Goal: Communication & Community: Share content

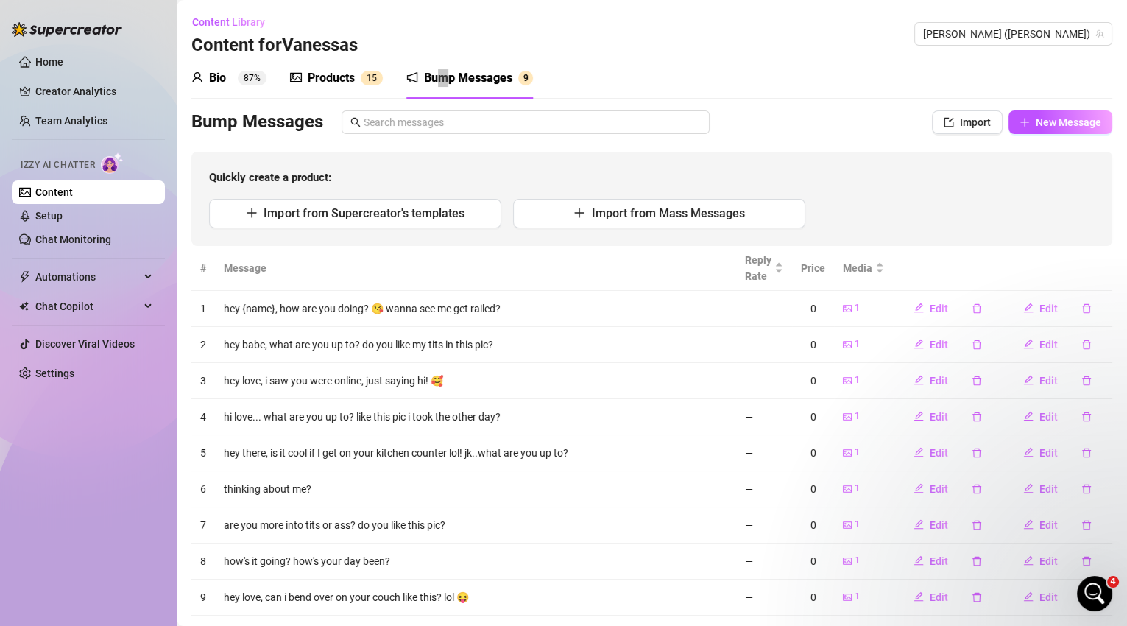
scroll to position [1701, 0]
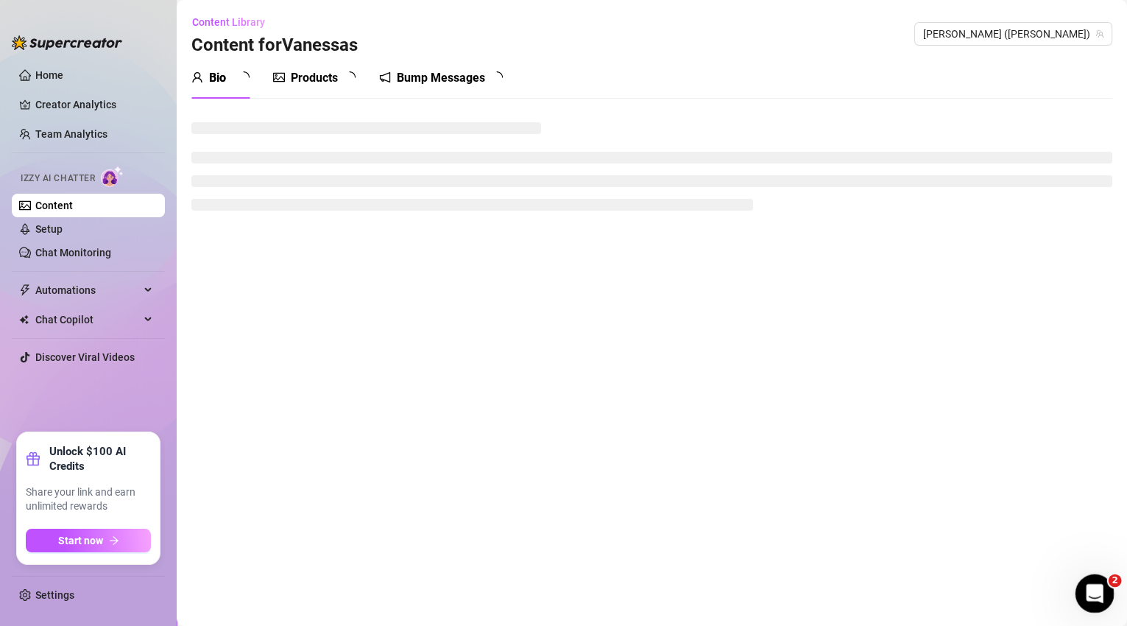
drag, startPoint x: 2159, startPoint y: 1006, endPoint x: 1092, endPoint y: 593, distance: 1144.7
click at [1090, 590] on icon "Open Intercom Messenger" at bounding box center [1093, 591] width 24 height 24
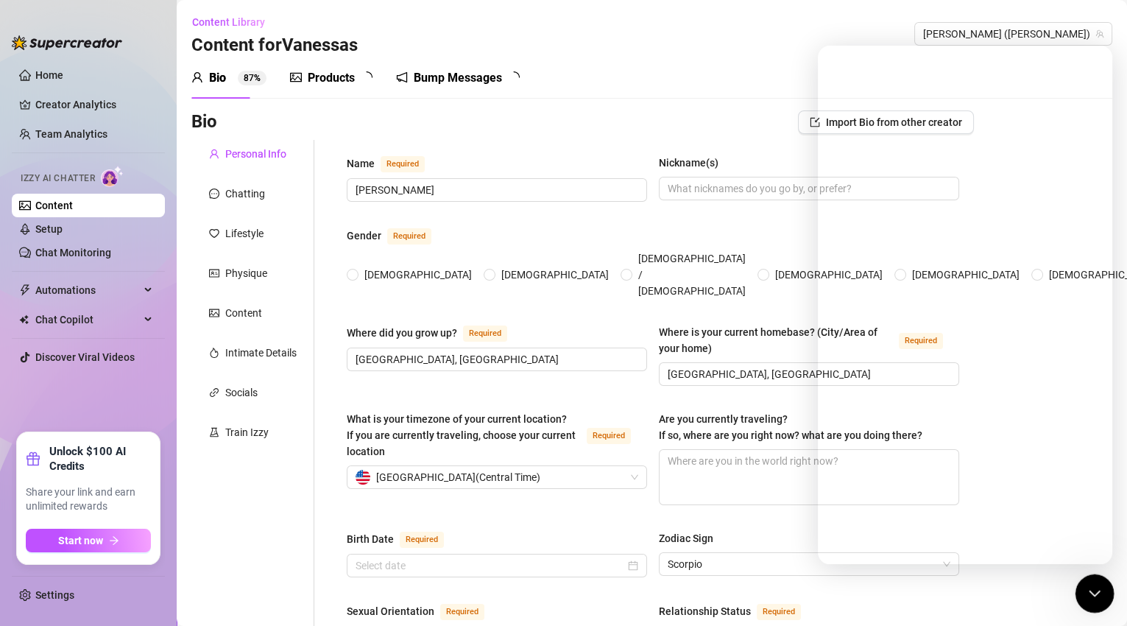
radio input "true"
type input "[DATE]"
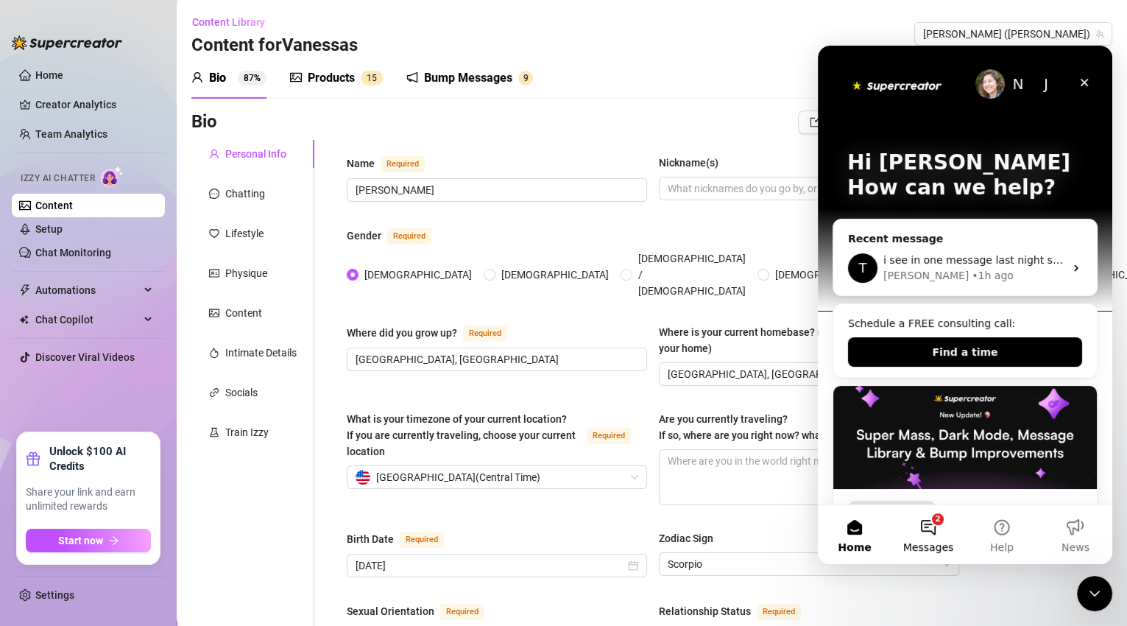
click at [936, 525] on button "2 Messages" at bounding box center [929, 534] width 74 height 59
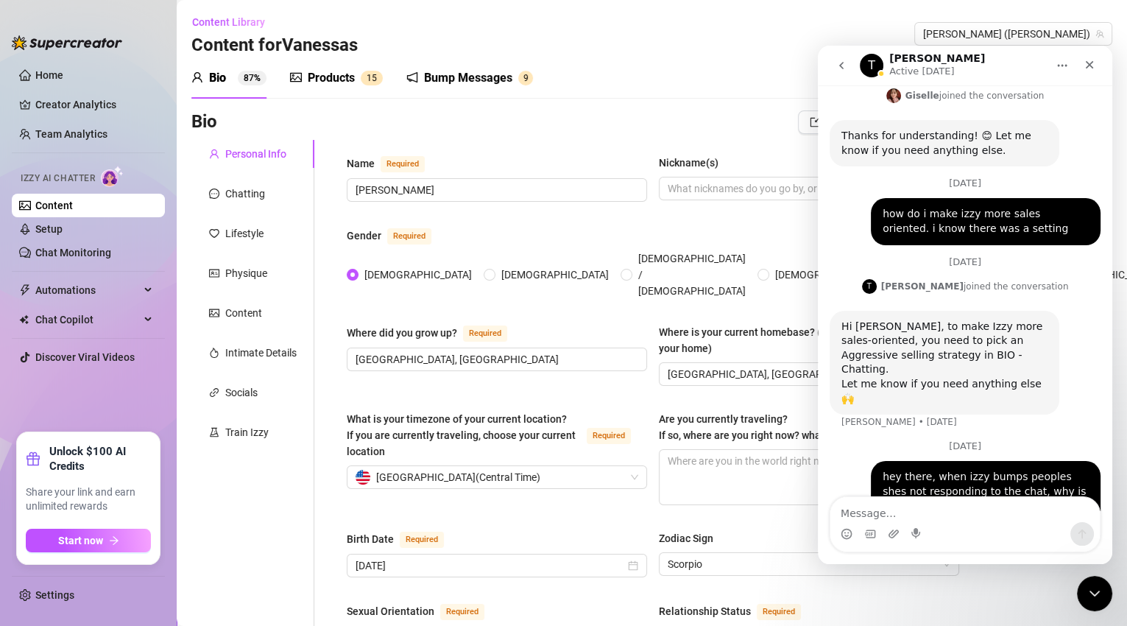
scroll to position [1663, 0]
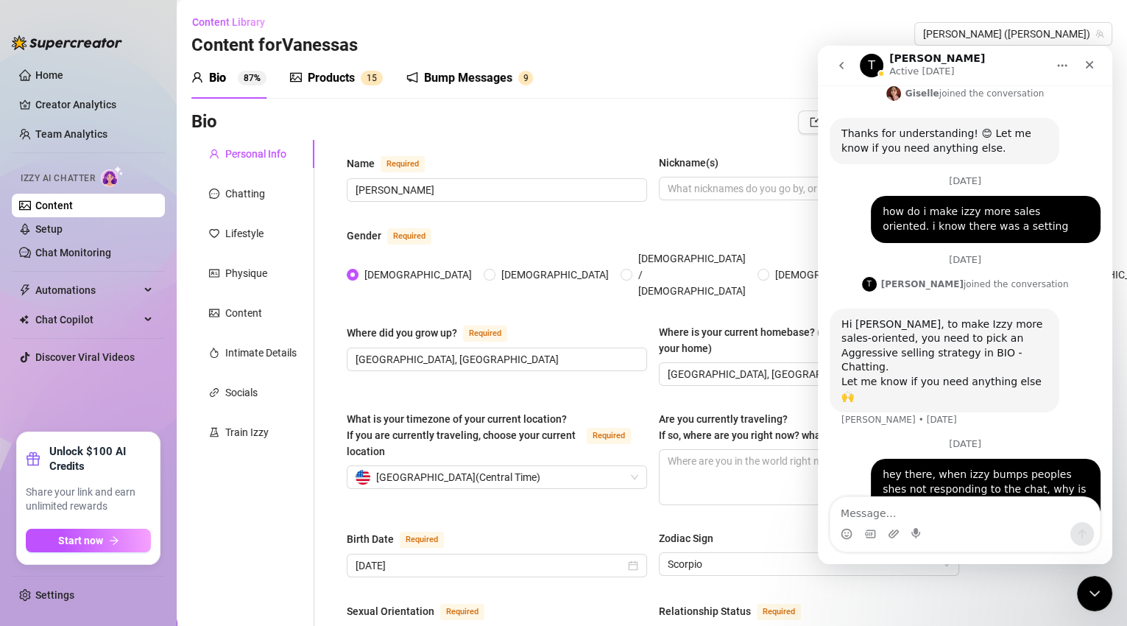
click at [642, 82] on div "Bio 87% Products 1 5 Bump Messages 9" at bounding box center [651, 77] width 921 height 41
click at [554, 50] on div "Content Library Content for [PERSON_NAME] (vanessavippage)" at bounding box center [651, 33] width 921 height 47
click at [1091, 68] on icon "Close" at bounding box center [1090, 65] width 12 height 12
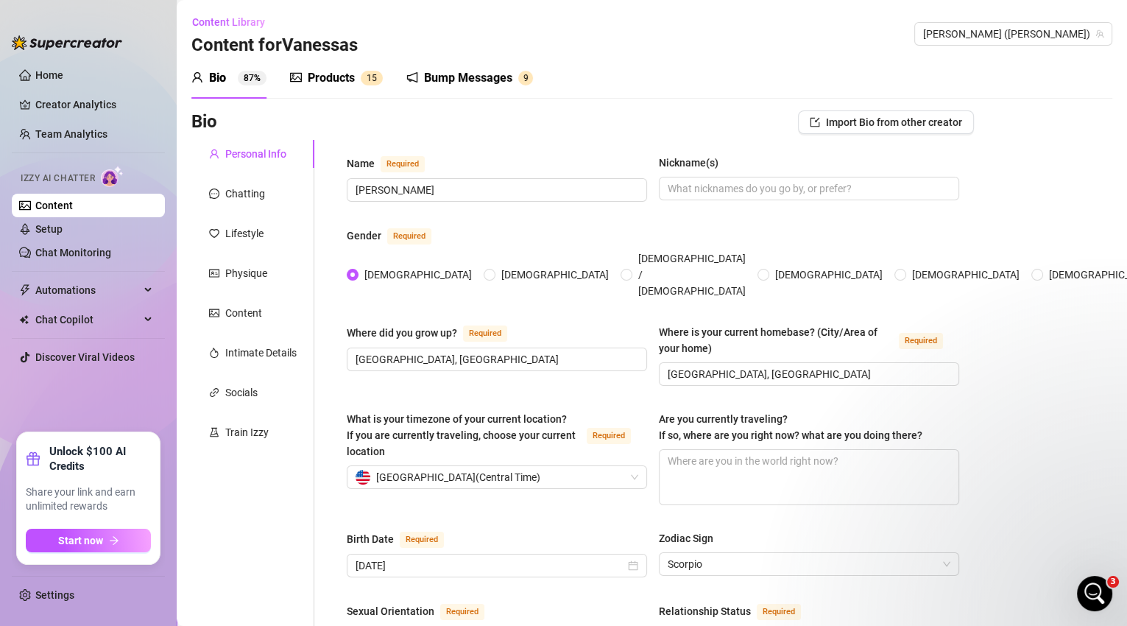
click at [341, 82] on div "Products" at bounding box center [331, 78] width 47 height 18
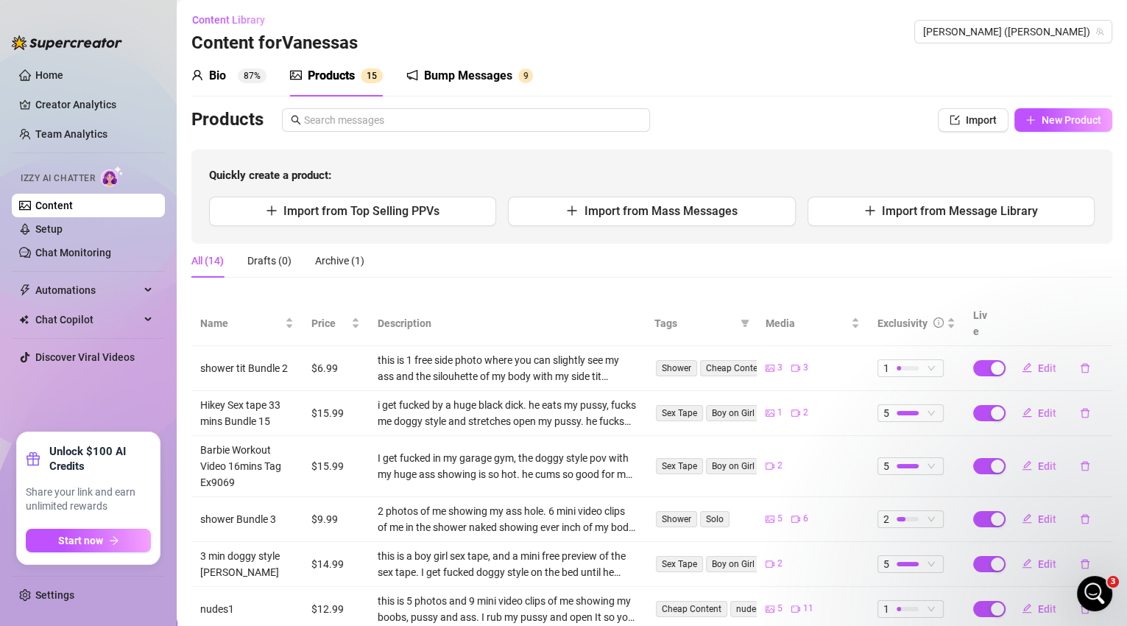
scroll to position [0, 0]
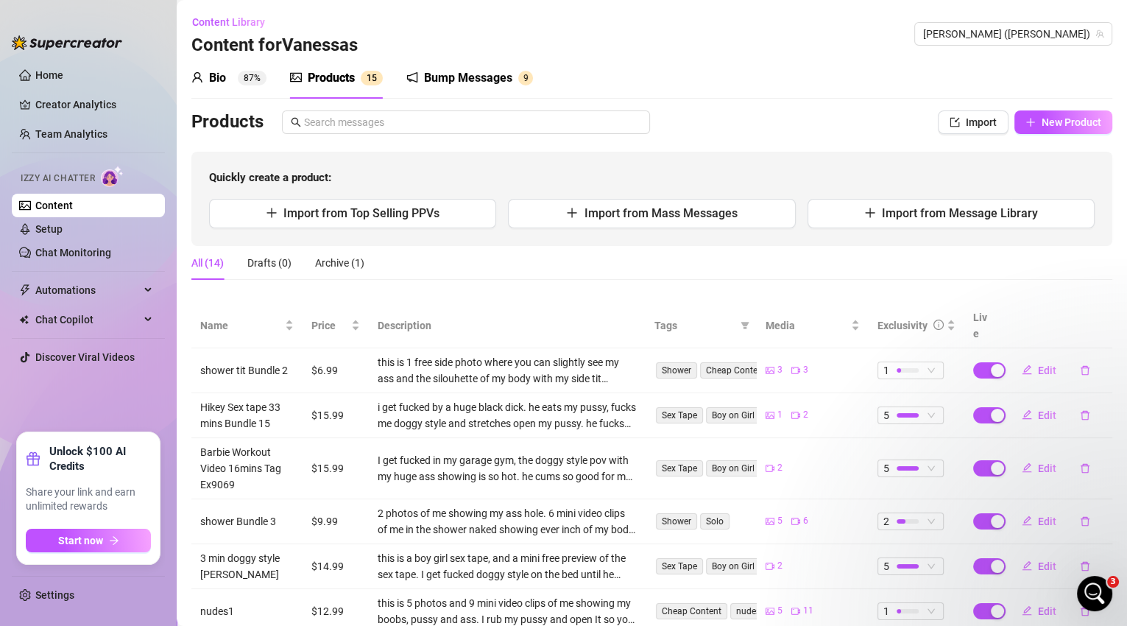
click at [485, 77] on div "Bump Messages" at bounding box center [468, 78] width 88 height 18
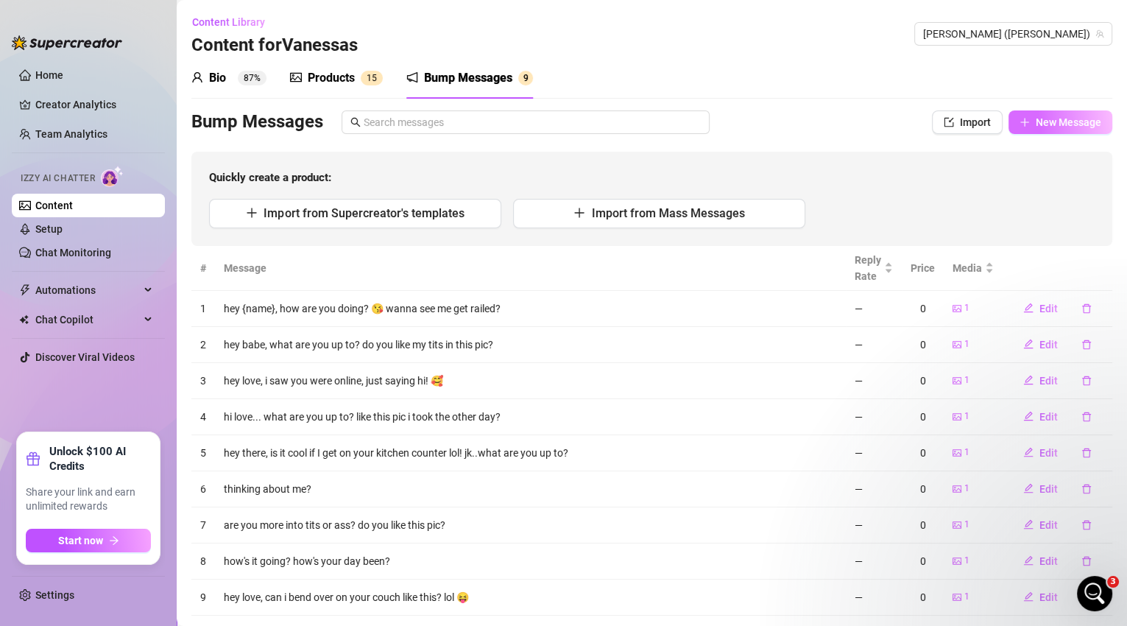
click at [1044, 129] on button "New Message" at bounding box center [1061, 122] width 104 height 24
type textarea "Type your message here..."
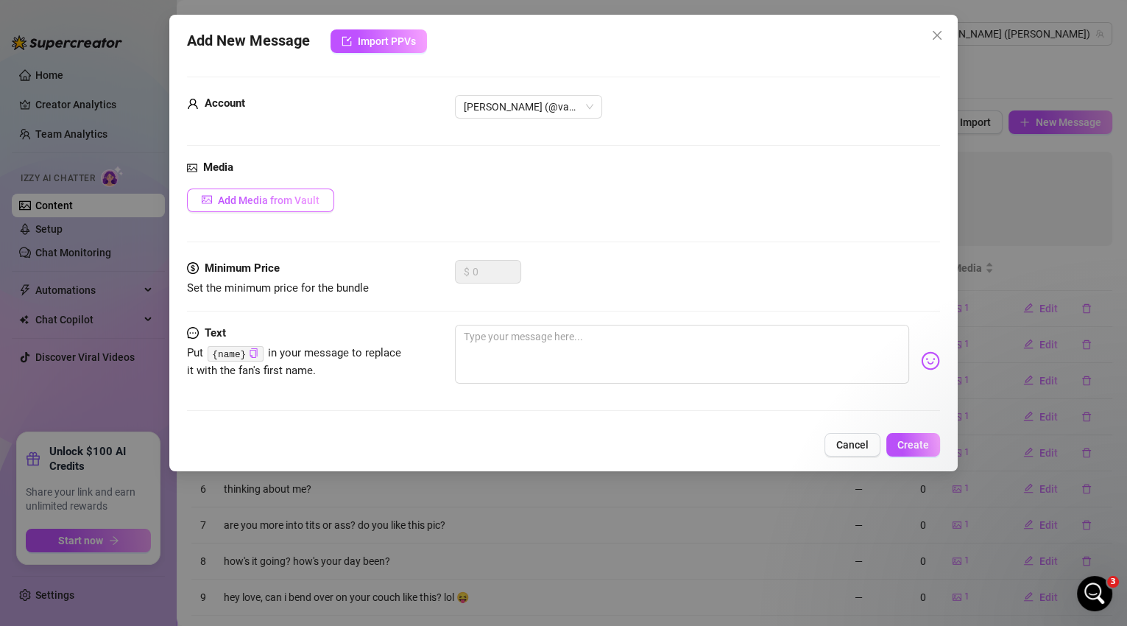
click at [278, 201] on span "Add Media from Vault" at bounding box center [269, 200] width 102 height 12
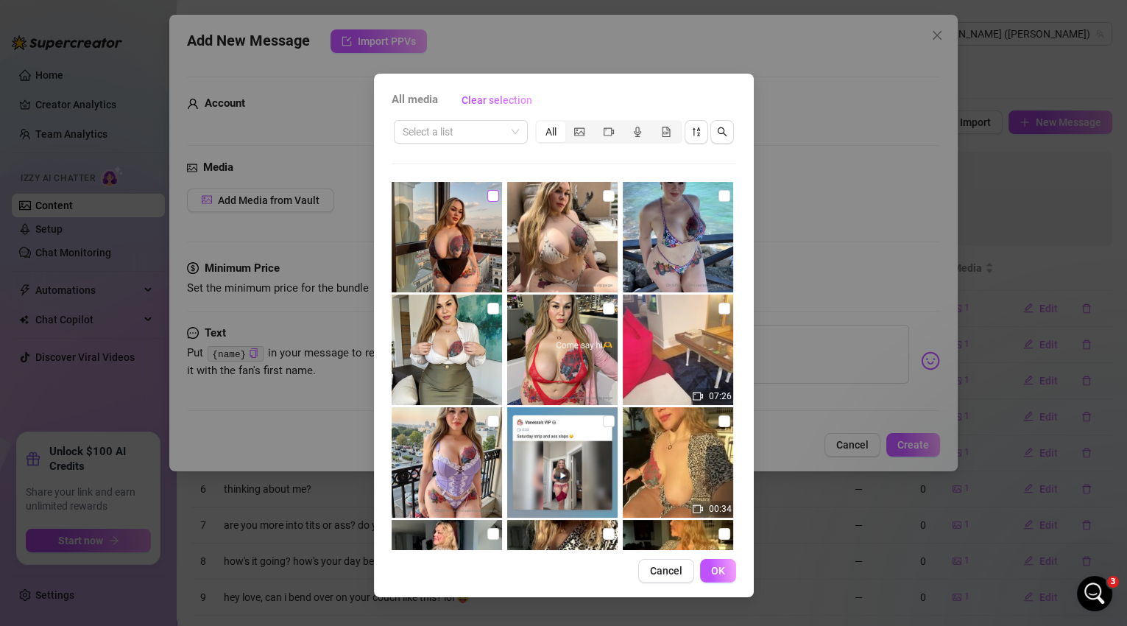
click at [490, 195] on input "checkbox" at bounding box center [493, 196] width 12 height 12
checkbox input "true"
click at [719, 571] on span "OK" at bounding box center [718, 571] width 14 height 12
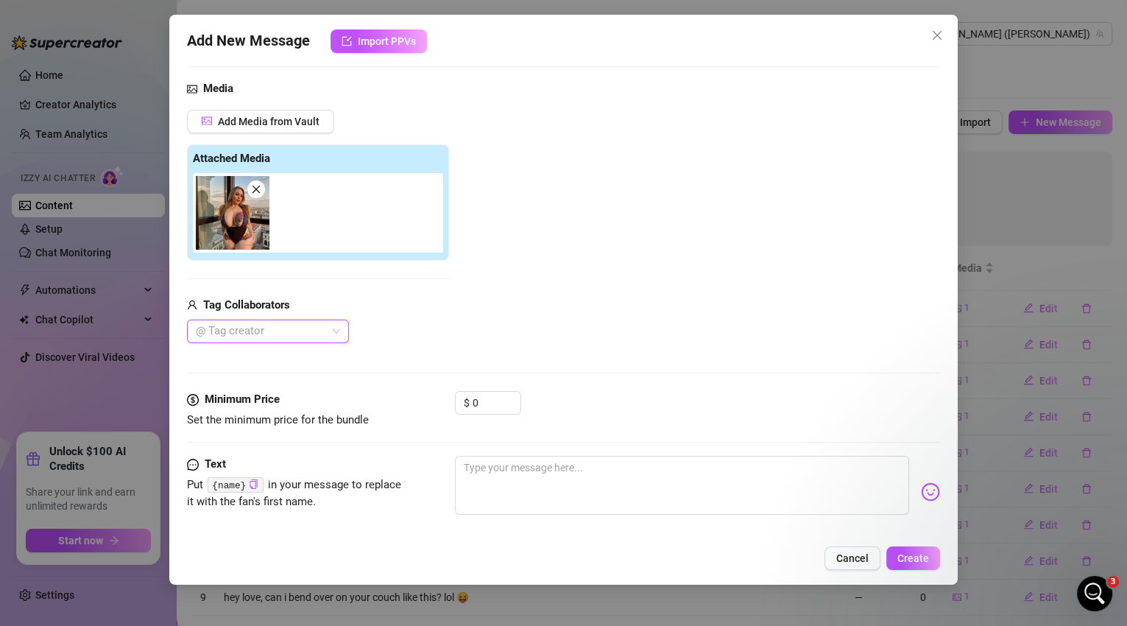
scroll to position [96, 0]
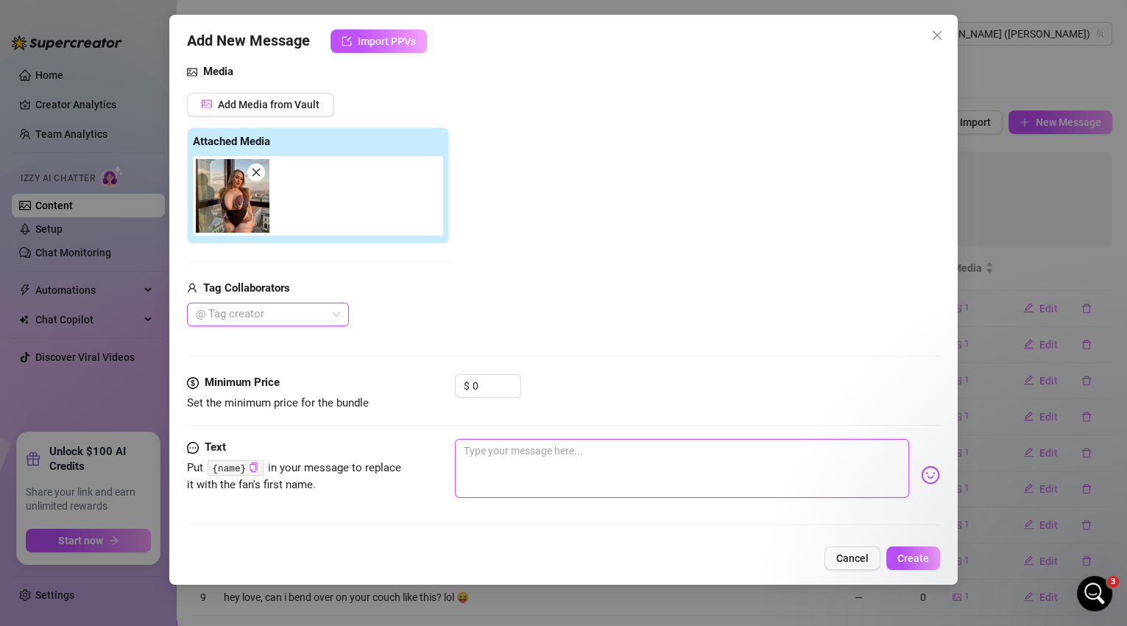
click at [563, 453] on textarea at bounding box center [682, 468] width 455 height 59
type textarea "h"
type textarea "he"
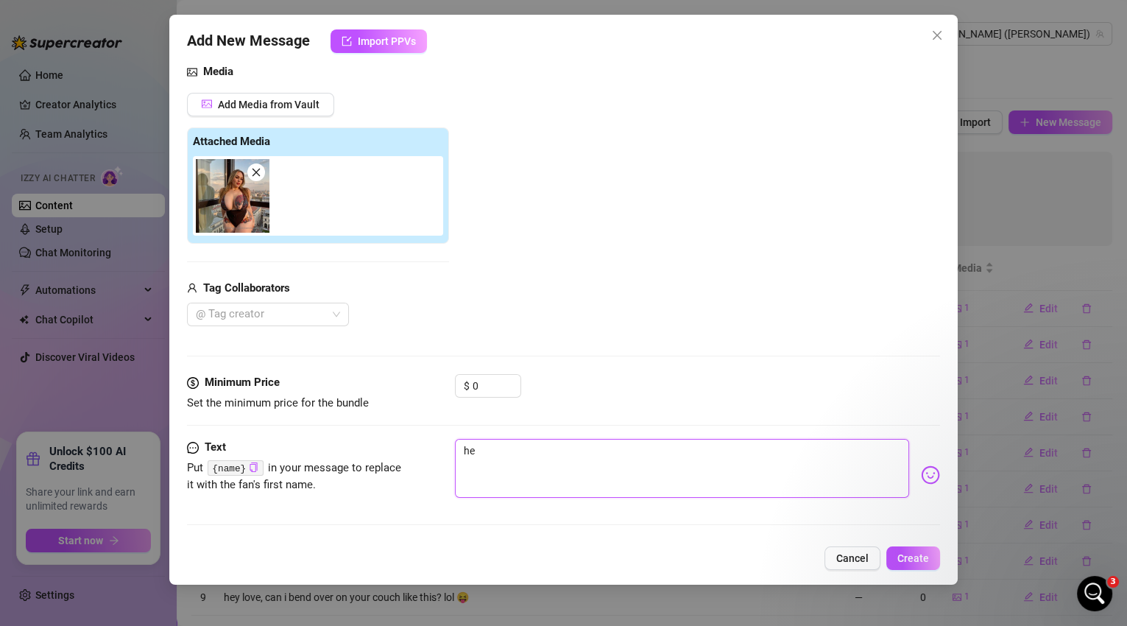
type textarea "hey"
type textarea "heyb"
type textarea "hey"
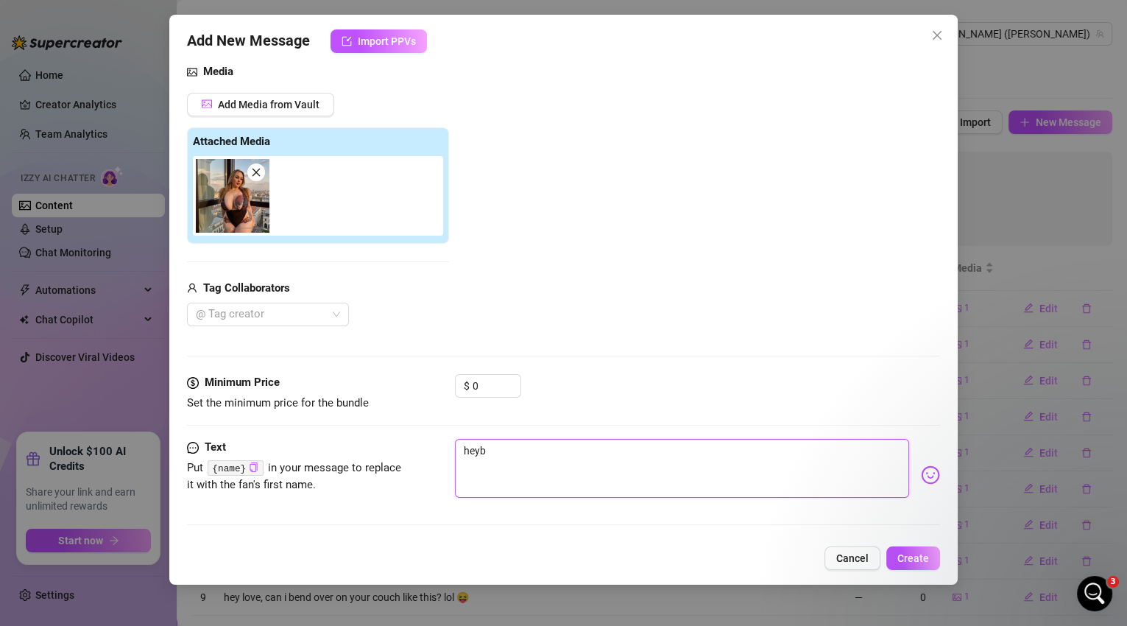
type textarea "hey"
type textarea "hey b"
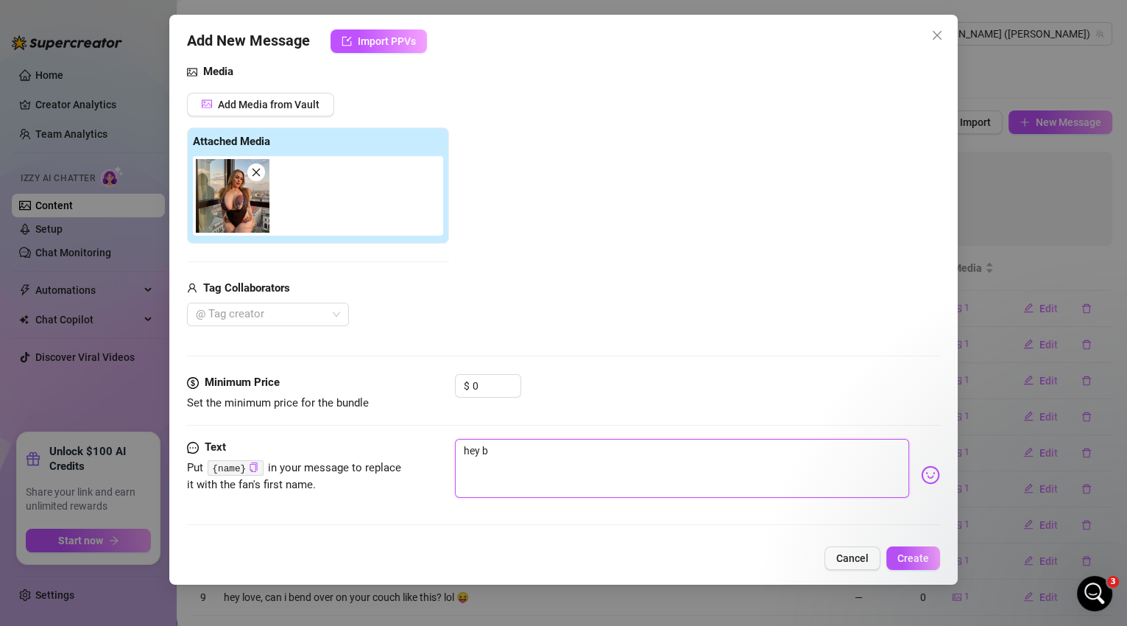
type textarea "hey ba"
type textarea "hey bab"
type textarea "hey babe"
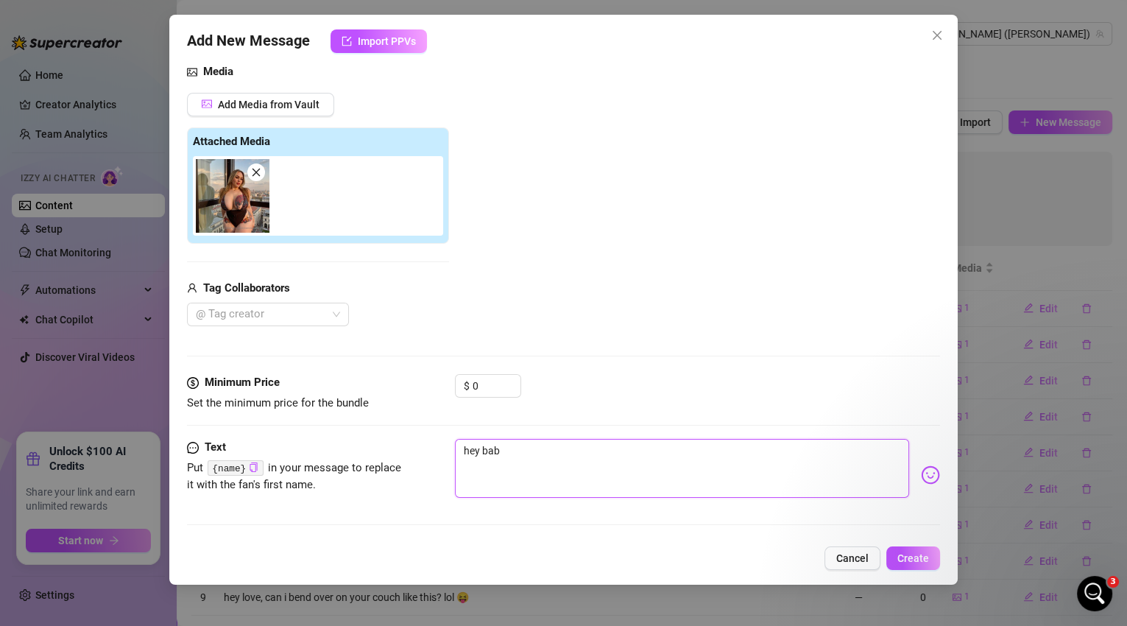
type textarea "hey babe"
type textarea "hey babe,"
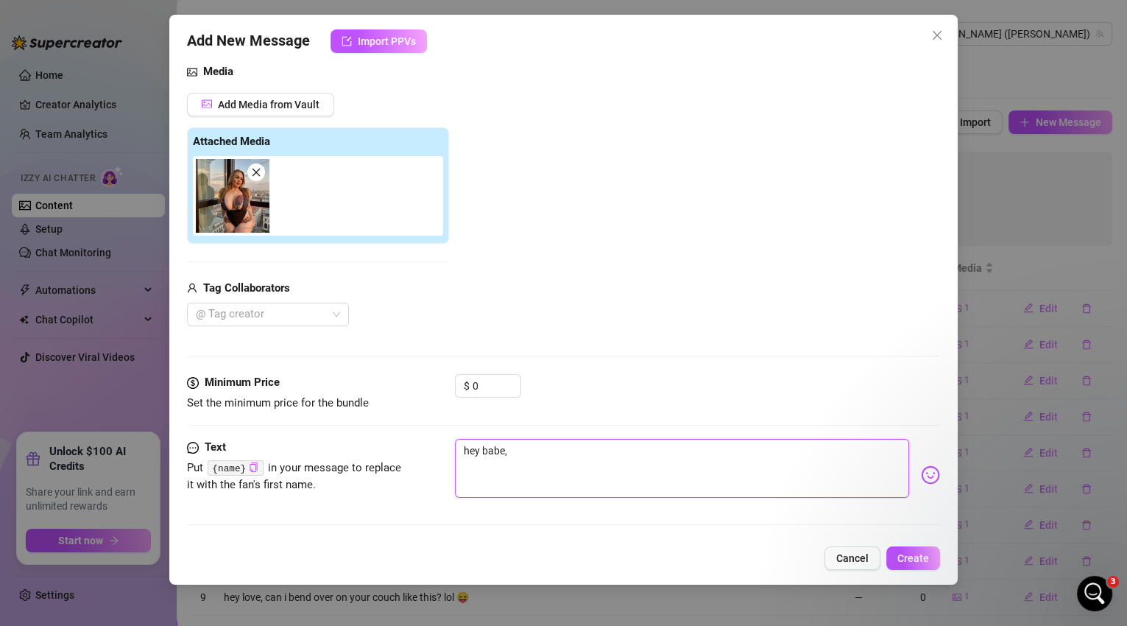
type textarea "hey babe, l"
type textarea "hey babe, li"
type textarea "hey babe, lik"
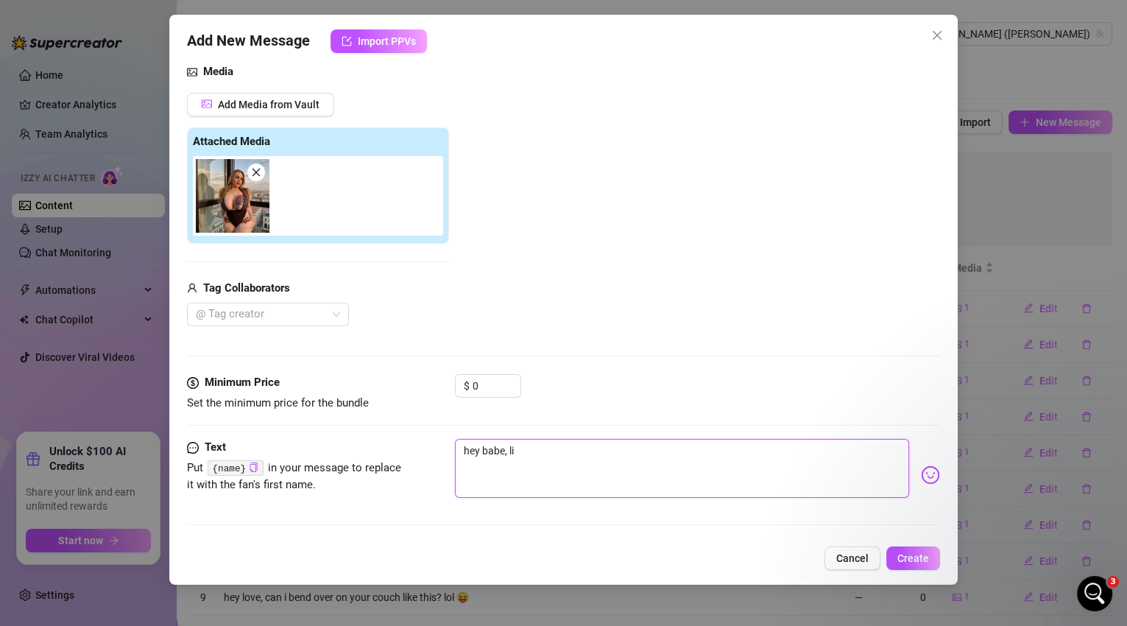
type textarea "hey babe, lik"
type textarea "hey babe, like"
type textarea "hey babe, like m"
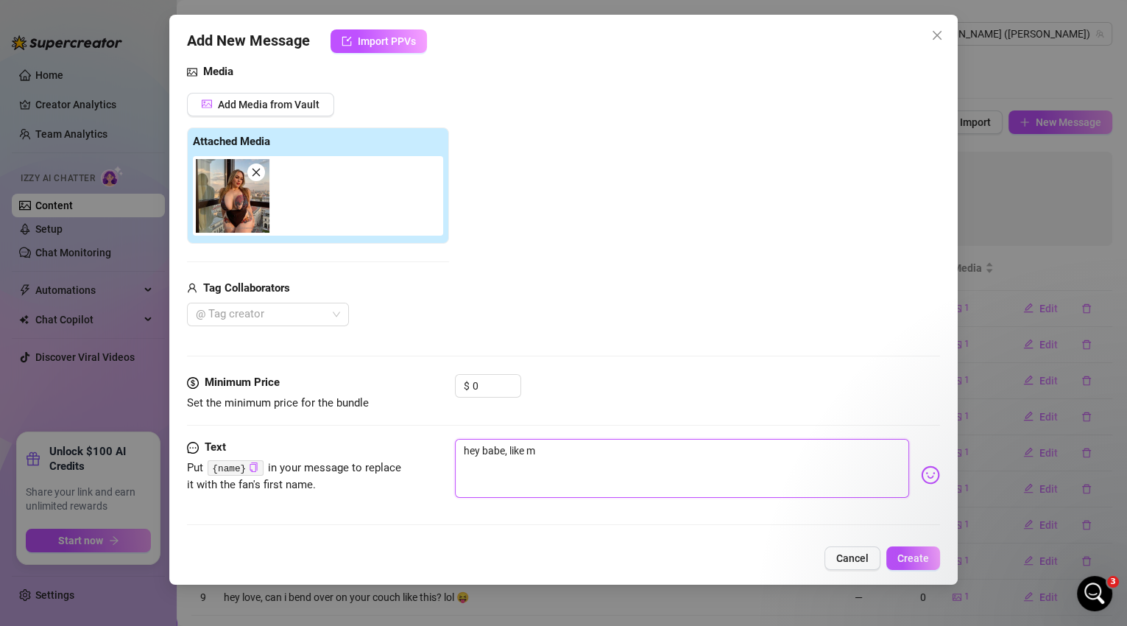
type textarea "hey babe, like my"
type textarea "hey babe, like my o"
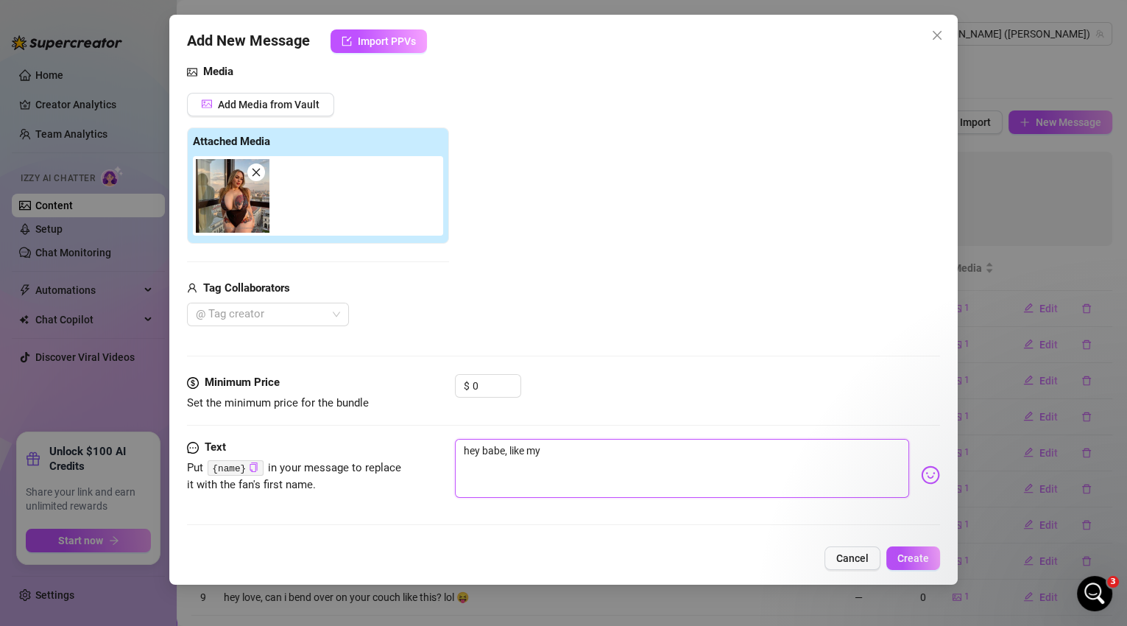
type textarea "hey babe, like my o"
type textarea "hey babe, like my ou"
type textarea "hey babe, like my out"
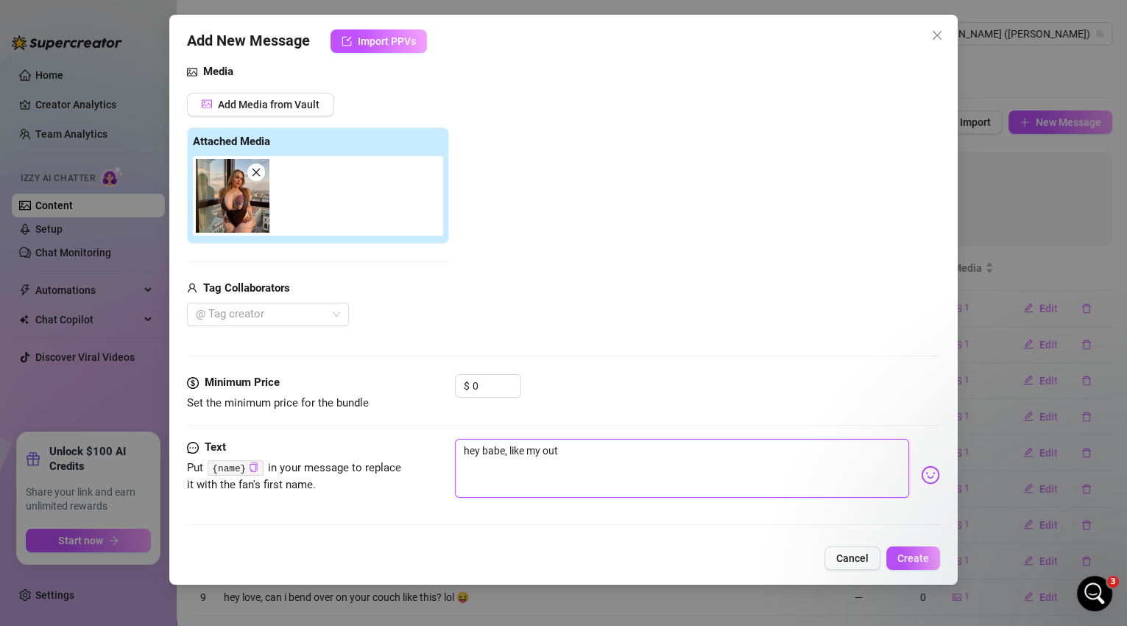
type textarea "hey babe, like my outf"
type textarea "hey babe, like my outfi"
type textarea "hey babe, like my outfit"
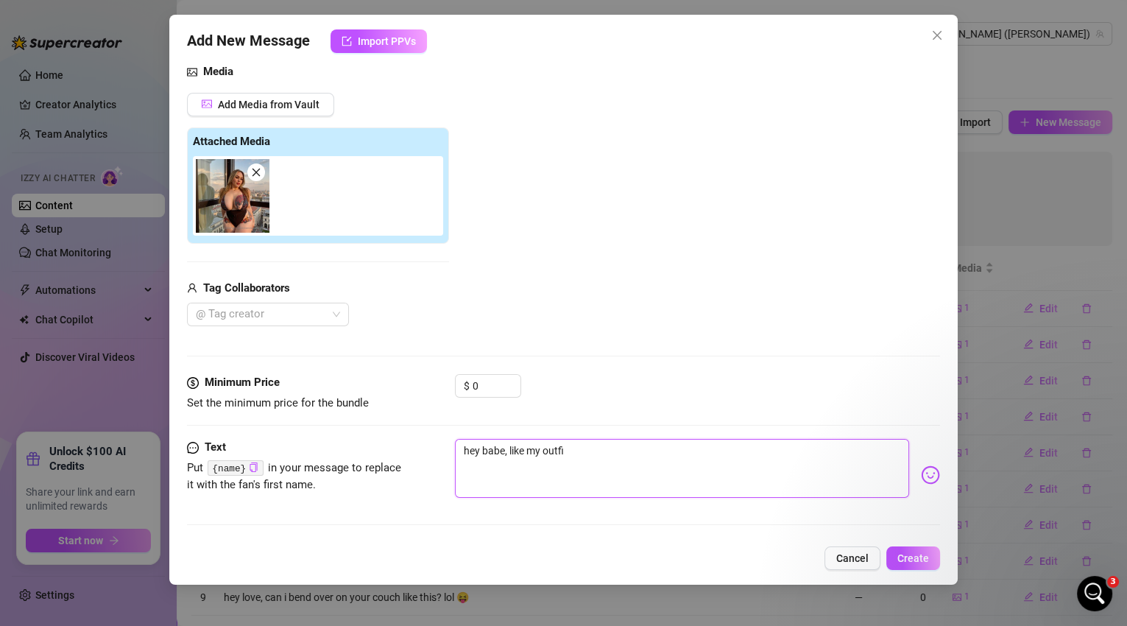
type textarea "hey babe, like my outfit"
type textarea "hey babe, like my outfit?"
click at [261, 177] on span at bounding box center [256, 172] width 18 height 18
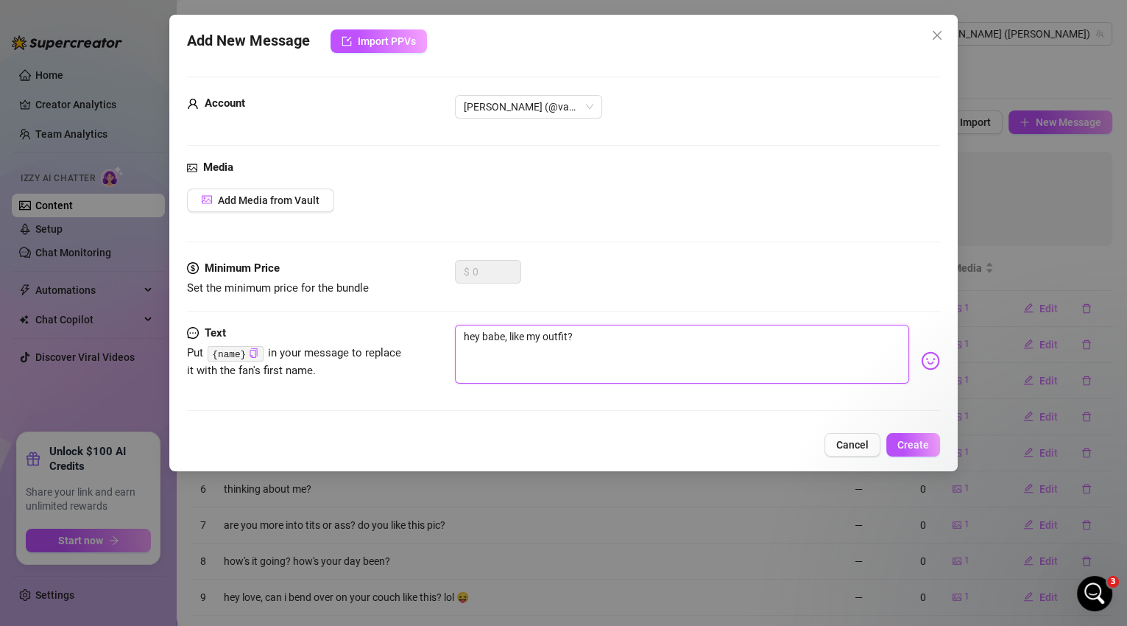
scroll to position [0, 0]
drag, startPoint x: 554, startPoint y: 336, endPoint x: 438, endPoint y: 329, distance: 116.5
click at [438, 329] on div "Text Put {name} in your message to replace it with the fan's first name. hey ba…" at bounding box center [564, 361] width 754 height 72
type textarea "h"
type textarea "he"
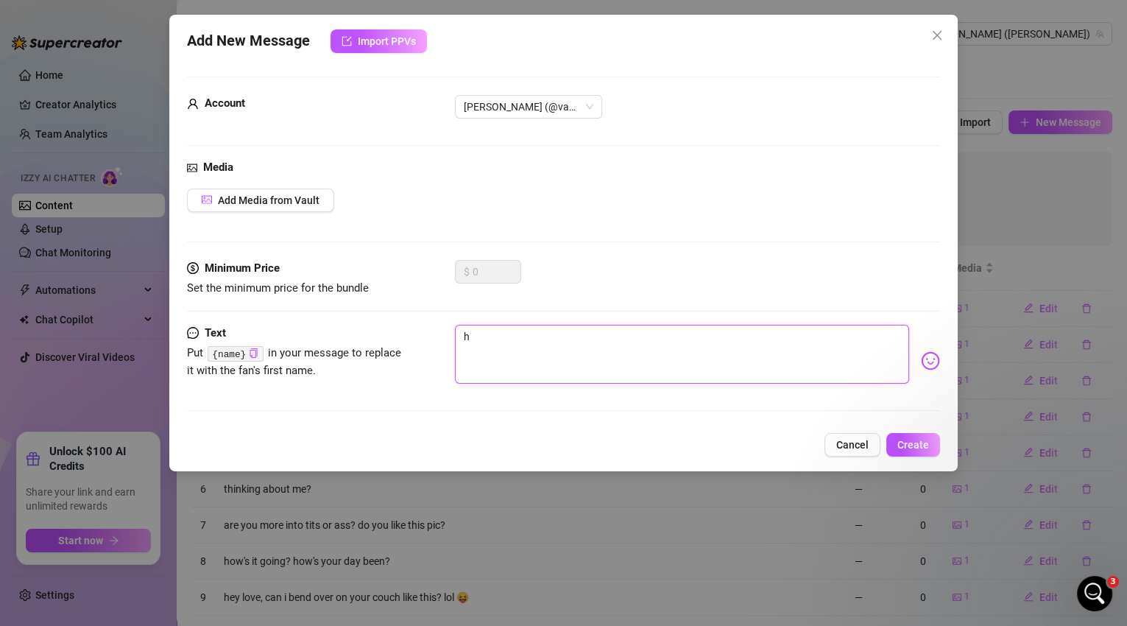
type textarea "he"
type textarea "hey"
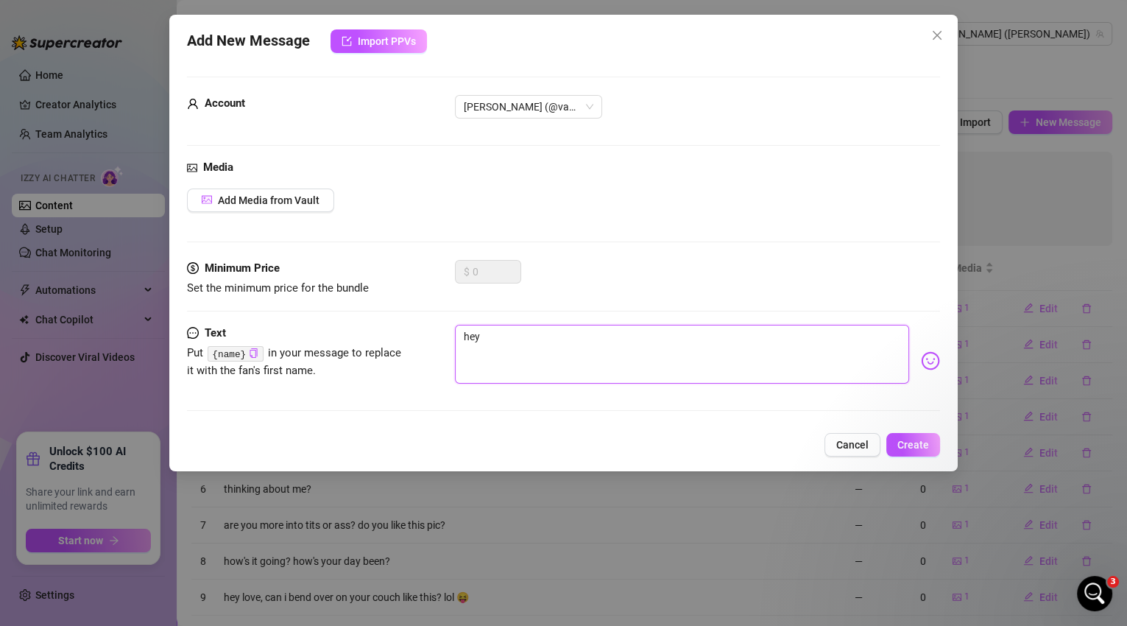
type textarea "hey b"
type textarea "hey ba"
type textarea "hey bab"
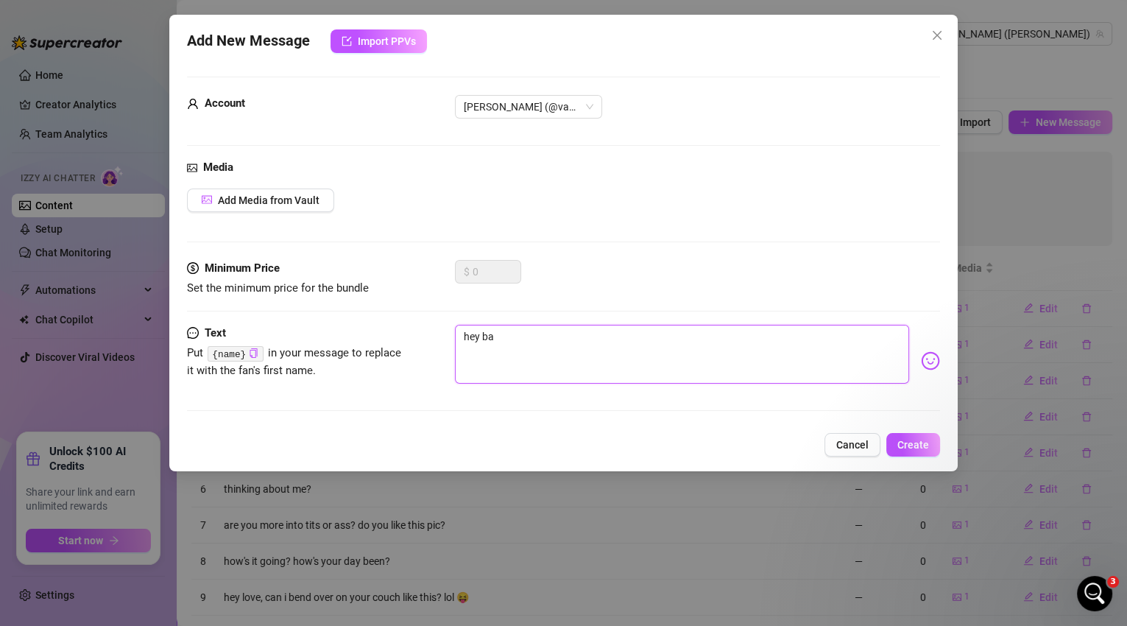
type textarea "hey bab"
type textarea "hey babe"
type textarea "hey babe,"
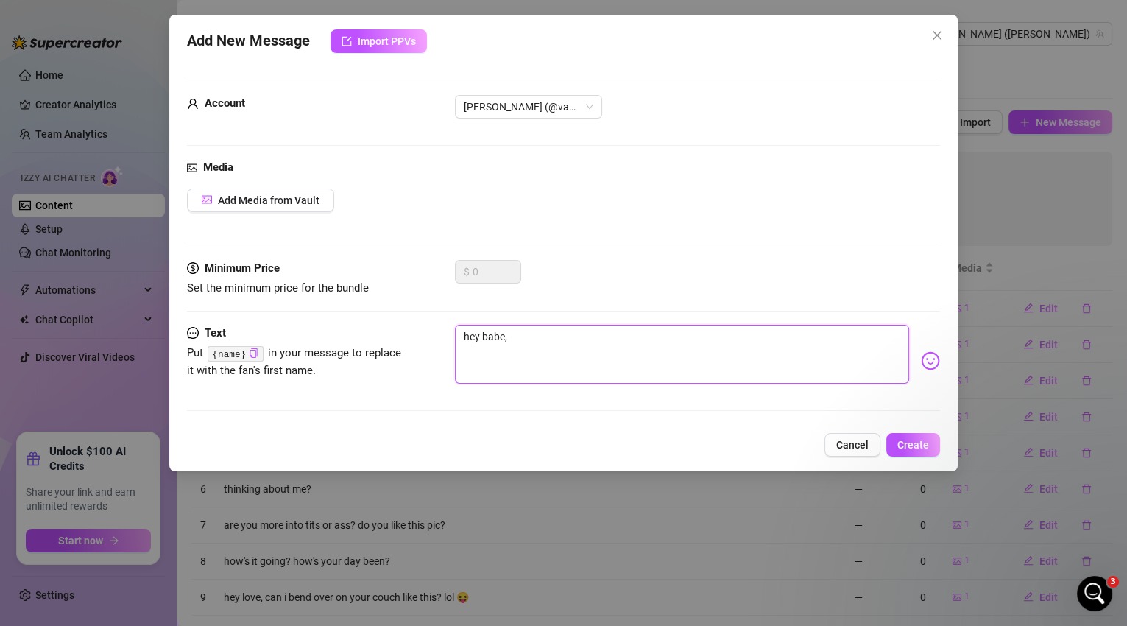
type textarea "hey babe,"
type textarea "hey babe, i"
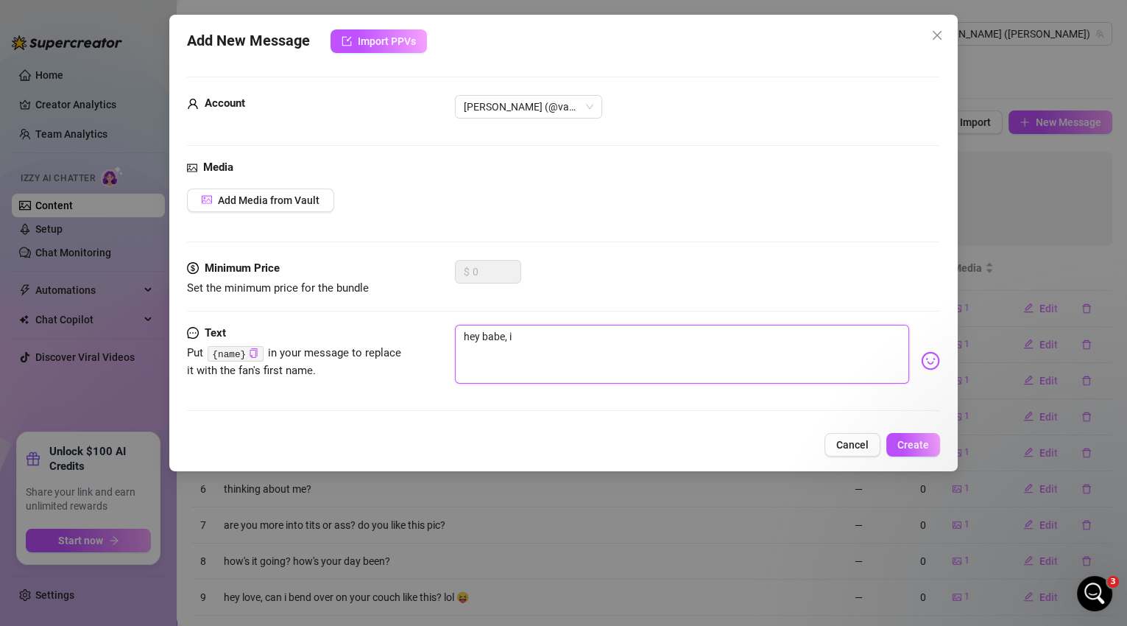
type textarea "hey babe, i"
type textarea "hey babe, i s"
type textarea "hey [PERSON_NAME], i sa"
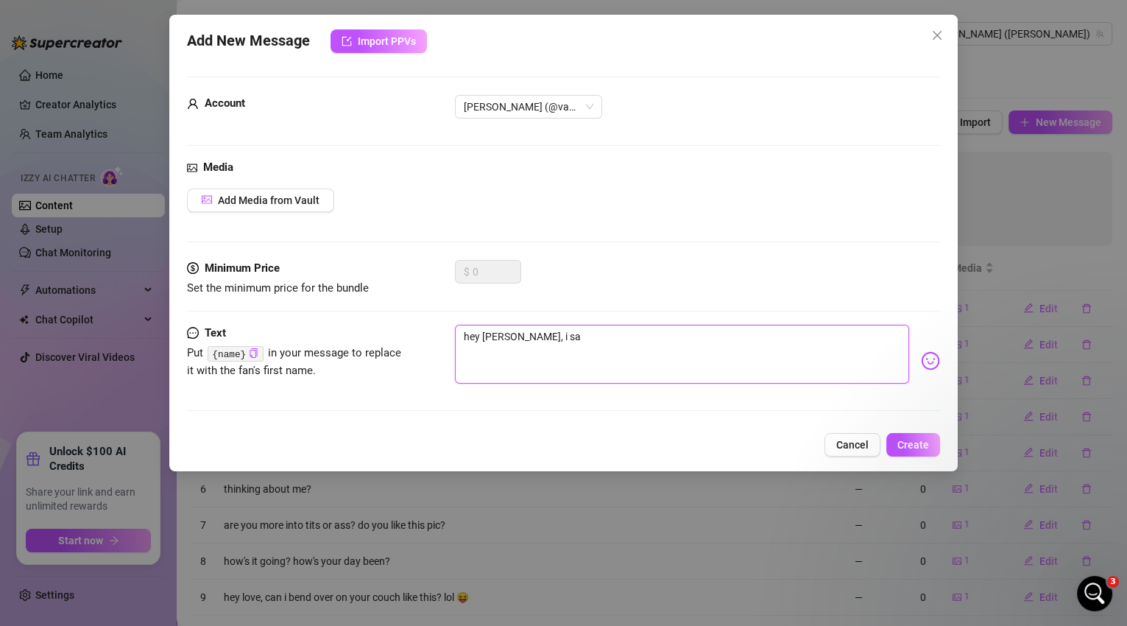
type textarea "hey babe, i saw"
type textarea "hey babe, i saw y"
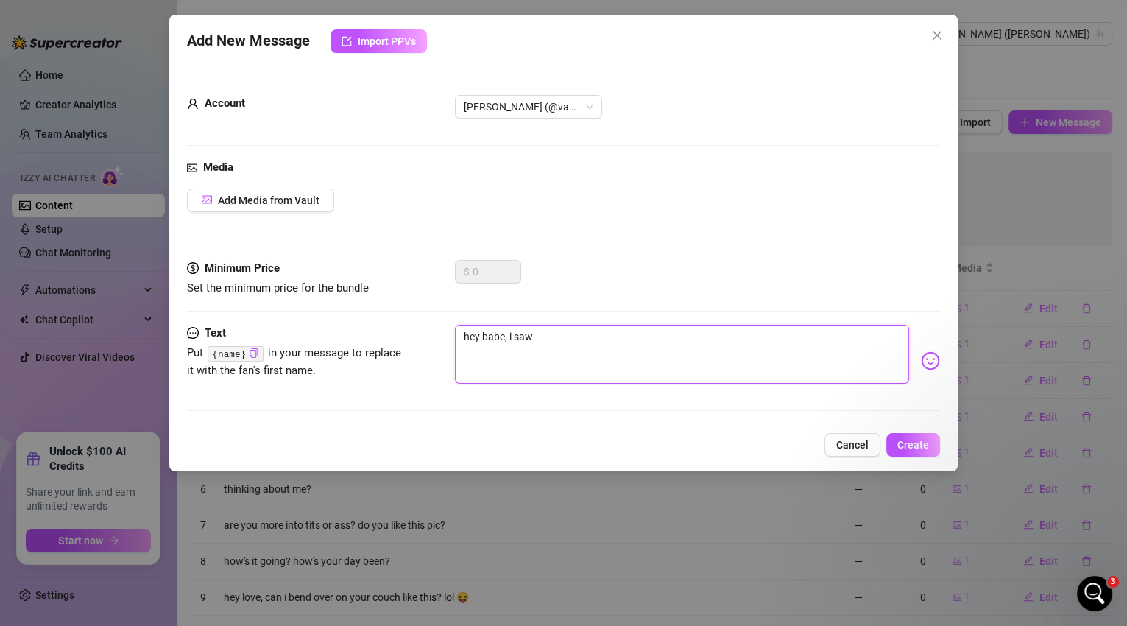
type textarea "hey babe, i saw y"
type textarea "hey babe, i saw yo"
type textarea "hey babe, i saw you"
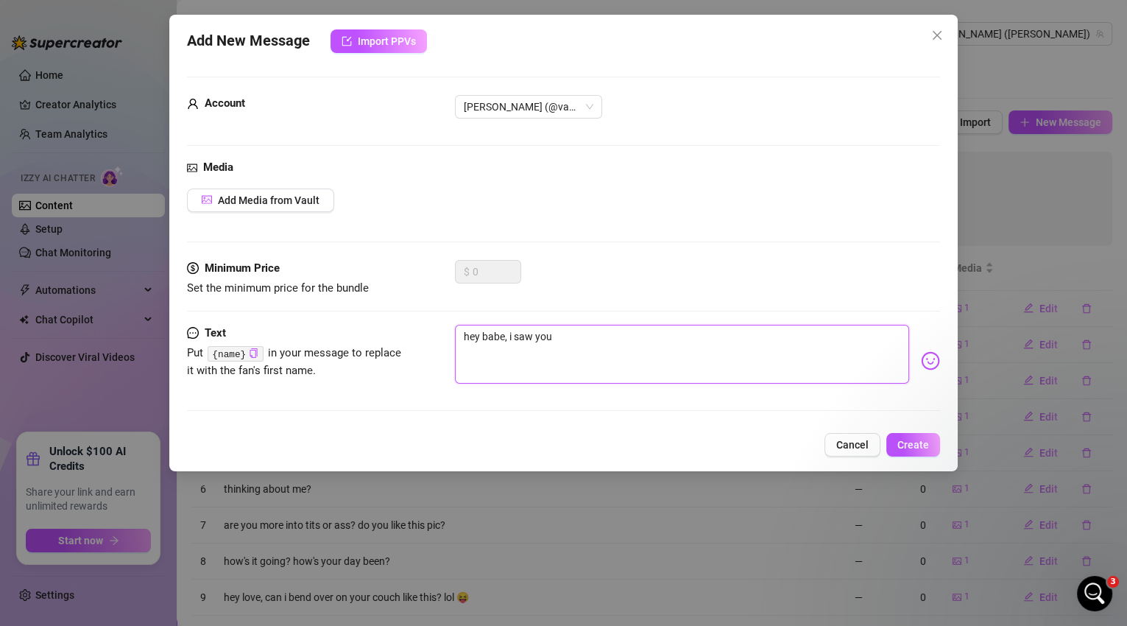
type textarea "hey babe, i saw your"
type textarea "hey babe, i saw youre"
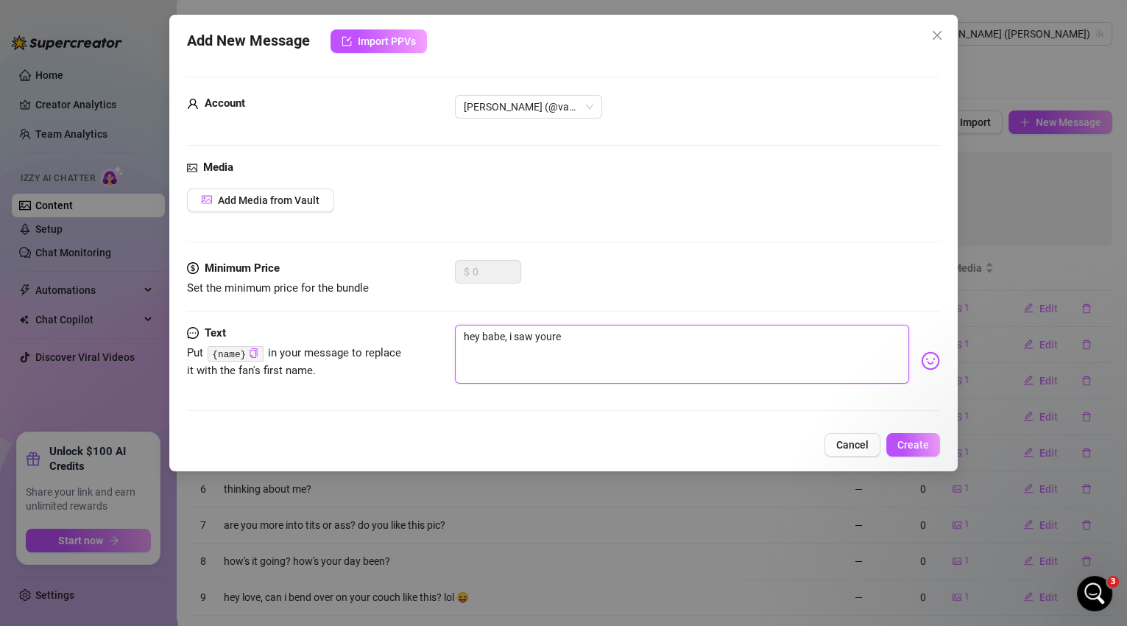
type textarea "hey babe, i saw youre"
type textarea "hey babe, i saw your"
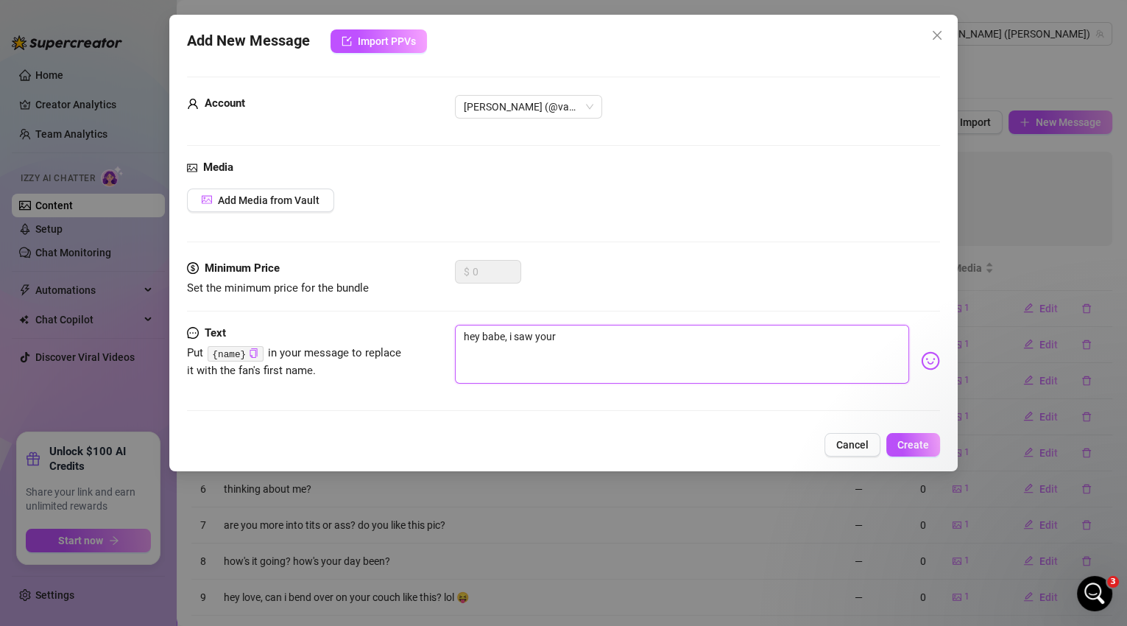
type textarea "hey babe, i saw you"
type textarea "hey babe, i saw you'"
type textarea "hey babe, i saw you'r"
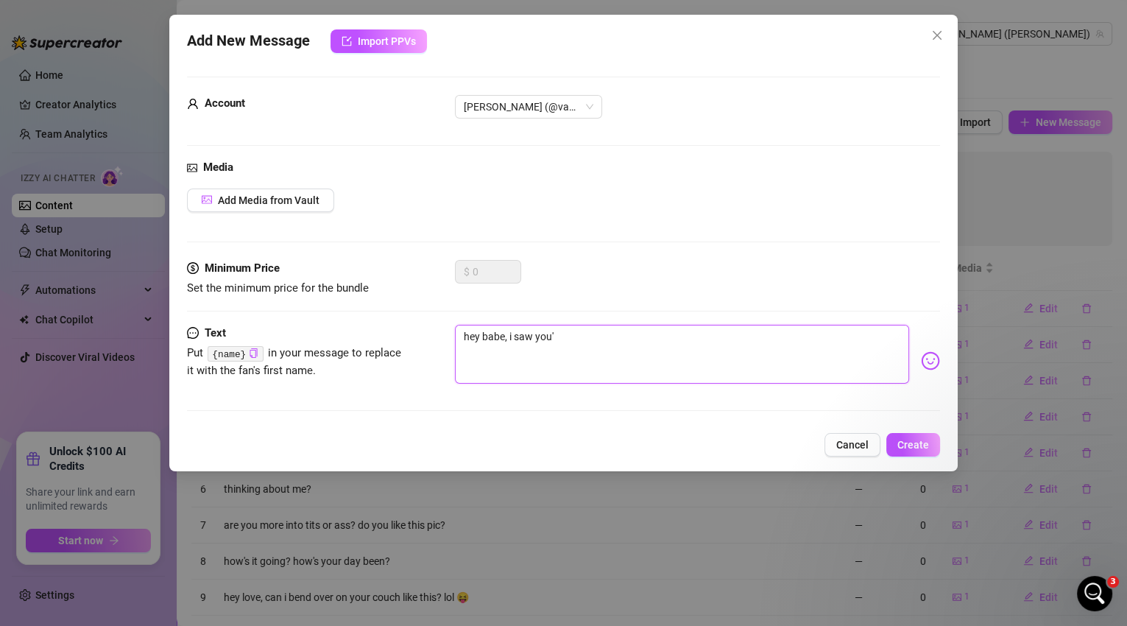
type textarea "hey babe, i saw you'r"
type textarea "hey babe, i saw you're"
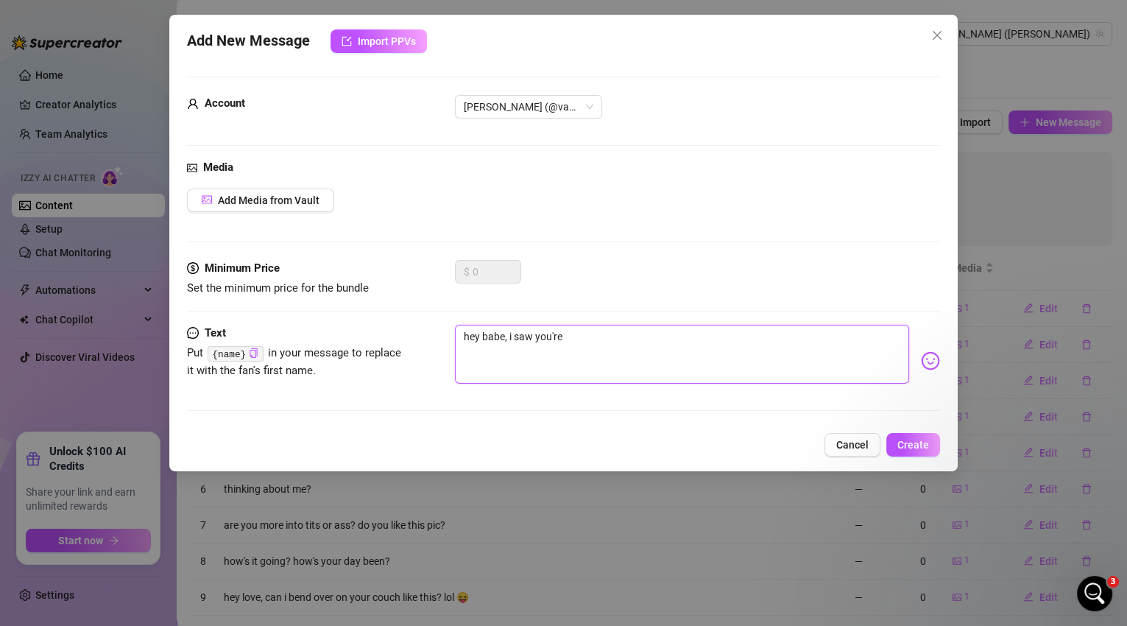
type textarea "hey babe, i saw you're o"
type textarea "hey babe, i saw you're on"
type textarea "hey babe, i saw you're onl"
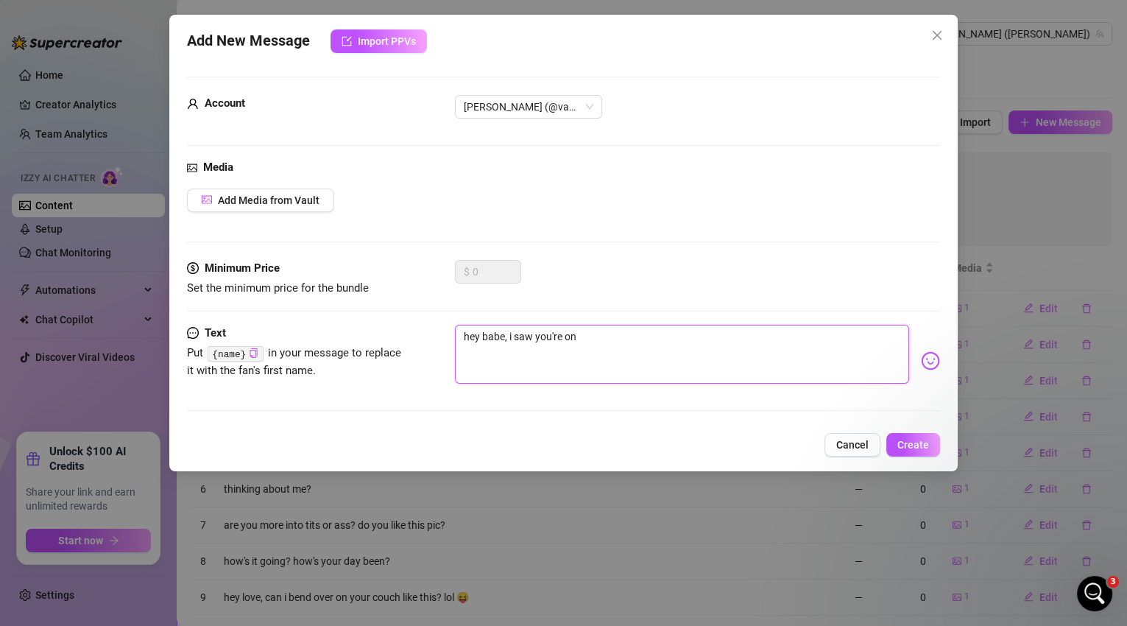
type textarea "hey babe, i saw you're onl"
type textarea "hey babe, i saw you're onli"
type textarea "hey babe, i saw you're onlin"
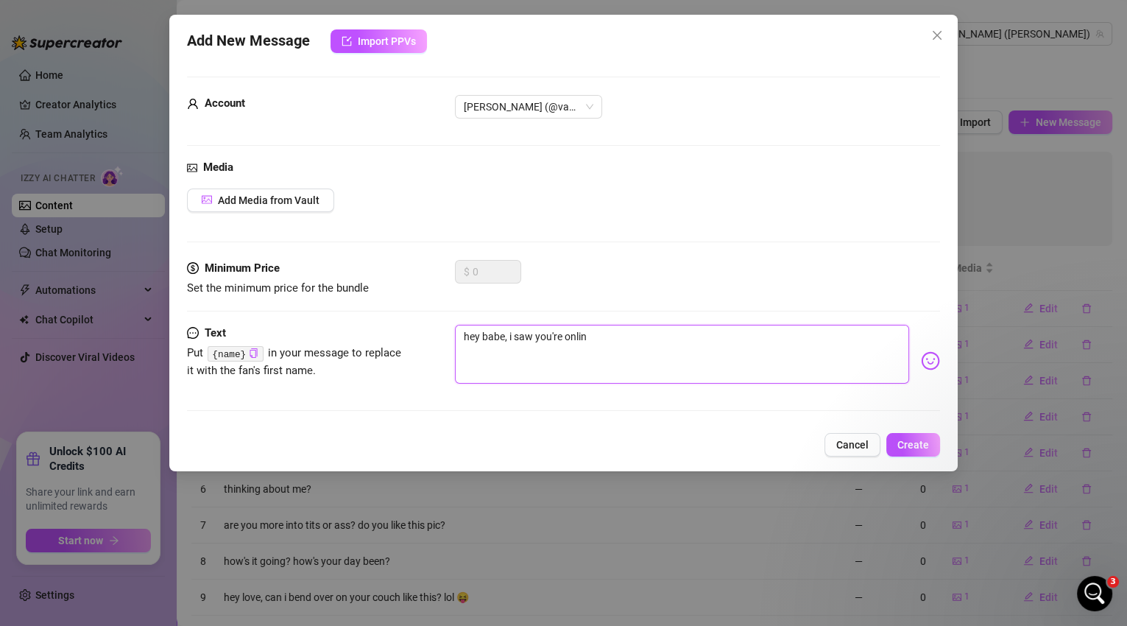
type textarea "hey babe, i saw you're online"
type textarea "hey babe, i saw you're online,"
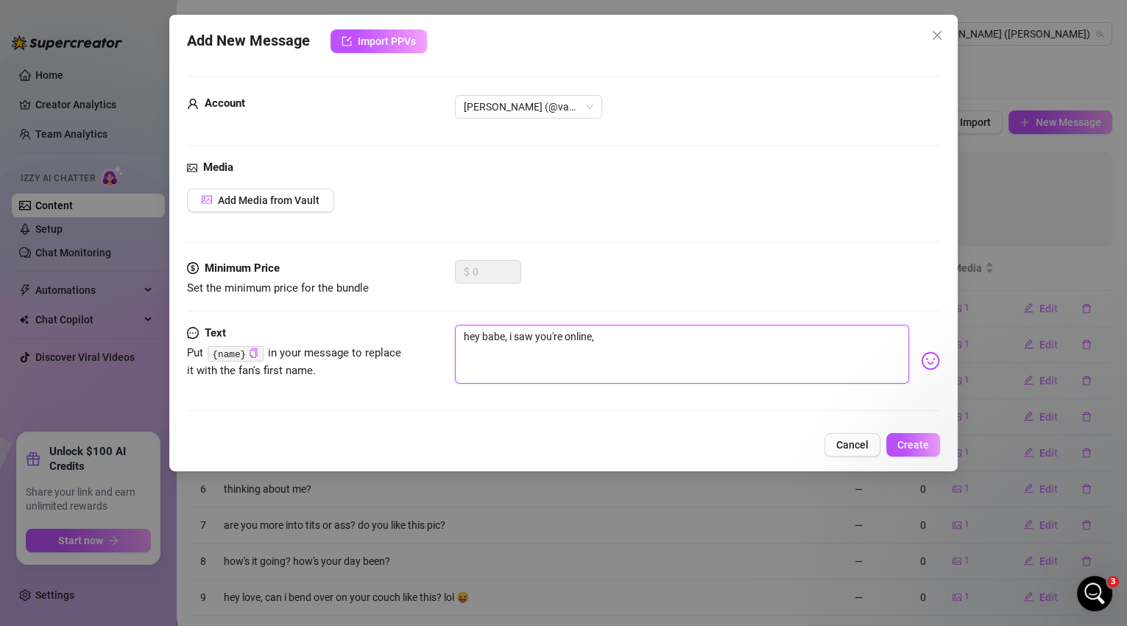
type textarea "hey babe, i saw you're online,"
type textarea "hey babe, i saw you're online, w"
type textarea "hey babe, i saw you're online, wa"
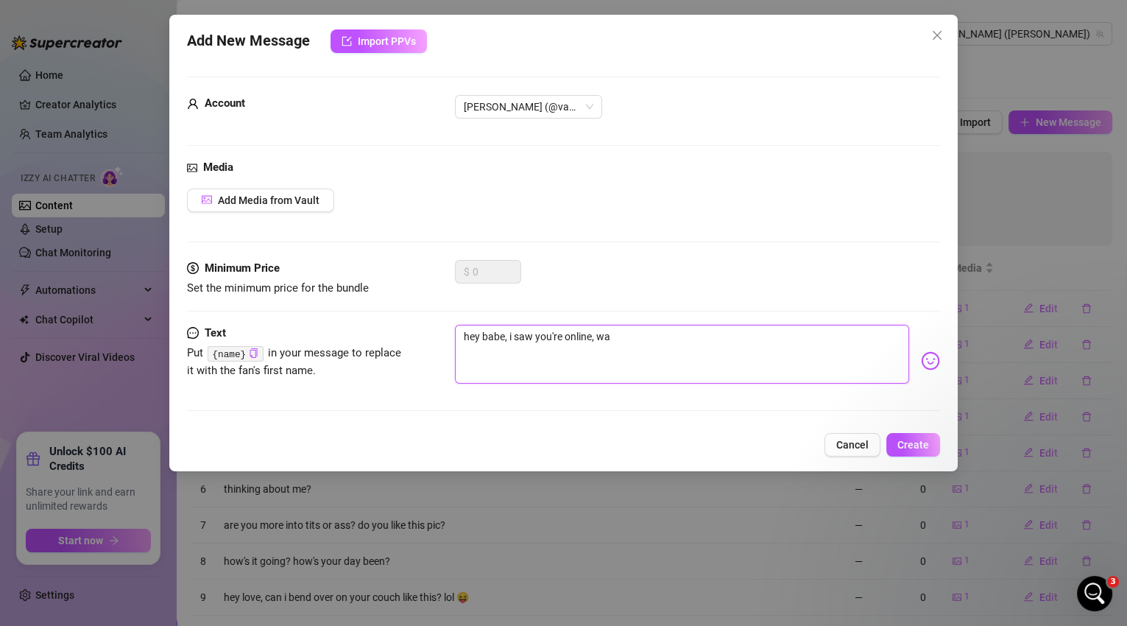
type textarea "hey babe, i saw you're online, wan"
type textarea "hey babe, i saw you're online, wana"
type textarea "hey babe, i saw you're online, wanan"
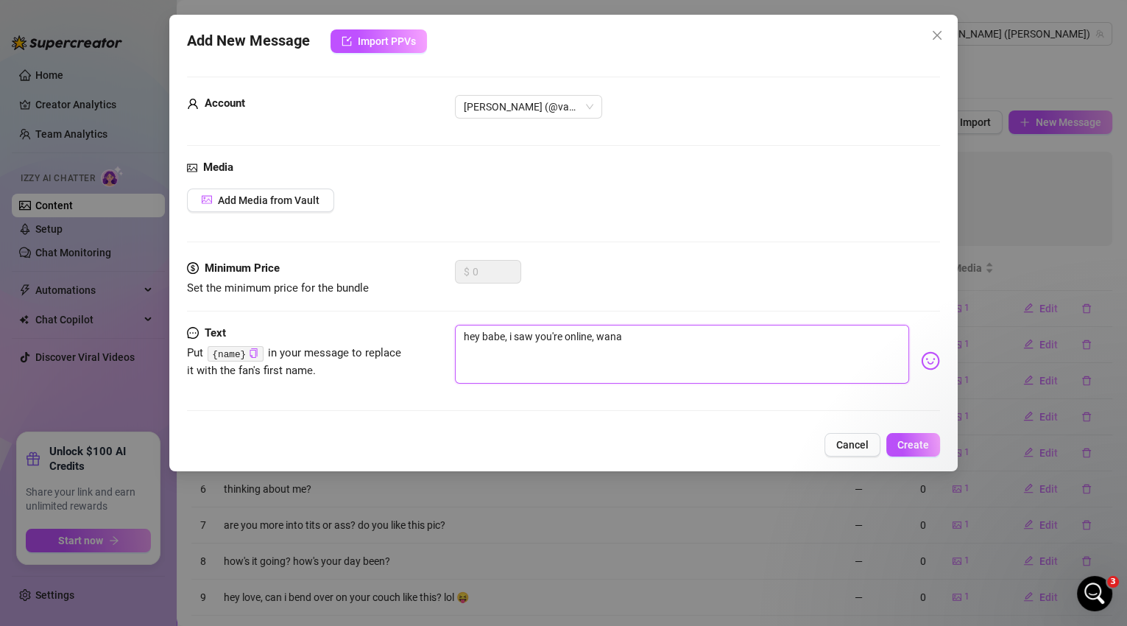
type textarea "hey babe, i saw you're online, wanan"
type textarea "hey babe, i saw you're online, wanan s"
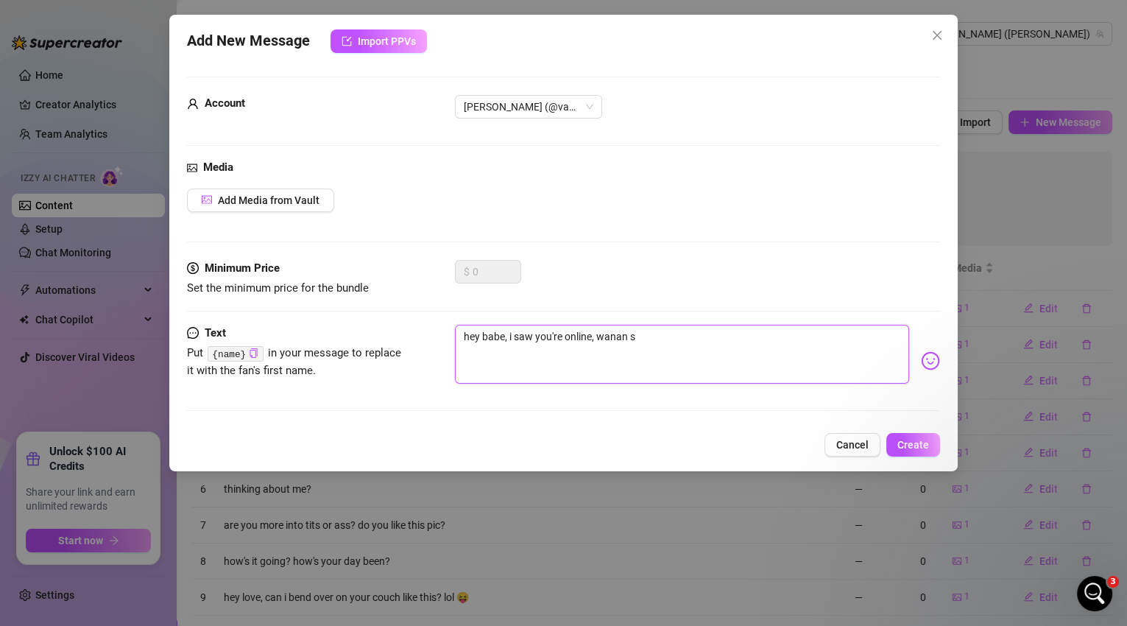
type textarea "hey babe, i saw you're online, wanan se"
type textarea "hey babe, i saw you're online, wanan s"
type textarea "hey babe, i saw you're online, wanan"
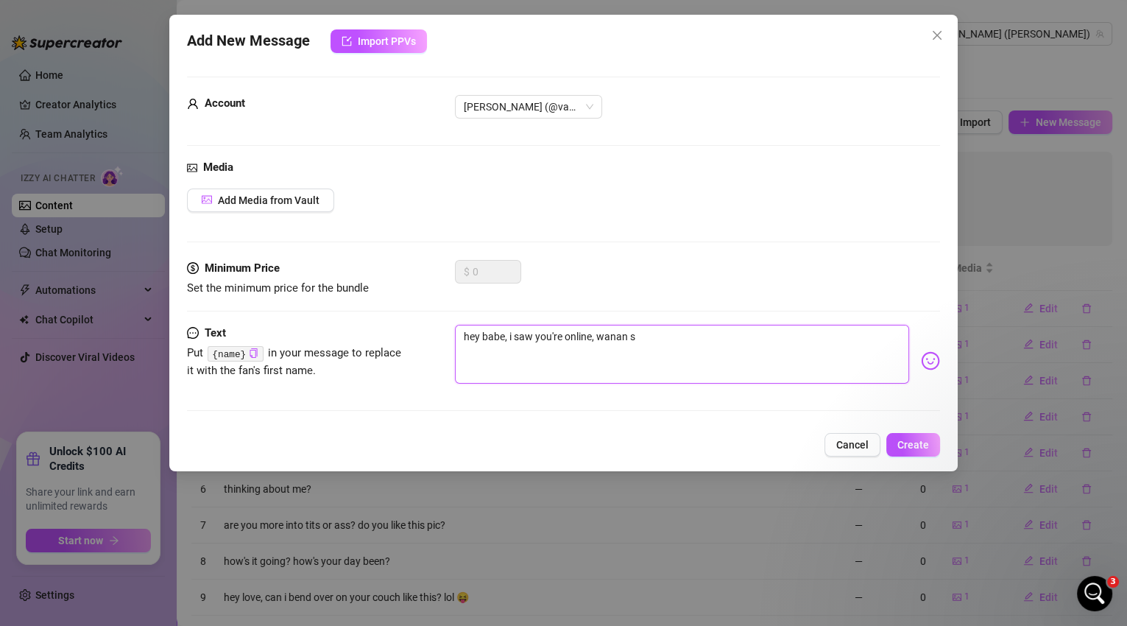
type textarea "hey babe, i saw you're online, wanan"
type textarea "hey babe, i saw you're online, wana"
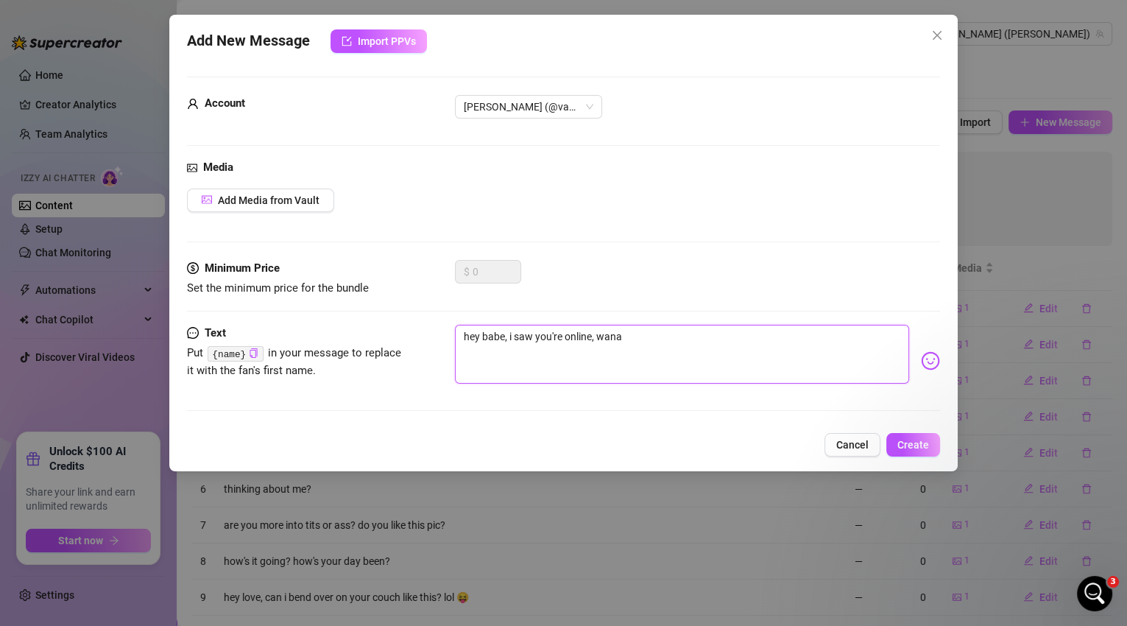
type textarea "hey babe, i saw you're online, wan"
type textarea "hey babe, i saw you're online, [PERSON_NAME]"
type textarea "hey babe, i saw you're online, wanna"
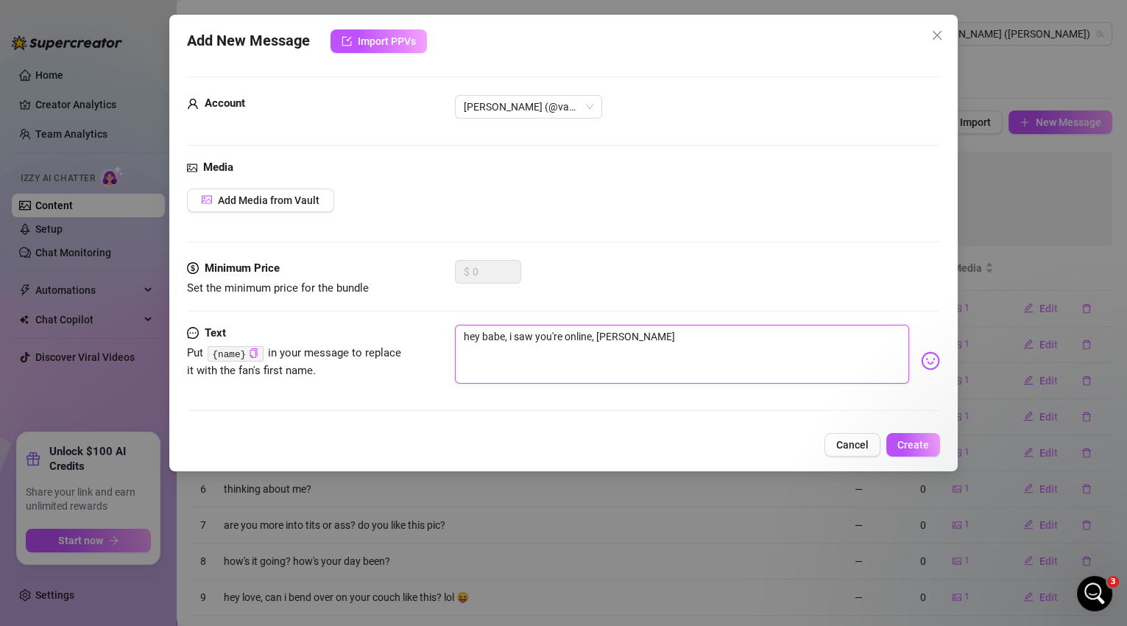
type textarea "hey babe, i saw you're online, wanna"
type textarea "hey babe, i saw you're online, wanna s"
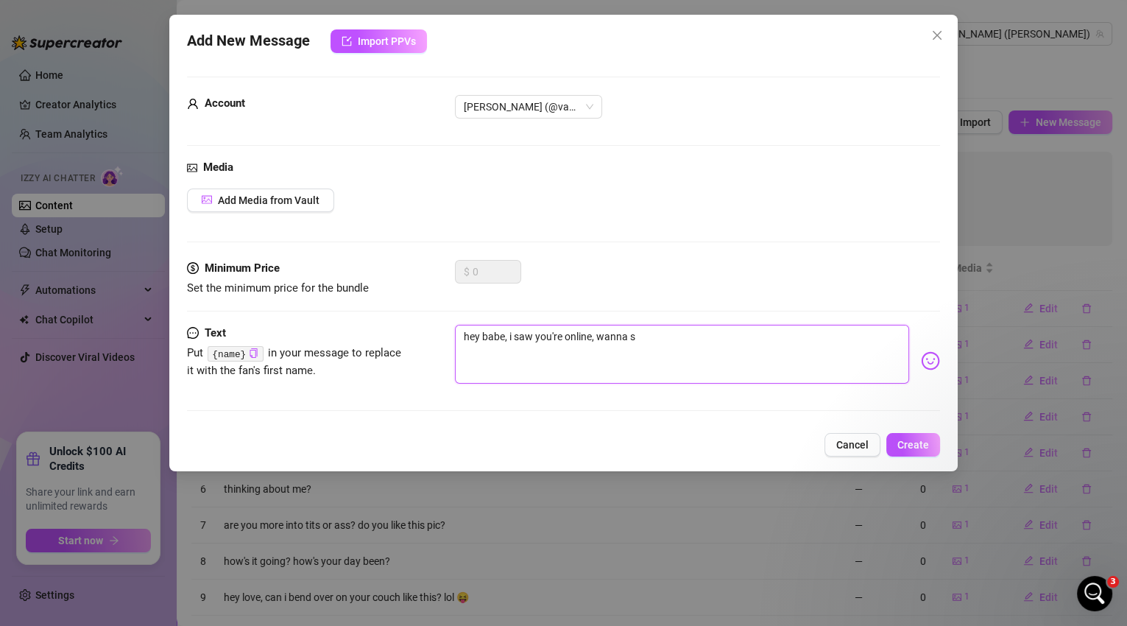
type textarea "hey babe, i saw you're online, wanna se"
type textarea "hey babe, i saw you're online, wanna see"
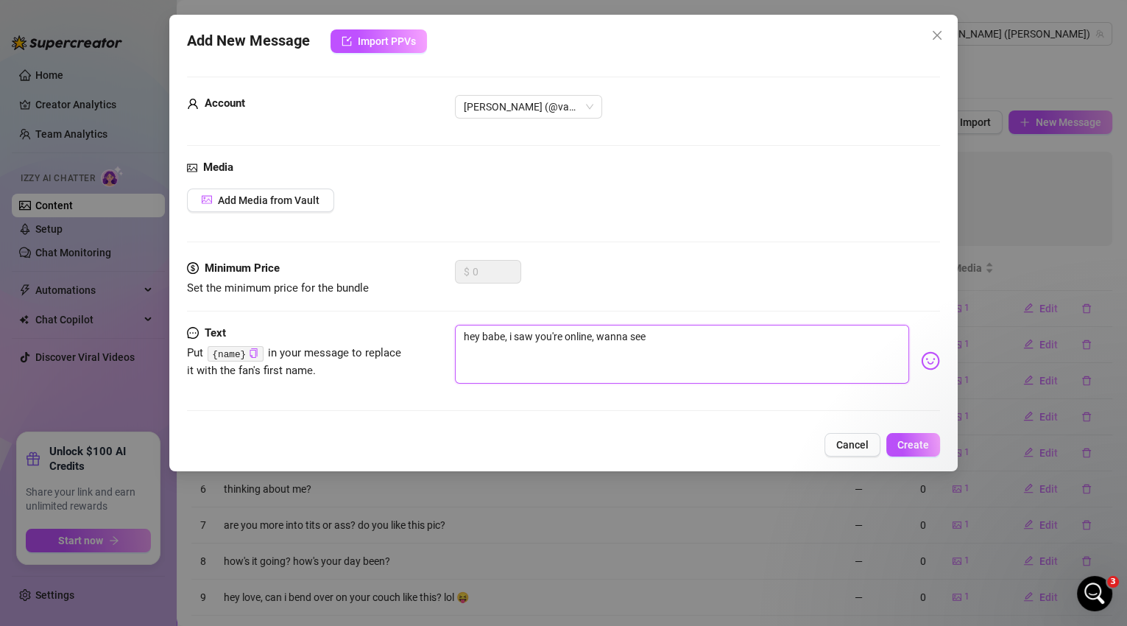
type textarea "hey babe, i saw you're online, wanna see"
type textarea "hey babe, i saw you're online, wanna see m"
type textarea "hey babe, i saw you're online, wanna see me"
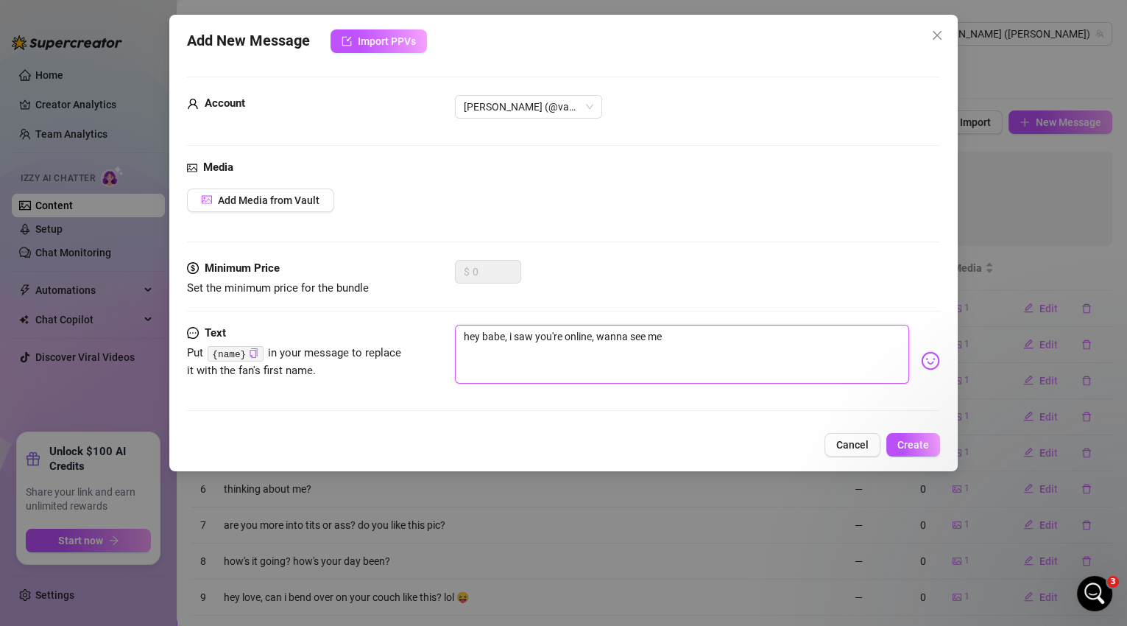
type textarea "hey babe, i saw you're online, wanna see me g"
type textarea "hey babe, i saw you're online, wanna see me ge"
type textarea "hey babe, i saw you're online, wanna see me ger"
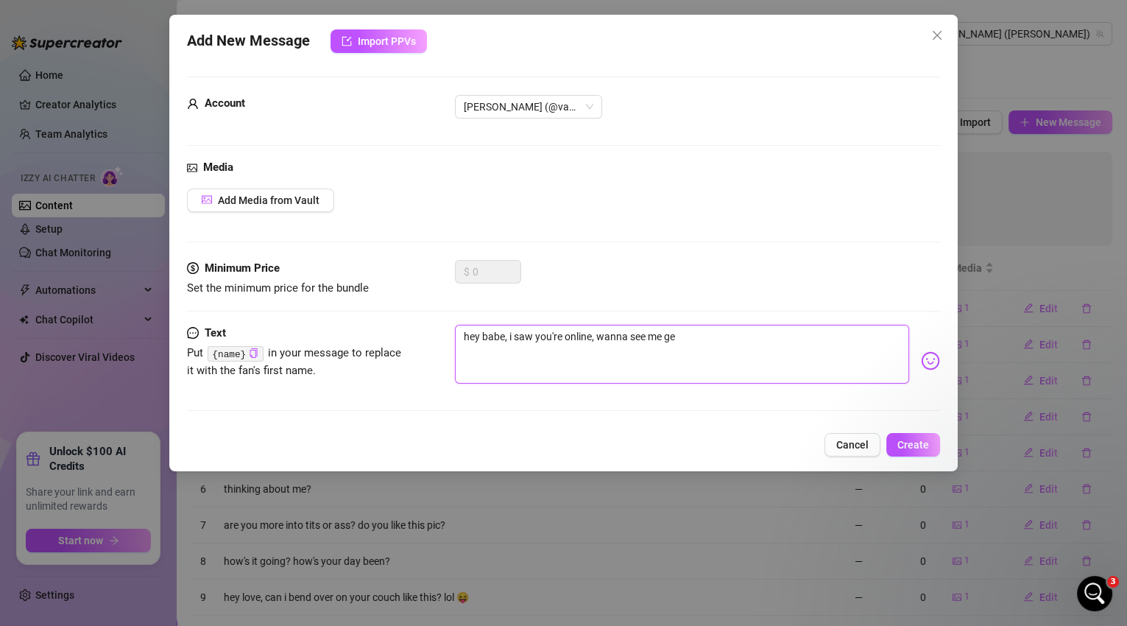
type textarea "hey babe, i saw you're online, wanna see me ger"
type textarea "hey babe, i saw you're online, wanna see me [PERSON_NAME]"
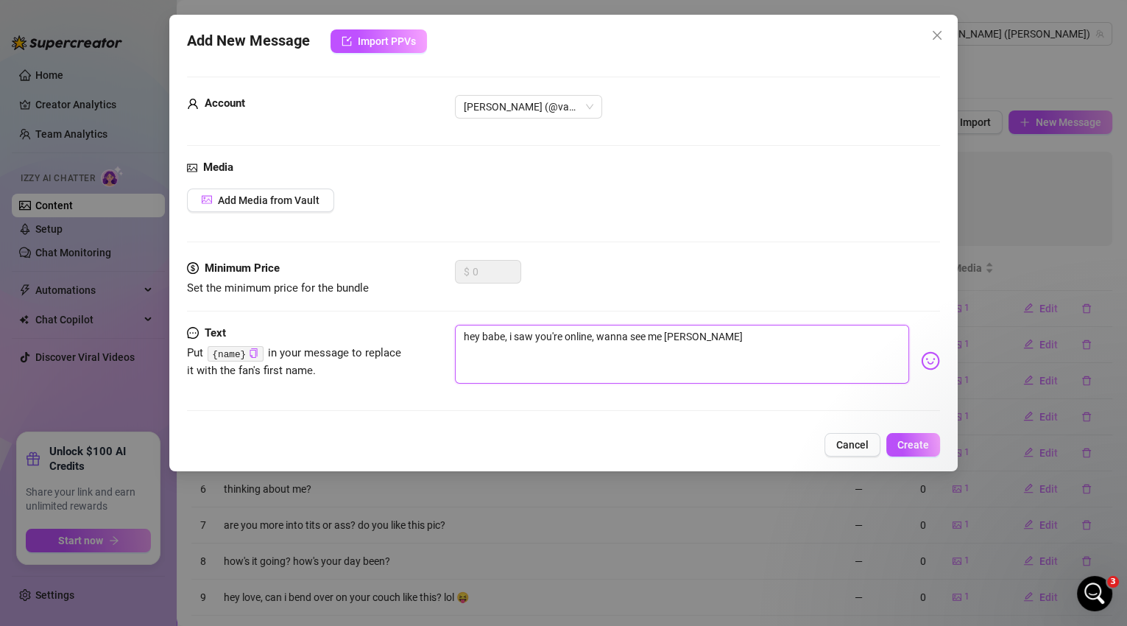
type textarea "hey babe, i saw you're online, wanna see me [PERSON_NAME]"
type textarea "hey babe, i saw you're online, wanna see me ger"
type textarea "hey babe, i saw you're online, wanna see me ge"
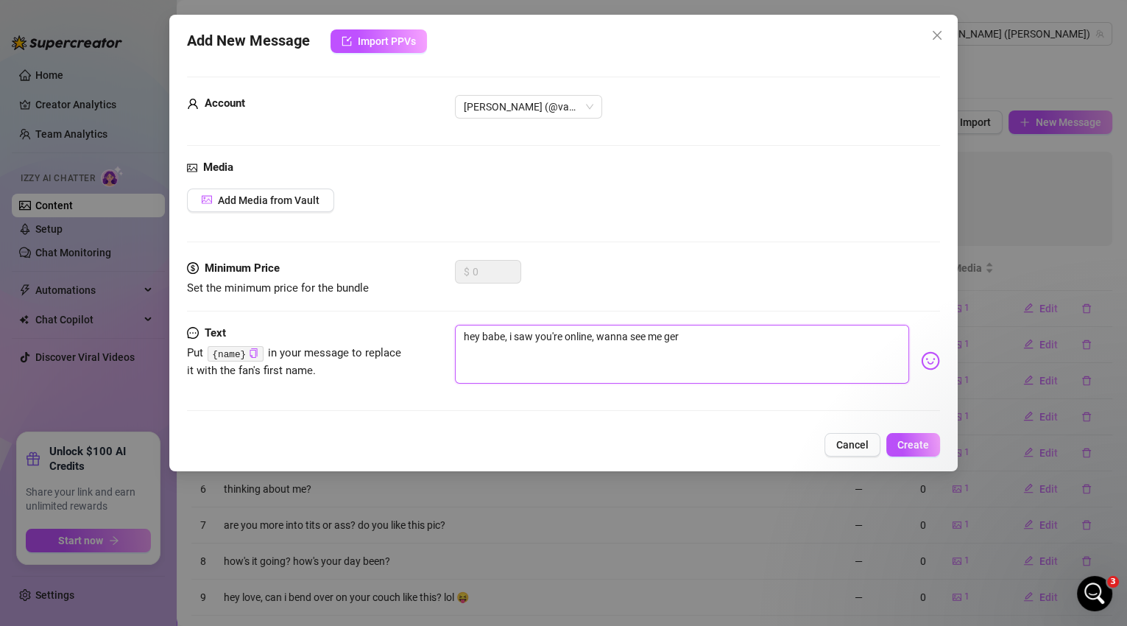
type textarea "hey babe, i saw you're online, wanna see me ge"
type textarea "hey babe, i saw you're online, wanna see me get"
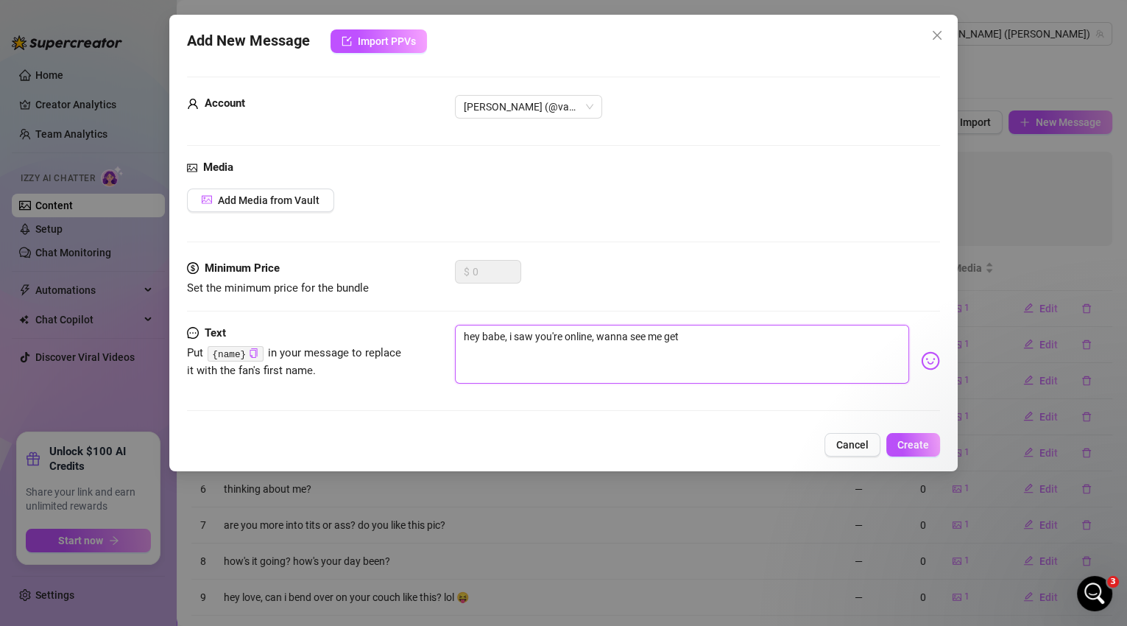
type textarea "hey babe, i saw you're online, wanna see me get f"
type textarea "hey babe, i saw you're online, wanna see me get fu"
type textarea "hey babe, i saw you're online, wanna see me get fuc"
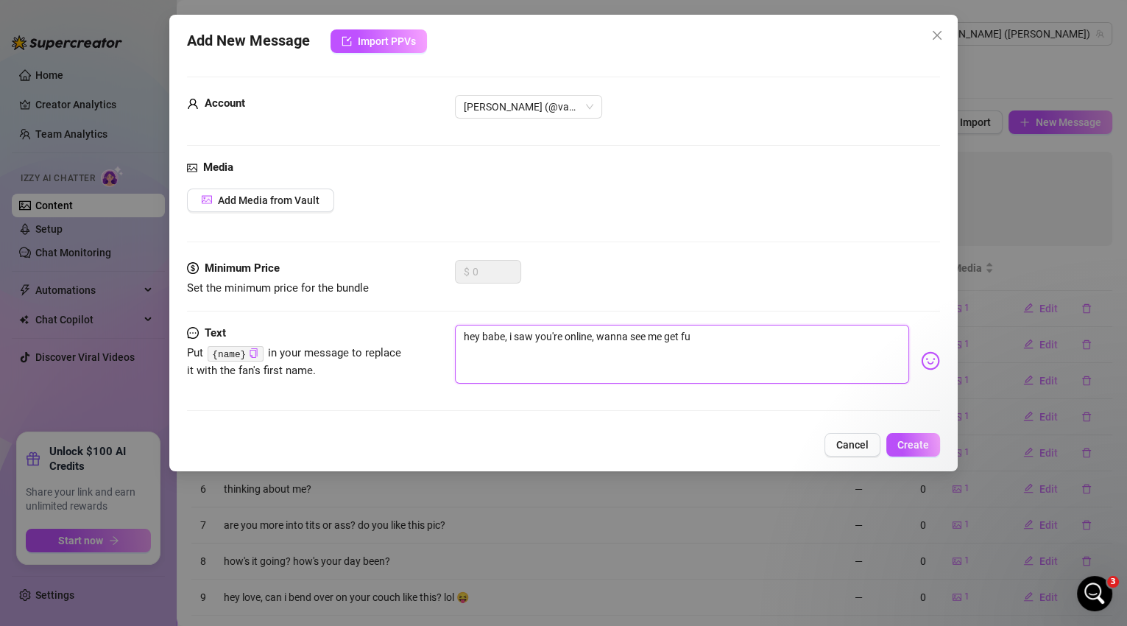
type textarea "hey babe, i saw you're online, wanna see me get fuc"
type textarea "hey babe, i saw you're online, wanna see me get fuck"
click at [232, 205] on button "Add Media from Vault" at bounding box center [260, 200] width 147 height 24
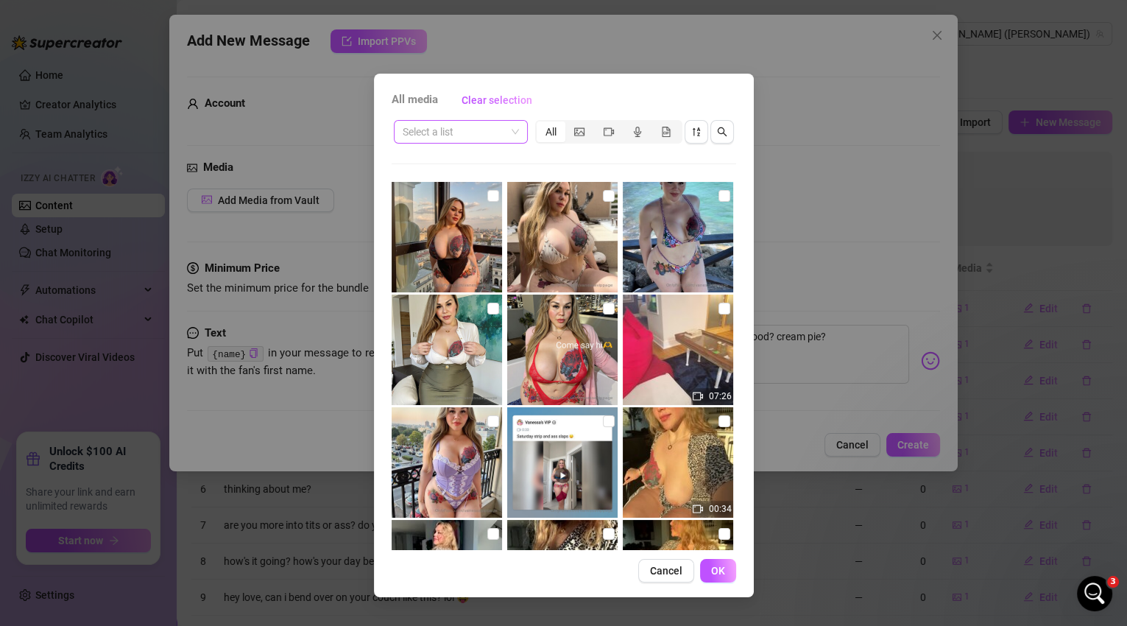
click at [515, 135] on span at bounding box center [461, 132] width 116 height 22
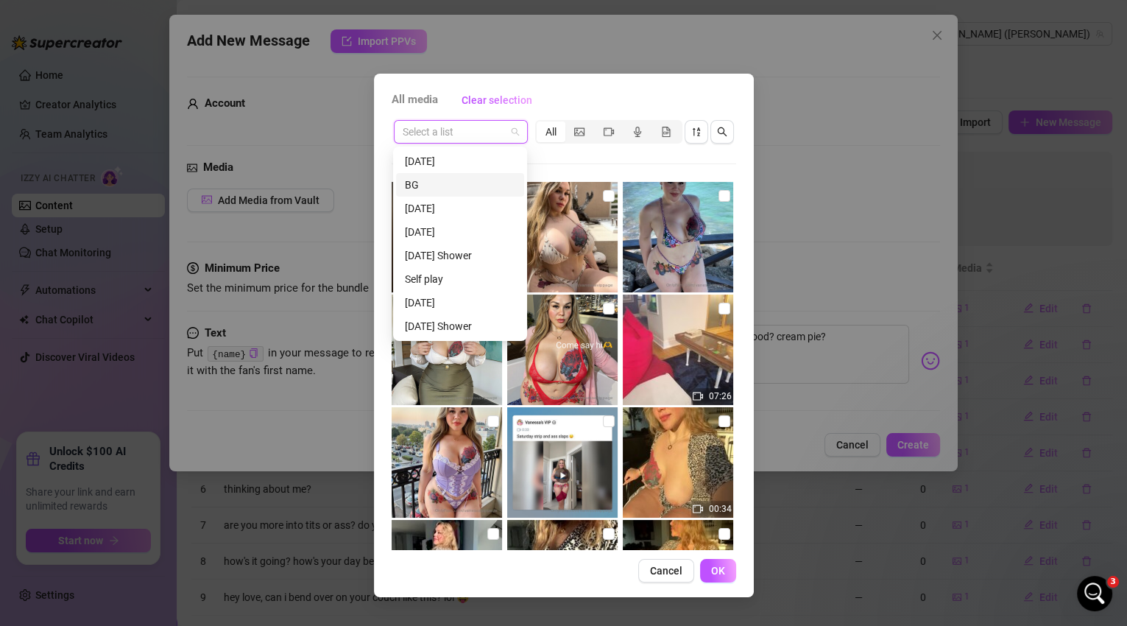
click at [491, 183] on div "BG" at bounding box center [460, 185] width 110 height 16
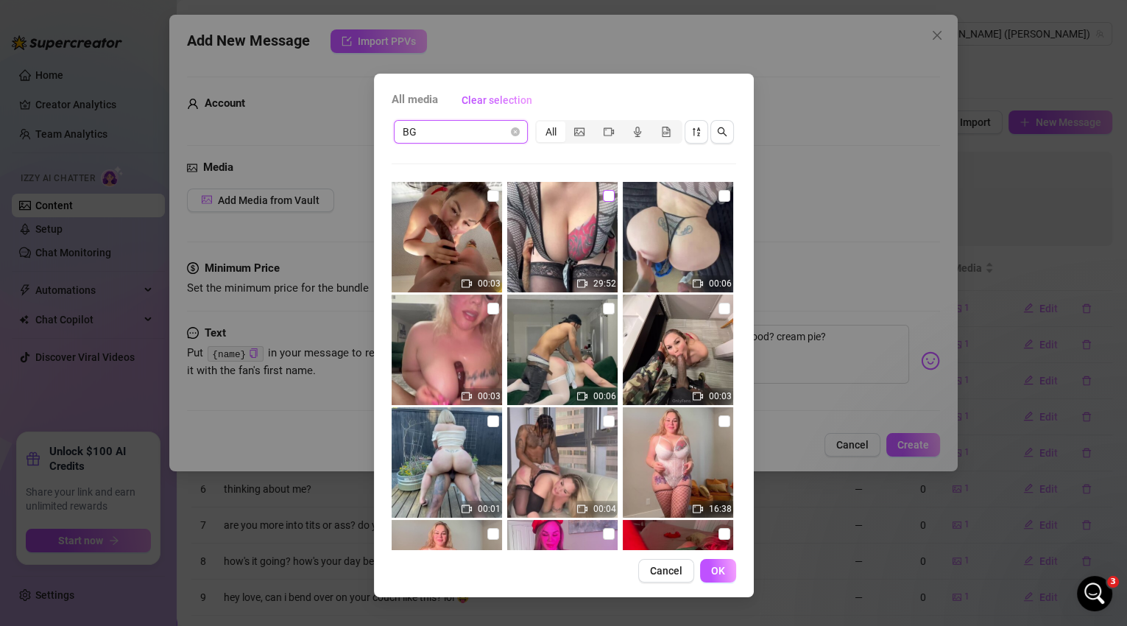
click at [604, 198] on input "checkbox" at bounding box center [609, 196] width 12 height 12
click at [719, 198] on input "checkbox" at bounding box center [725, 196] width 12 height 12
click at [716, 562] on button "OK" at bounding box center [718, 571] width 36 height 24
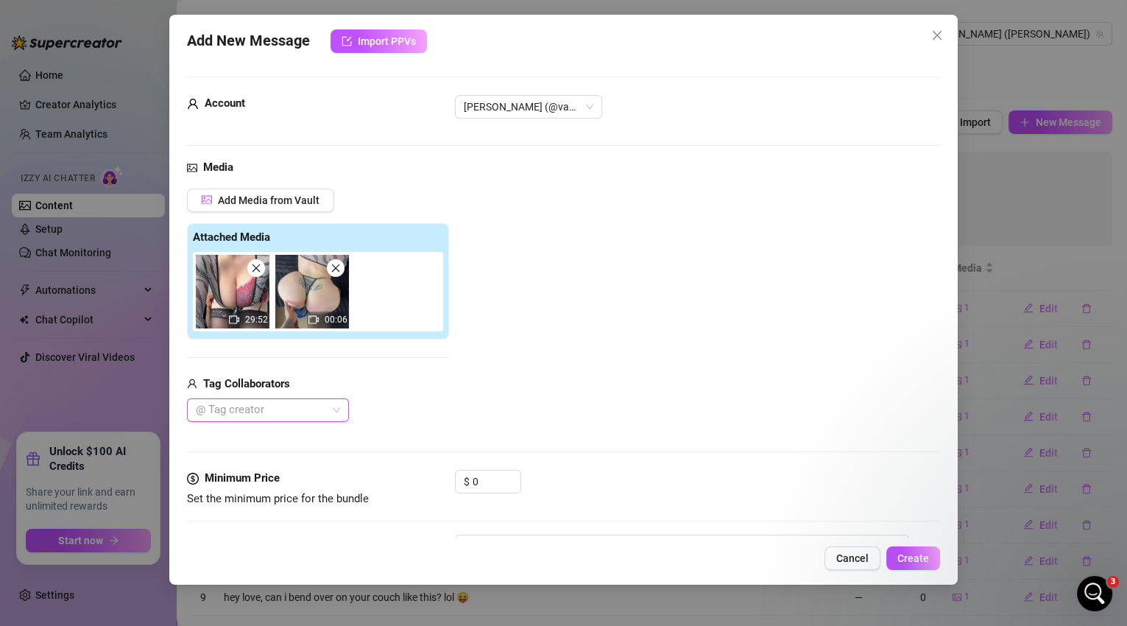
click at [310, 410] on div at bounding box center [260, 410] width 141 height 21
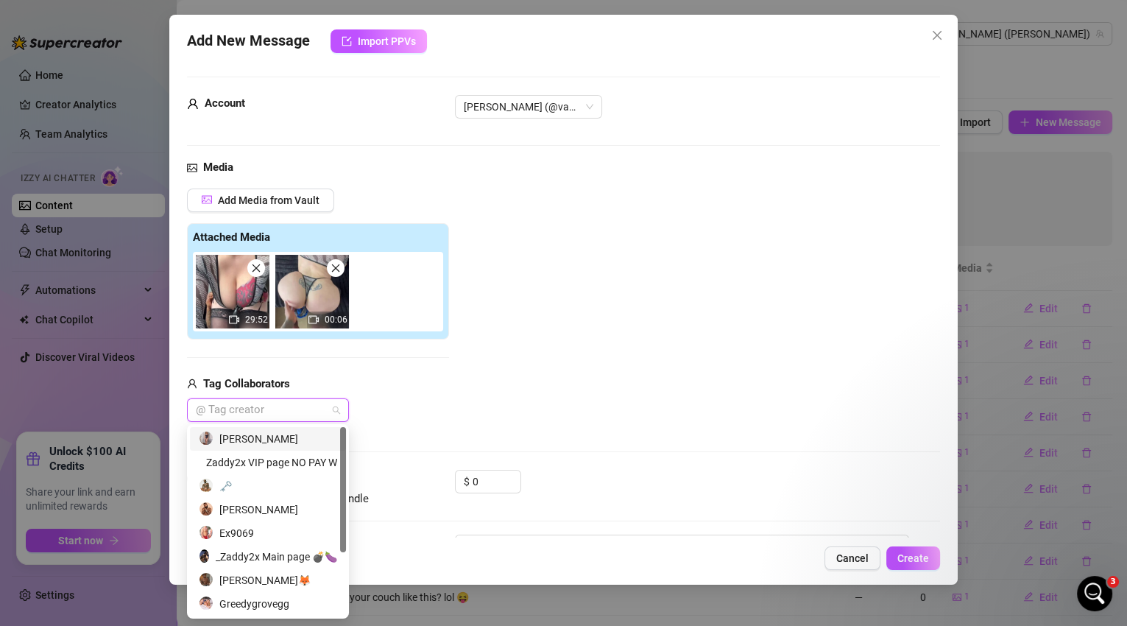
click at [342, 272] on img at bounding box center [312, 292] width 74 height 74
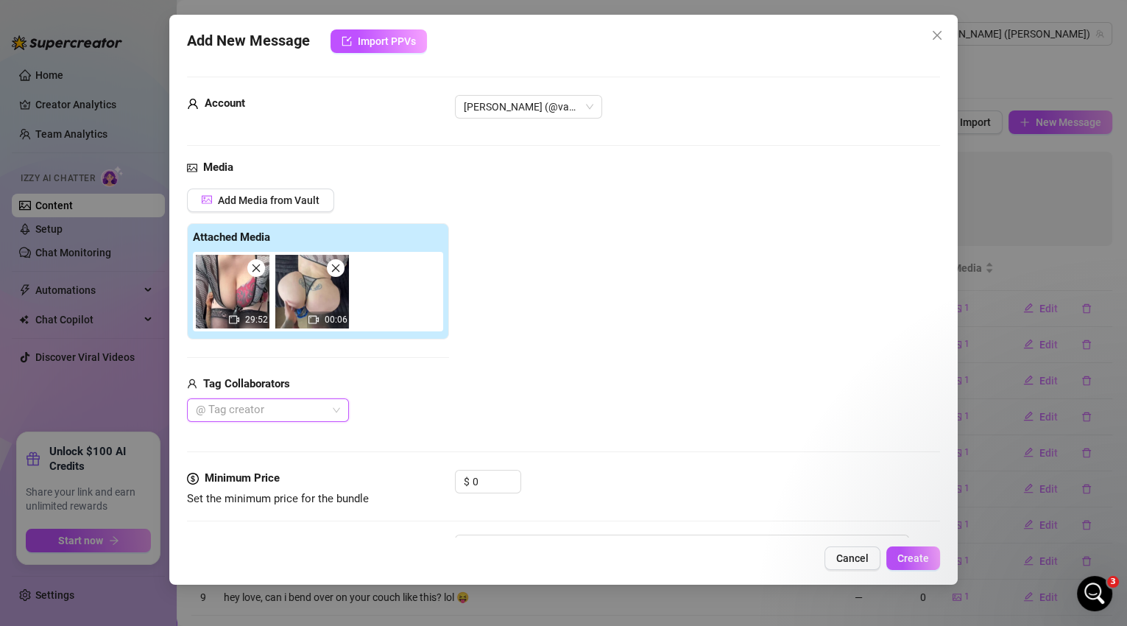
click at [260, 272] on icon "close" at bounding box center [256, 268] width 10 height 10
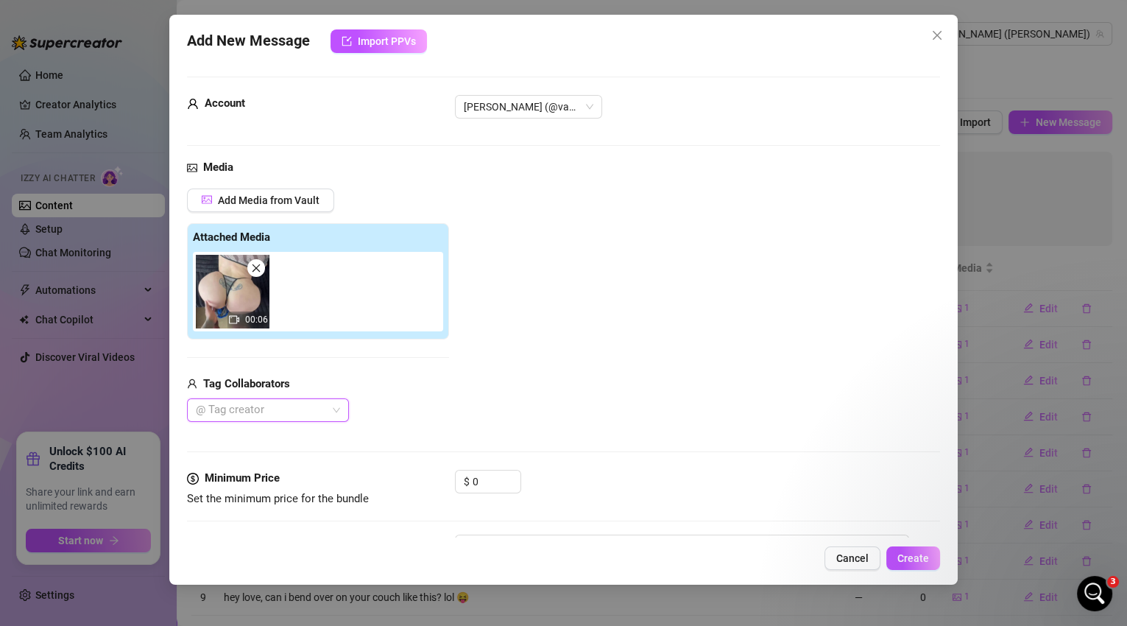
click at [260, 272] on icon "close" at bounding box center [256, 268] width 10 height 10
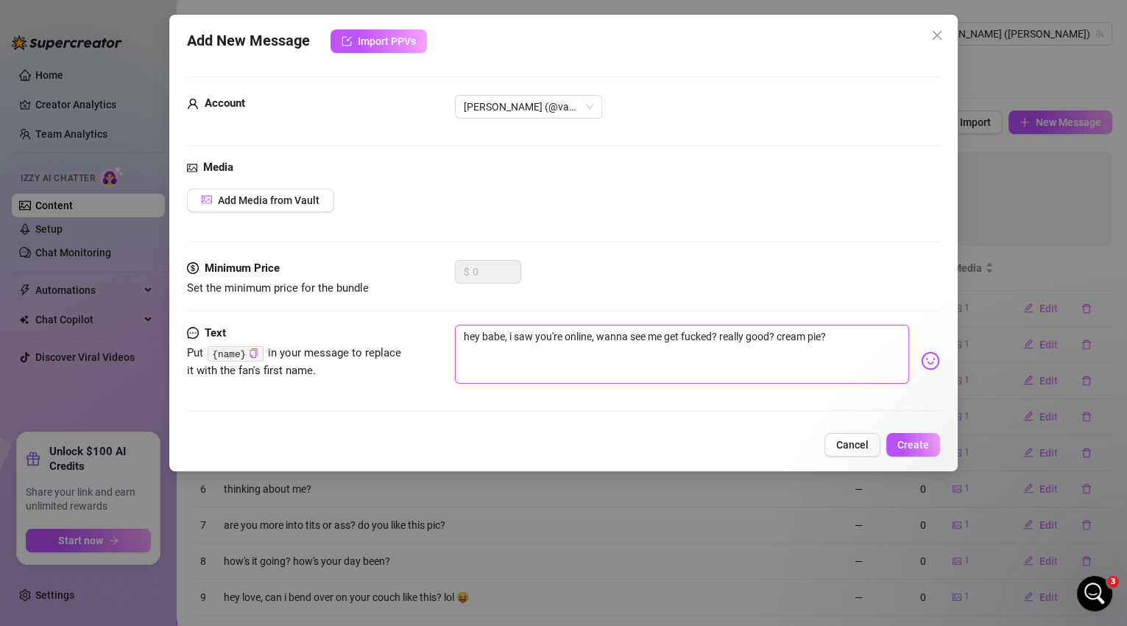
drag, startPoint x: 842, startPoint y: 335, endPoint x: 648, endPoint y: 334, distance: 194.4
click at [648, 334] on textarea "hey babe, i saw you're online, wanna see me get fucked? really good? cream pie?" at bounding box center [682, 354] width 455 height 59
click at [282, 195] on span "Add Media from Vault" at bounding box center [269, 200] width 102 height 12
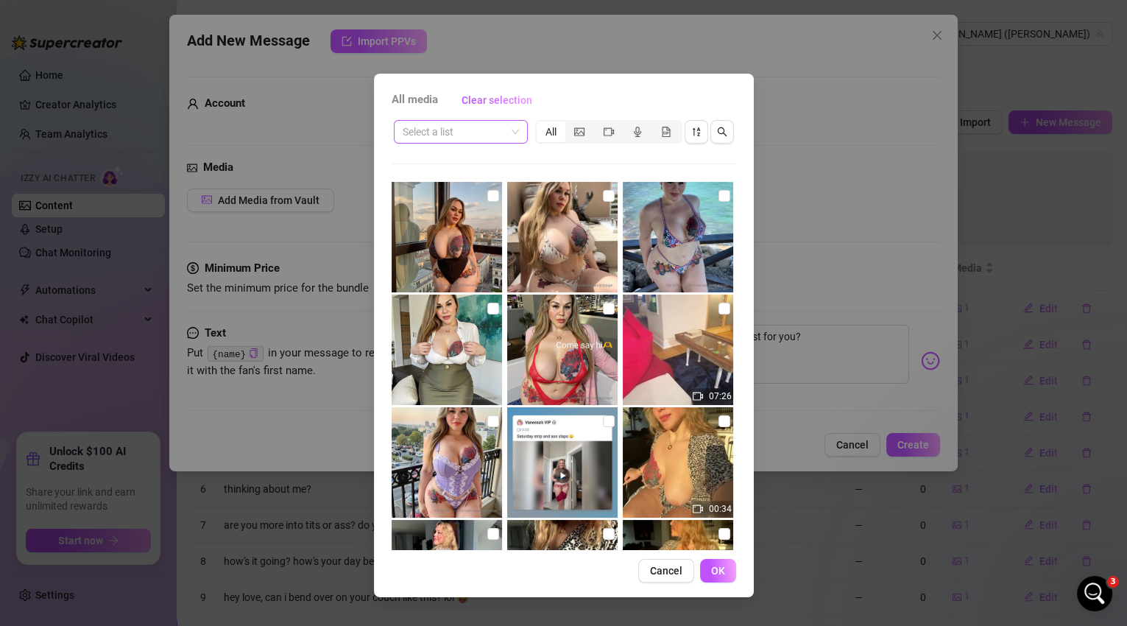
click at [519, 135] on div "Select a list" at bounding box center [461, 132] width 134 height 24
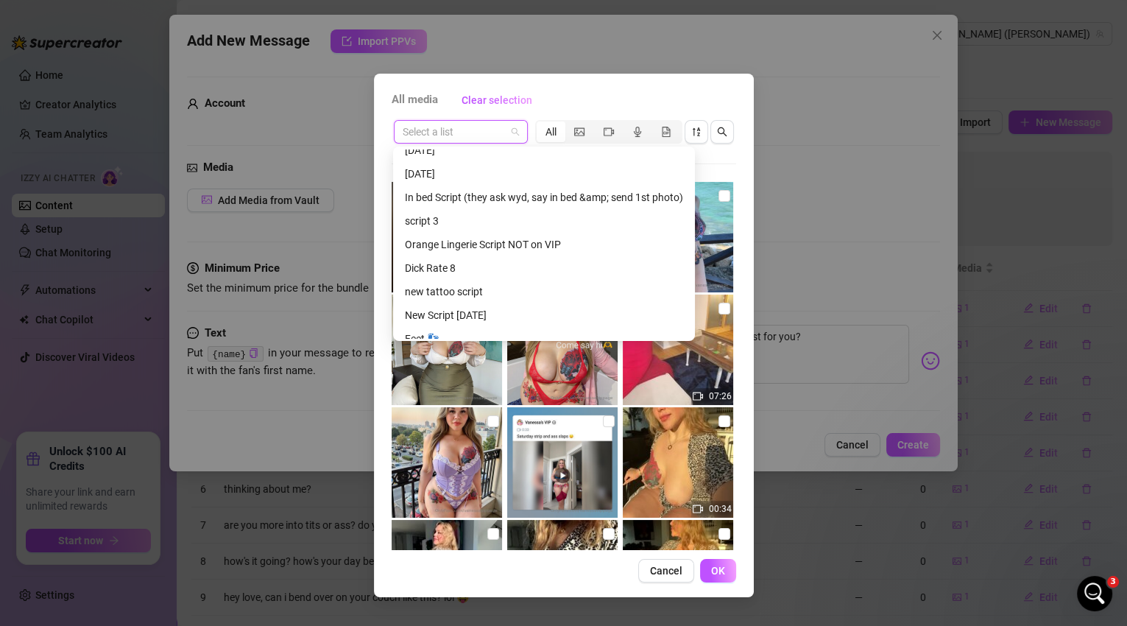
scroll to position [518, 0]
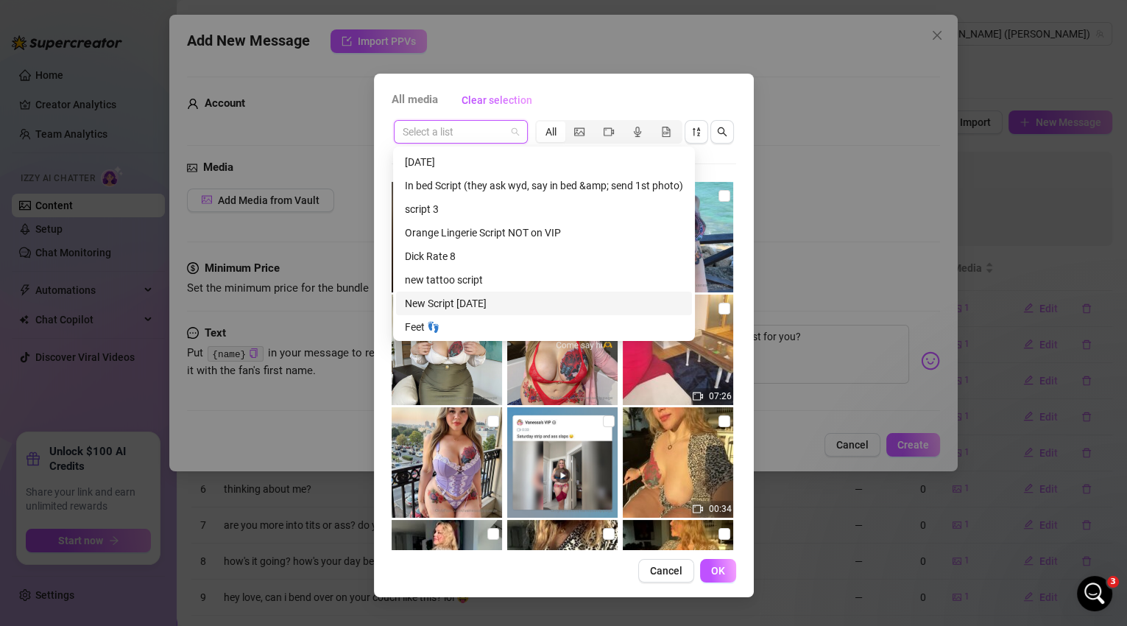
click at [621, 303] on div "New Script [DATE]" at bounding box center [544, 303] width 278 height 16
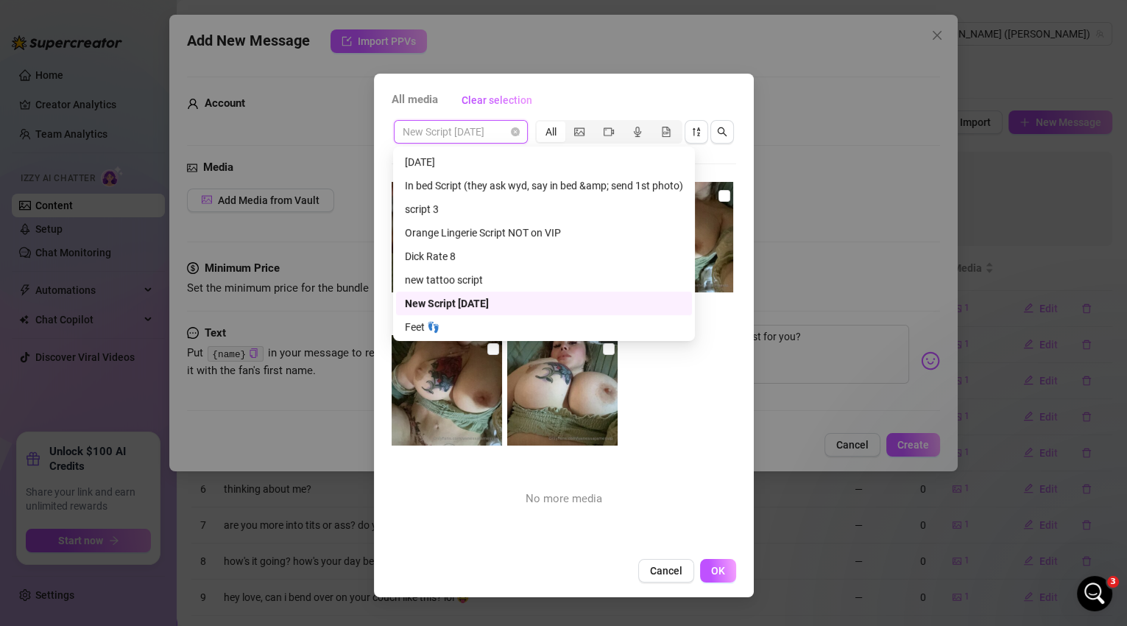
click at [501, 133] on span "New Script [DATE]" at bounding box center [461, 132] width 116 height 22
click at [462, 281] on div "new tattoo script" at bounding box center [544, 280] width 278 height 16
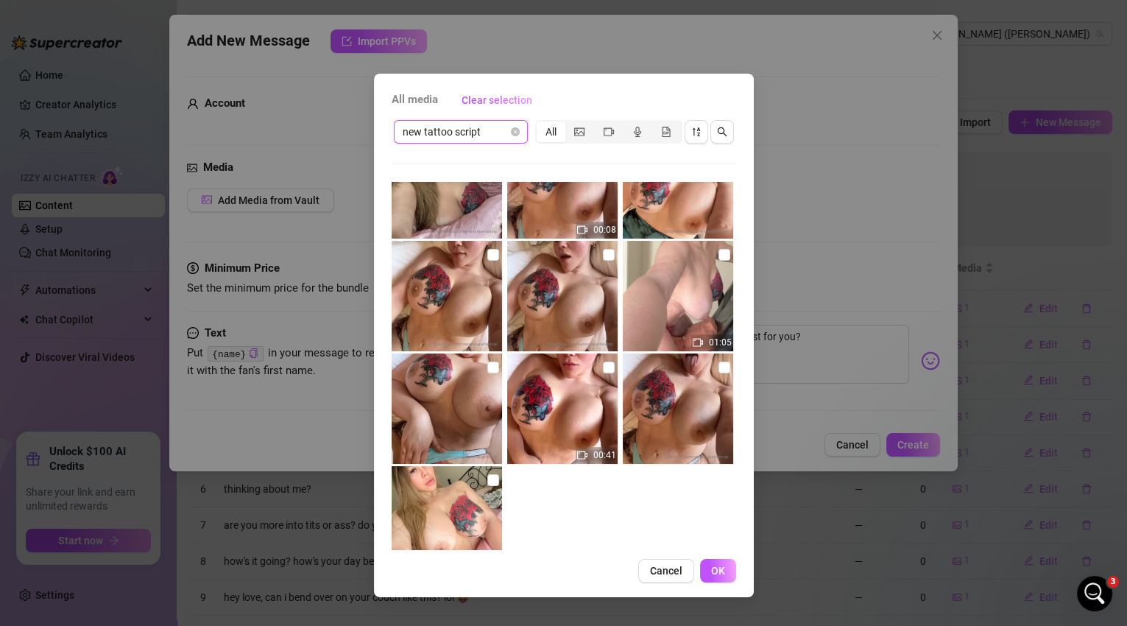
scroll to position [0, 0]
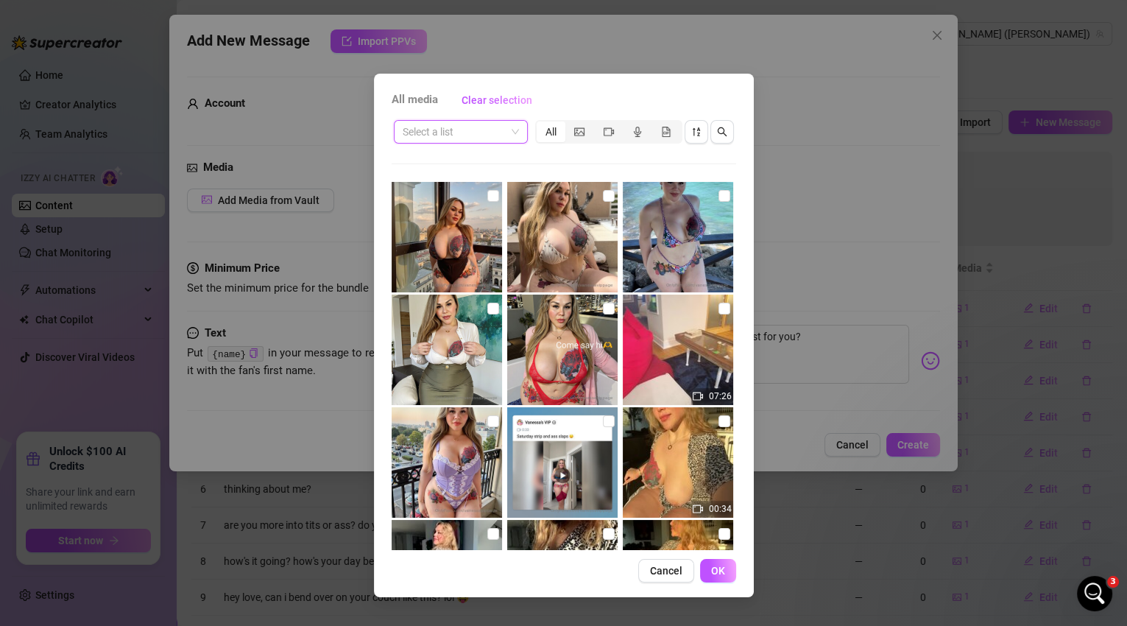
click at [471, 137] on input "search" at bounding box center [454, 132] width 103 height 22
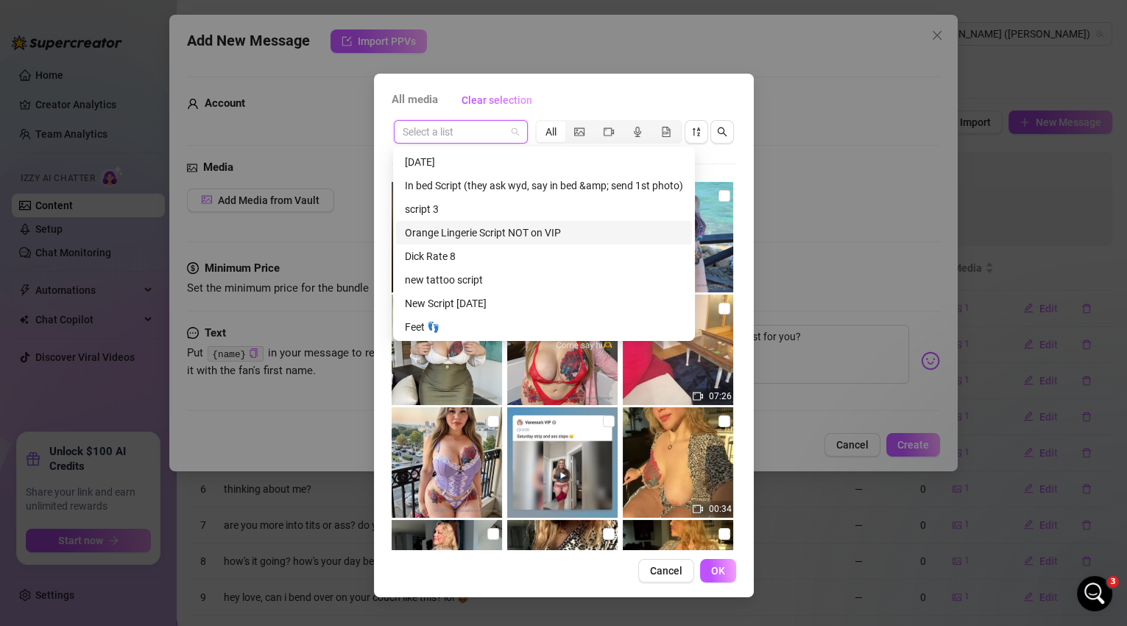
click at [495, 236] on div "Orange Lingerie Script NOT on VIP" at bounding box center [544, 233] width 278 height 16
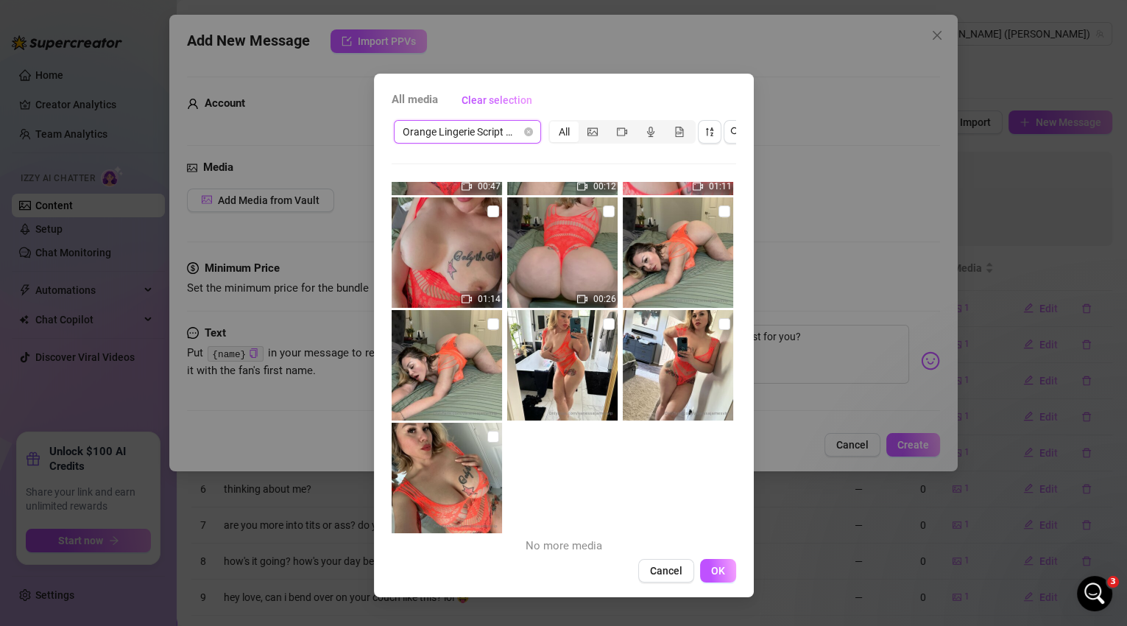
scroll to position [105, 0]
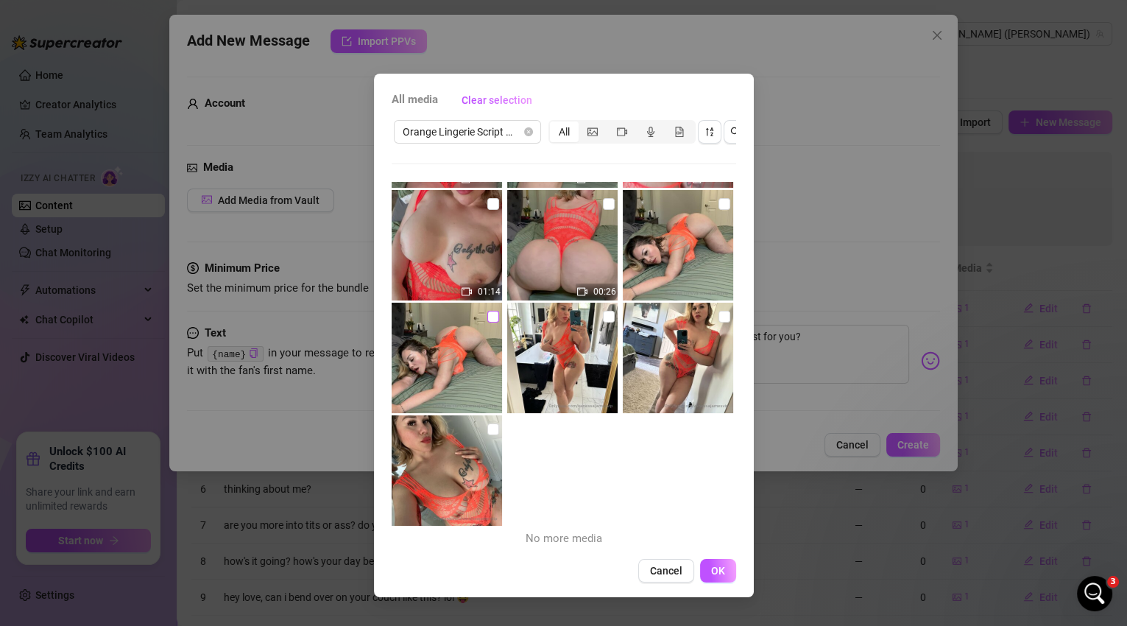
click at [493, 314] on input "checkbox" at bounding box center [493, 317] width 12 height 12
click at [492, 429] on input "checkbox" at bounding box center [493, 429] width 12 height 12
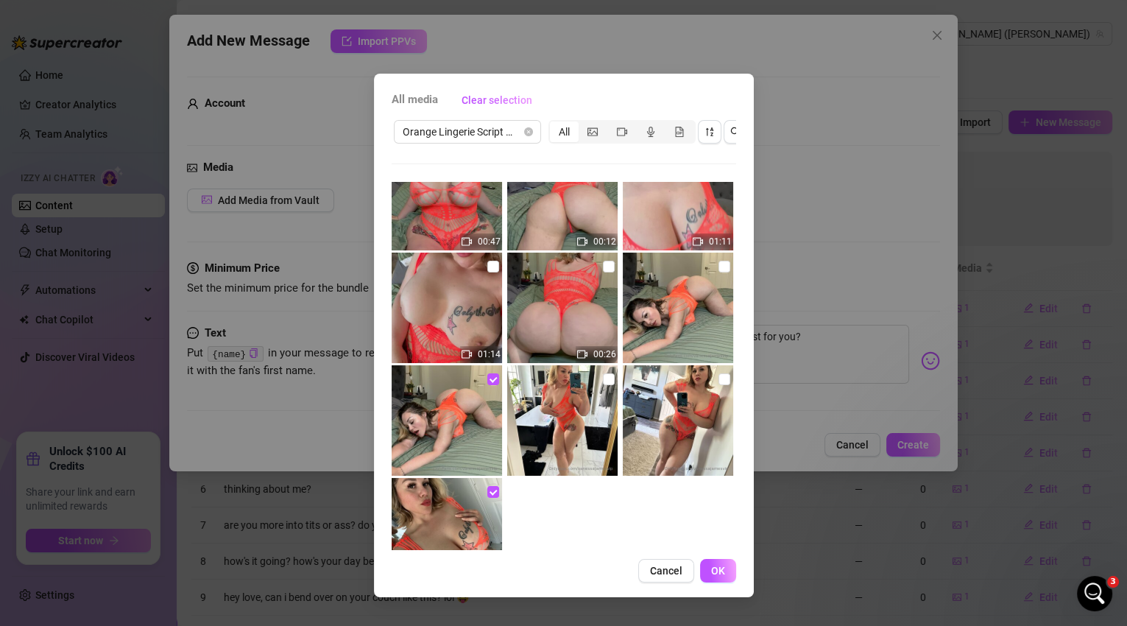
scroll to position [41, 0]
click at [487, 270] on input "checkbox" at bounding box center [493, 267] width 12 height 12
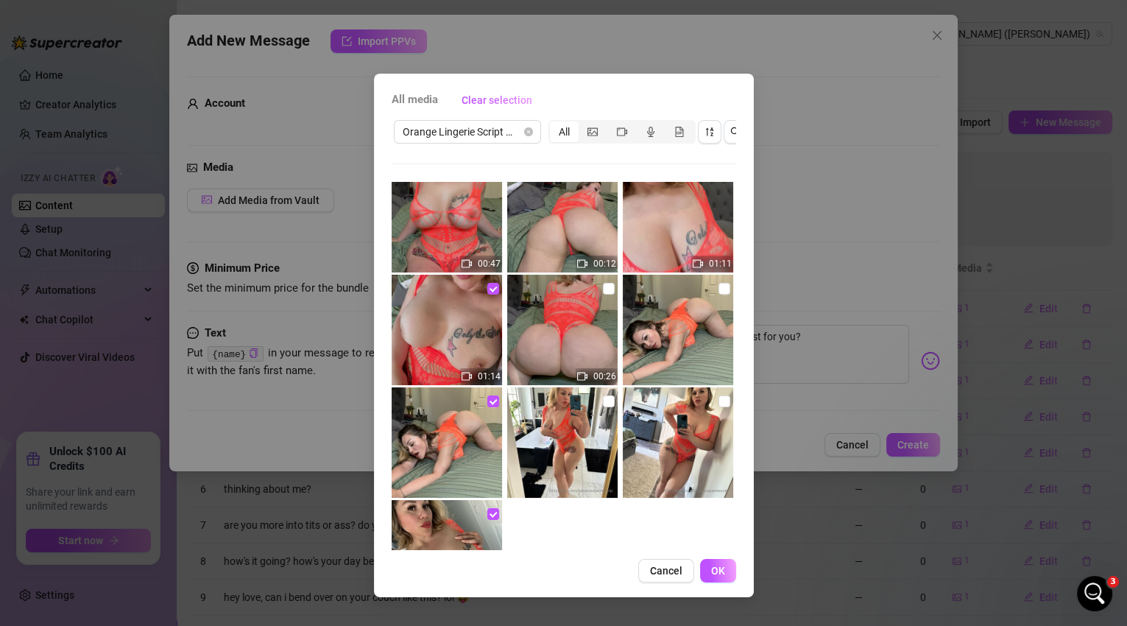
scroll to position [0, 0]
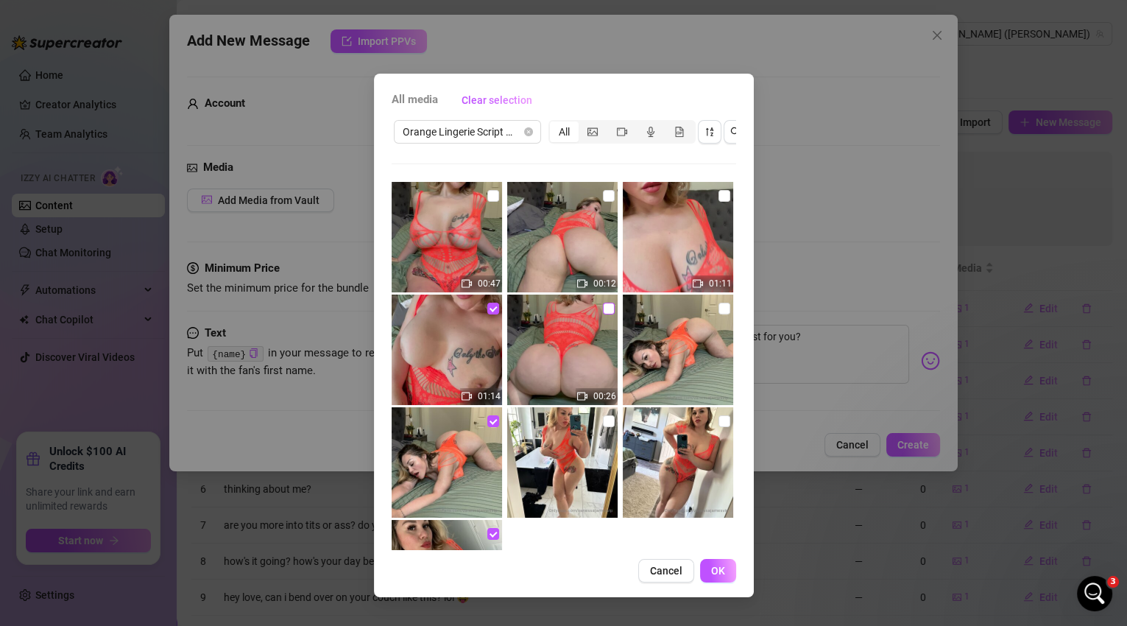
click at [604, 314] on label at bounding box center [609, 308] width 12 height 16
click at [604, 314] on input "checkbox" at bounding box center [609, 309] width 12 height 12
click at [719, 310] on input "checkbox" at bounding box center [725, 309] width 12 height 12
click at [719, 202] on label at bounding box center [725, 196] width 12 height 16
click at [719, 202] on input "checkbox" at bounding box center [725, 196] width 12 height 12
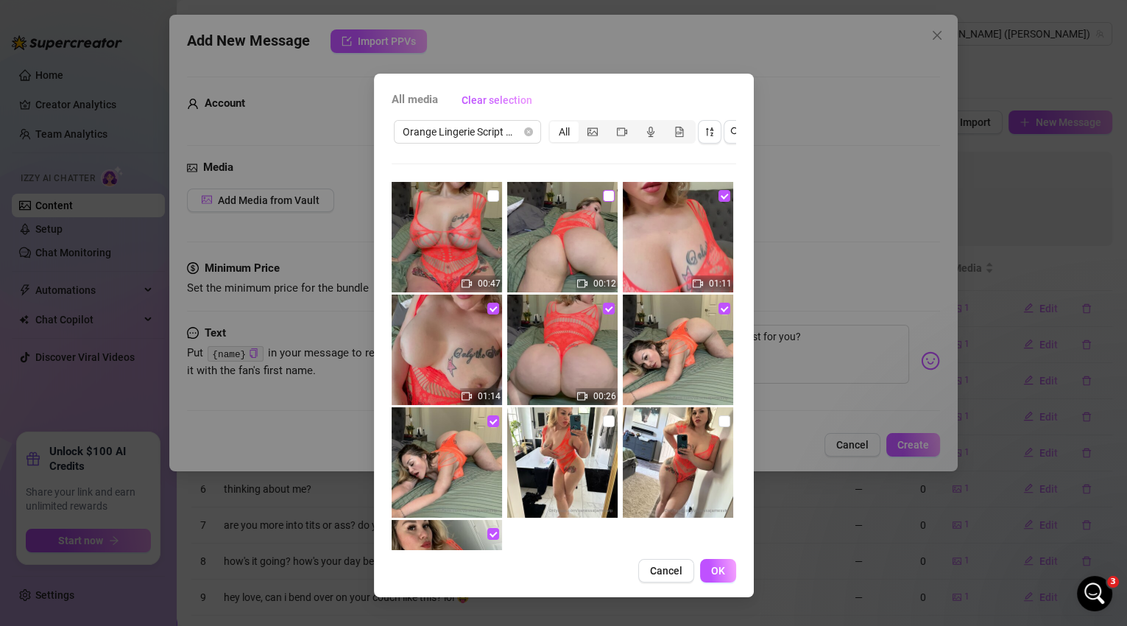
click at [603, 197] on input "checkbox" at bounding box center [609, 196] width 12 height 12
click at [493, 198] on input "checkbox" at bounding box center [493, 196] width 12 height 12
click at [714, 582] on button "OK" at bounding box center [718, 571] width 36 height 24
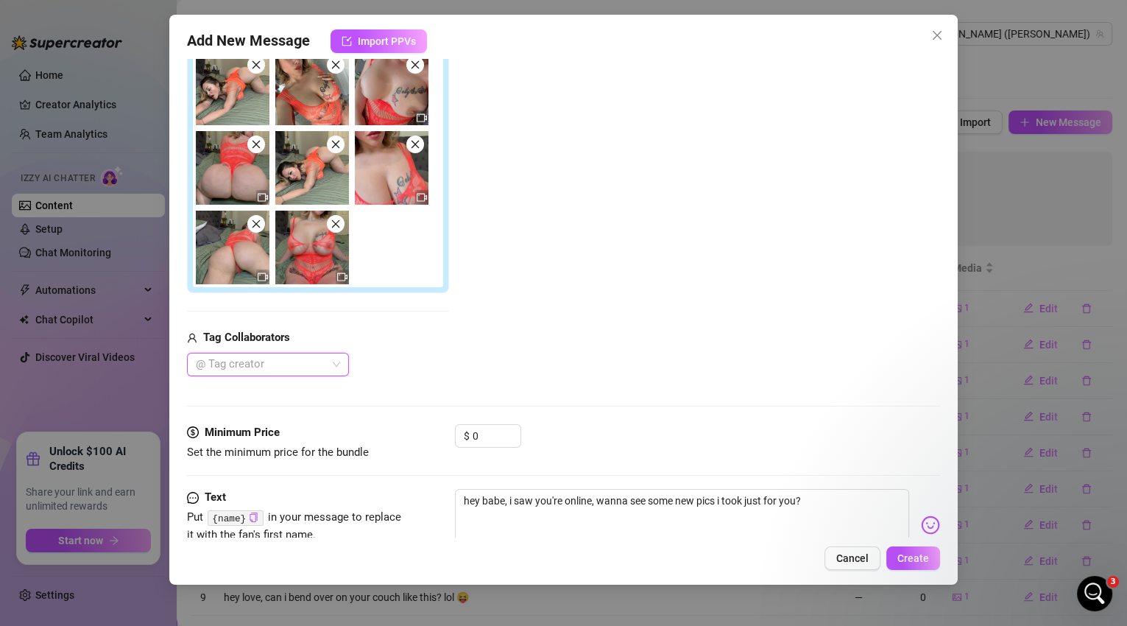
scroll to position [37, 0]
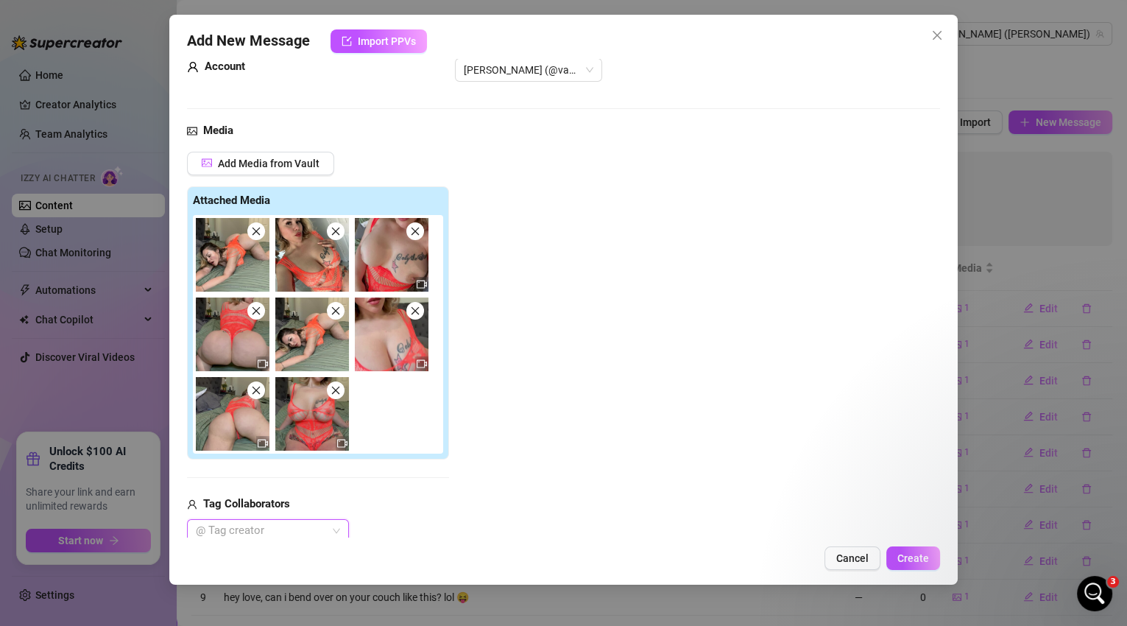
click at [523, 242] on div "Add Media from Vault Attached Media Tag Collaborators @ Tag creator" at bounding box center [564, 347] width 754 height 391
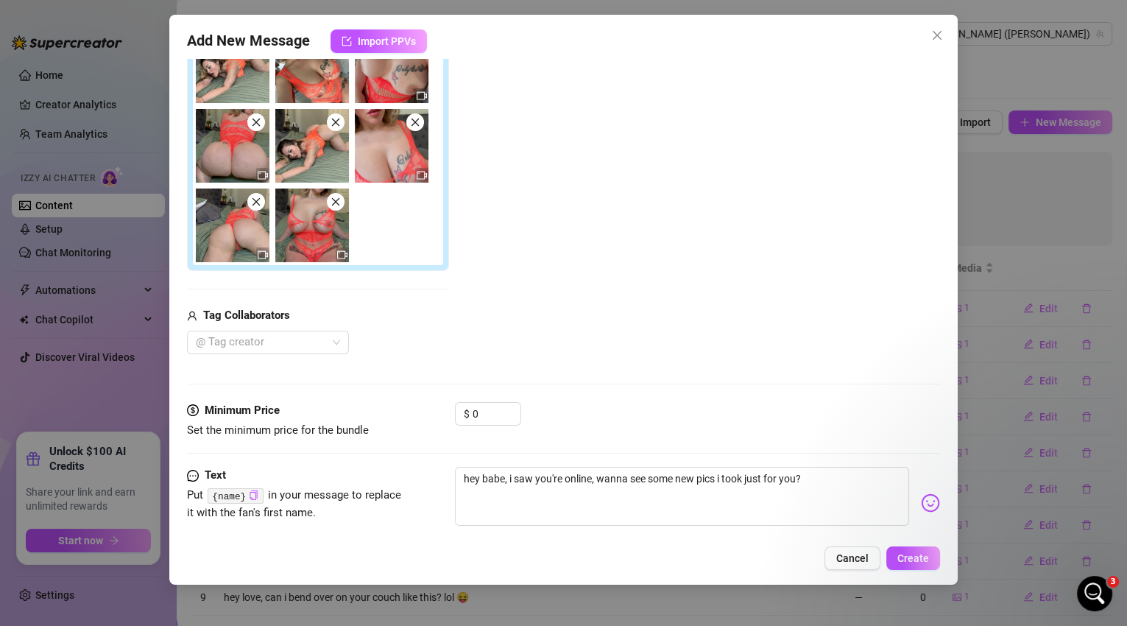
scroll to position [252, 0]
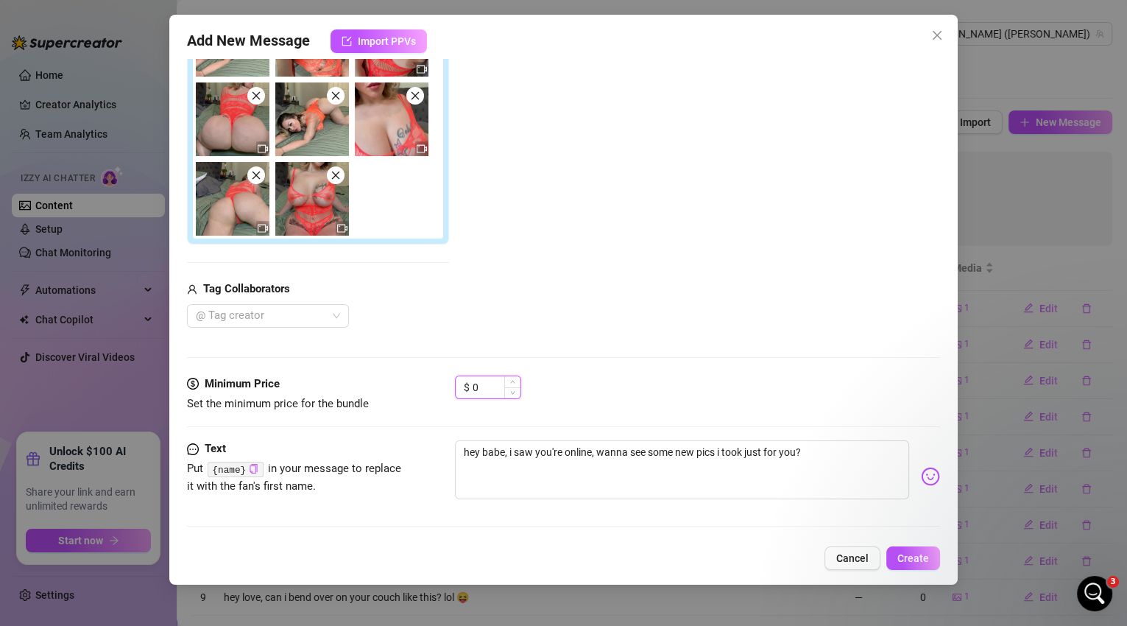
click at [495, 387] on input "0" at bounding box center [497, 387] width 48 height 22
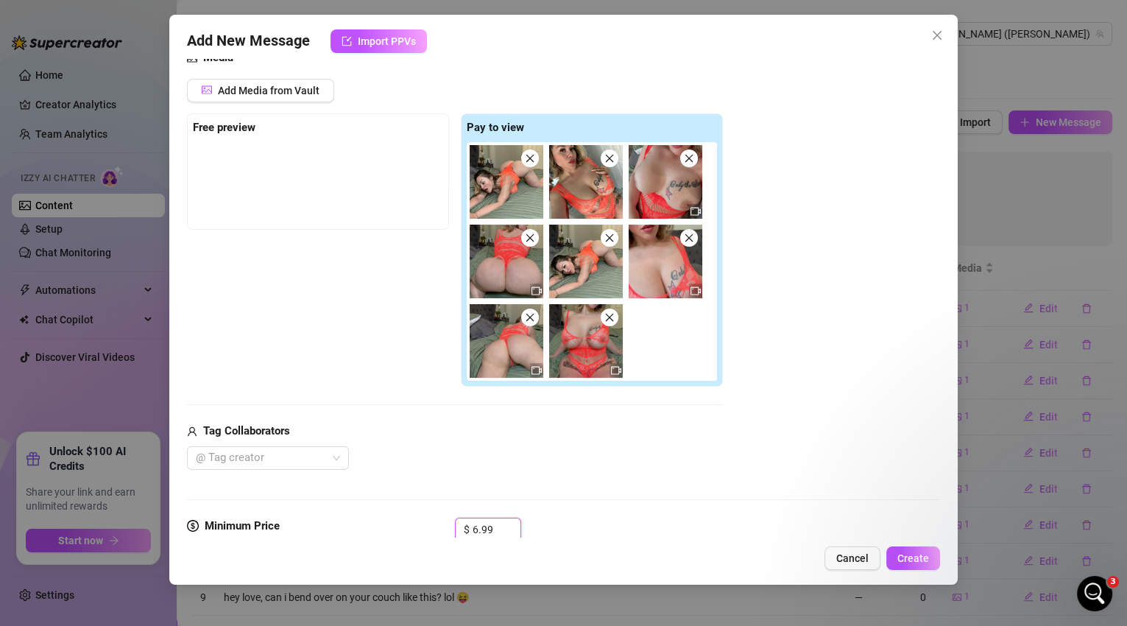
scroll to position [96, 0]
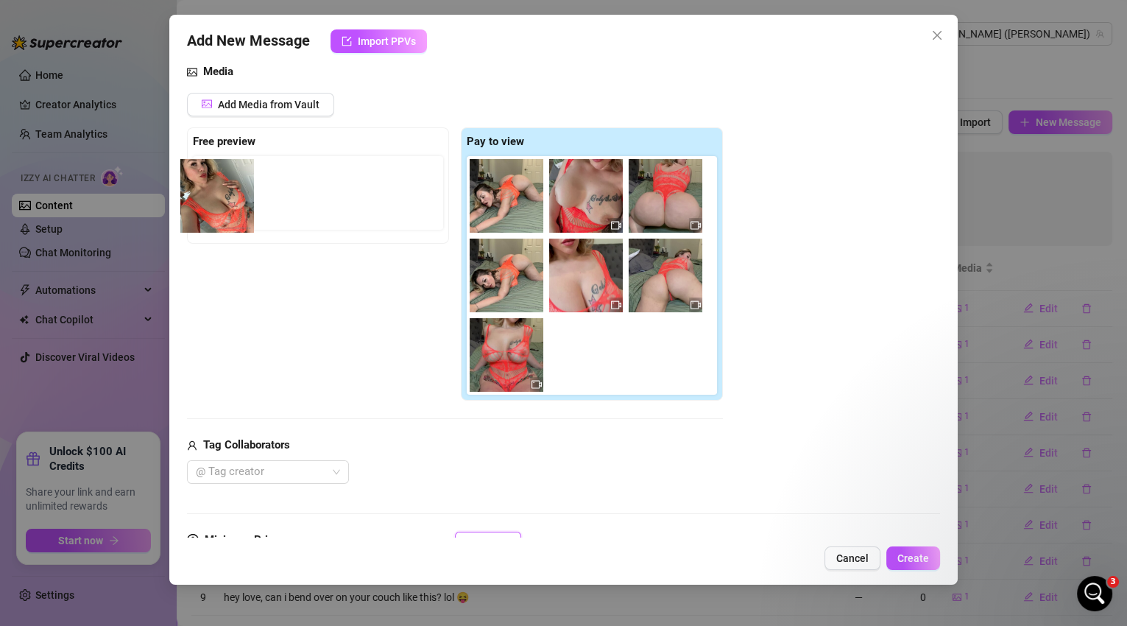
drag, startPoint x: 592, startPoint y: 210, endPoint x: 220, endPoint y: 211, distance: 371.8
click at [220, 211] on div "Free preview Pay to view" at bounding box center [455, 264] width 536 height 274
drag, startPoint x: 574, startPoint y: 201, endPoint x: 198, endPoint y: 200, distance: 376.2
click at [198, 200] on div "Free preview Pay to view" at bounding box center [455, 264] width 536 height 274
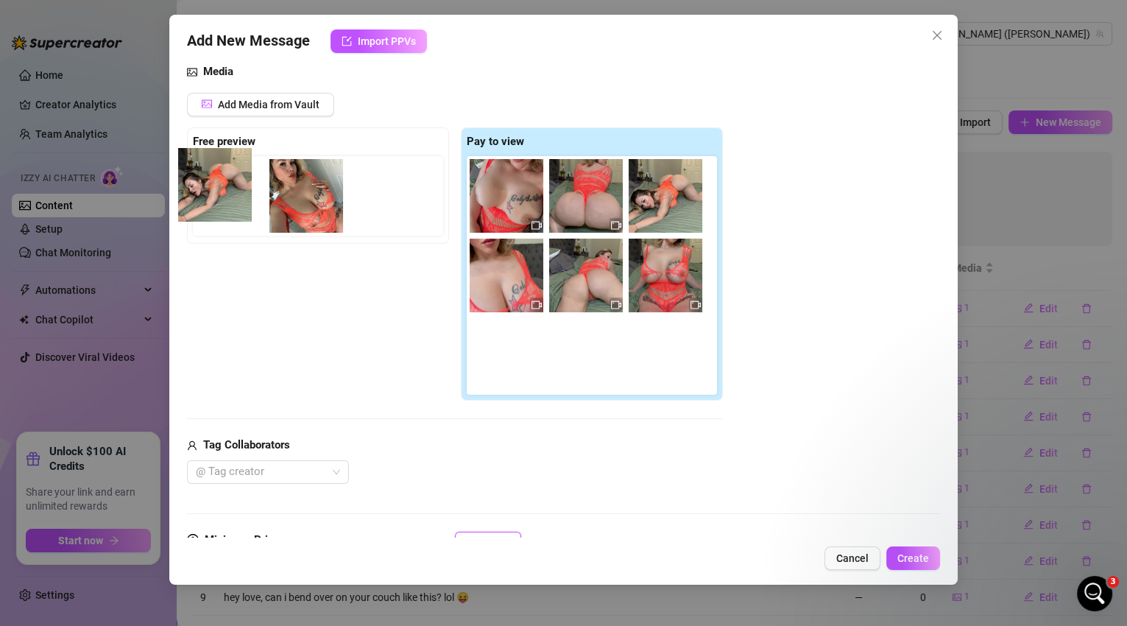
drag, startPoint x: 493, startPoint y: 209, endPoint x: 196, endPoint y: 200, distance: 297.6
click at [196, 200] on div "Free preview Pay to view" at bounding box center [455, 264] width 536 height 274
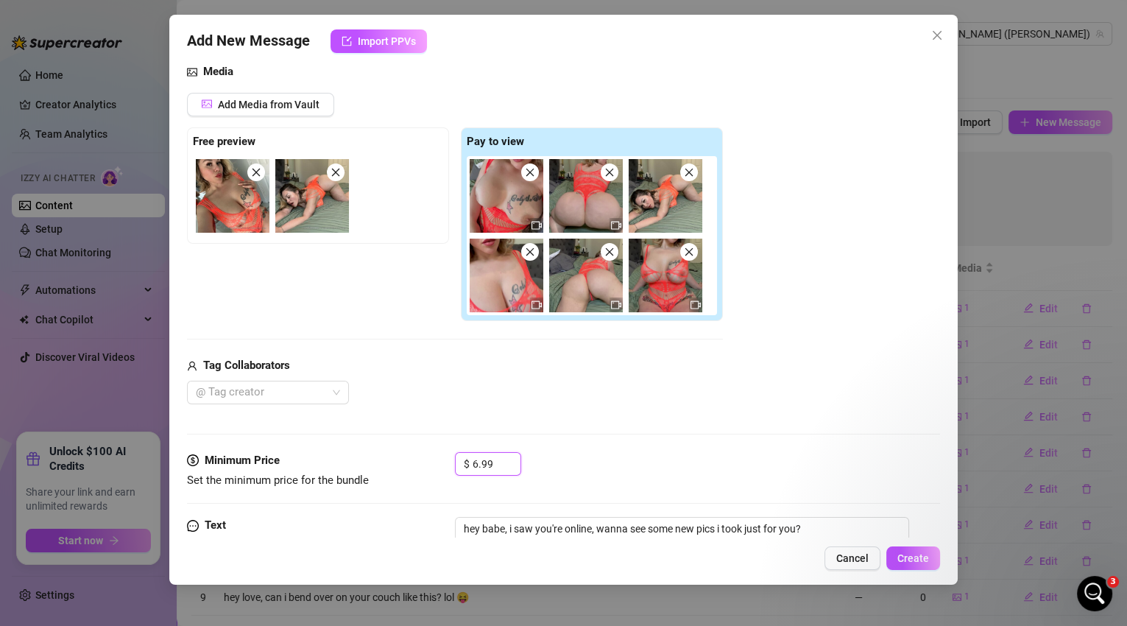
click at [261, 178] on img at bounding box center [233, 196] width 74 height 74
click at [255, 179] on span at bounding box center [256, 172] width 18 height 18
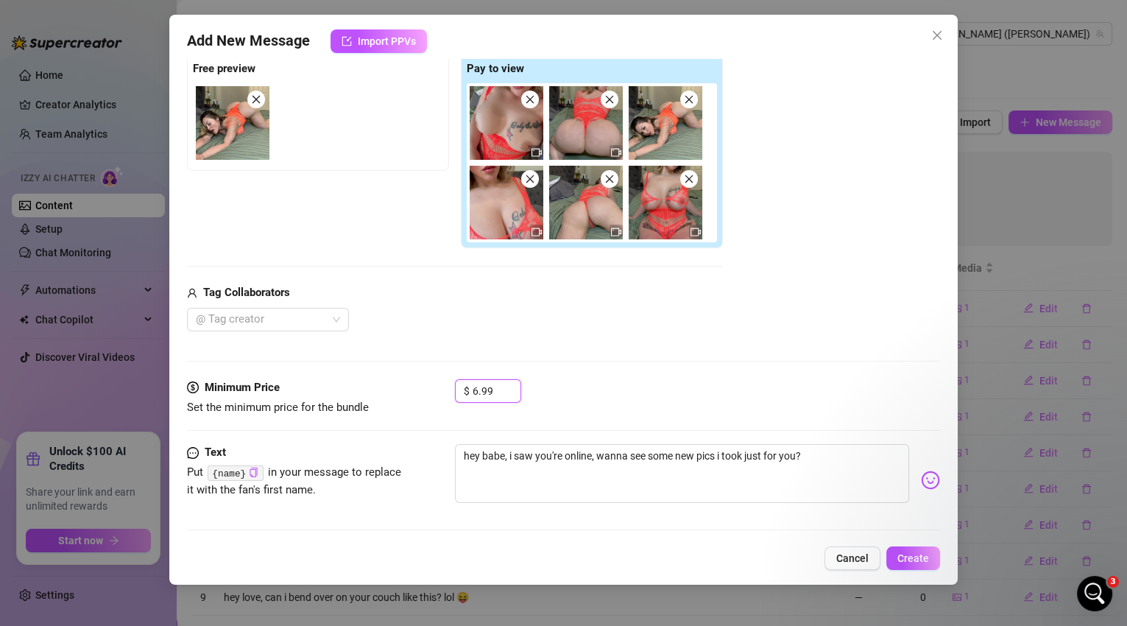
scroll to position [172, 0]
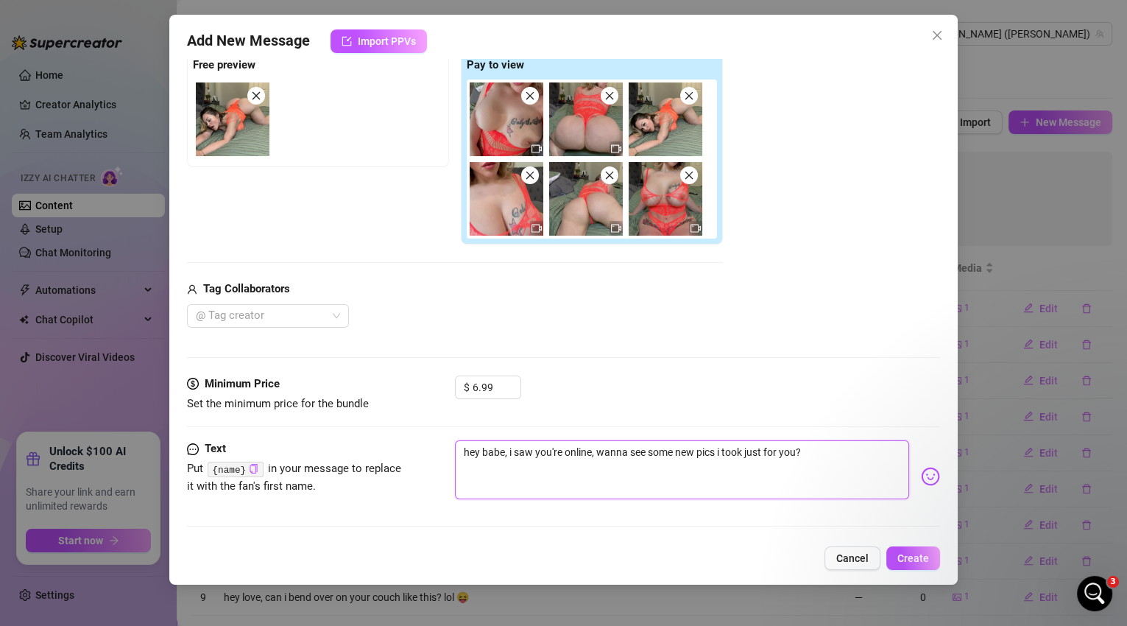
drag, startPoint x: 697, startPoint y: 451, endPoint x: 656, endPoint y: 449, distance: 41.3
click at [656, 449] on textarea "hey babe, i saw you're online, wanna see some new pics i took just for you?" at bounding box center [682, 469] width 455 height 59
drag, startPoint x: 808, startPoint y: 454, endPoint x: 676, endPoint y: 457, distance: 132.6
click at [676, 457] on textarea "hey babe, i saw you're online, wanna see some new pics i took just for you?" at bounding box center [682, 469] width 455 height 59
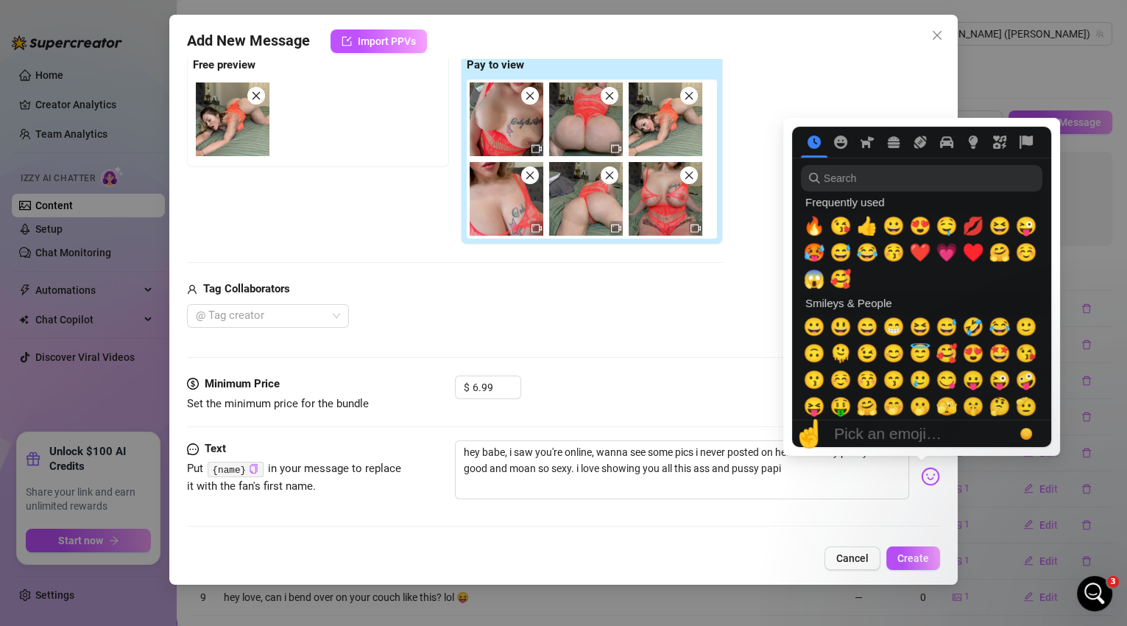
click at [921, 477] on img at bounding box center [930, 476] width 19 height 19
click at [817, 250] on span "🥵" at bounding box center [814, 252] width 22 height 21
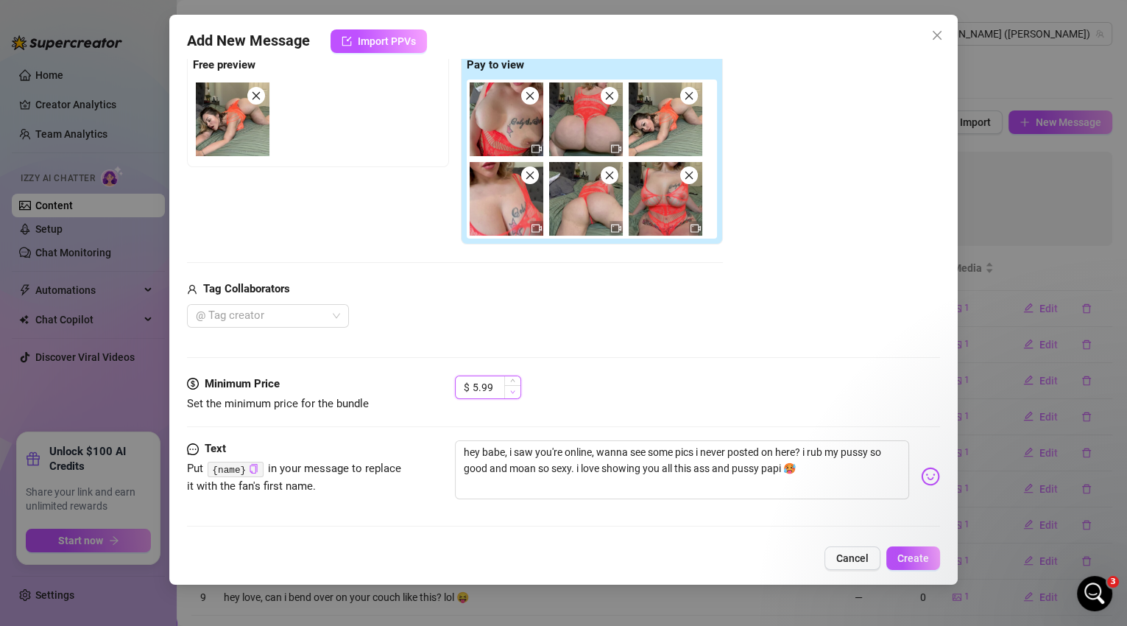
click at [516, 390] on span "Decrease Value" at bounding box center [512, 391] width 16 height 13
click at [513, 390] on icon "down" at bounding box center [512, 391] width 4 height 3
click at [515, 378] on span "Increase Value" at bounding box center [512, 382] width 16 height 13
click at [694, 448] on textarea "hey babe, i saw you're online, wanna see some pics i never posted on here? i ru…" at bounding box center [682, 469] width 455 height 59
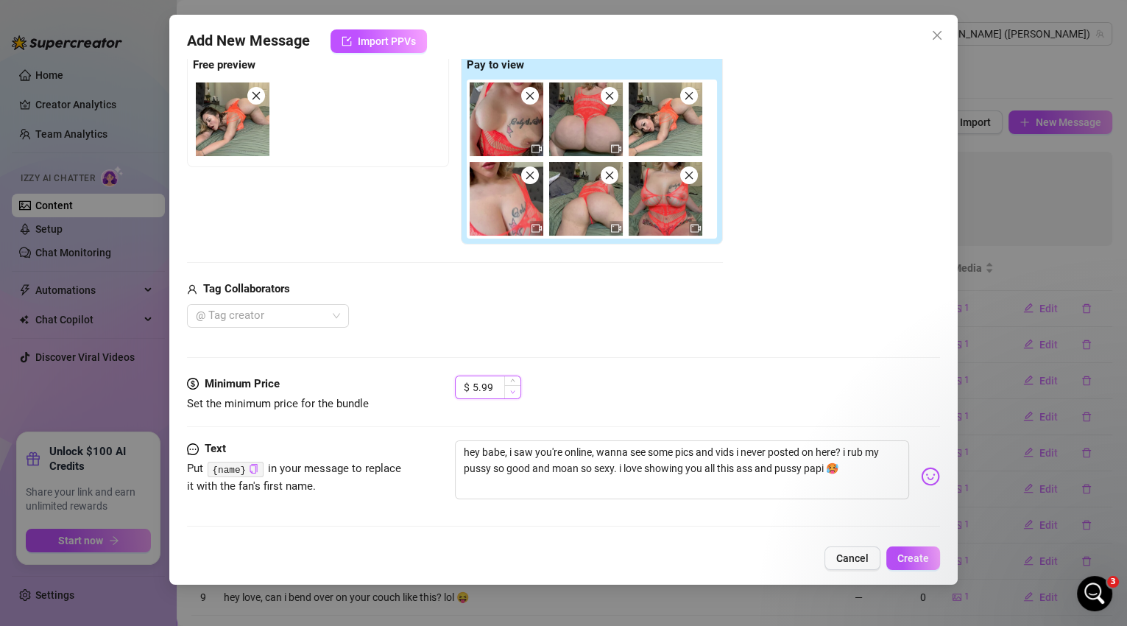
click at [509, 392] on span "Decrease Value" at bounding box center [512, 391] width 16 height 13
click at [512, 381] on icon "up" at bounding box center [512, 382] width 5 height 5
click at [841, 450] on textarea "hey babe, i saw you're online, wanna see some pics and vids i never posted on h…" at bounding box center [682, 469] width 455 height 59
click at [514, 389] on icon "down" at bounding box center [512, 391] width 5 height 5
click at [516, 379] on span "Increase Value" at bounding box center [512, 382] width 16 height 13
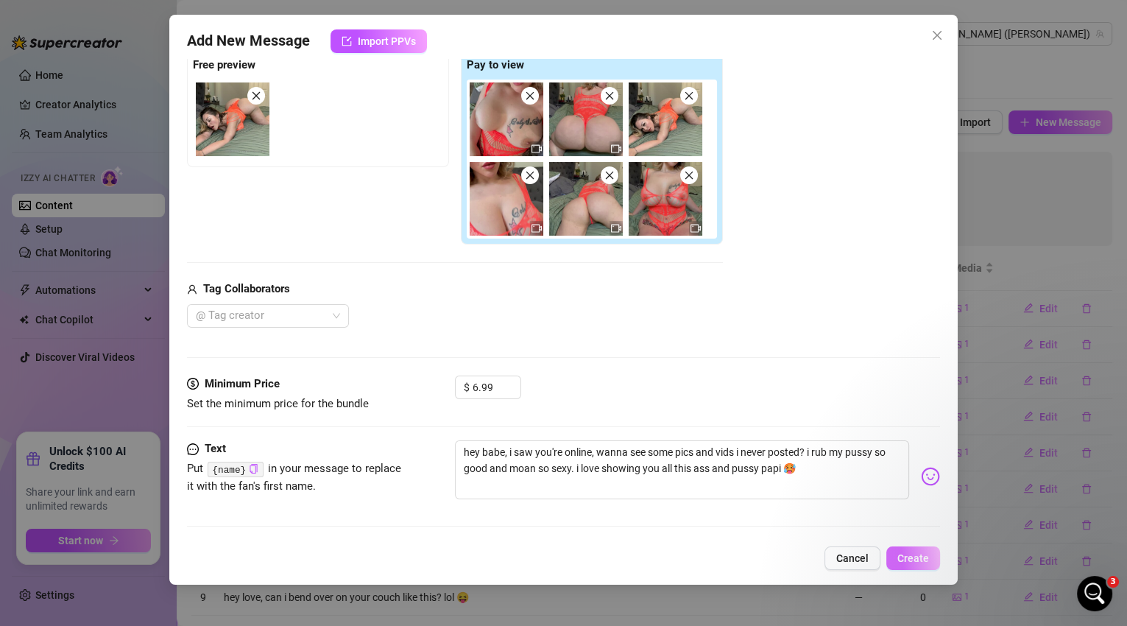
click at [909, 559] on span "Create" at bounding box center [913, 558] width 32 height 12
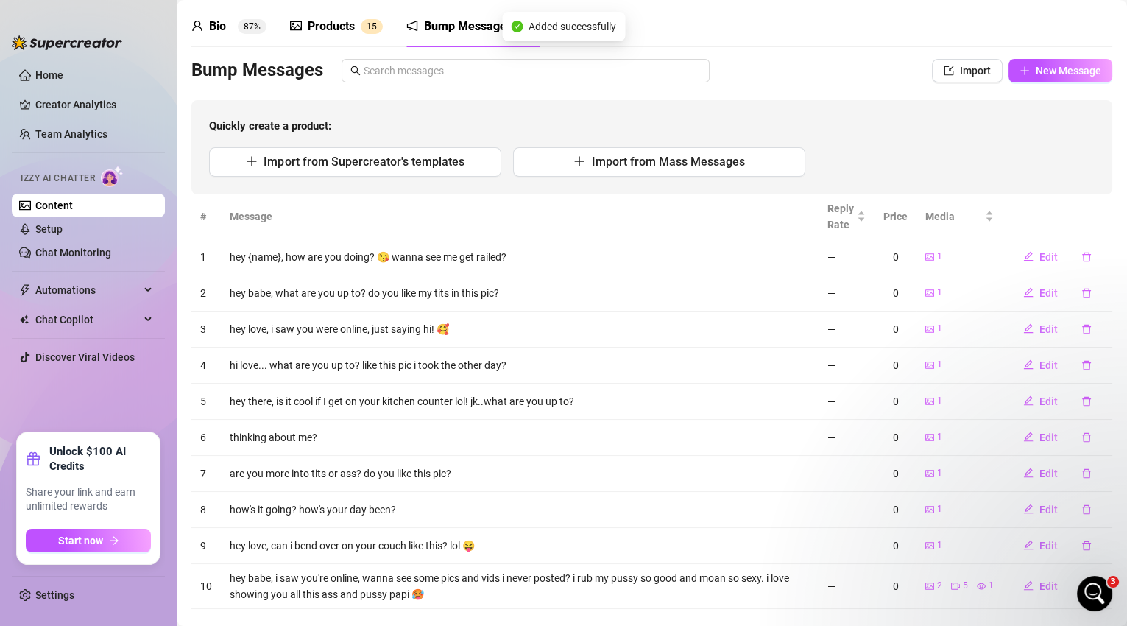
scroll to position [77, 0]
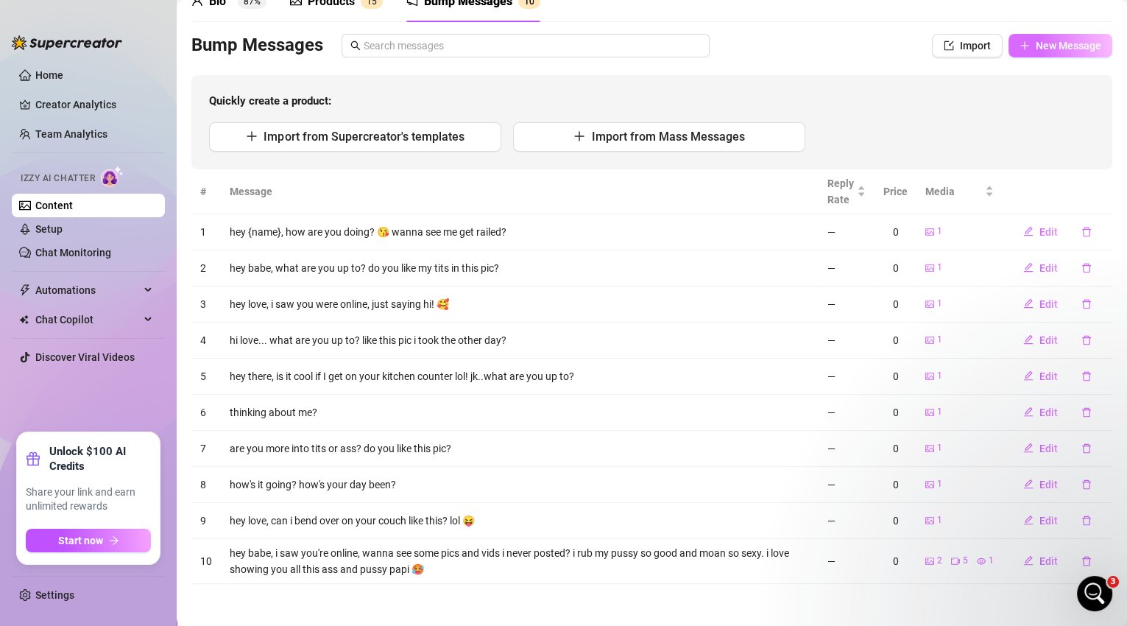
click at [1048, 53] on button "New Message" at bounding box center [1061, 46] width 104 height 24
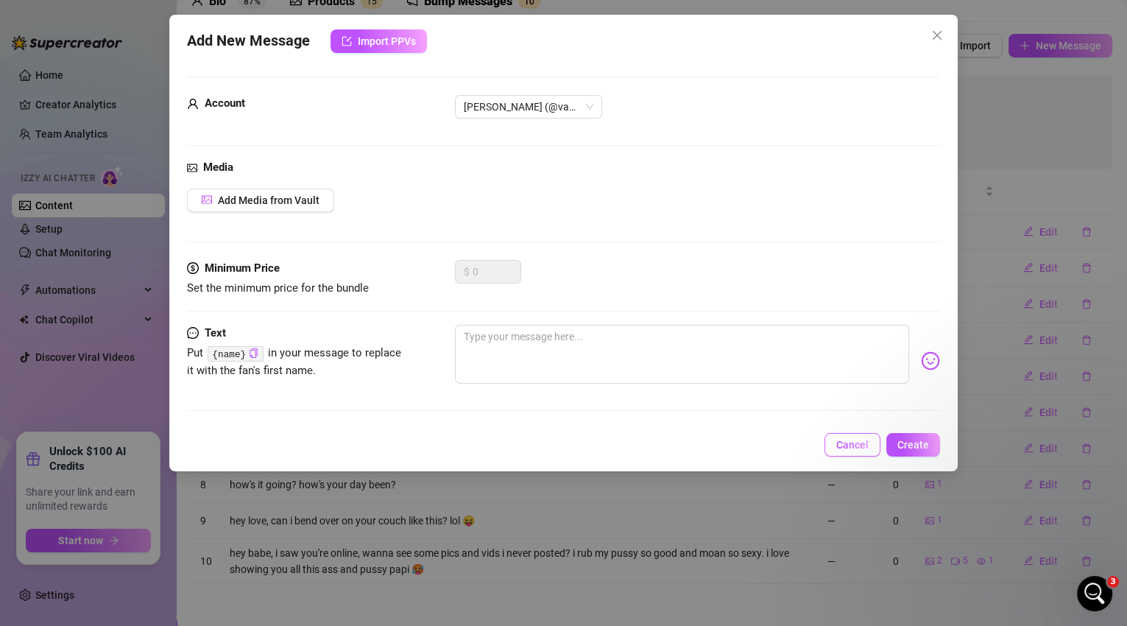
click at [875, 445] on button "Cancel" at bounding box center [853, 445] width 56 height 24
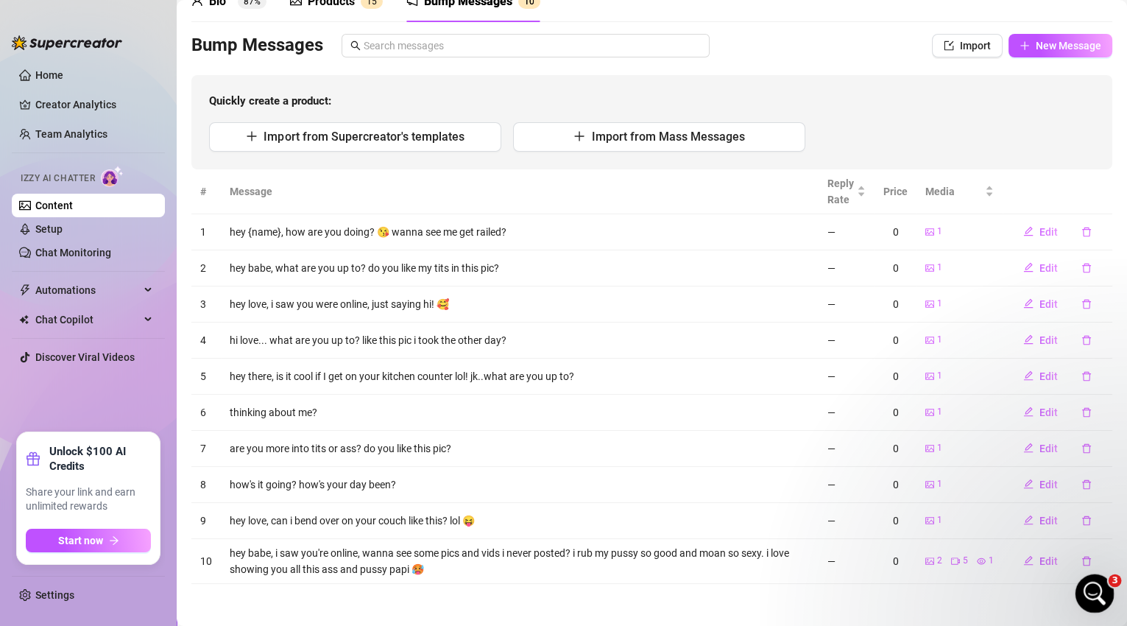
click at [1090, 596] on icon "Open Intercom Messenger" at bounding box center [1093, 591] width 24 height 24
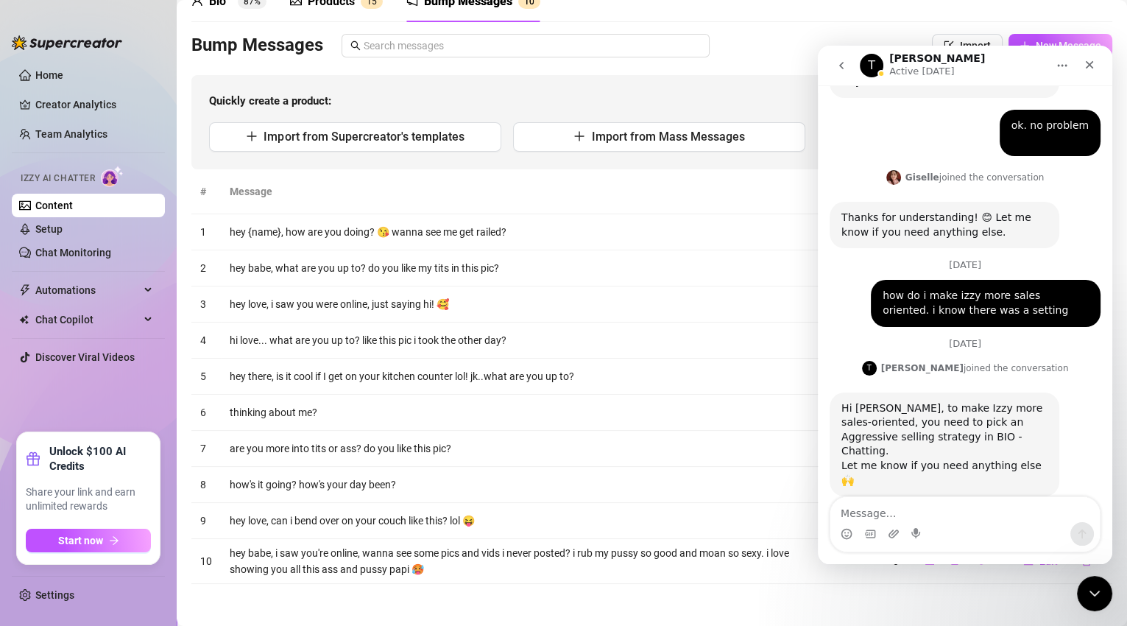
scroll to position [1663, 0]
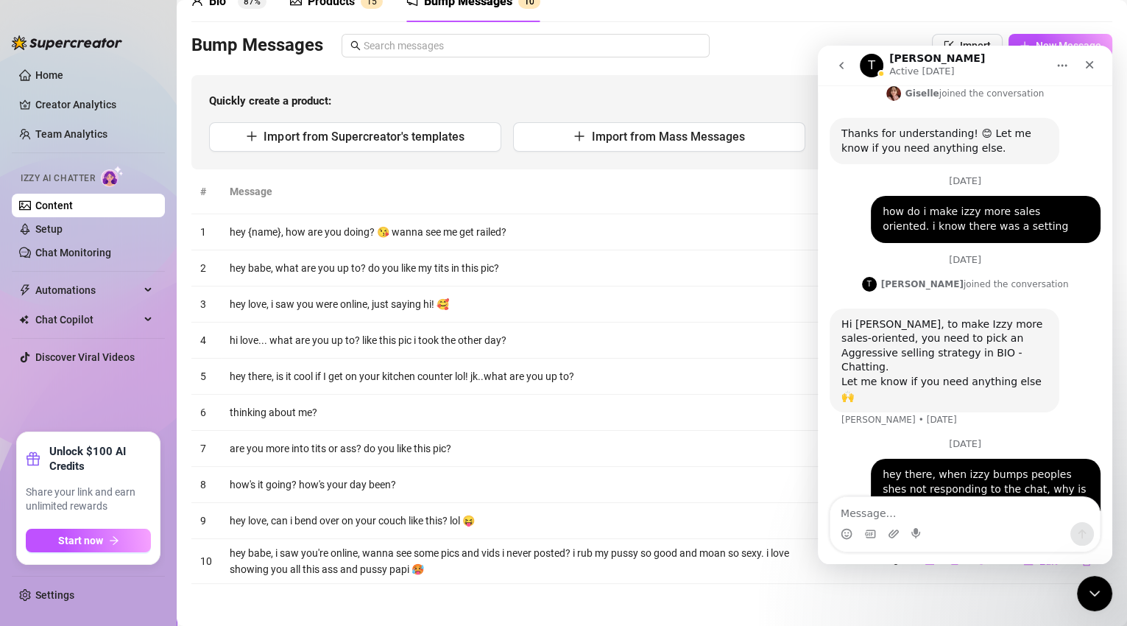
click at [842, 61] on icon "go back" at bounding box center [842, 66] width 12 height 12
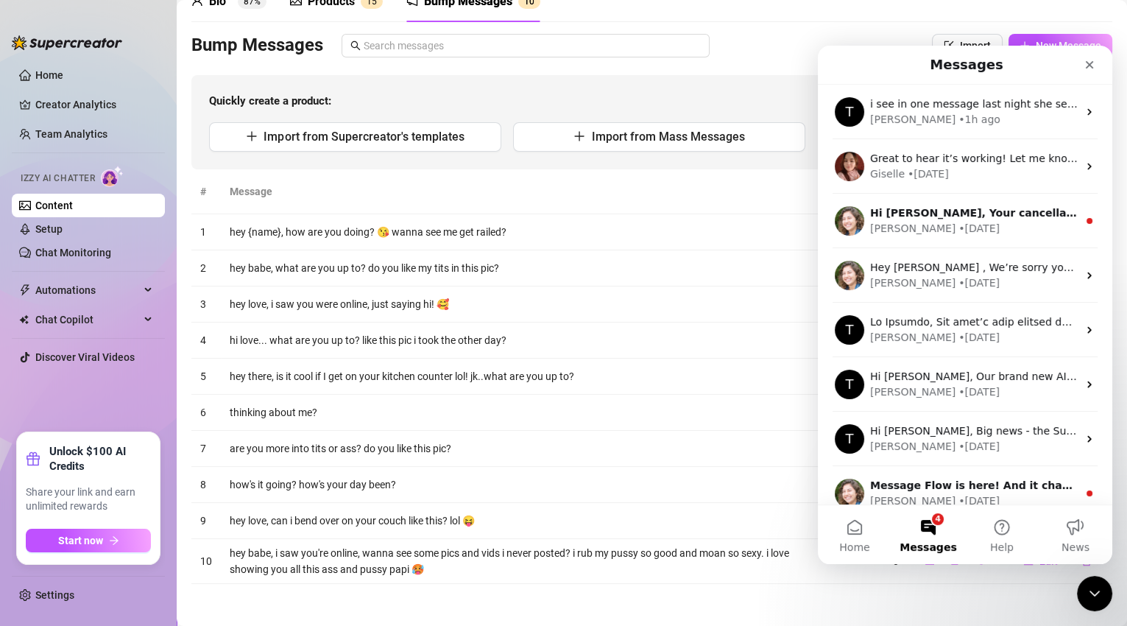
scroll to position [0, 0]
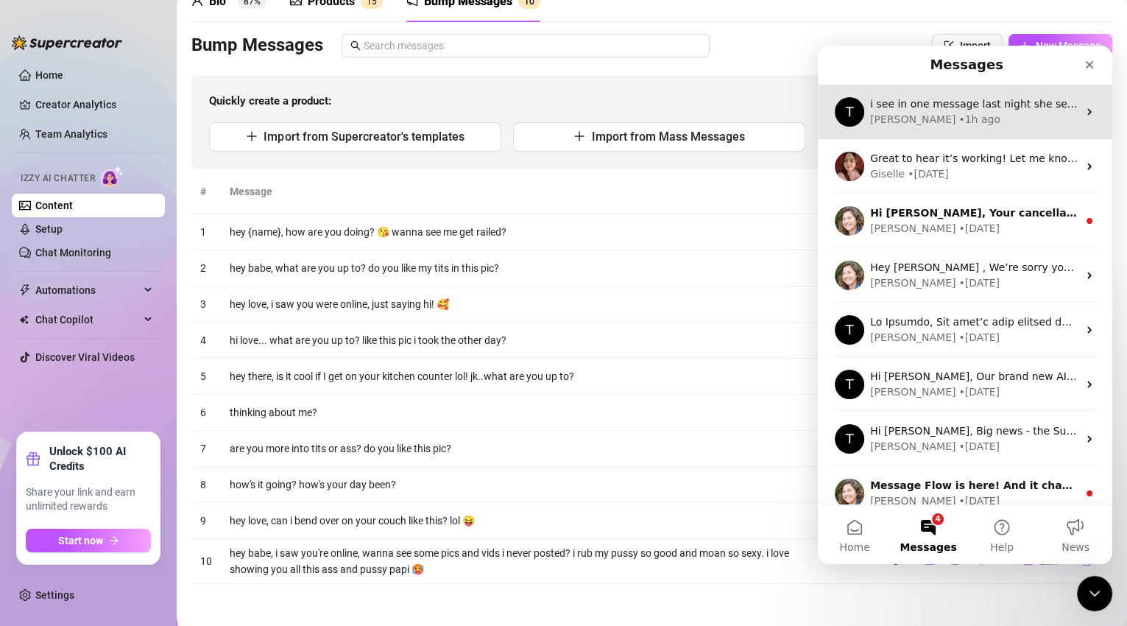
click at [988, 128] on div "T i see in one message last night she sent at 1:20 am the fan responded at 1:24…" at bounding box center [965, 112] width 294 height 54
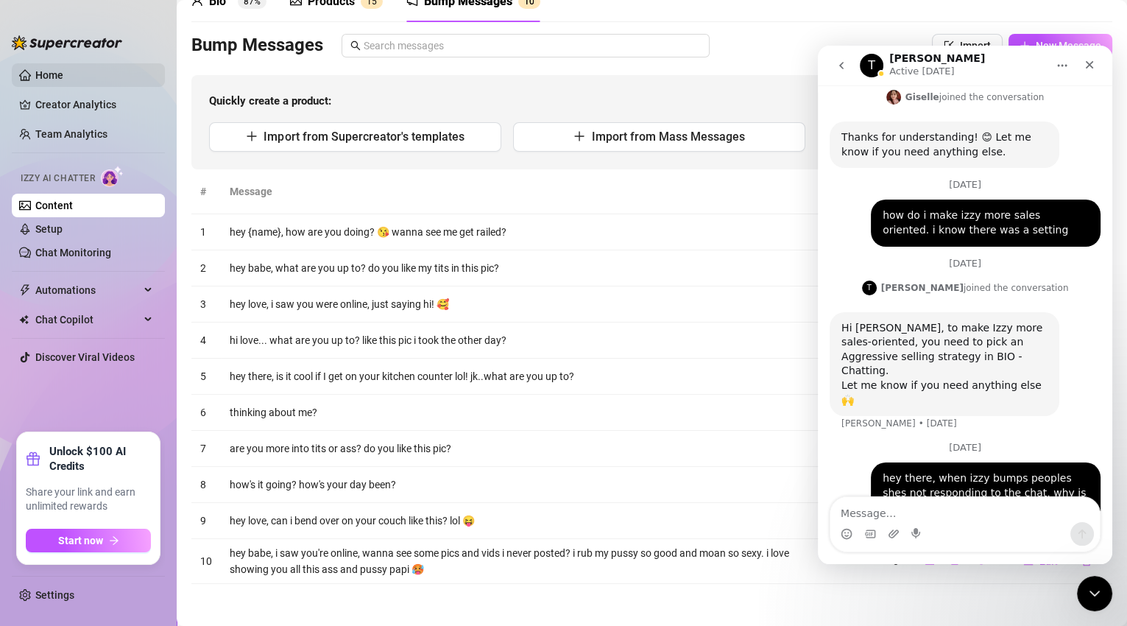
scroll to position [1663, 0]
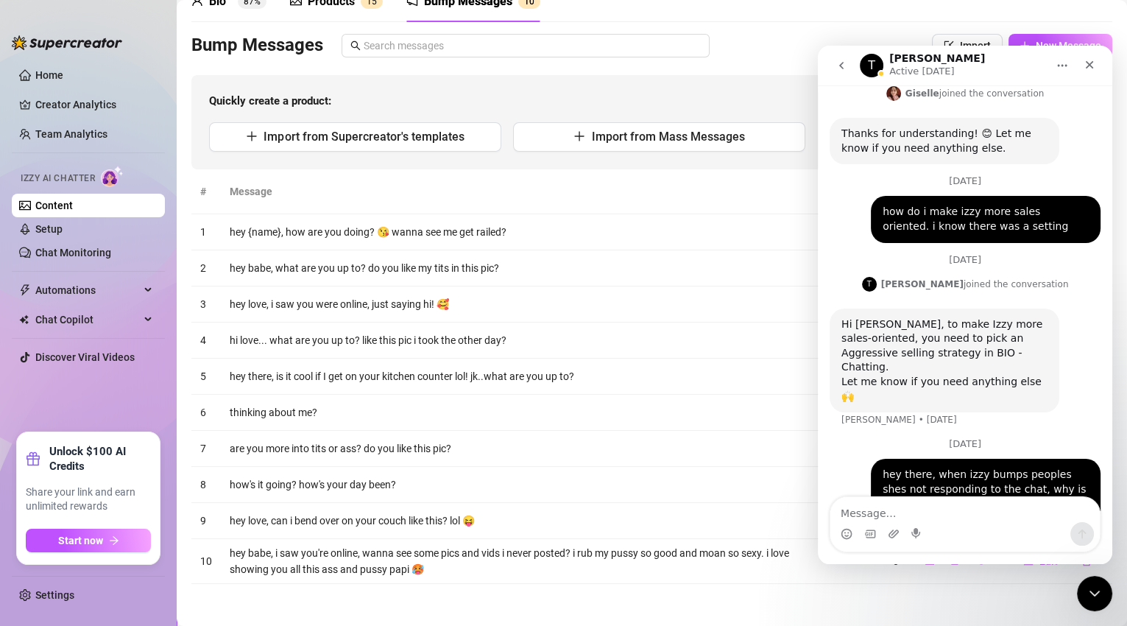
click at [306, 177] on th "Message" at bounding box center [520, 191] width 598 height 45
click at [1089, 64] on icon "Close" at bounding box center [1090, 65] width 8 height 8
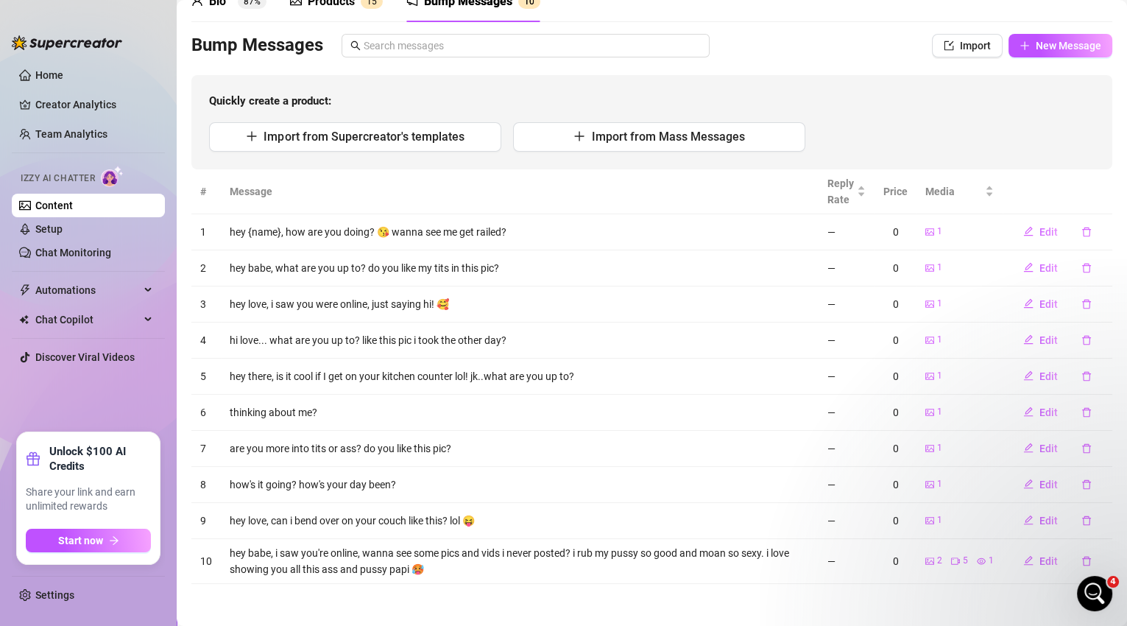
scroll to position [0, 0]
click at [1062, 38] on button "New Message" at bounding box center [1061, 46] width 104 height 24
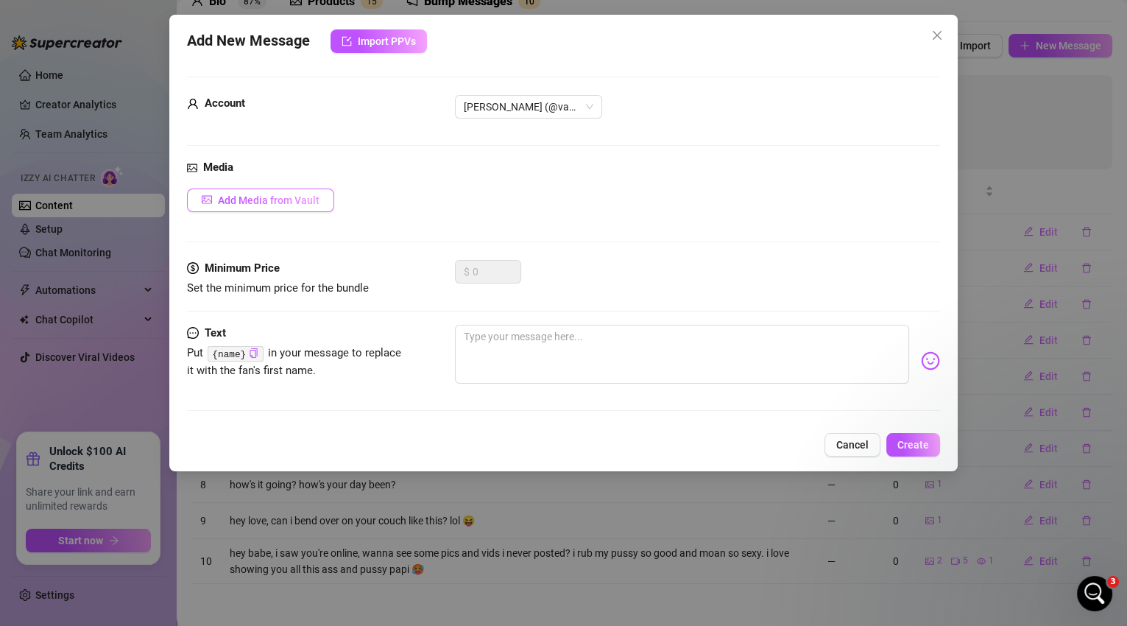
click at [308, 201] on span "Add Media from Vault" at bounding box center [269, 200] width 102 height 12
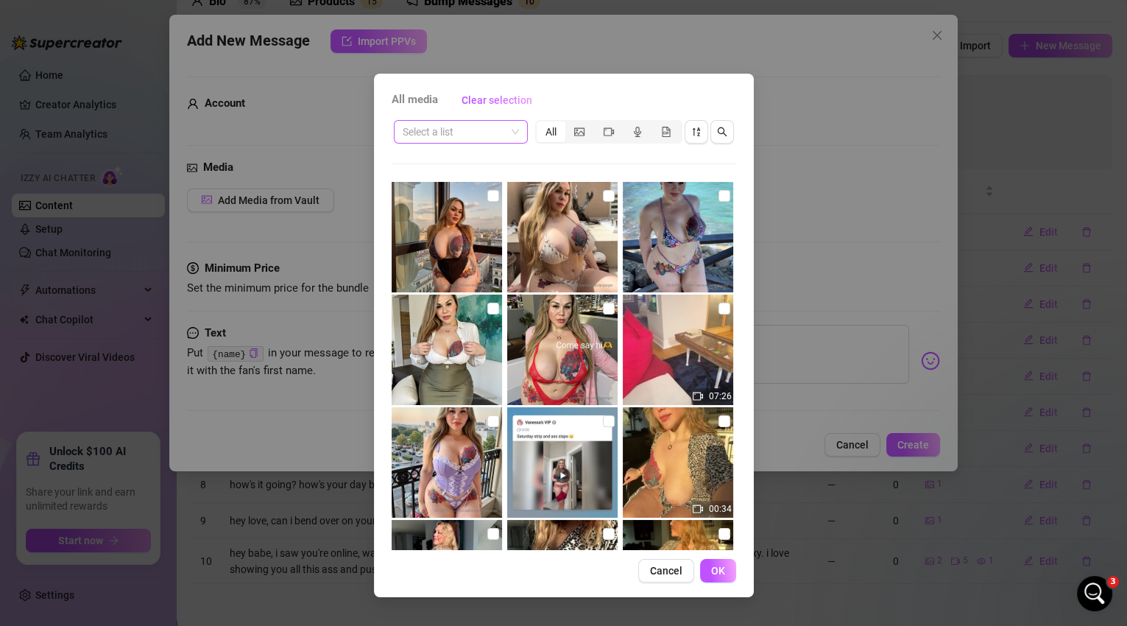
click at [518, 132] on div "Select a list" at bounding box center [461, 132] width 134 height 24
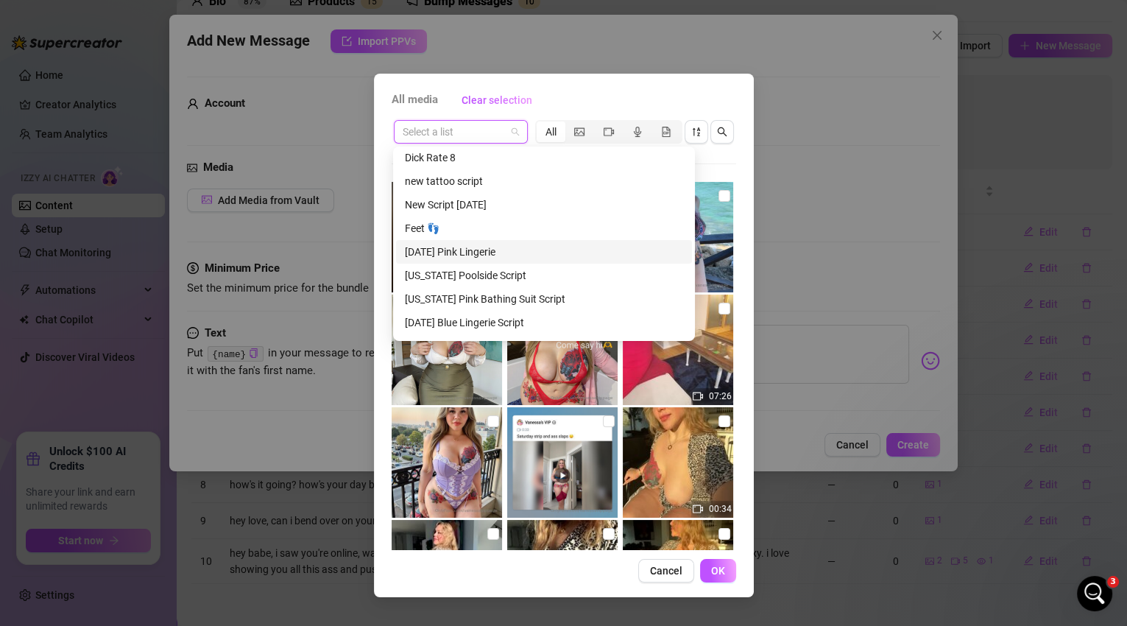
scroll to position [637, 0]
click at [529, 275] on div "[US_STATE] Pink Bathing Suit Script" at bounding box center [544, 278] width 278 height 16
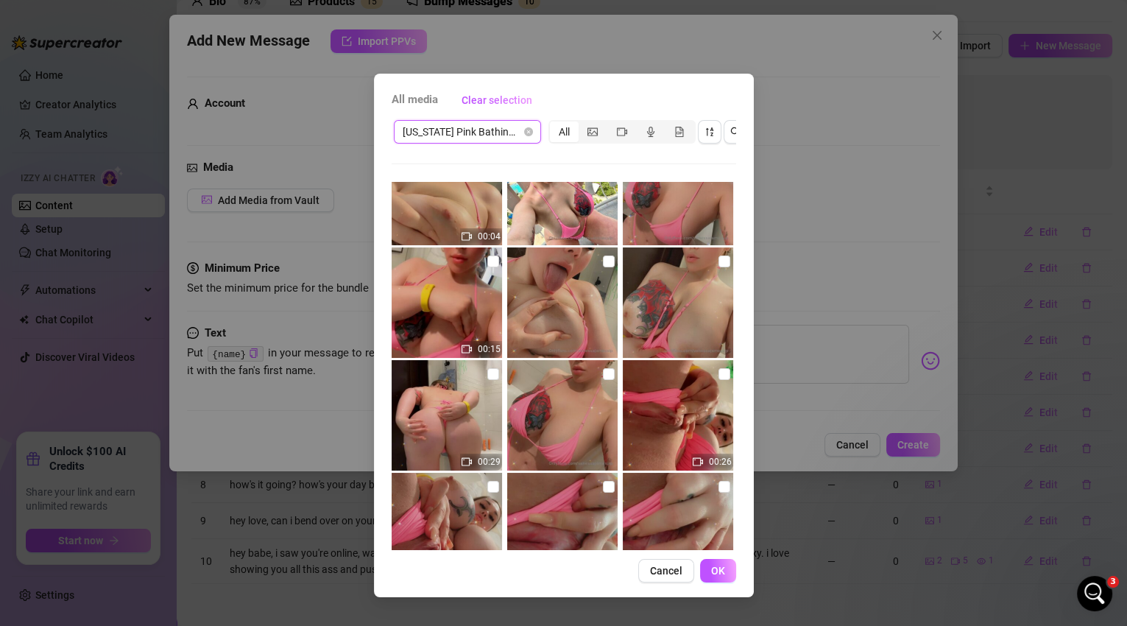
scroll to position [0, 0]
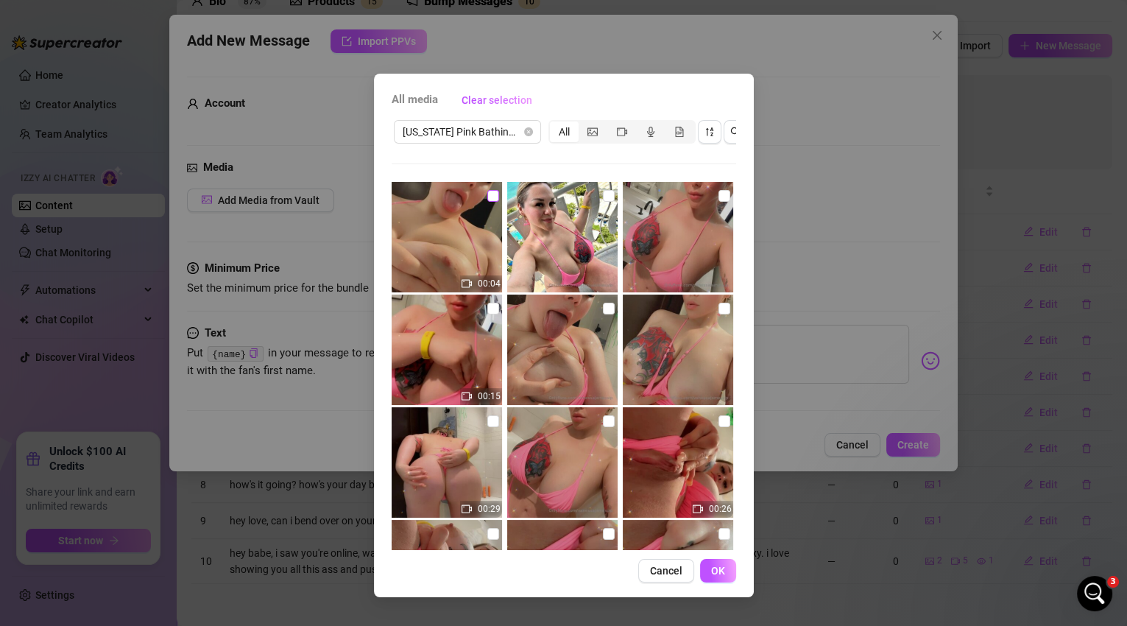
click at [494, 194] on input "checkbox" at bounding box center [493, 196] width 12 height 12
click at [603, 193] on input "checkbox" at bounding box center [609, 196] width 12 height 12
click at [719, 196] on input "checkbox" at bounding box center [725, 196] width 12 height 12
click at [490, 312] on input "checkbox" at bounding box center [493, 309] width 12 height 12
click at [604, 312] on input "checkbox" at bounding box center [609, 309] width 12 height 12
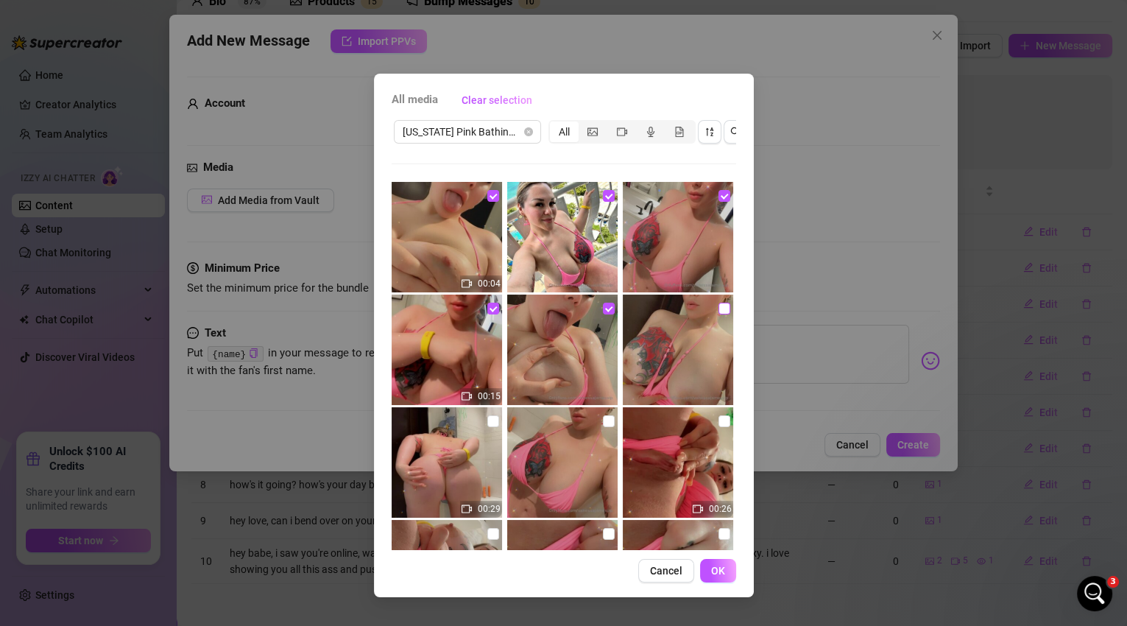
click at [719, 314] on input "checkbox" at bounding box center [725, 309] width 12 height 12
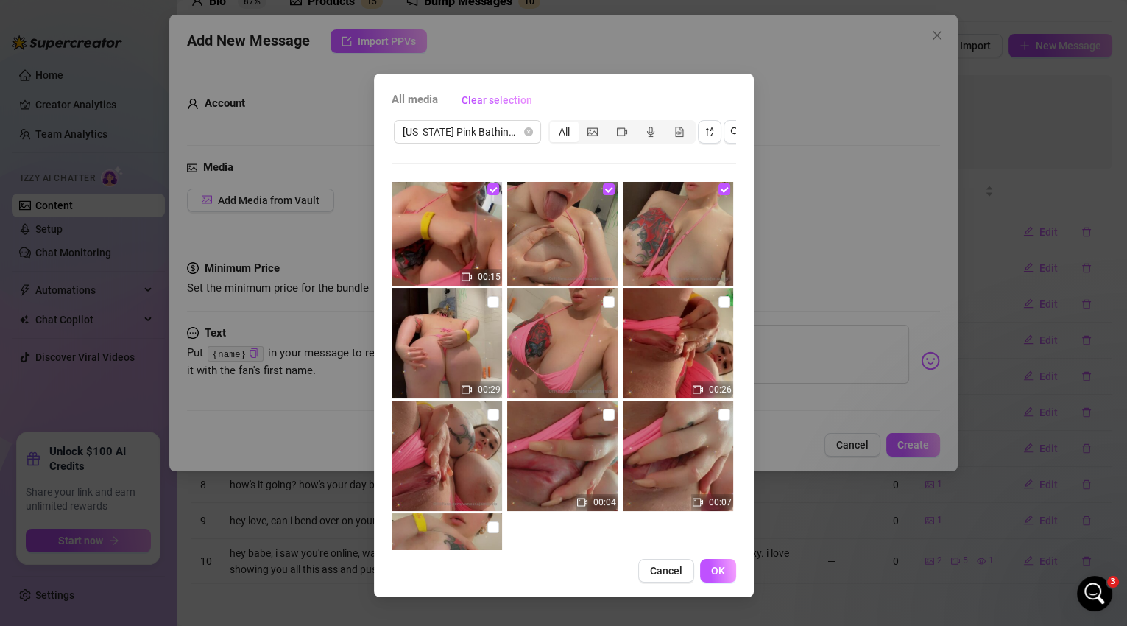
scroll to position [125, 0]
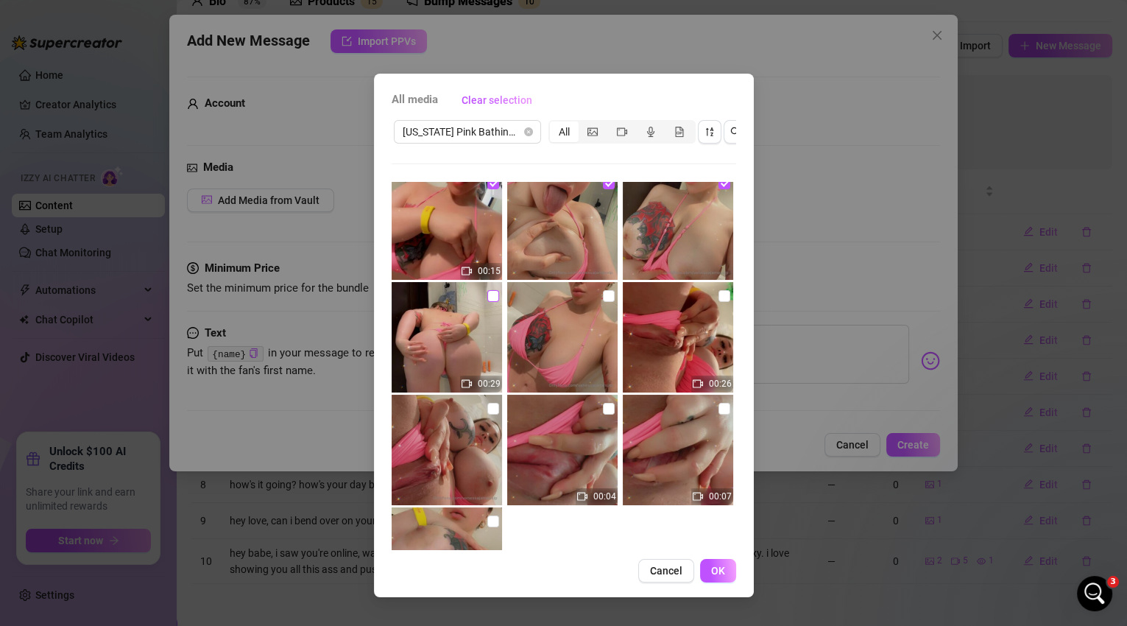
click at [492, 294] on input "checkbox" at bounding box center [493, 296] width 12 height 12
click at [608, 299] on img at bounding box center [562, 337] width 110 height 110
click at [719, 300] on input "checkbox" at bounding box center [725, 296] width 12 height 12
click at [603, 295] on input "checkbox" at bounding box center [609, 296] width 12 height 12
click at [719, 409] on input "checkbox" at bounding box center [725, 409] width 12 height 12
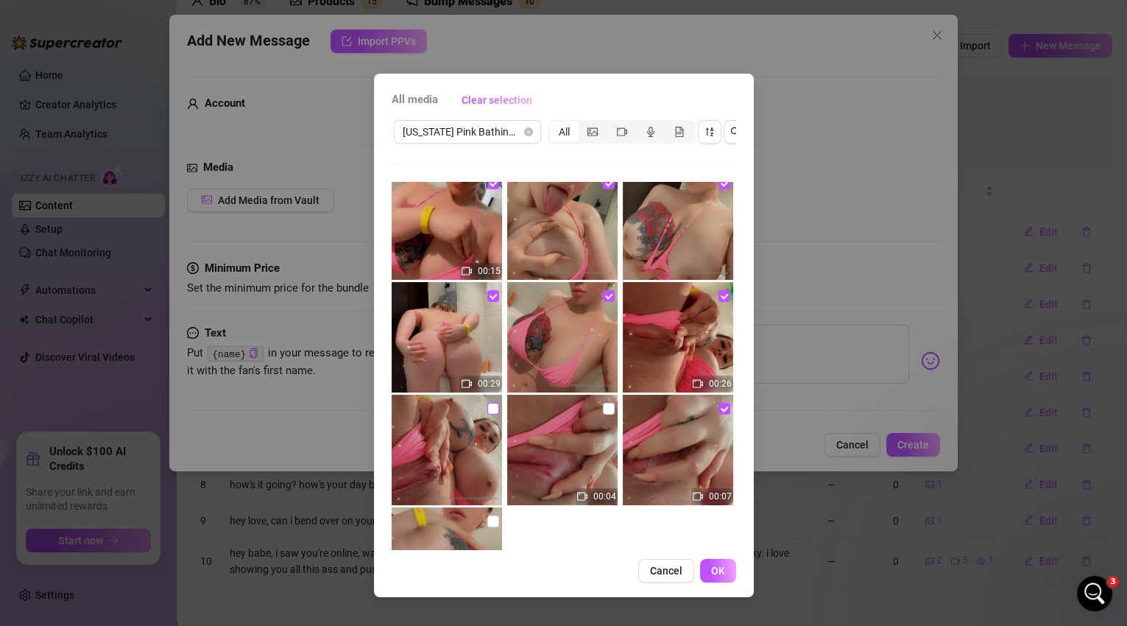
click at [487, 409] on input "checkbox" at bounding box center [493, 409] width 12 height 12
click at [603, 409] on input "checkbox" at bounding box center [609, 409] width 12 height 12
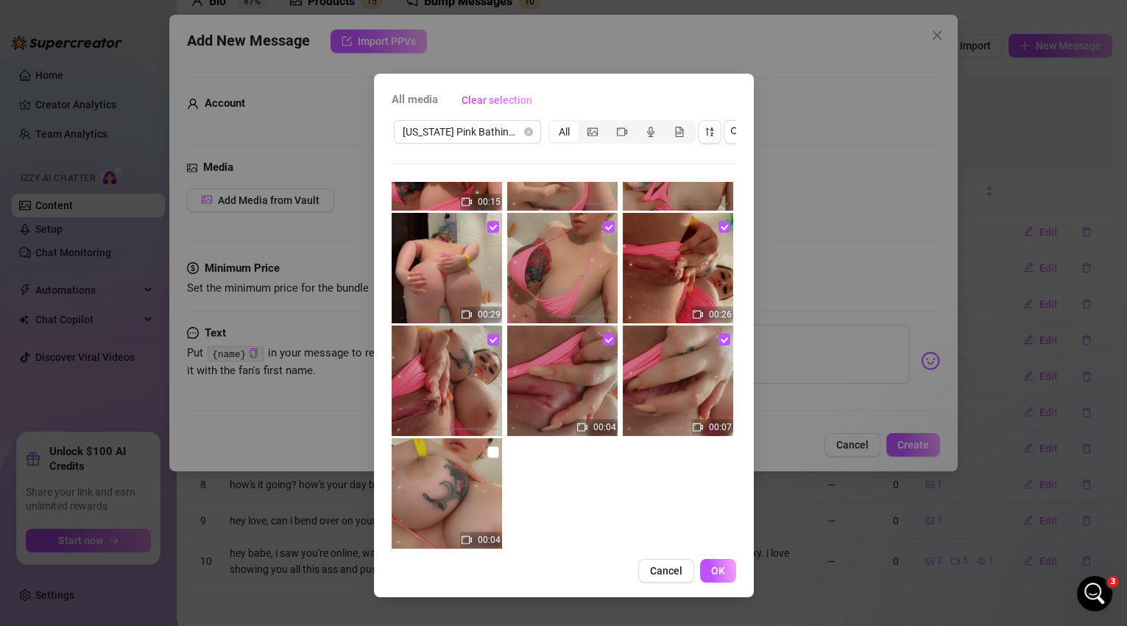
scroll to position [217, 0]
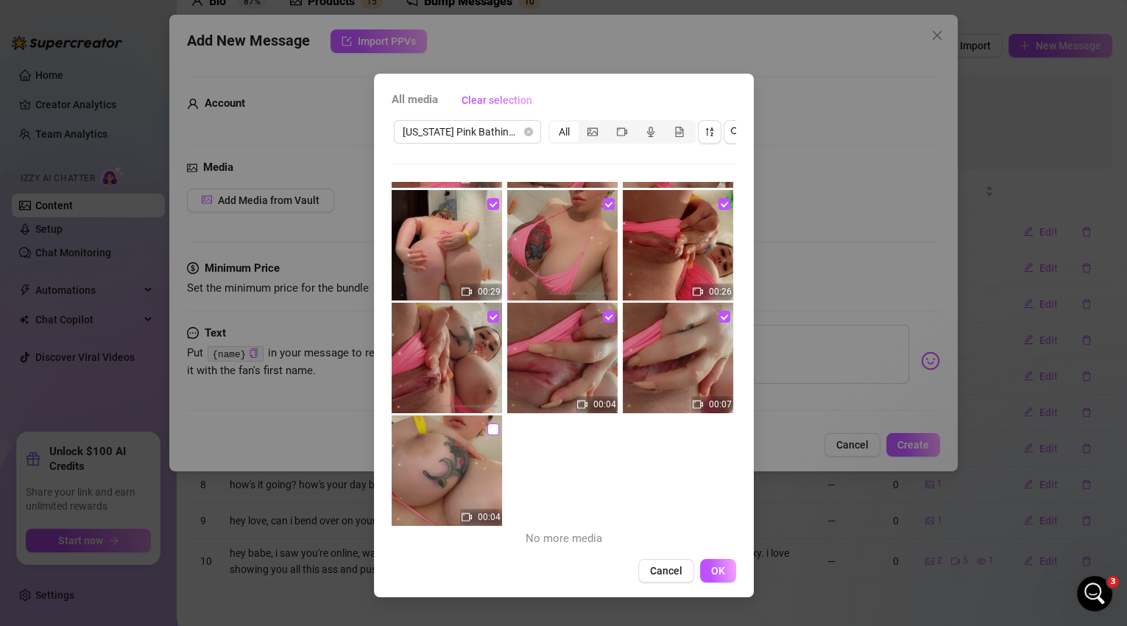
click at [493, 430] on input "checkbox" at bounding box center [493, 429] width 12 height 12
click at [722, 582] on button "OK" at bounding box center [718, 571] width 36 height 24
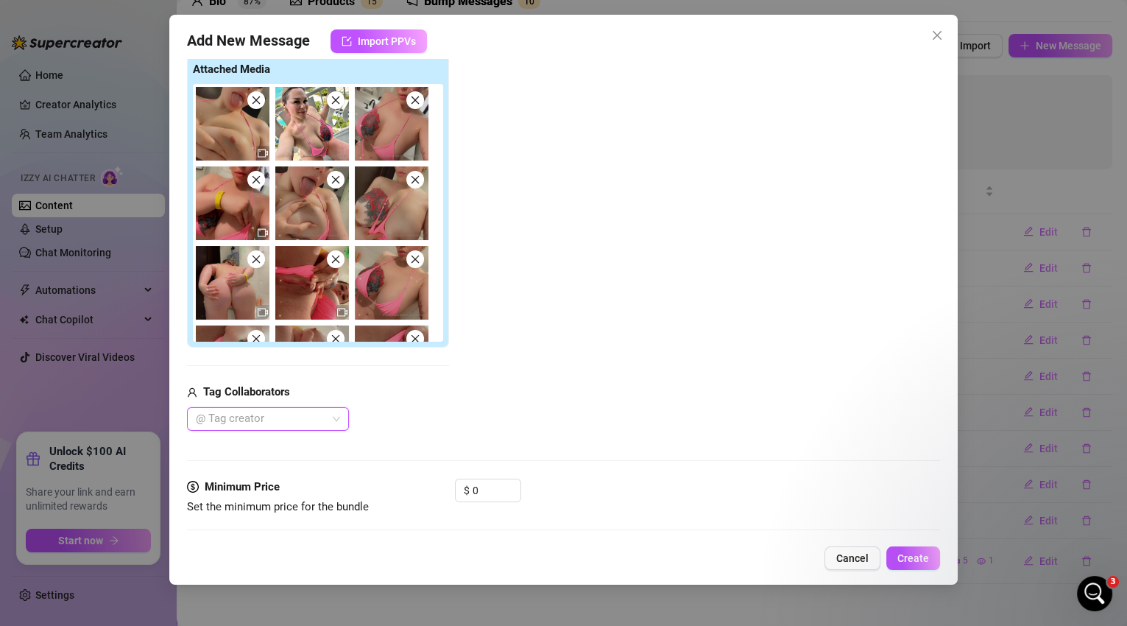
scroll to position [272, 0]
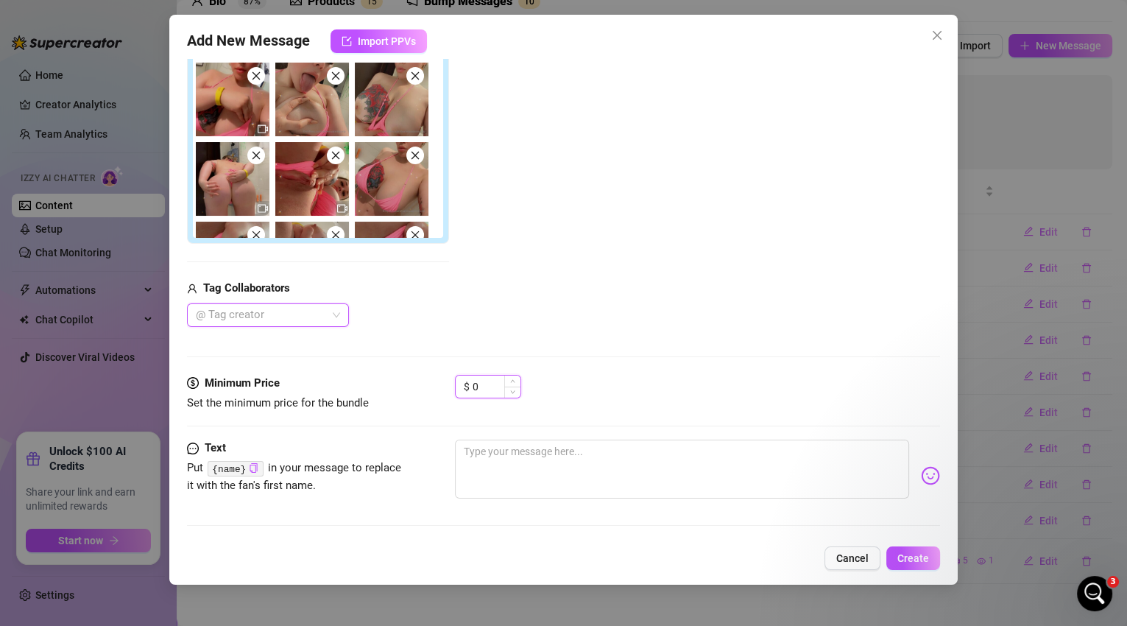
click at [476, 387] on input "0" at bounding box center [497, 386] width 48 height 22
click at [515, 378] on span "Increase Value" at bounding box center [512, 381] width 16 height 13
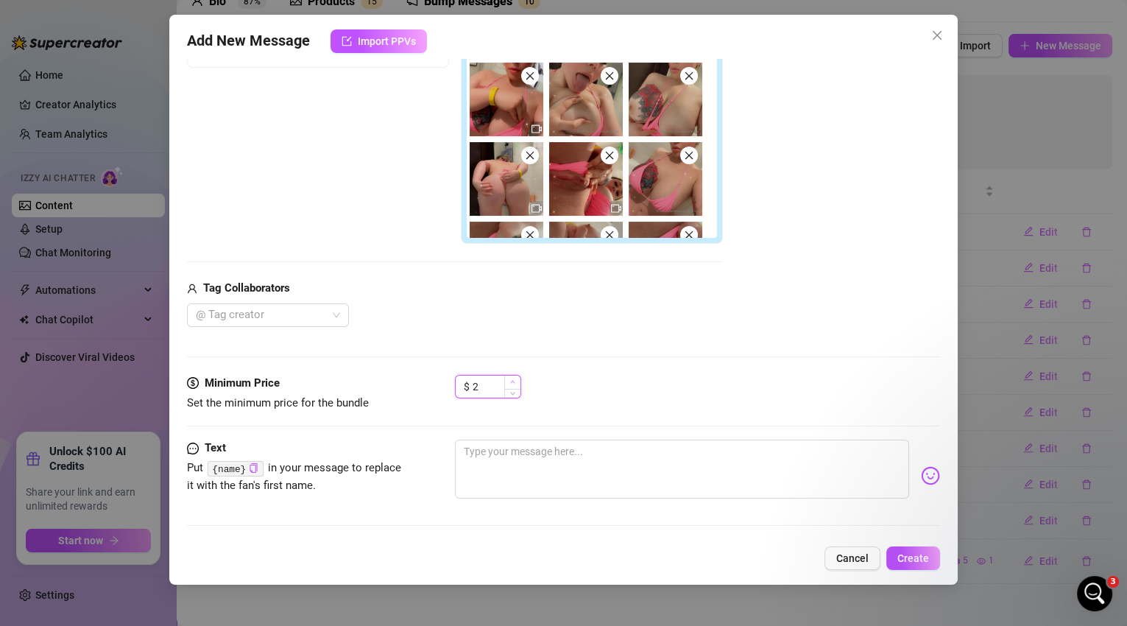
click at [515, 378] on span "Increase Value" at bounding box center [512, 381] width 16 height 13
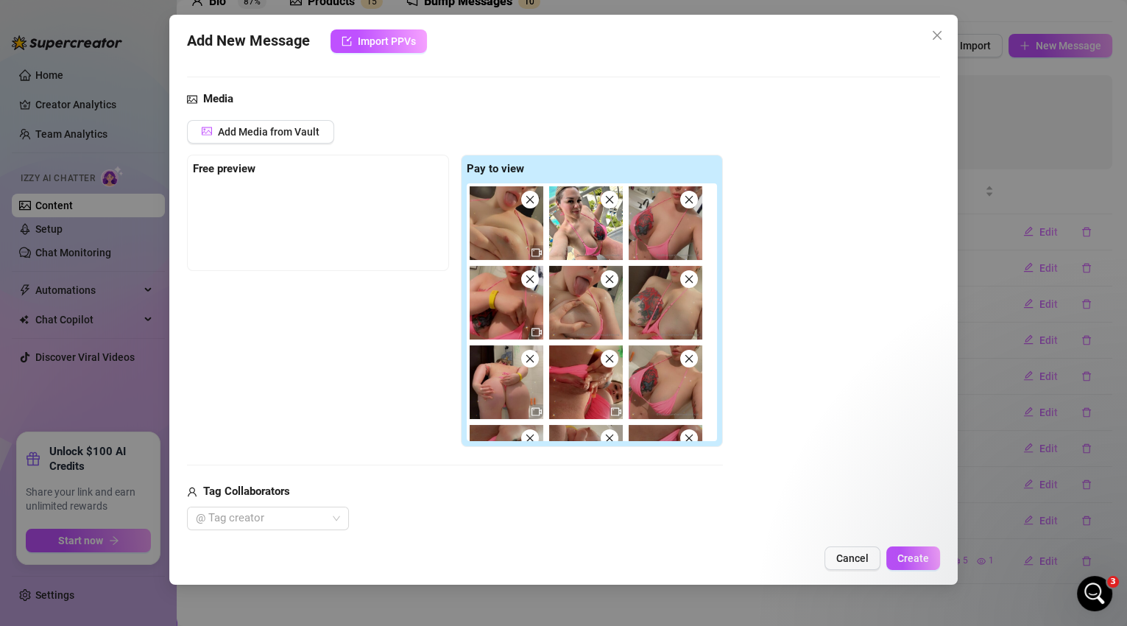
scroll to position [0, 0]
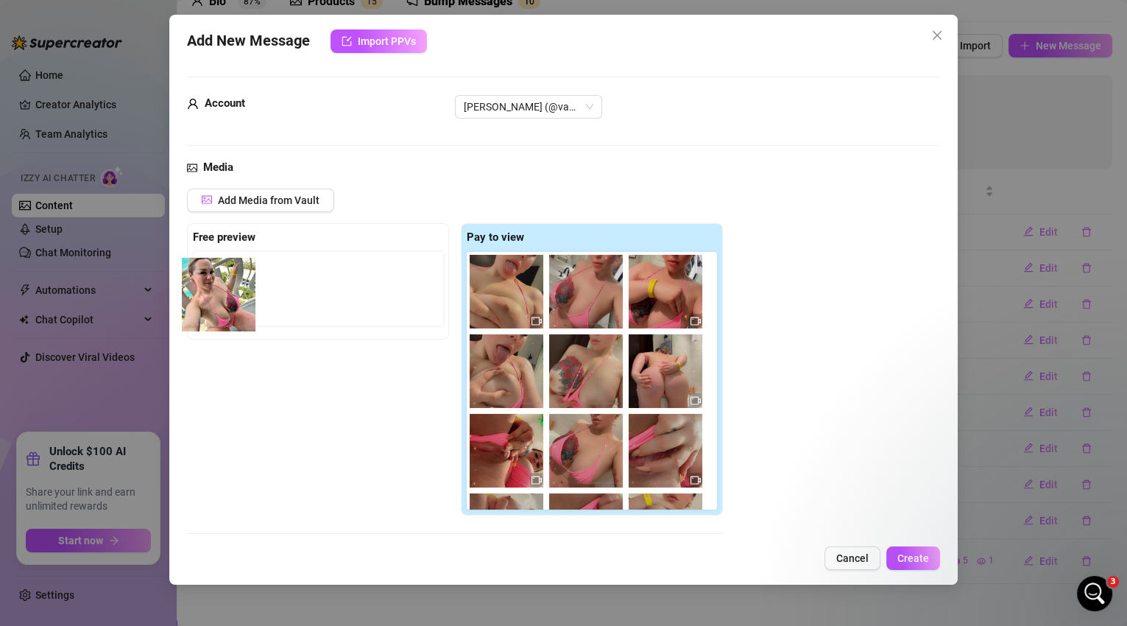
drag, startPoint x: 582, startPoint y: 301, endPoint x: 209, endPoint y: 305, distance: 373.3
click at [209, 305] on div "Free preview Pay to view" at bounding box center [455, 369] width 536 height 293
drag, startPoint x: 571, startPoint y: 303, endPoint x: 201, endPoint y: 300, distance: 370.3
click at [201, 300] on div "Free preview Pay to view" at bounding box center [455, 369] width 536 height 293
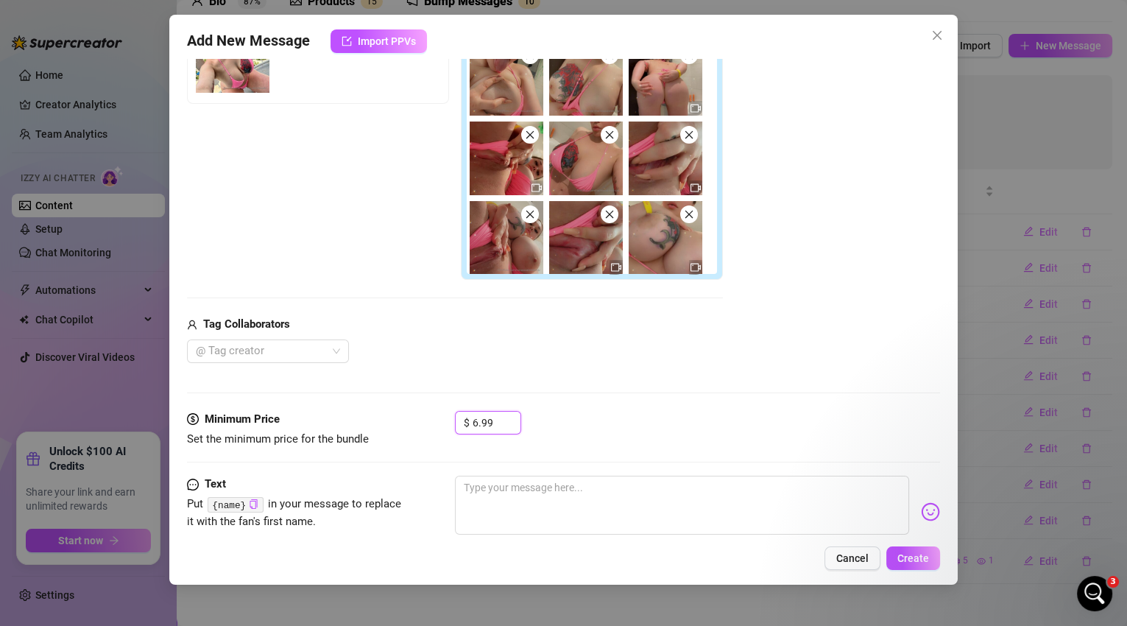
scroll to position [60, 0]
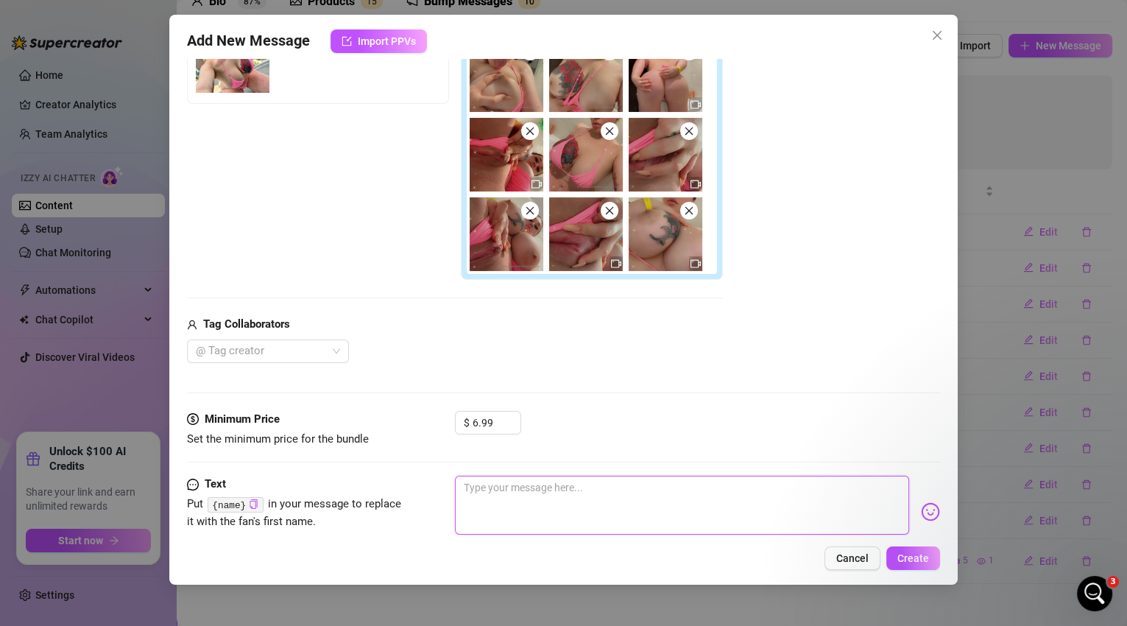
click at [524, 496] on textarea at bounding box center [682, 505] width 455 height 59
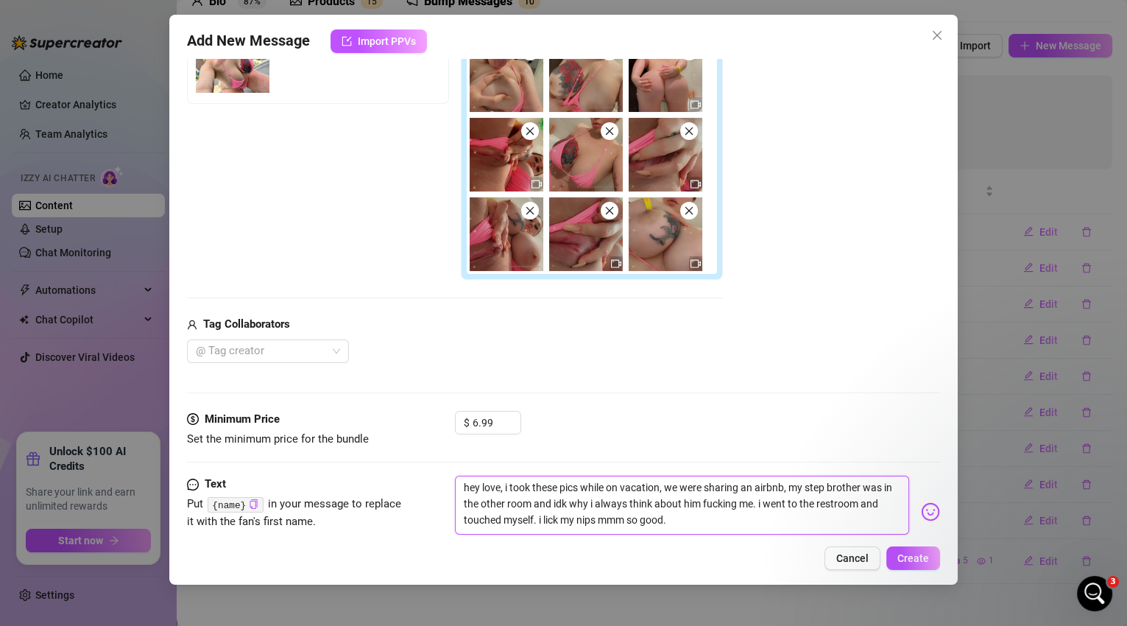
click at [506, 488] on textarea "hey love, i took these pics while on vacation, we were sharing an airbnb, my st…" at bounding box center [682, 505] width 455 height 59
click at [784, 483] on textarea "hey love, what ya up to? i see you're online. i wanted to show you i took these…" at bounding box center [682, 512] width 455 height 72
click at [811, 484] on textarea "hey love, what ya up to? i see you're online. i wanted to show you these pics w…" at bounding box center [682, 512] width 455 height 72
click at [508, 500] on textarea "hey love, what ya up to? i see you're online. i wanted to show you these pics i…" at bounding box center [682, 512] width 455 height 72
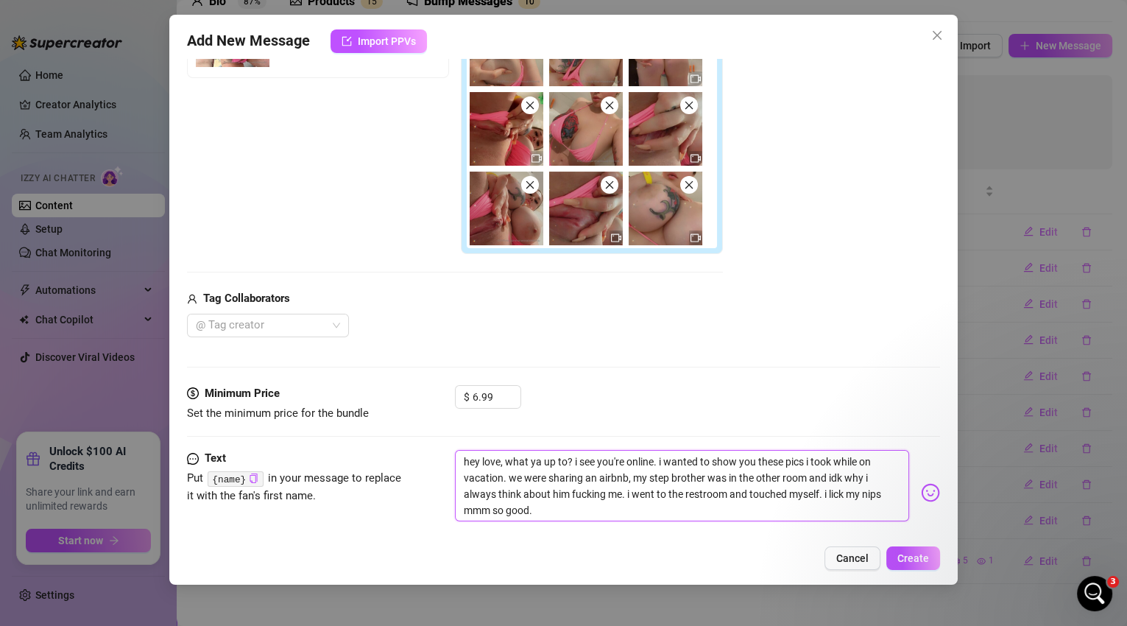
scroll to position [263, 0]
click at [566, 501] on textarea "hey love, what ya up to? i see you're online. i wanted to show you these pics i…" at bounding box center [682, 484] width 455 height 72
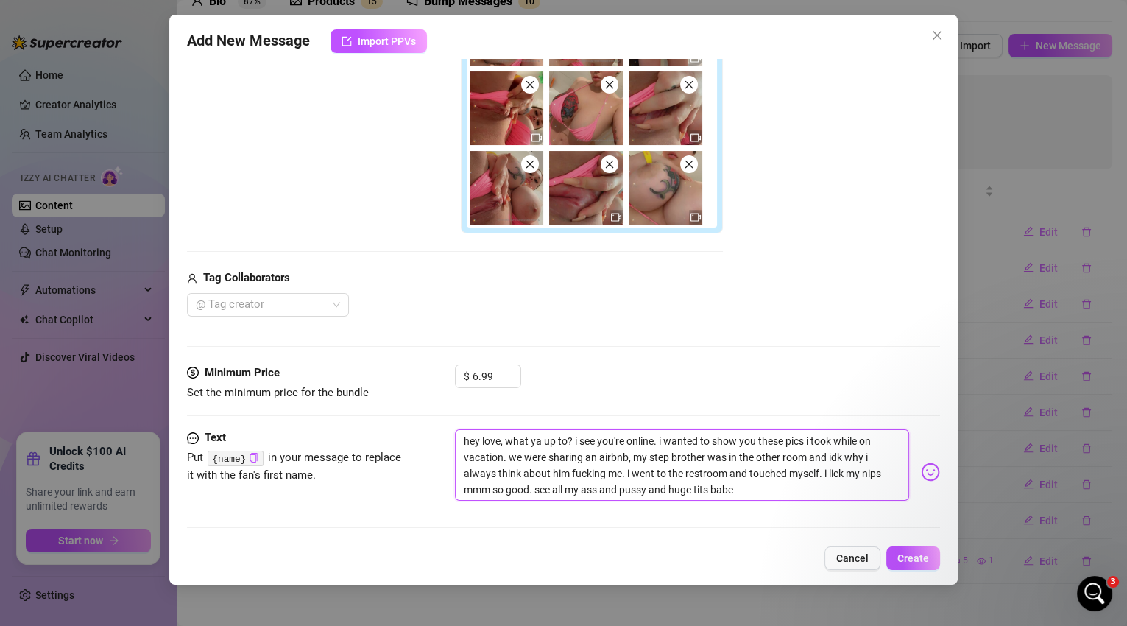
scroll to position [284, 0]
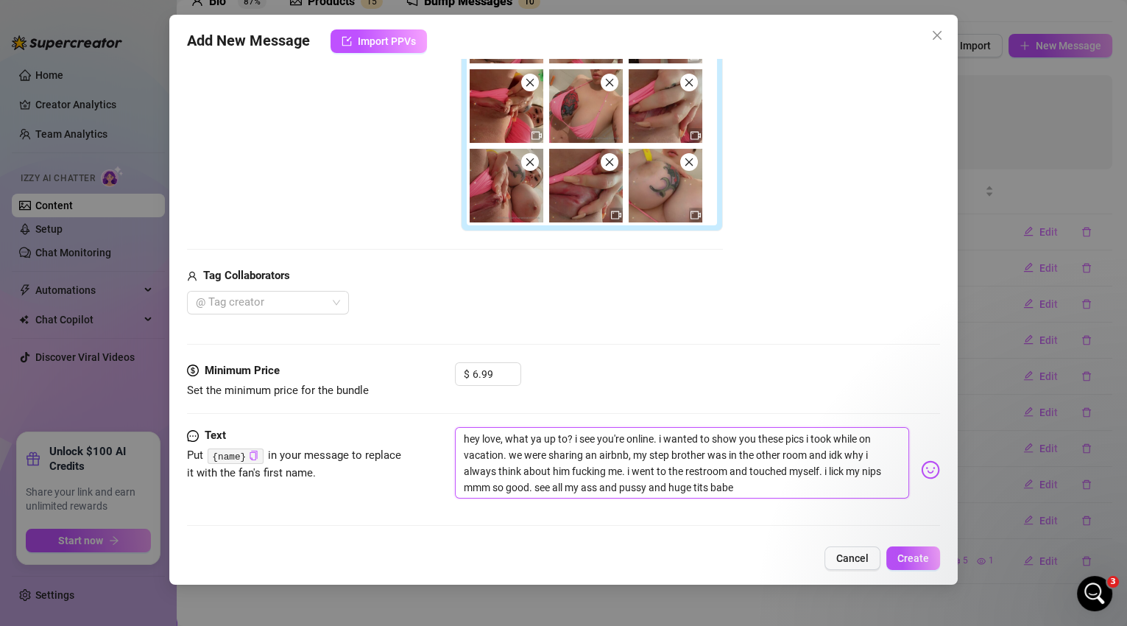
click at [807, 437] on textarea "hey love, what ya up to? i see you're online. i wanted to show you these pics i…" at bounding box center [682, 463] width 455 height 72
click at [518, 450] on textarea "hey love, what ya up to? i see you're online. i wanted to show you these pics/v…" at bounding box center [682, 463] width 455 height 72
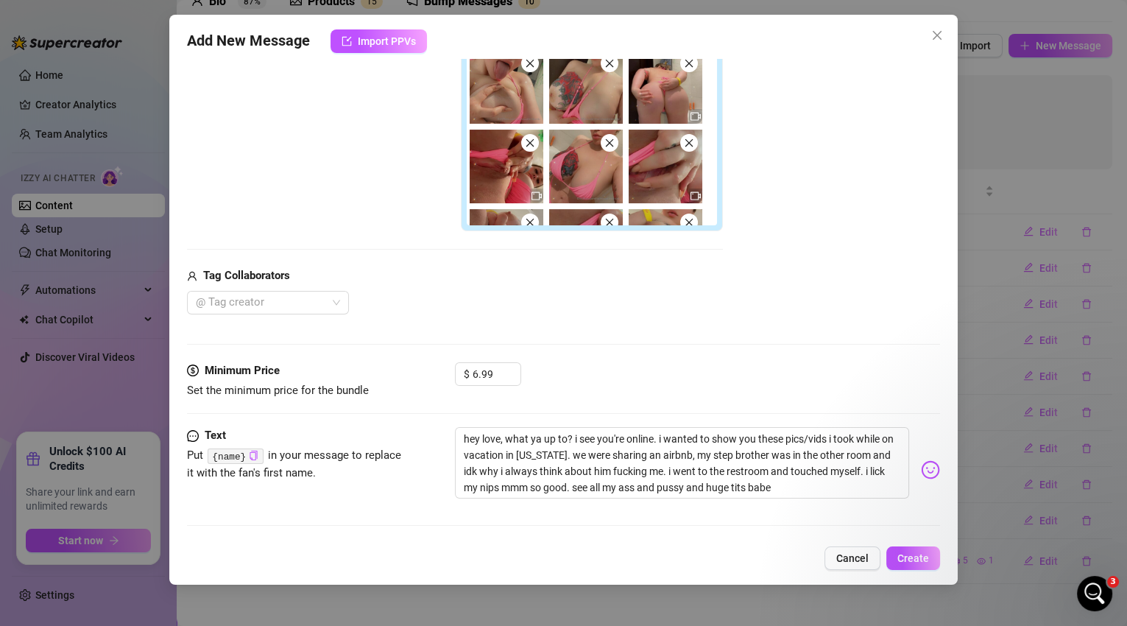
click at [755, 325] on div "Media Add Media from Vault Free preview Pay to view Tag Collaborators @ Tag cre…" at bounding box center [564, 118] width 754 height 487
click at [516, 367] on span "Increase Value" at bounding box center [512, 369] width 16 height 13
click at [517, 368] on span "Increase Value" at bounding box center [512, 369] width 16 height 13
click at [517, 376] on span "Decrease Value" at bounding box center [512, 378] width 16 height 13
click at [515, 364] on span "Increase Value" at bounding box center [512, 369] width 16 height 13
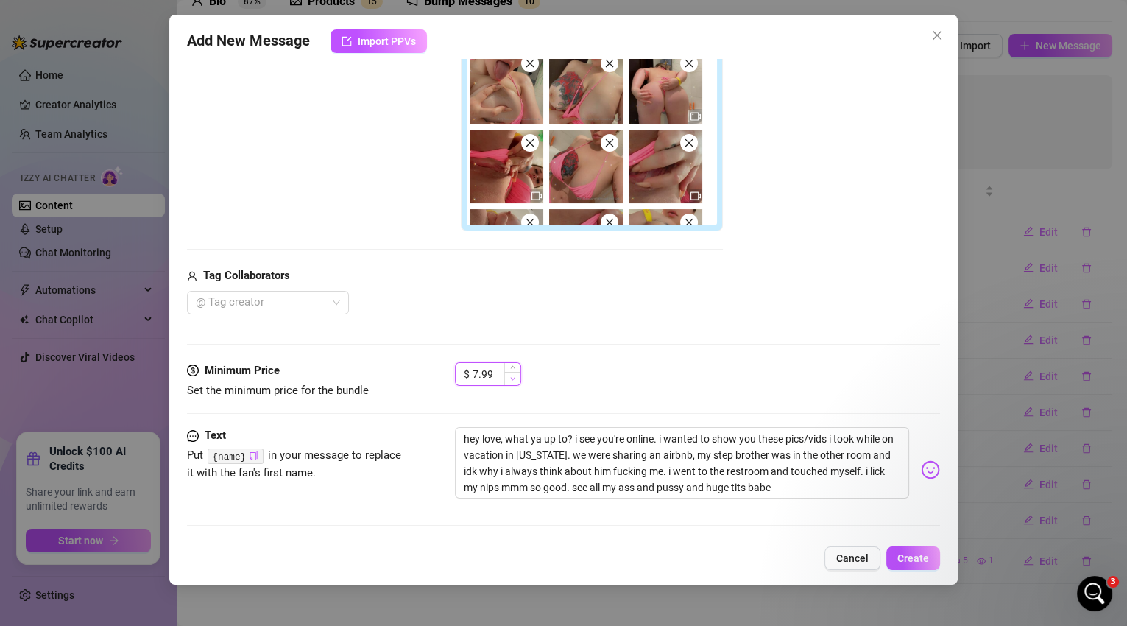
click at [510, 381] on span "Decrease Value" at bounding box center [512, 378] width 16 height 13
click at [936, 553] on button "Create" at bounding box center [913, 558] width 54 height 24
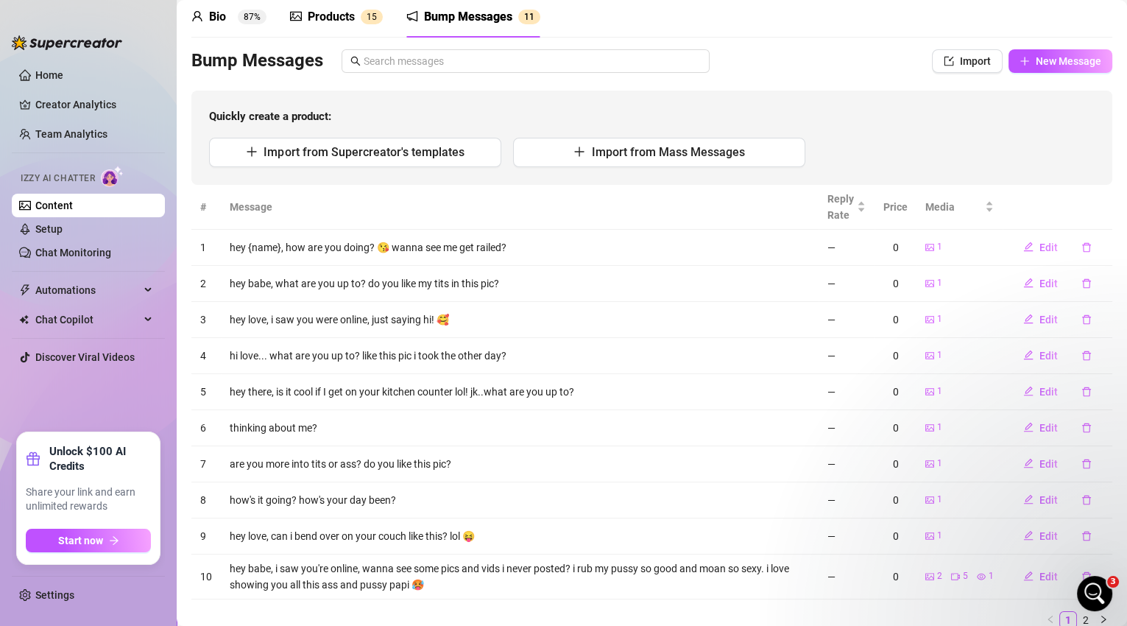
scroll to position [118, 0]
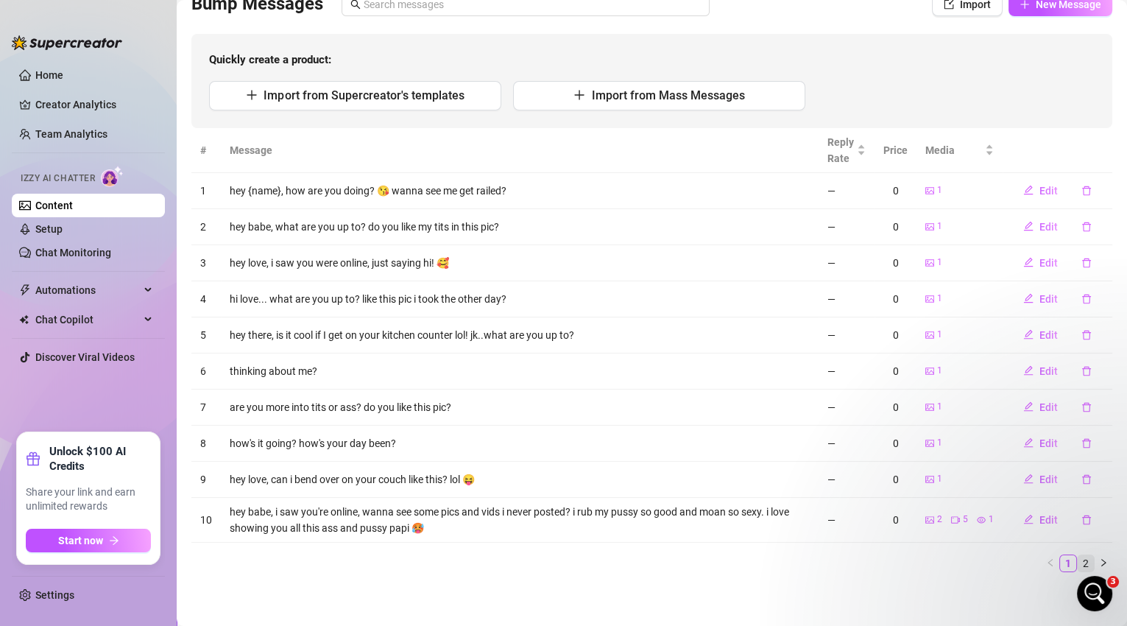
click at [1078, 565] on link "2" at bounding box center [1086, 563] width 16 height 16
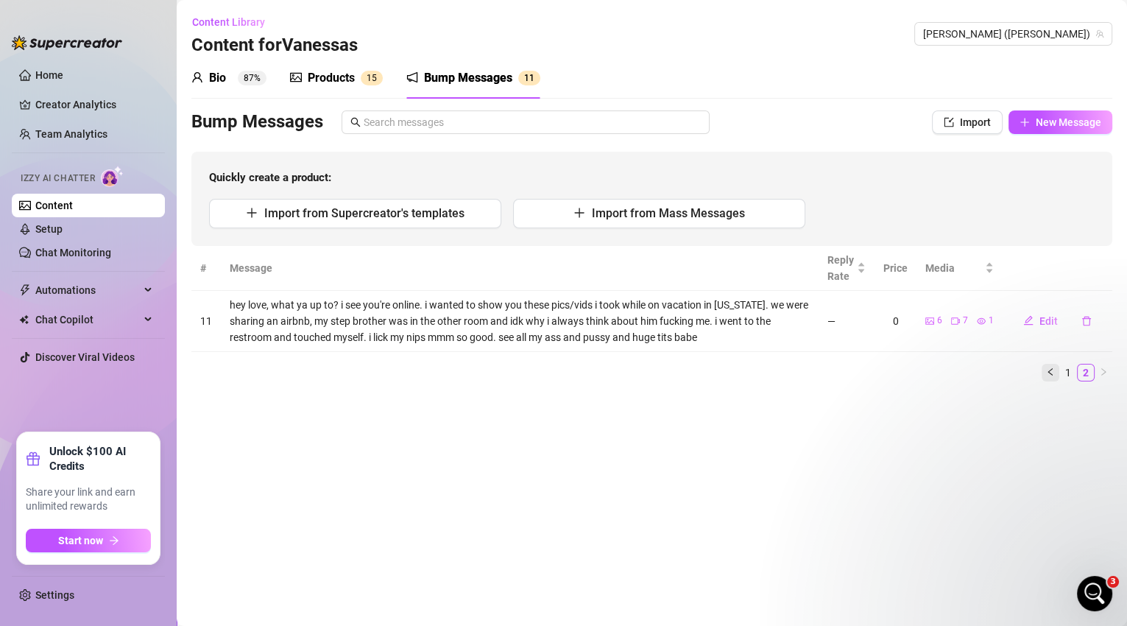
click at [1043, 376] on button "button" at bounding box center [1051, 373] width 18 height 18
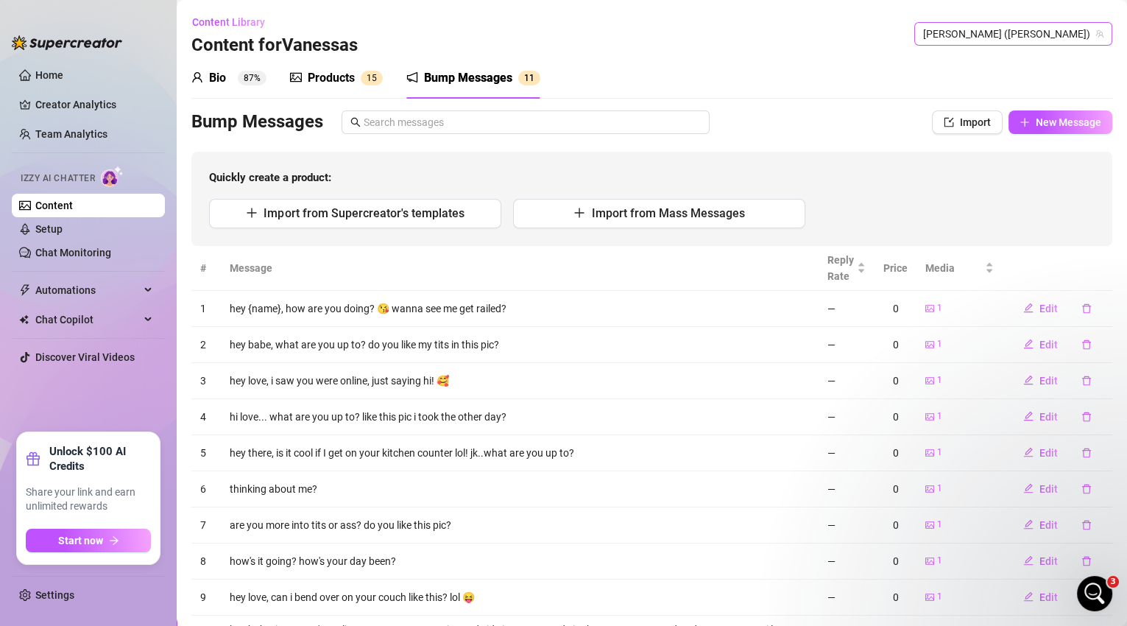
click at [1068, 28] on span "[PERSON_NAME] ([PERSON_NAME])" at bounding box center [1013, 34] width 180 height 22
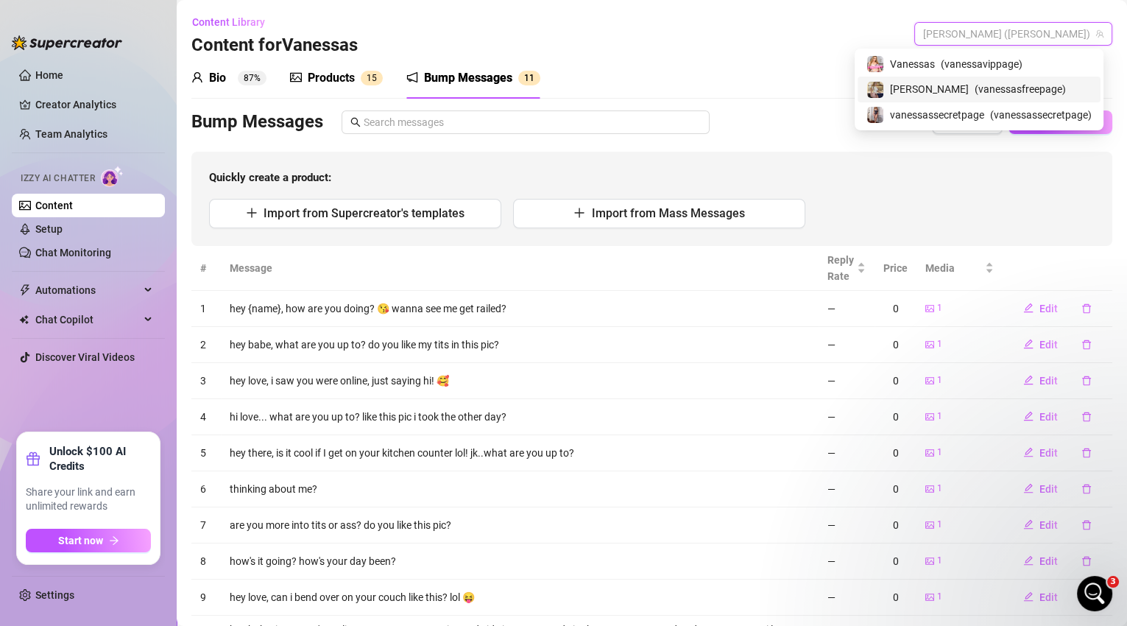
click at [1006, 88] on span "( vanessasfreepage )" at bounding box center [1020, 89] width 91 height 16
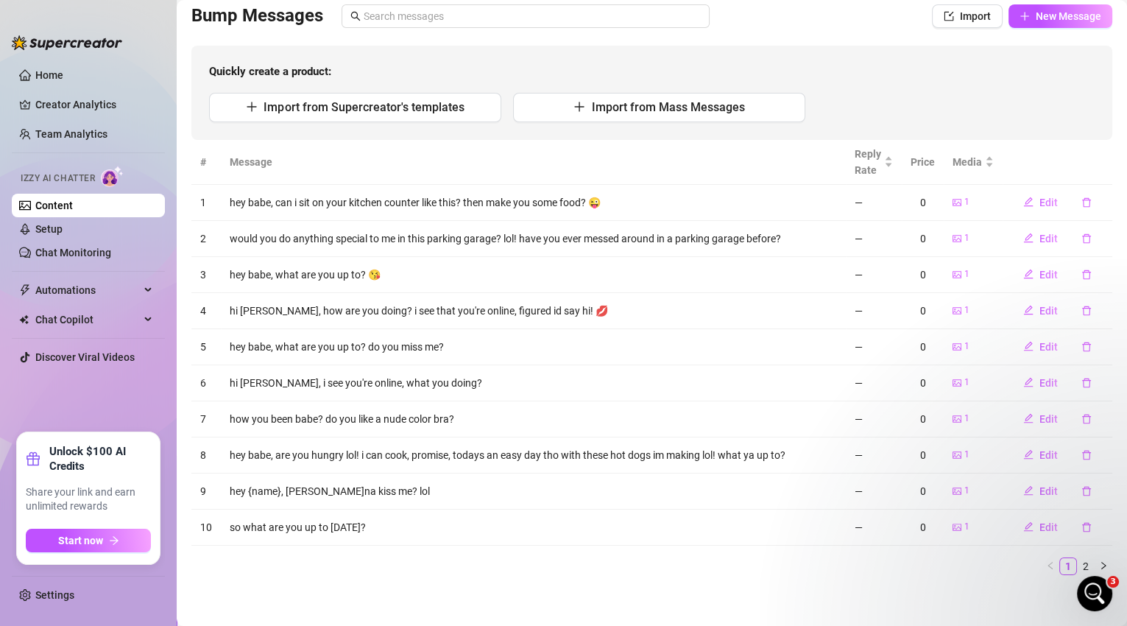
scroll to position [109, 0]
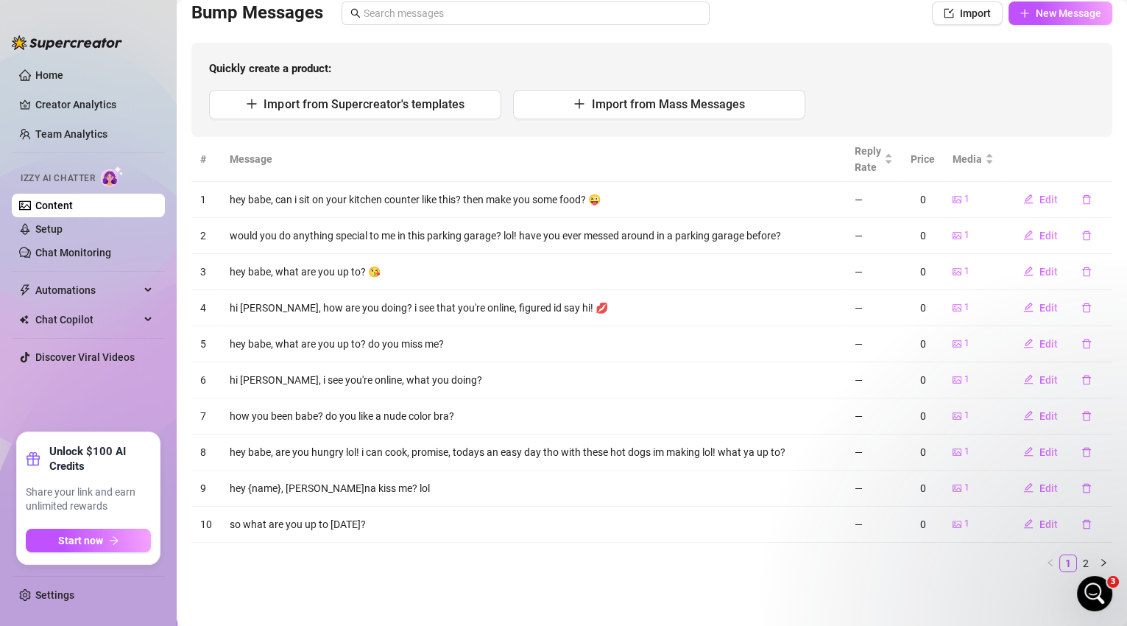
click at [73, 210] on link "Content" at bounding box center [54, 206] width 38 height 12
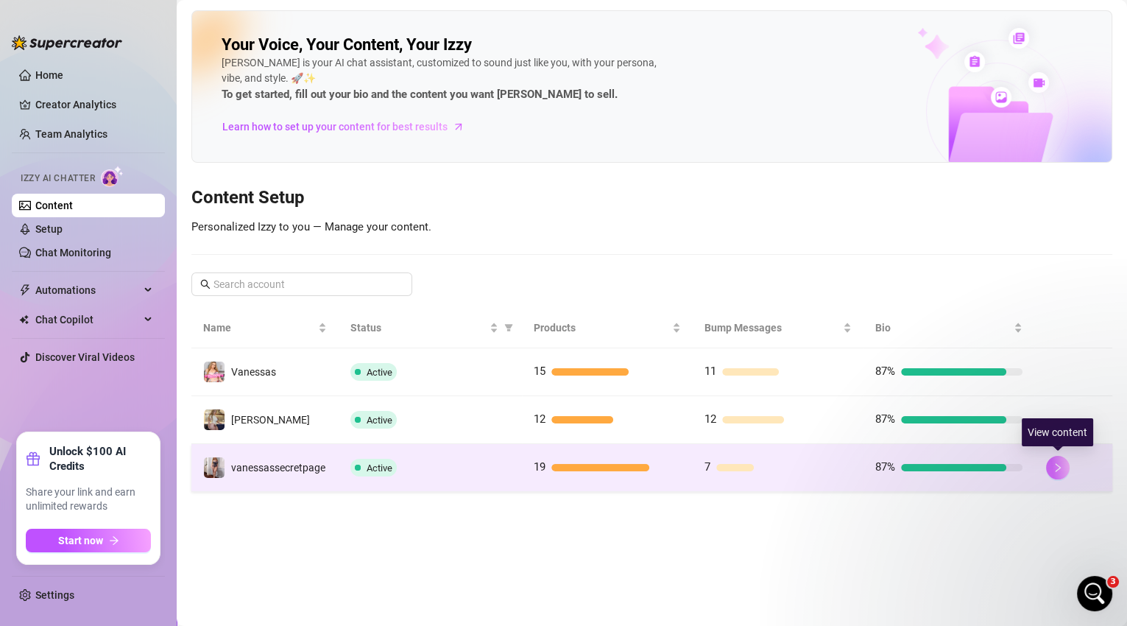
click at [1046, 466] on button "button" at bounding box center [1058, 468] width 24 height 24
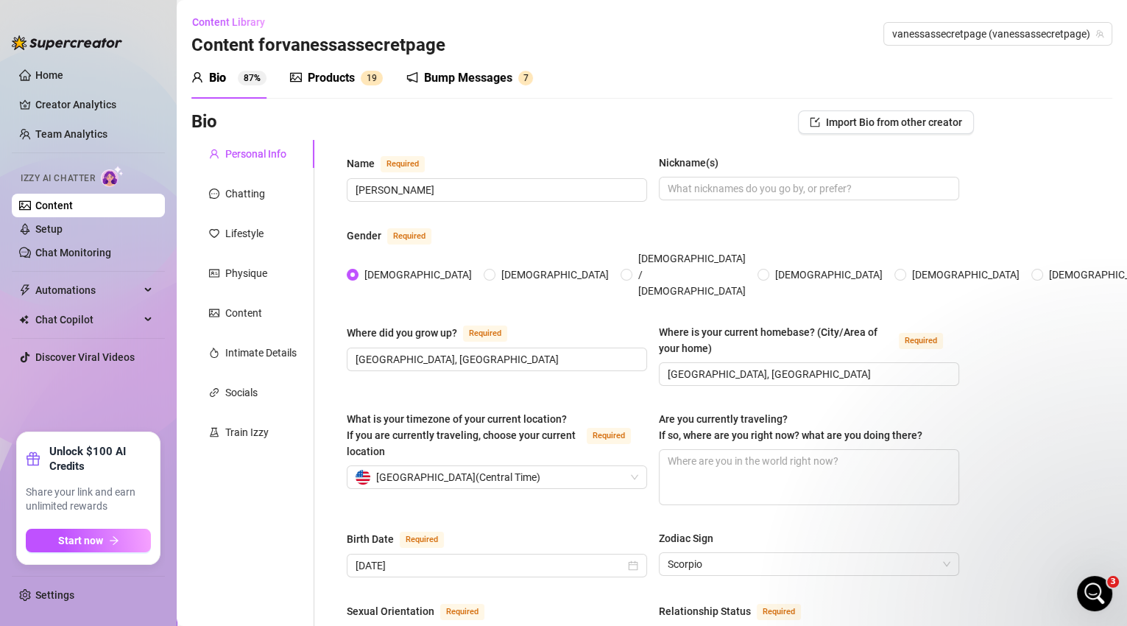
click at [479, 80] on div "Bump Messages" at bounding box center [468, 78] width 88 height 18
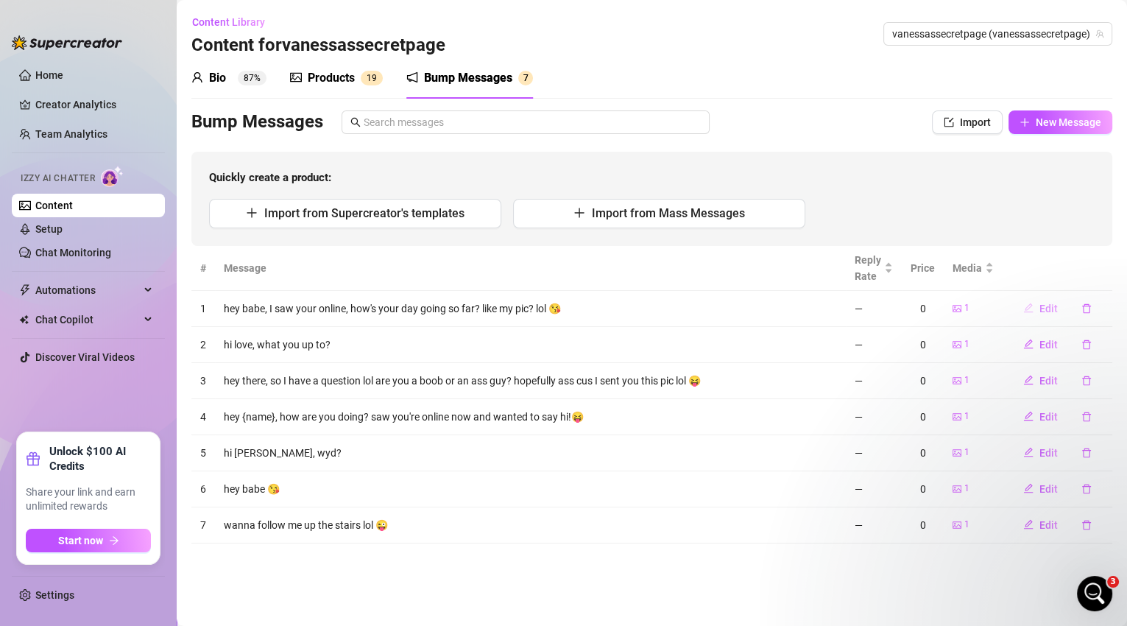
click at [1054, 306] on span "Edit" at bounding box center [1049, 309] width 18 height 12
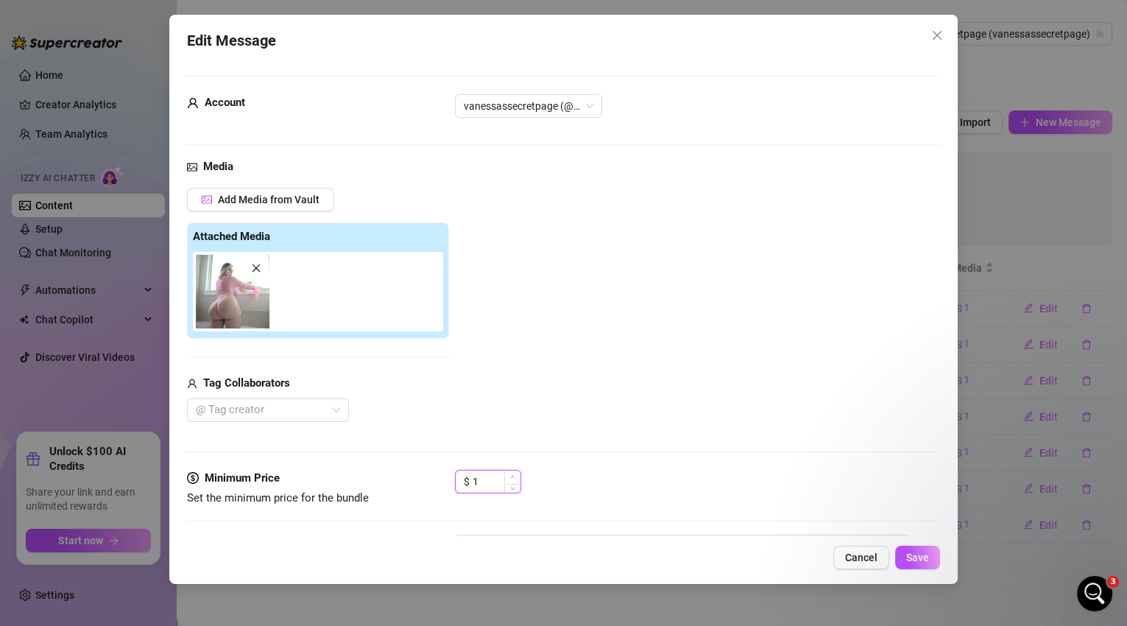
click at [517, 475] on span "Increase Value" at bounding box center [512, 476] width 16 height 13
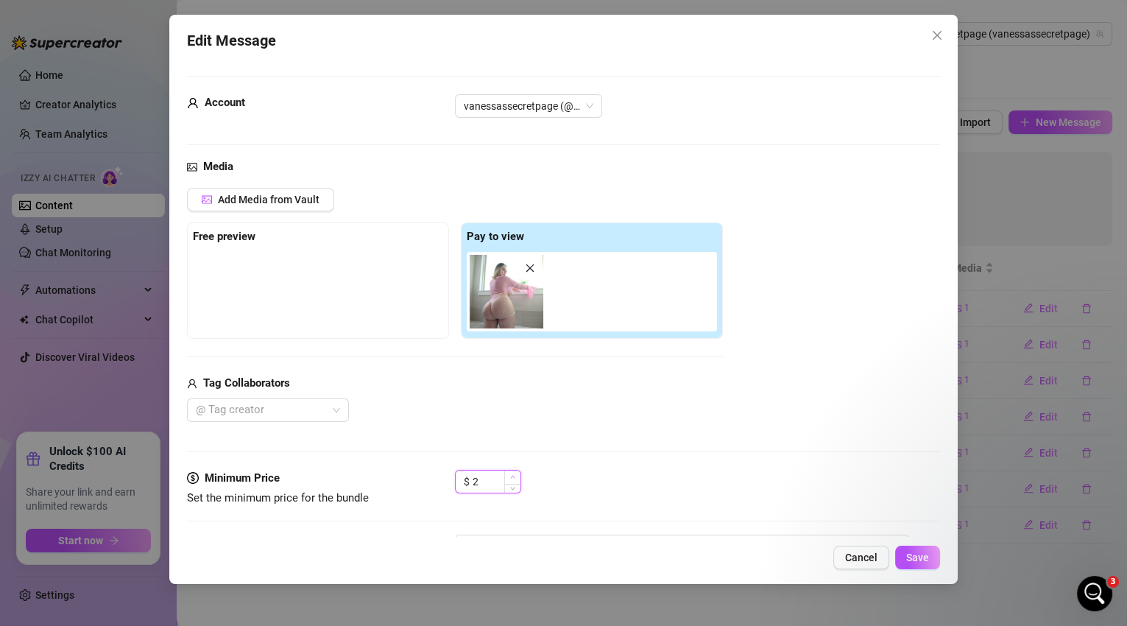
click at [517, 475] on span "Increase Value" at bounding box center [512, 476] width 16 height 13
click at [850, 550] on button "Cancel" at bounding box center [861, 558] width 56 height 24
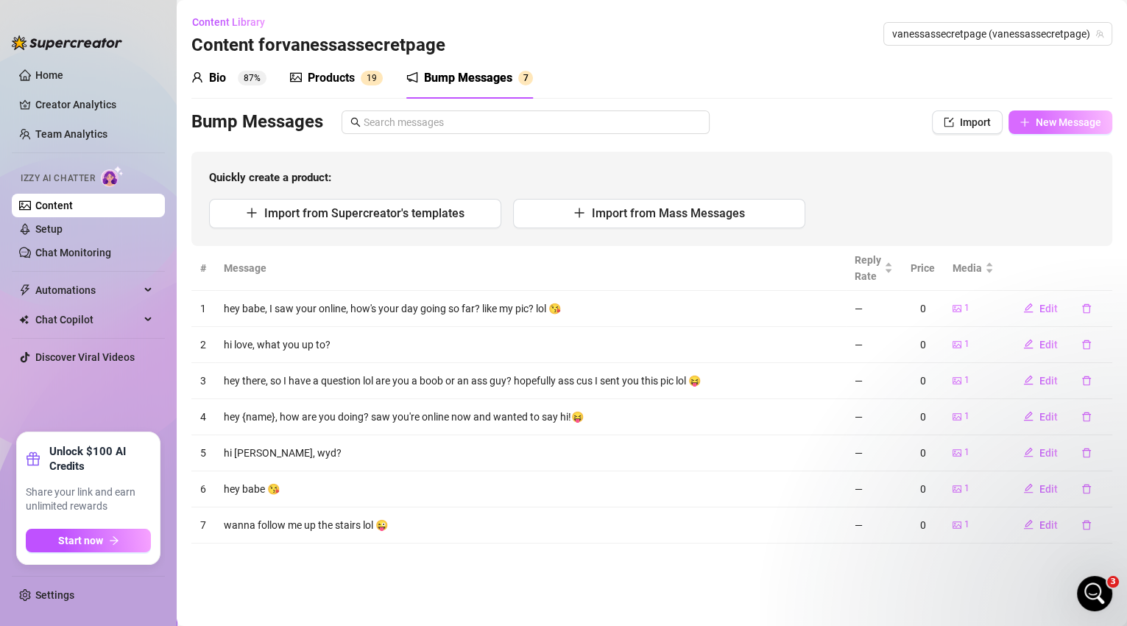
click at [1043, 127] on span "New Message" at bounding box center [1069, 122] width 66 height 12
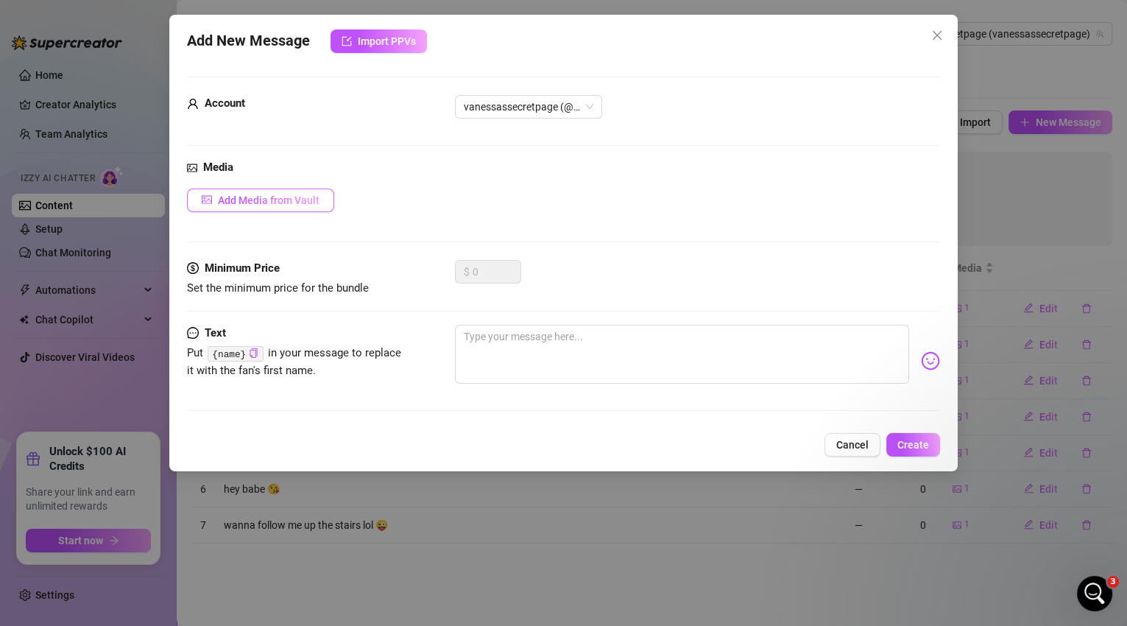
click at [286, 203] on span "Add Media from Vault" at bounding box center [269, 200] width 102 height 12
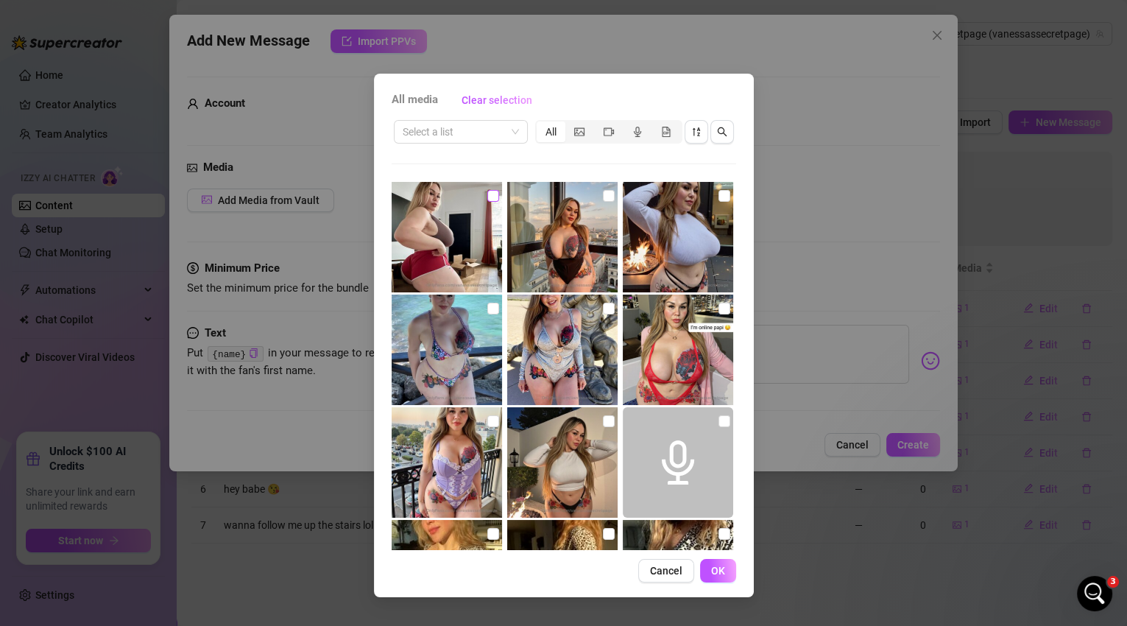
click at [487, 194] on input "checkbox" at bounding box center [493, 196] width 12 height 12
click at [710, 573] on button "OK" at bounding box center [718, 571] width 36 height 24
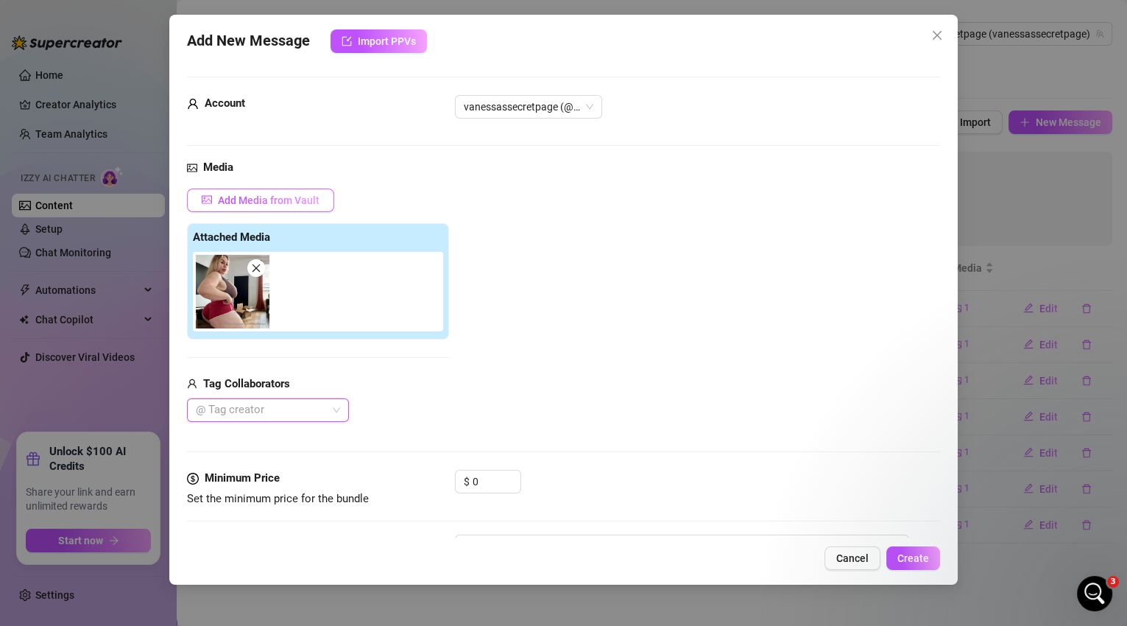
click at [303, 198] on span "Add Media from Vault" at bounding box center [269, 200] width 102 height 12
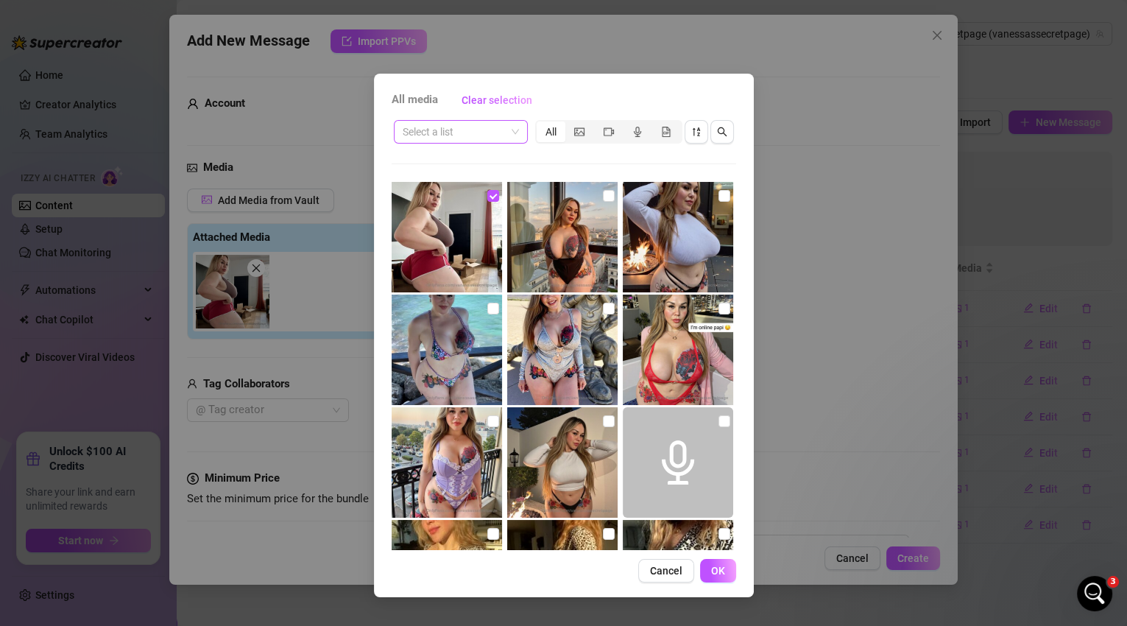
click at [512, 128] on span at bounding box center [461, 132] width 116 height 22
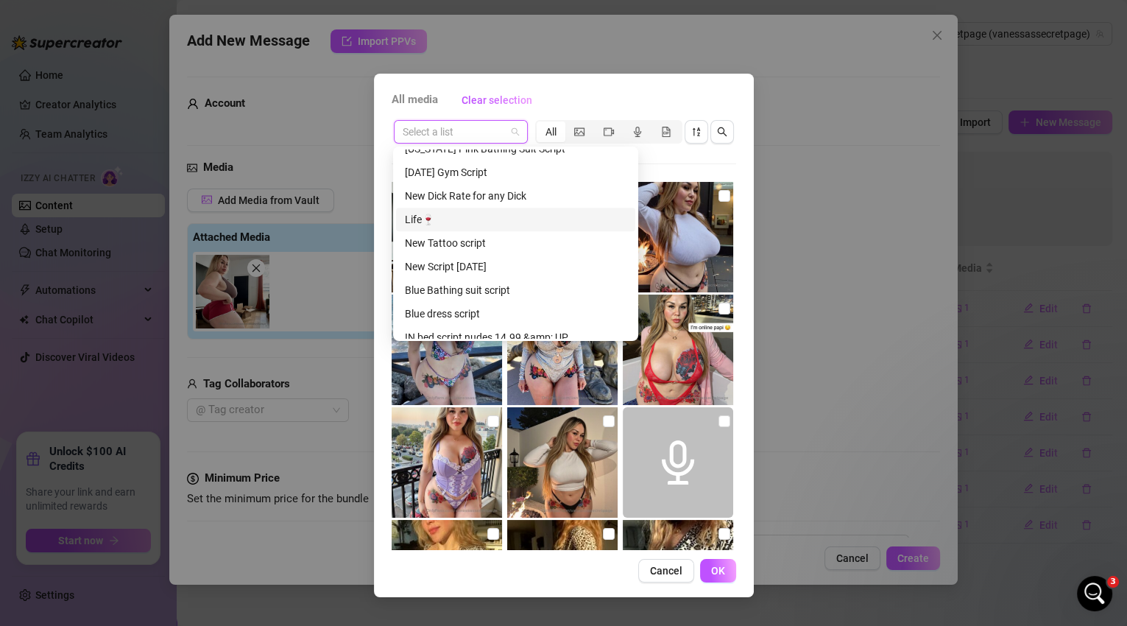
scroll to position [903, 0]
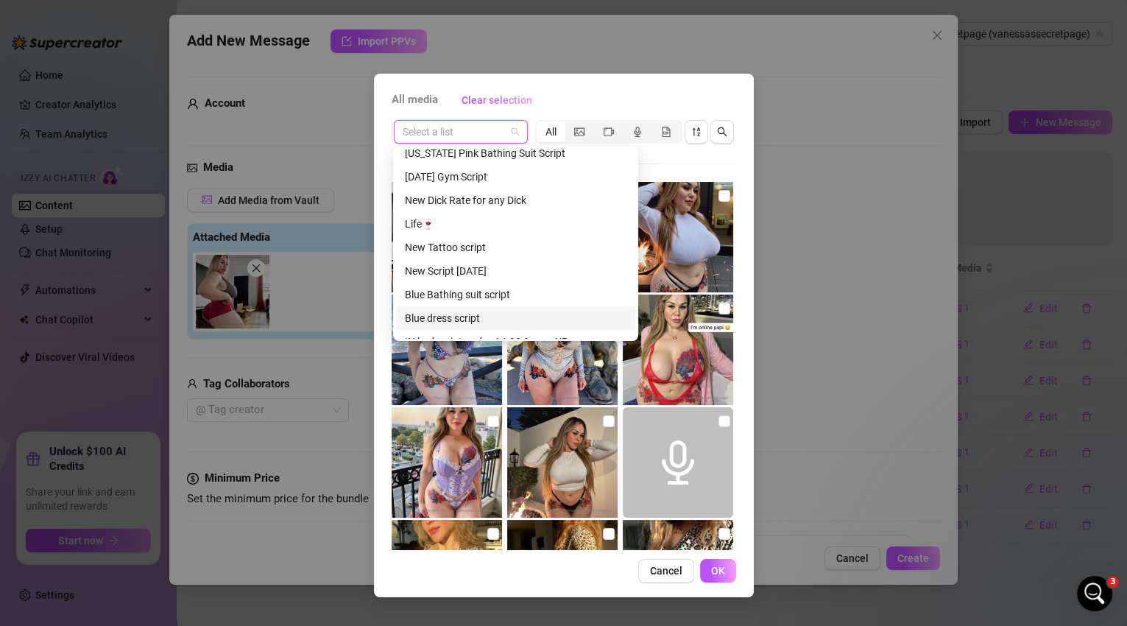
click at [510, 317] on div "Blue dress script" at bounding box center [516, 318] width 222 height 16
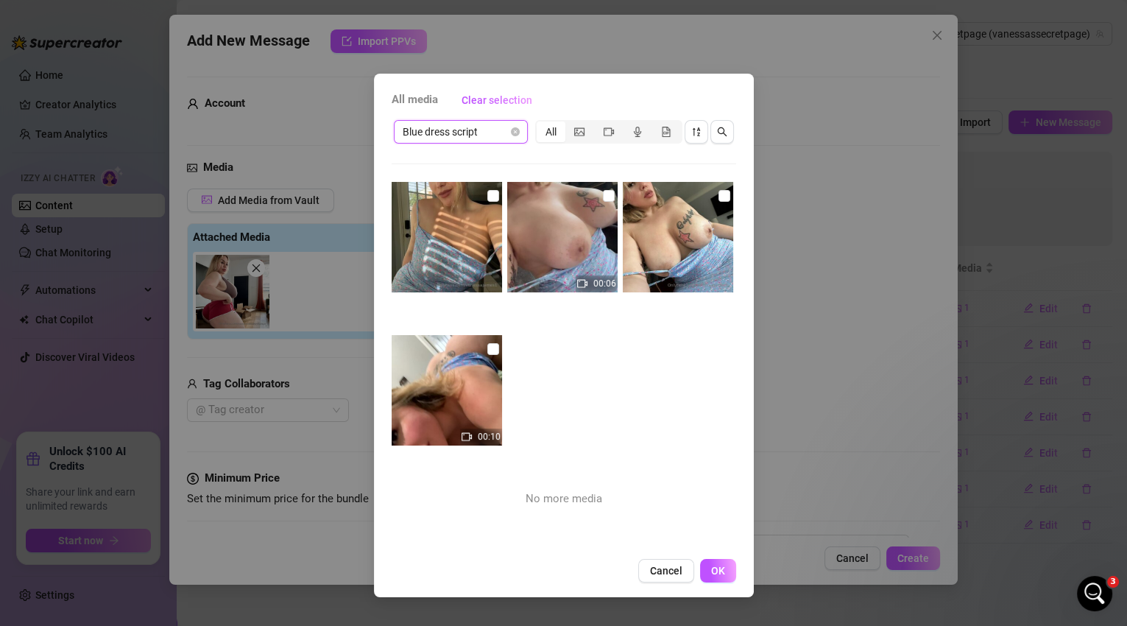
click at [513, 136] on span "Blue dress script" at bounding box center [461, 132] width 116 height 22
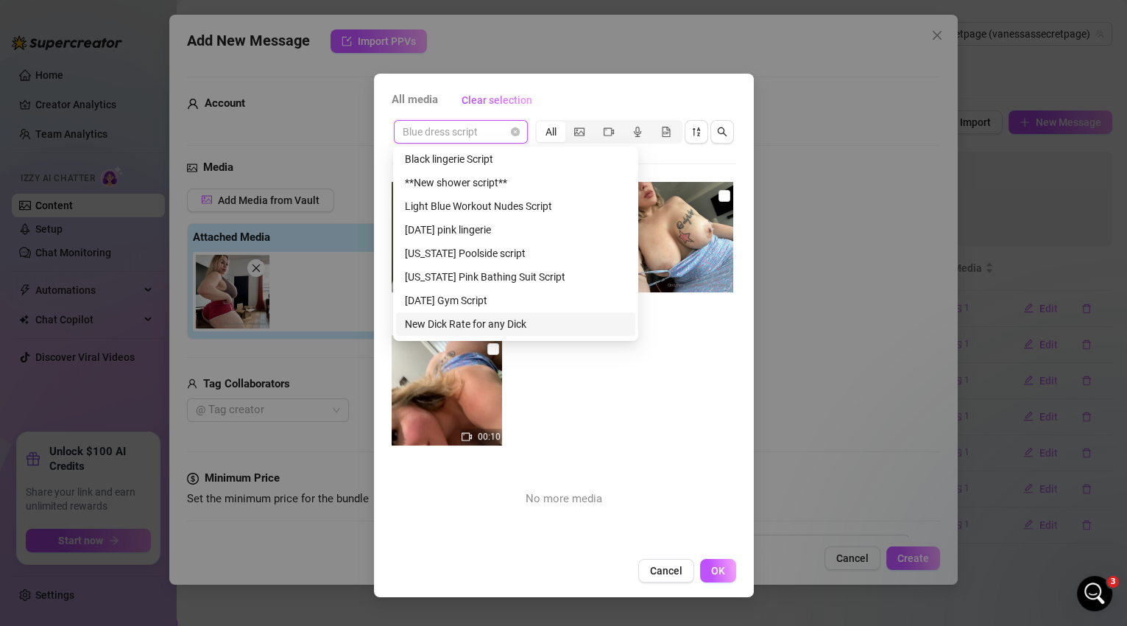
scroll to position [764, 0]
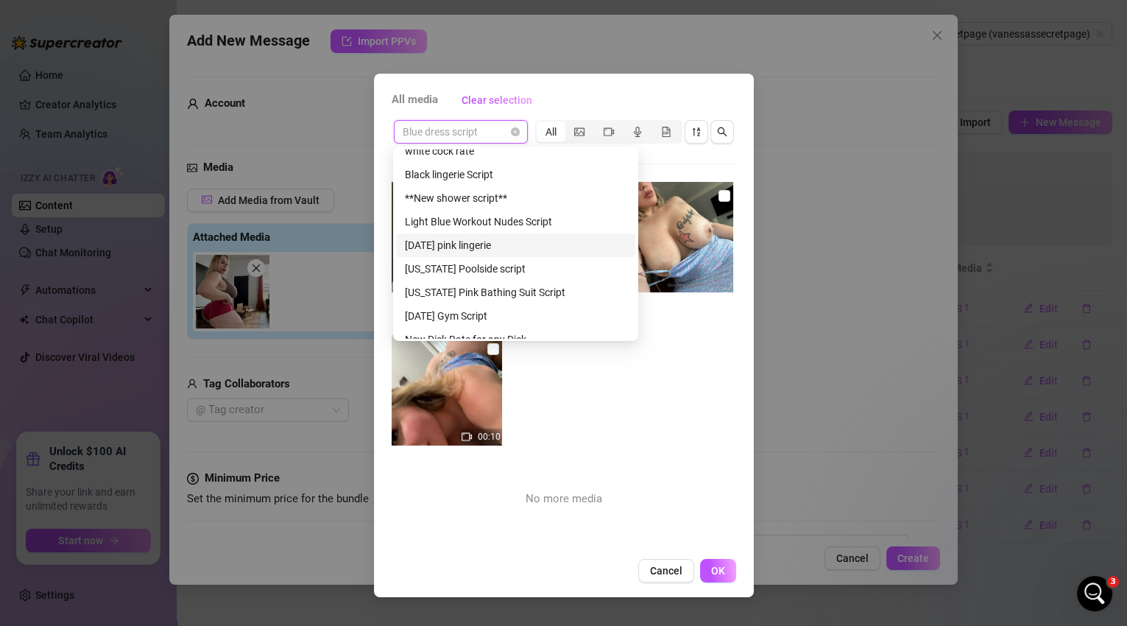
click at [486, 251] on div "[DATE] pink lingerie" at bounding box center [516, 245] width 222 height 16
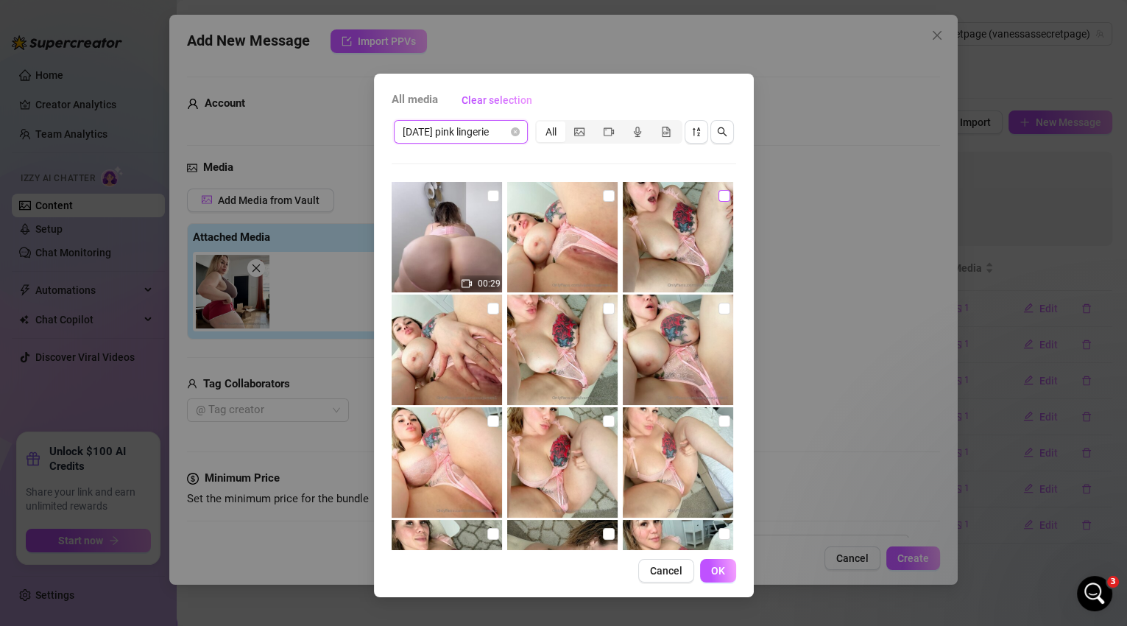
click at [719, 200] on input "checkbox" at bounding box center [725, 196] width 12 height 12
click at [603, 197] on input "checkbox" at bounding box center [609, 196] width 12 height 12
click at [491, 197] on input "checkbox" at bounding box center [493, 196] width 12 height 12
click at [490, 308] on input "checkbox" at bounding box center [493, 309] width 12 height 12
click at [603, 306] on input "checkbox" at bounding box center [609, 309] width 12 height 12
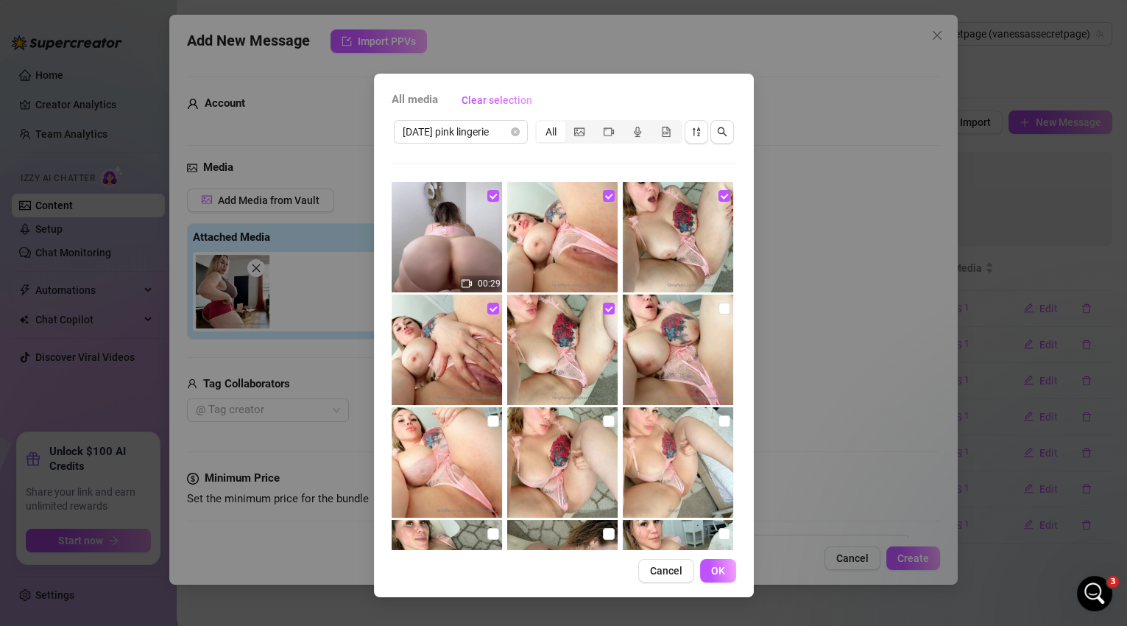
scroll to position [107, 0]
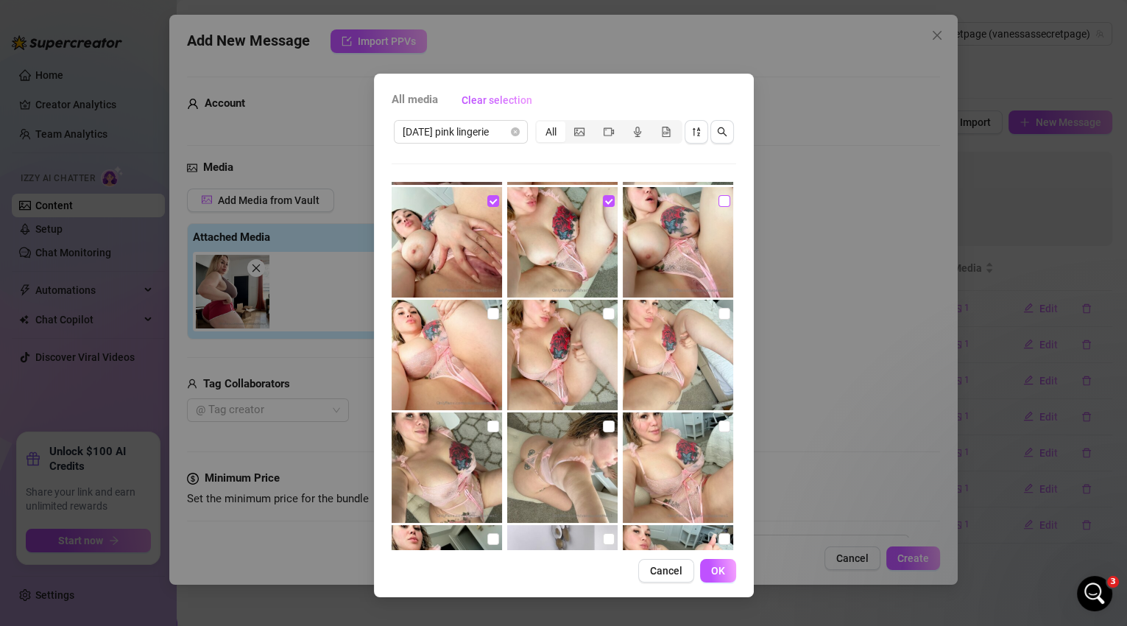
click at [719, 201] on input "checkbox" at bounding box center [725, 201] width 12 height 12
click at [719, 310] on input "checkbox" at bounding box center [725, 314] width 12 height 12
click at [604, 314] on input "checkbox" at bounding box center [609, 314] width 12 height 12
click at [490, 313] on input "checkbox" at bounding box center [493, 314] width 12 height 12
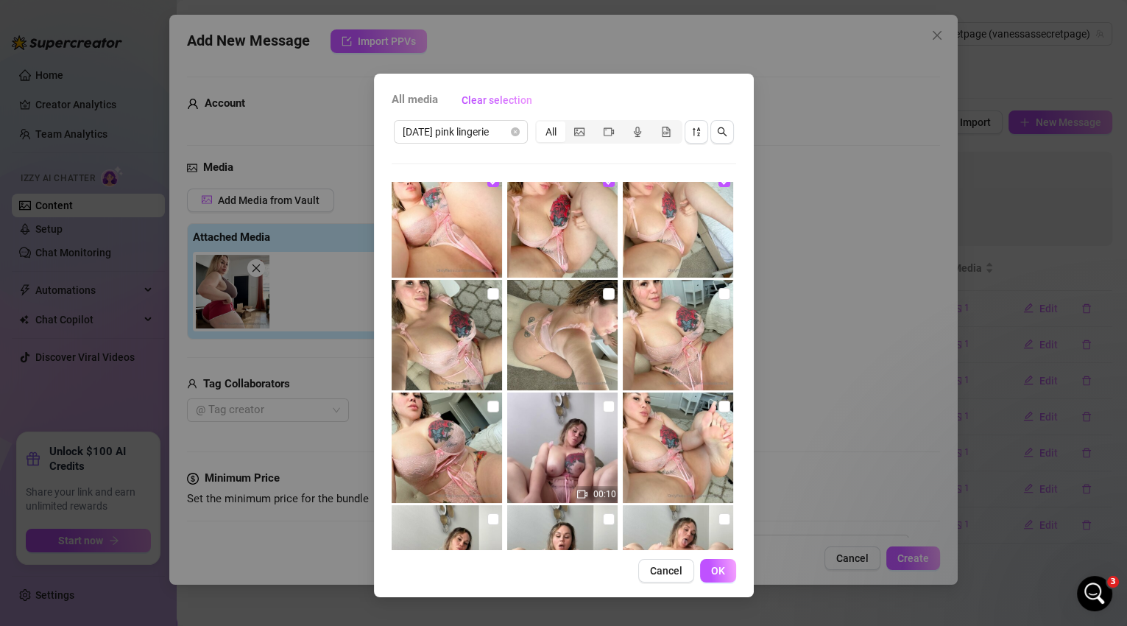
scroll to position [298, 0]
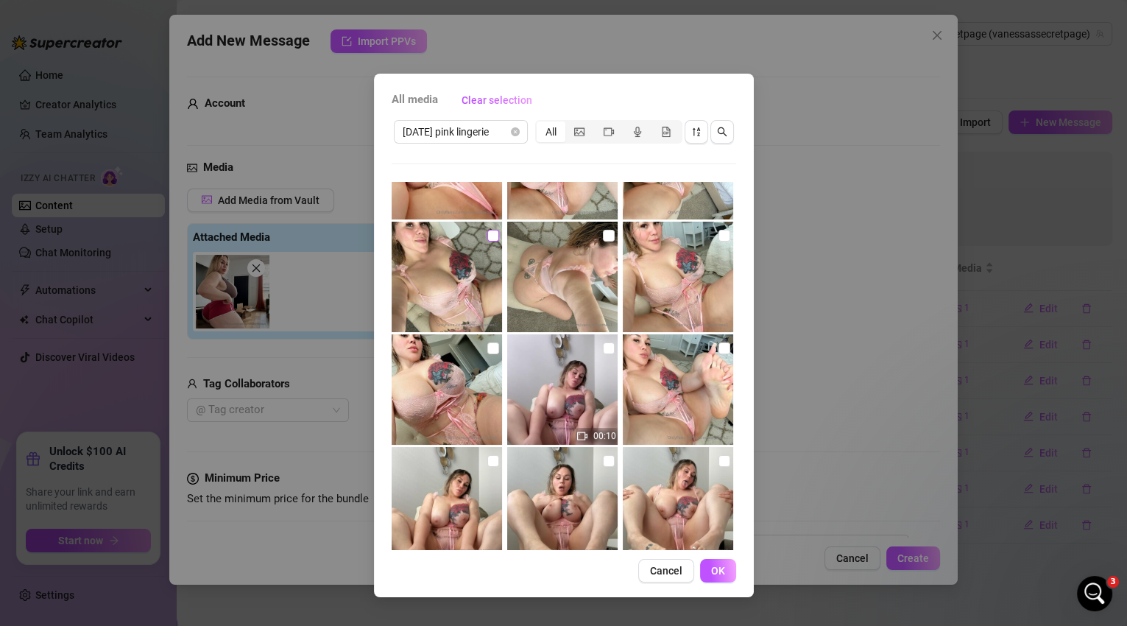
click at [493, 239] on input "checkbox" at bounding box center [493, 236] width 12 height 12
click at [603, 239] on input "checkbox" at bounding box center [609, 236] width 12 height 12
click at [719, 239] on input "checkbox" at bounding box center [725, 236] width 12 height 12
click at [719, 348] on input "checkbox" at bounding box center [725, 348] width 12 height 12
click at [719, 343] on input "checkbox" at bounding box center [725, 348] width 12 height 12
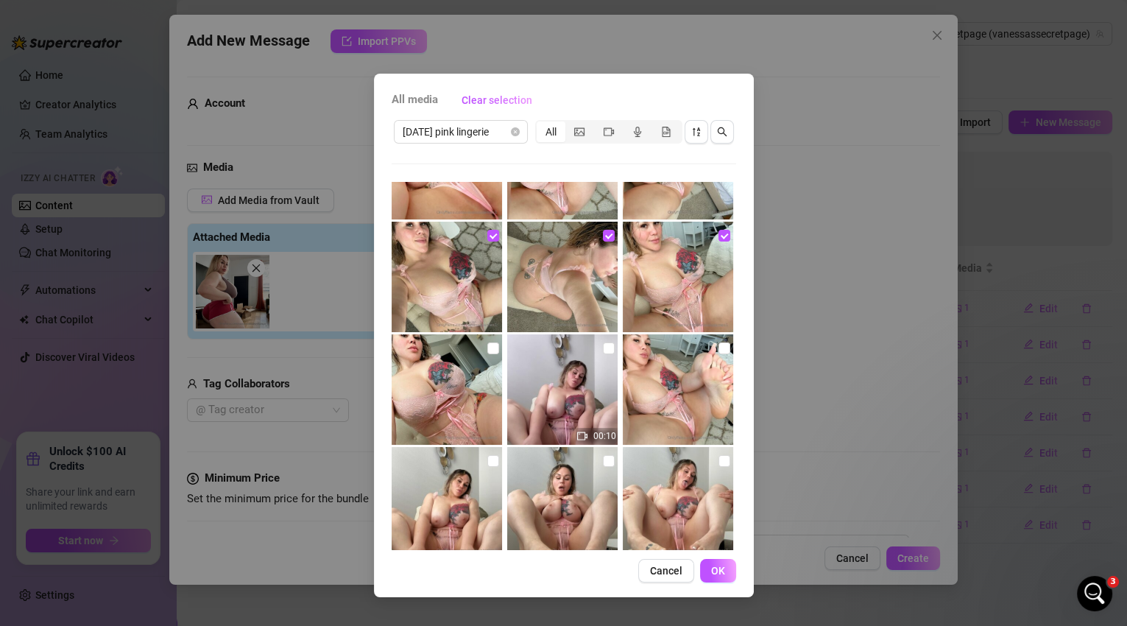
scroll to position [406, 0]
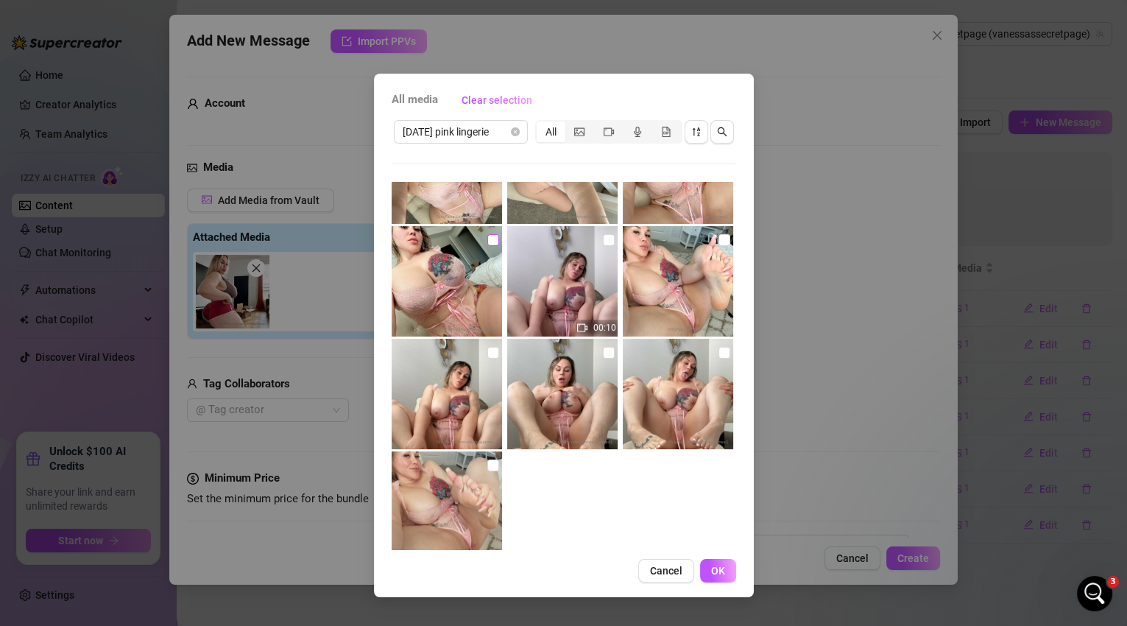
click at [491, 239] on input "checkbox" at bounding box center [493, 240] width 12 height 12
click at [496, 352] on img at bounding box center [447, 394] width 110 height 110
click at [604, 350] on input "checkbox" at bounding box center [609, 353] width 12 height 12
click at [604, 355] on input "checkbox" at bounding box center [609, 353] width 12 height 12
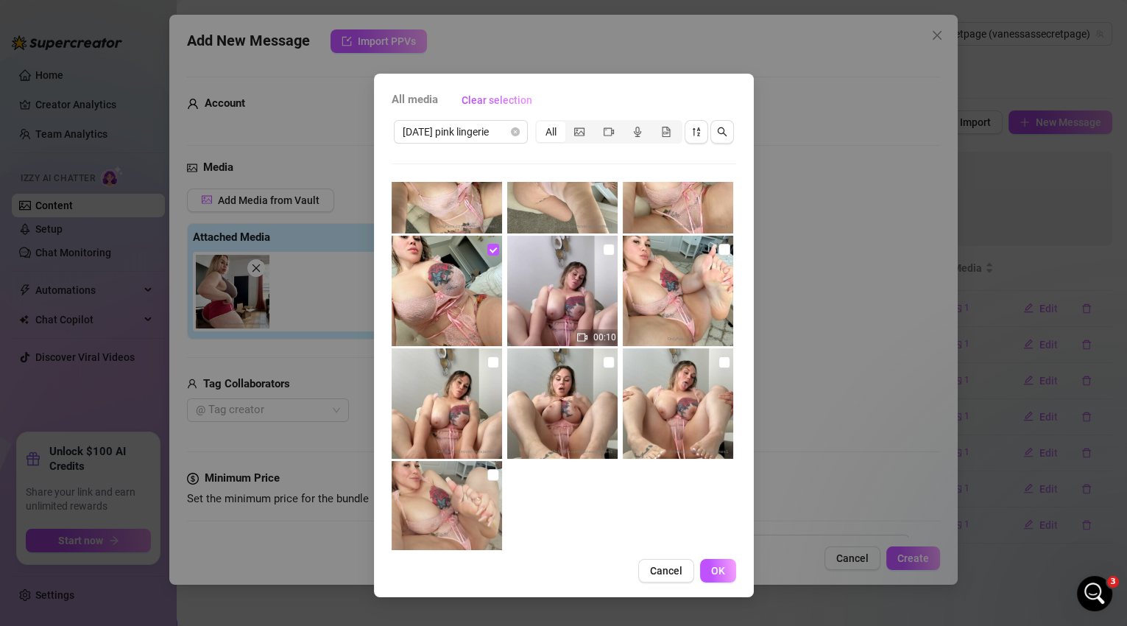
scroll to position [396, 0]
click at [604, 255] on input "checkbox" at bounding box center [609, 250] width 12 height 12
click at [604, 363] on input "checkbox" at bounding box center [609, 363] width 12 height 12
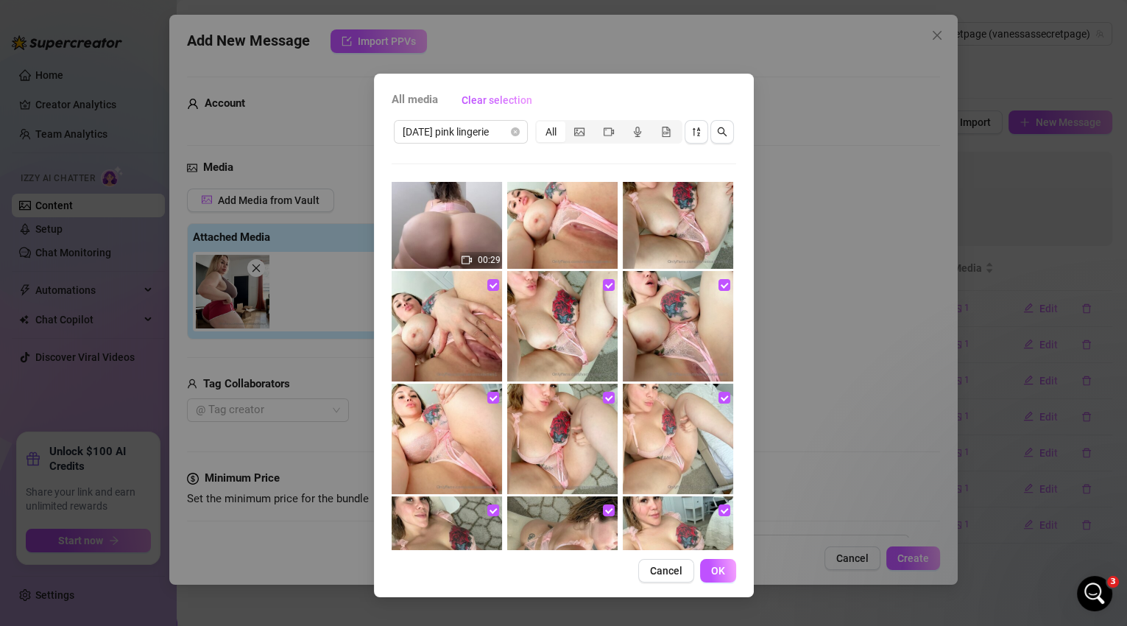
scroll to position [0, 0]
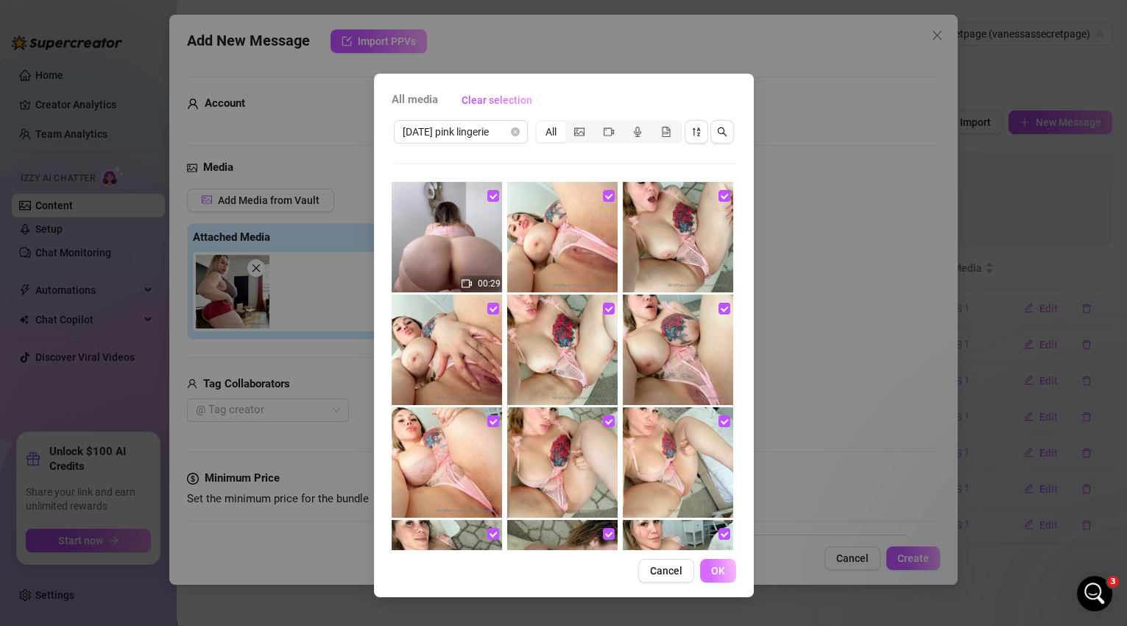
click at [718, 568] on span "OK" at bounding box center [718, 571] width 14 height 12
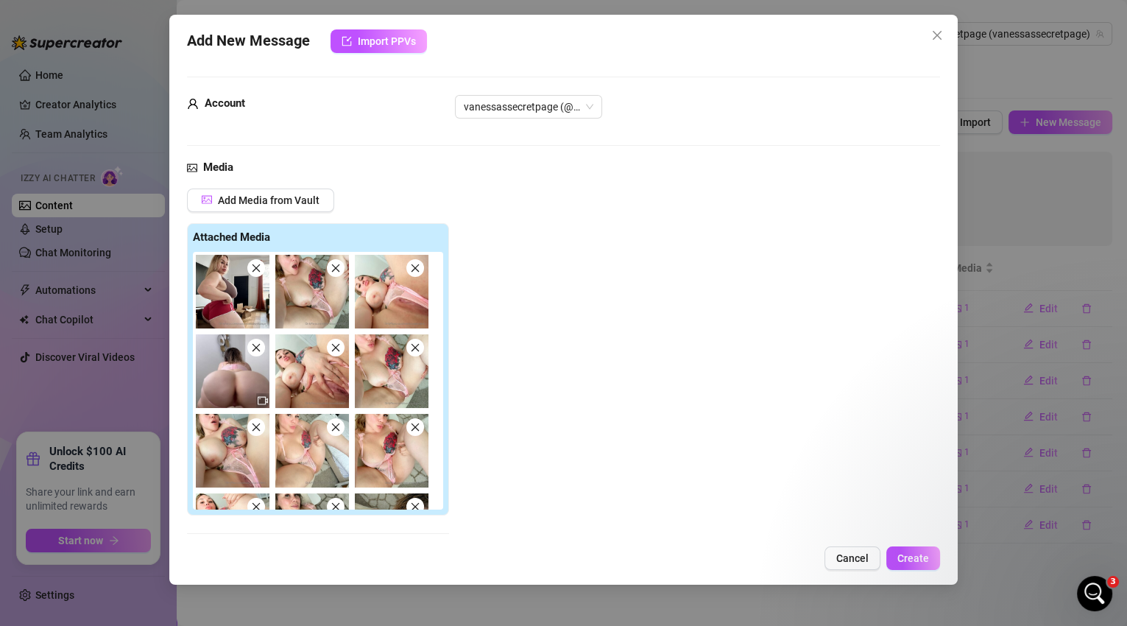
click at [253, 271] on icon "close" at bounding box center [256, 268] width 10 height 10
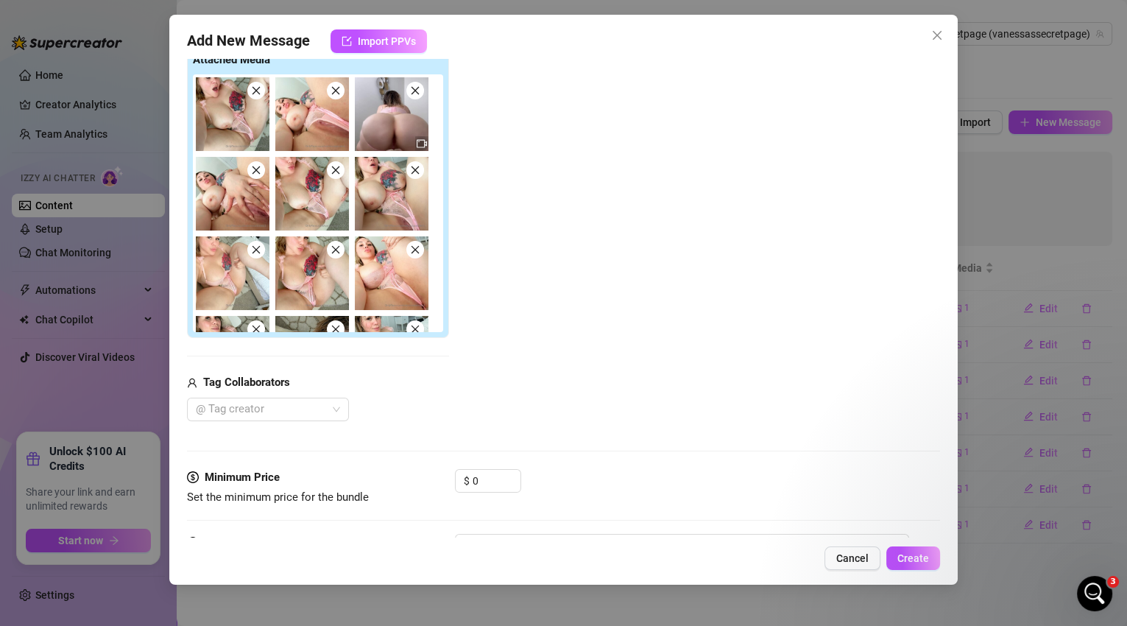
scroll to position [272, 0]
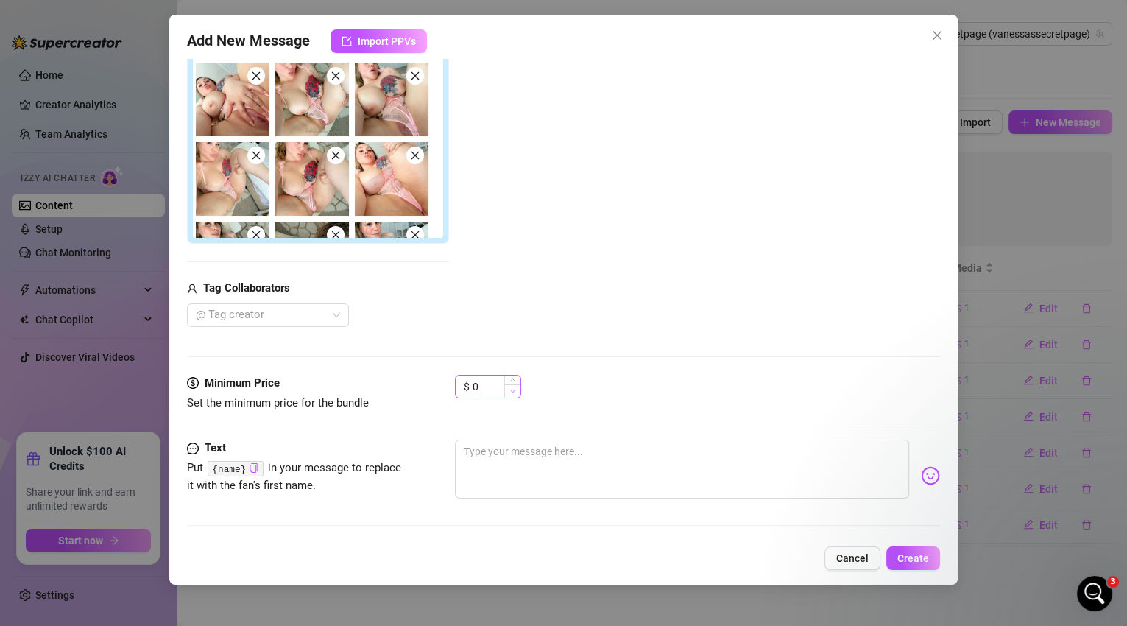
click at [510, 384] on span "Decrease Value" at bounding box center [512, 390] width 16 height 13
click at [495, 384] on input "0" at bounding box center [497, 386] width 48 height 22
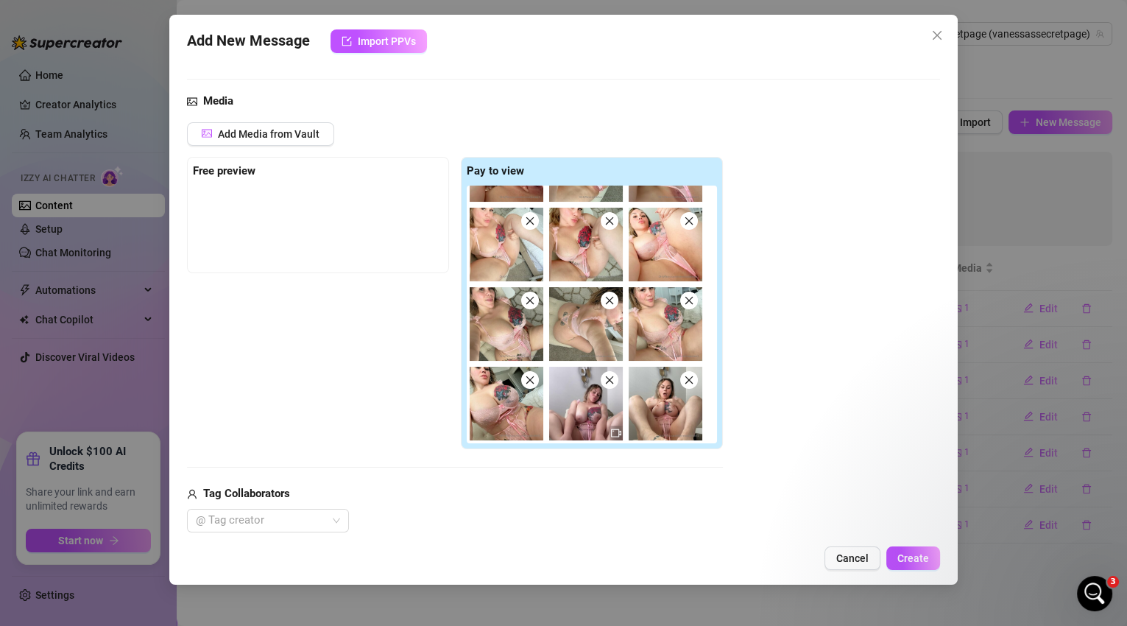
scroll to position [137, 0]
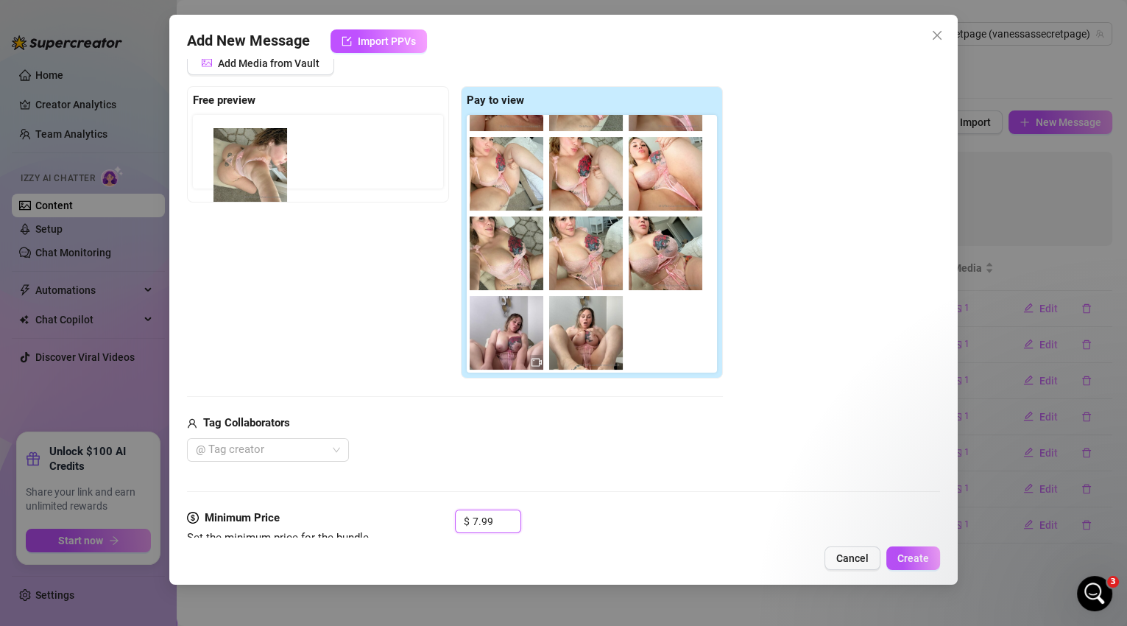
drag, startPoint x: 599, startPoint y: 274, endPoint x: 253, endPoint y: 186, distance: 357.0
click at [253, 186] on div "Free preview Pay to view" at bounding box center [455, 232] width 536 height 293
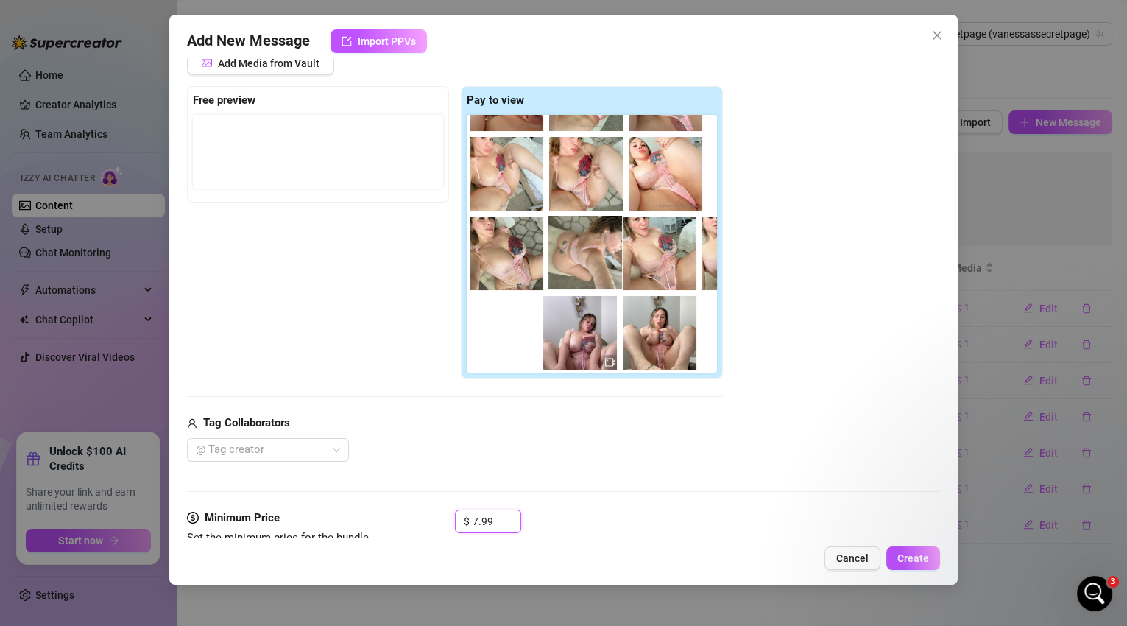
click at [579, 253] on div at bounding box center [595, 244] width 256 height 258
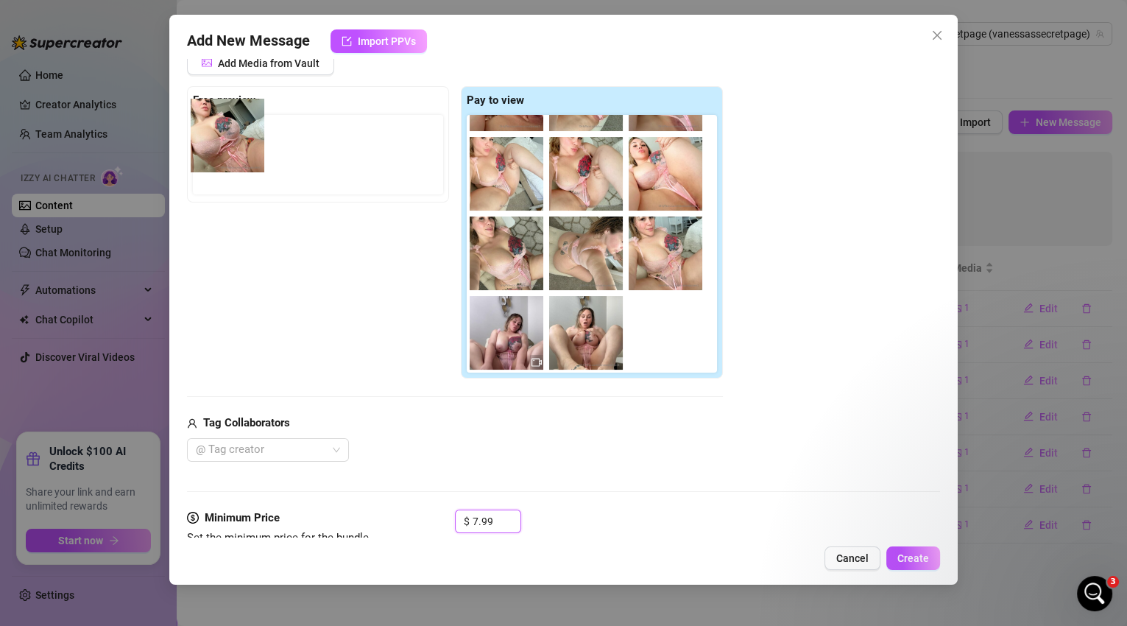
drag, startPoint x: 517, startPoint y: 349, endPoint x: 233, endPoint y: 149, distance: 347.2
click at [233, 149] on div "Free preview Pay to view" at bounding box center [455, 232] width 536 height 293
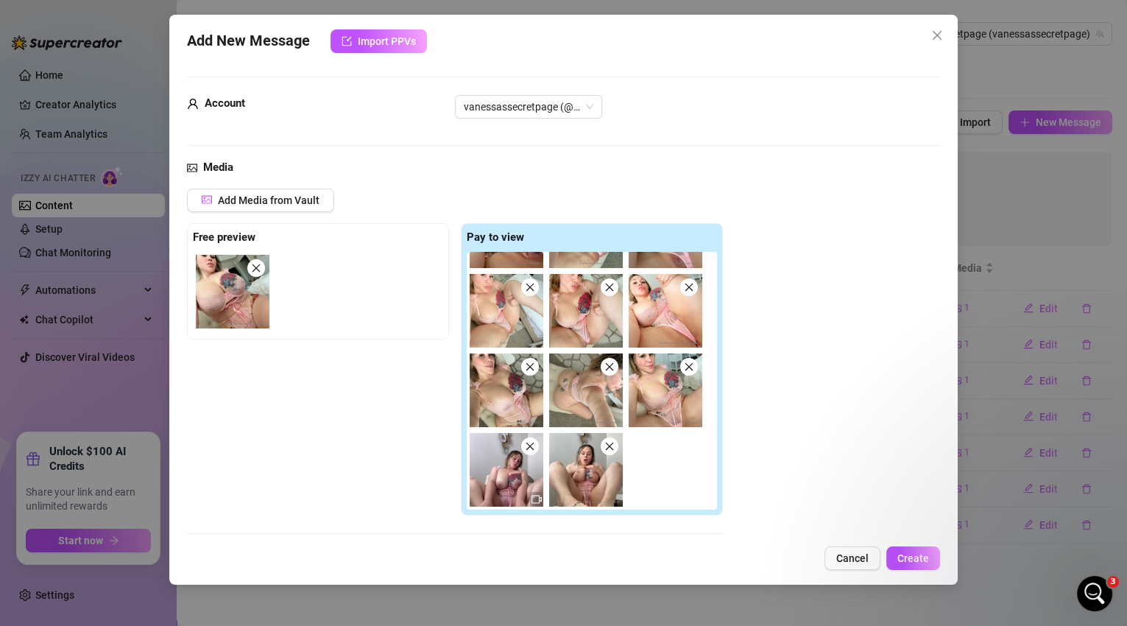
scroll to position [272, 0]
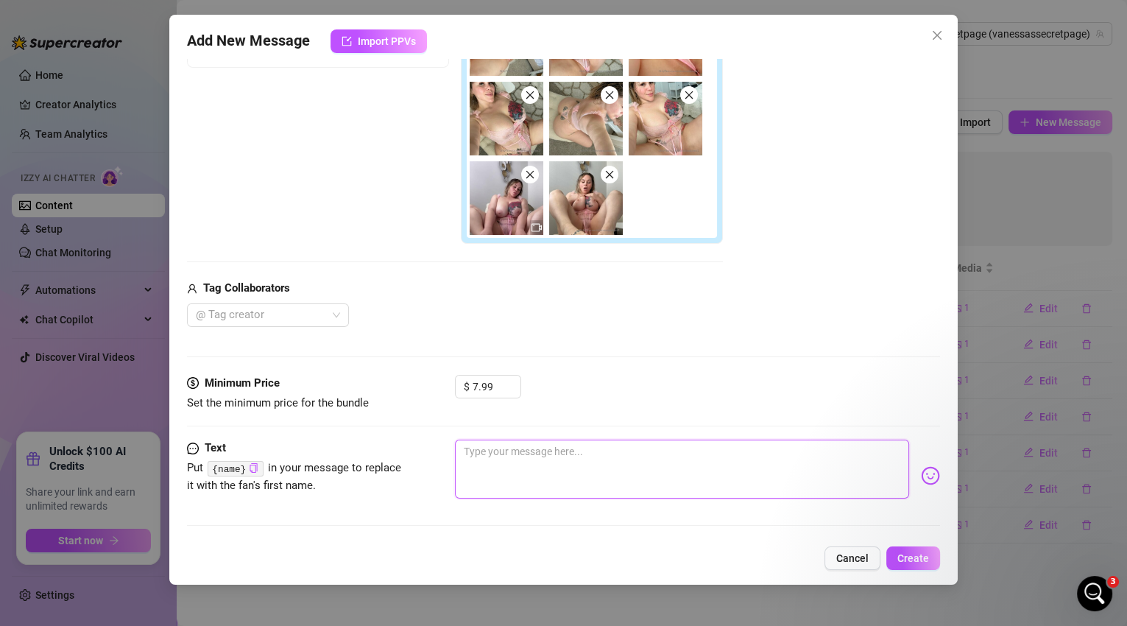
click at [523, 472] on textarea at bounding box center [682, 469] width 455 height 59
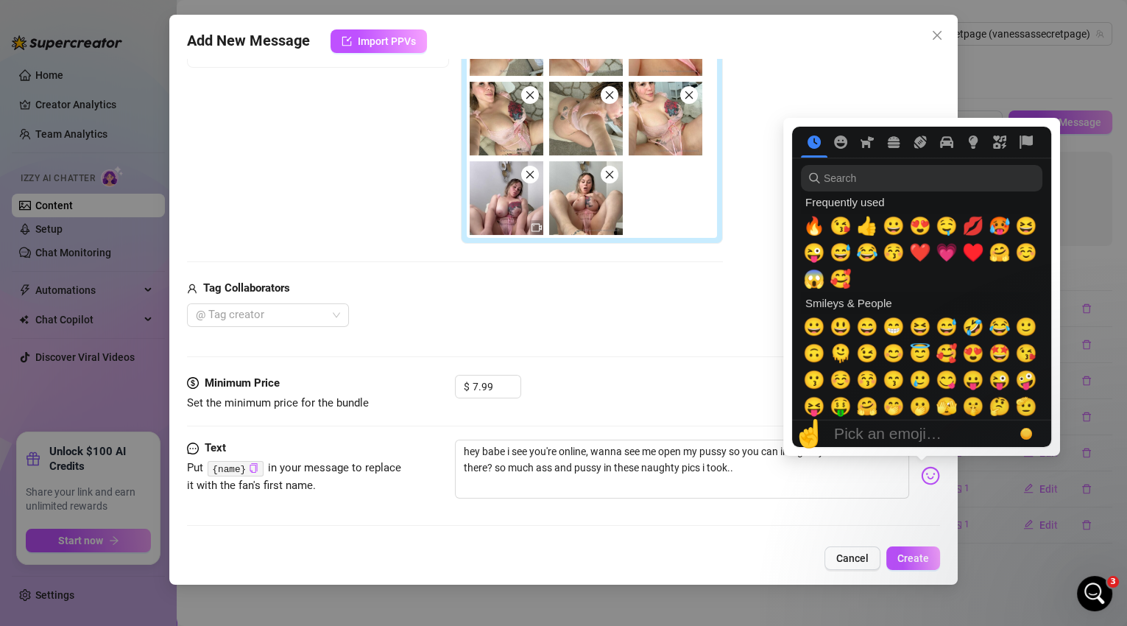
click at [921, 473] on img at bounding box center [930, 475] width 19 height 19
click at [1005, 229] on span "🥵" at bounding box center [1000, 226] width 22 height 21
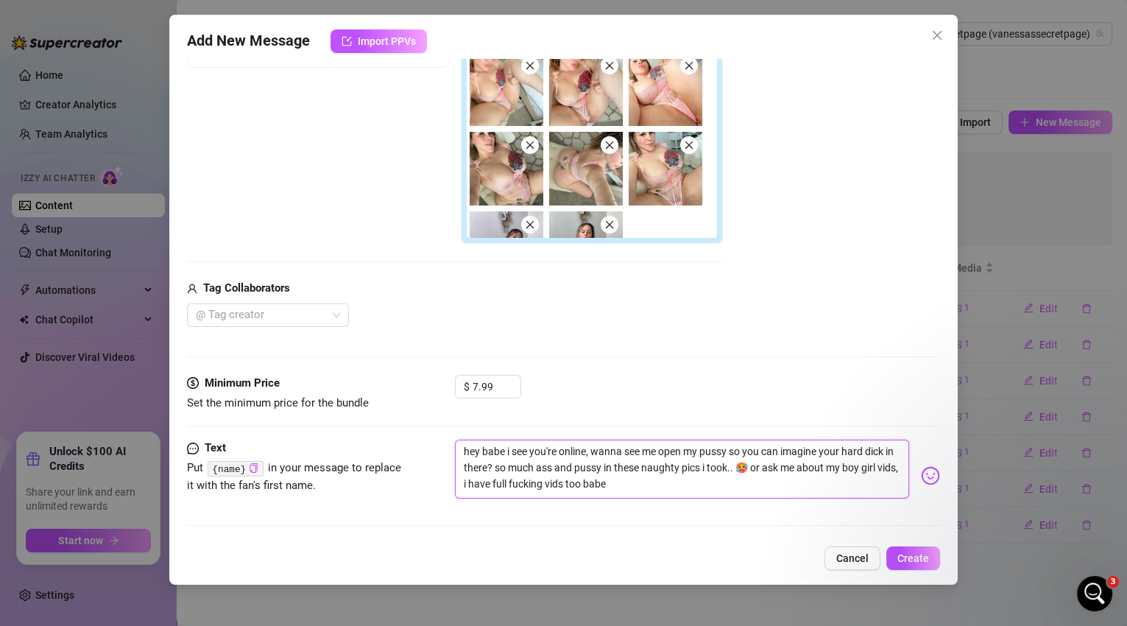
click at [772, 468] on textarea "hey babe i see you're online, wanna see me open my pussy so you can imagine you…" at bounding box center [682, 469] width 455 height 59
click at [513, 391] on icon "down" at bounding box center [512, 391] width 5 height 5
click at [513, 381] on icon "up" at bounding box center [512, 381] width 5 height 5
click at [918, 558] on span "Create" at bounding box center [913, 558] width 32 height 12
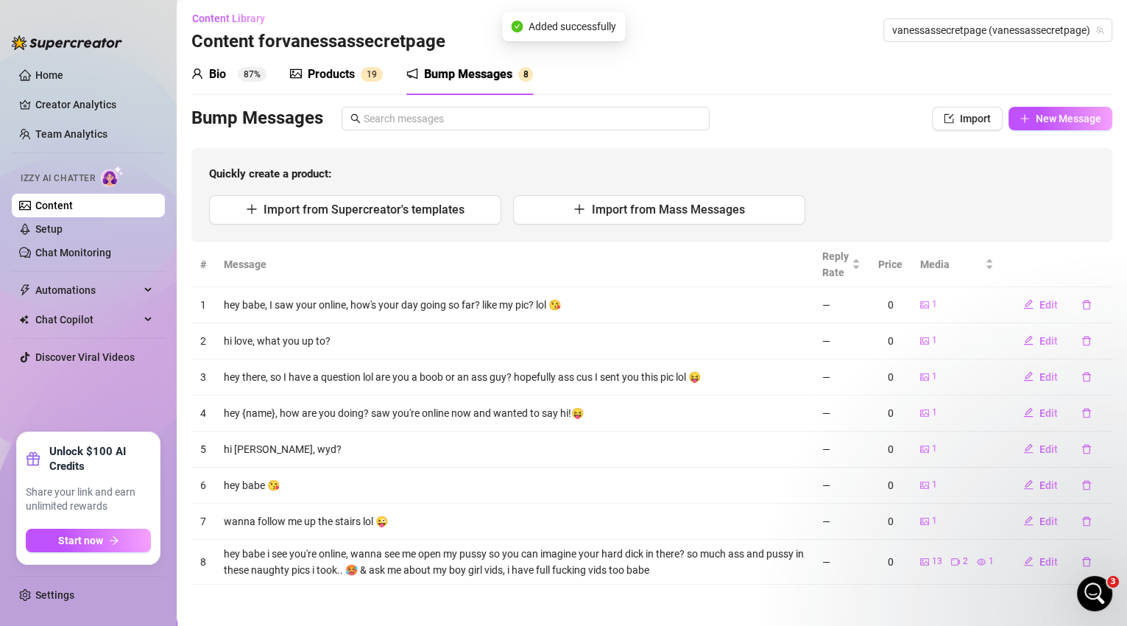
scroll to position [5, 0]
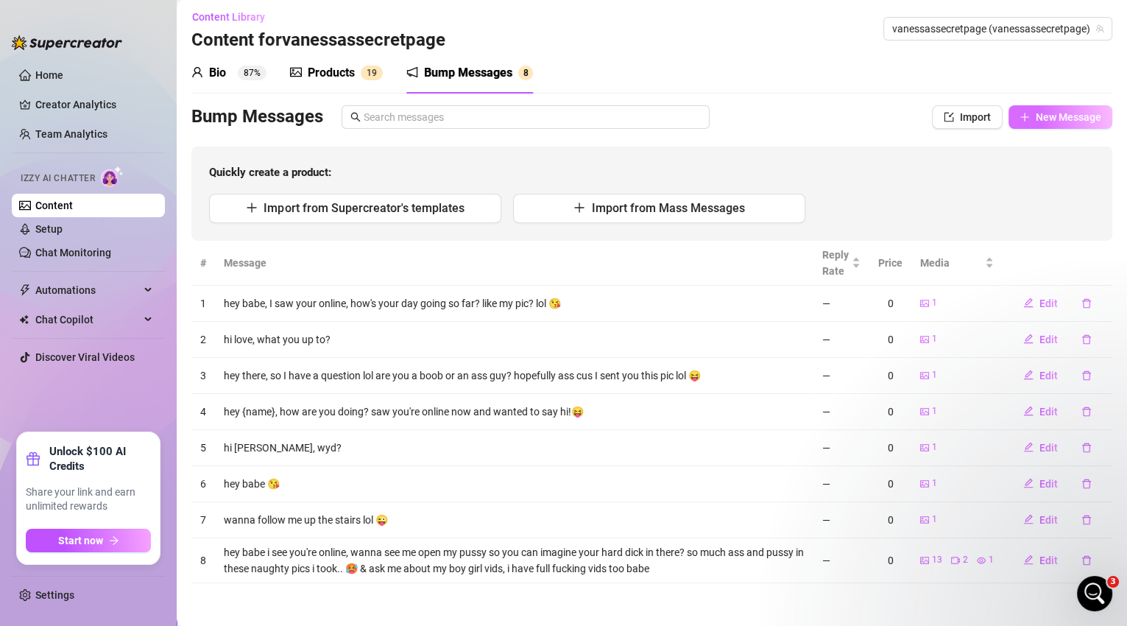
click at [1050, 121] on span "New Message" at bounding box center [1069, 117] width 66 height 12
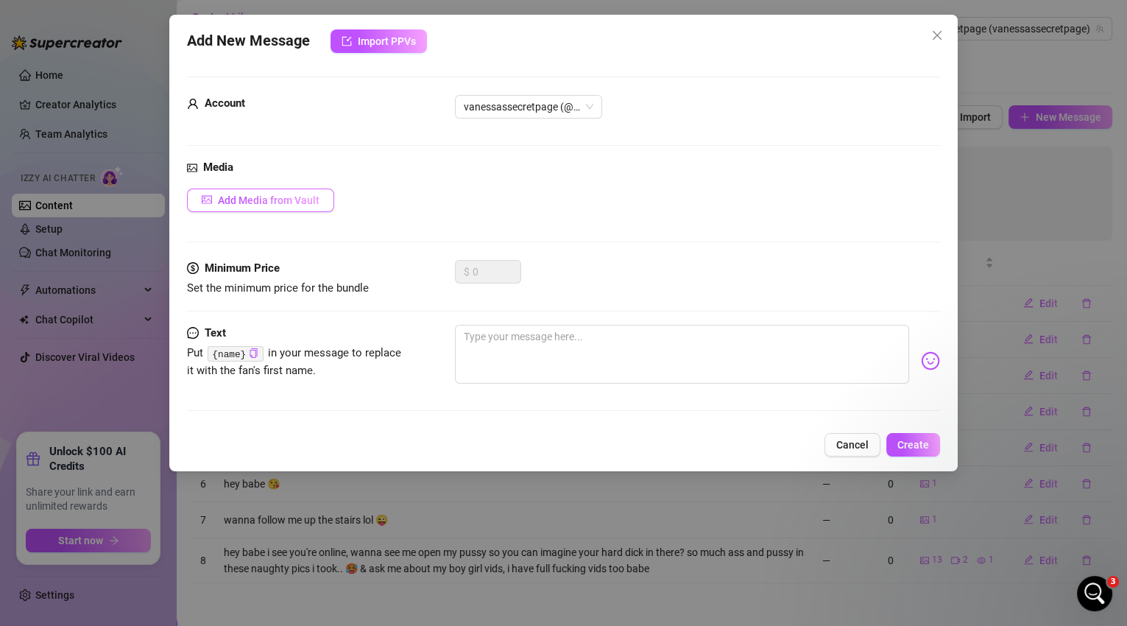
click at [308, 194] on span "Add Media from Vault" at bounding box center [269, 200] width 102 height 12
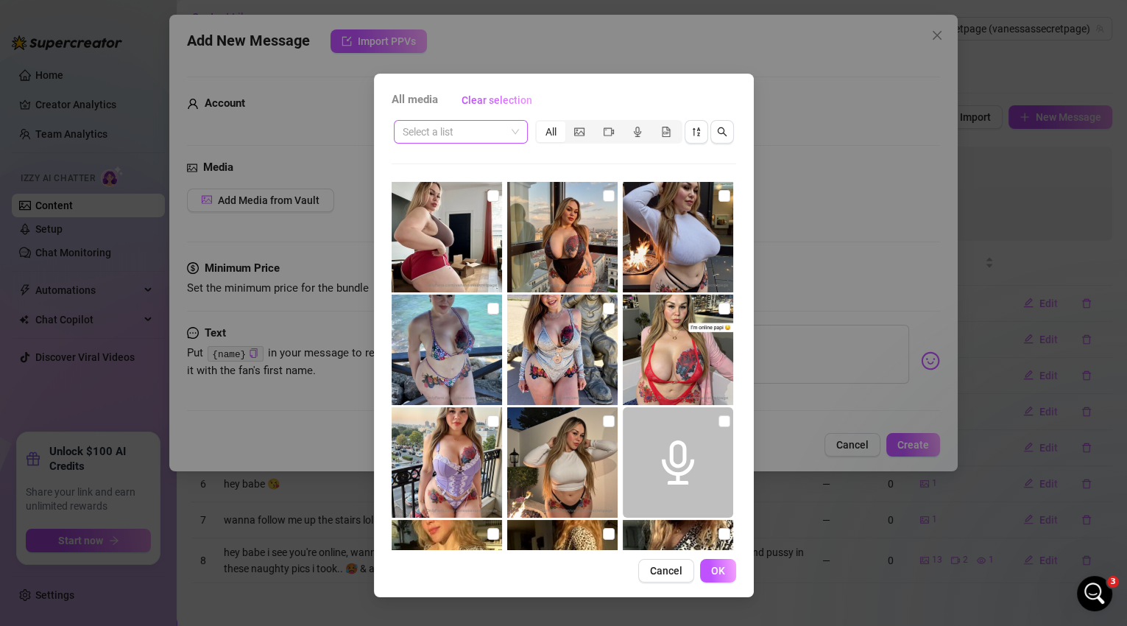
click at [511, 134] on span at bounding box center [461, 132] width 116 height 22
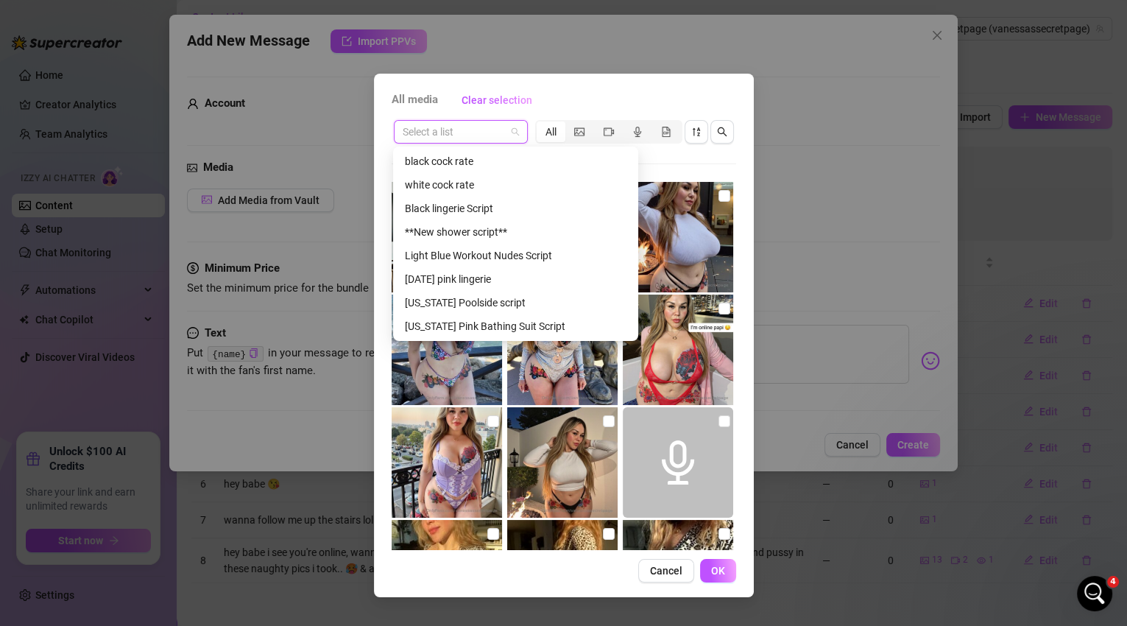
scroll to position [738, 0]
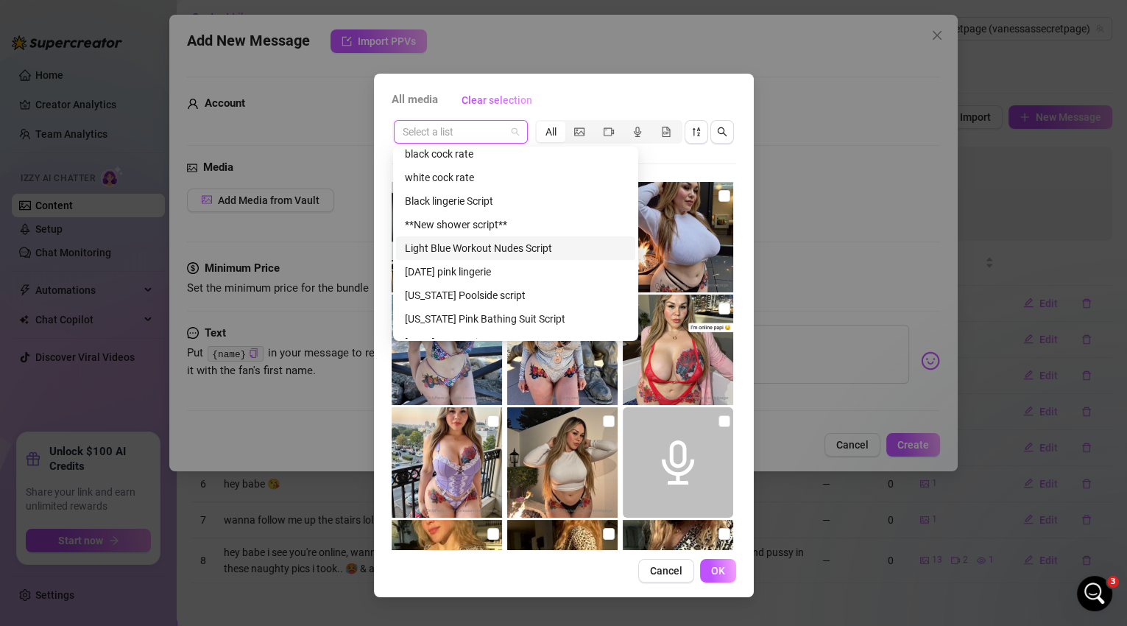
click at [524, 250] on div "Light Blue Workout Nudes Script" at bounding box center [516, 248] width 222 height 16
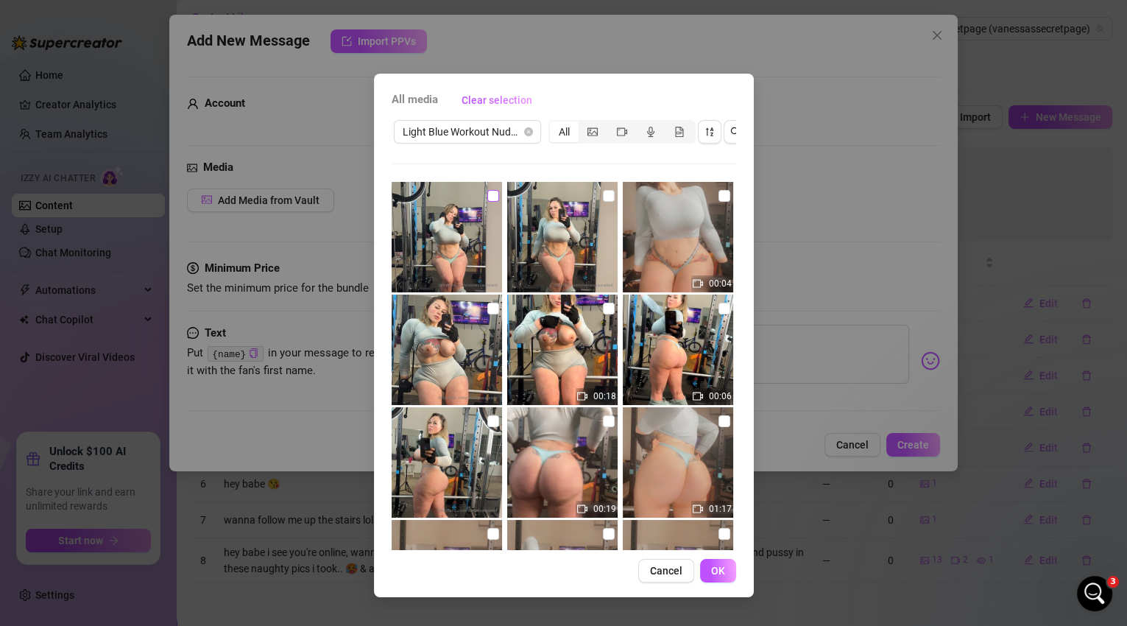
click at [493, 197] on input "checkbox" at bounding box center [493, 196] width 12 height 12
click at [603, 200] on input "checkbox" at bounding box center [609, 196] width 12 height 12
click at [719, 202] on label at bounding box center [725, 196] width 12 height 16
click at [719, 202] on input "checkbox" at bounding box center [725, 196] width 12 height 12
click at [495, 308] on img at bounding box center [447, 349] width 110 height 110
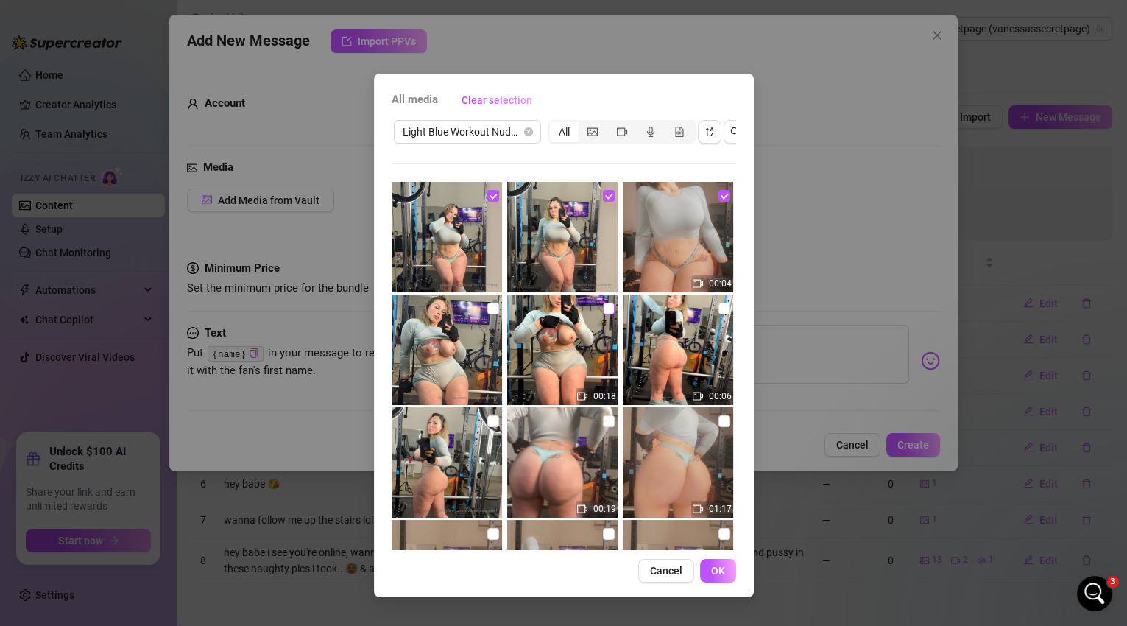
click at [604, 303] on input "checkbox" at bounding box center [609, 309] width 12 height 12
click at [719, 310] on input "checkbox" at bounding box center [725, 309] width 12 height 12
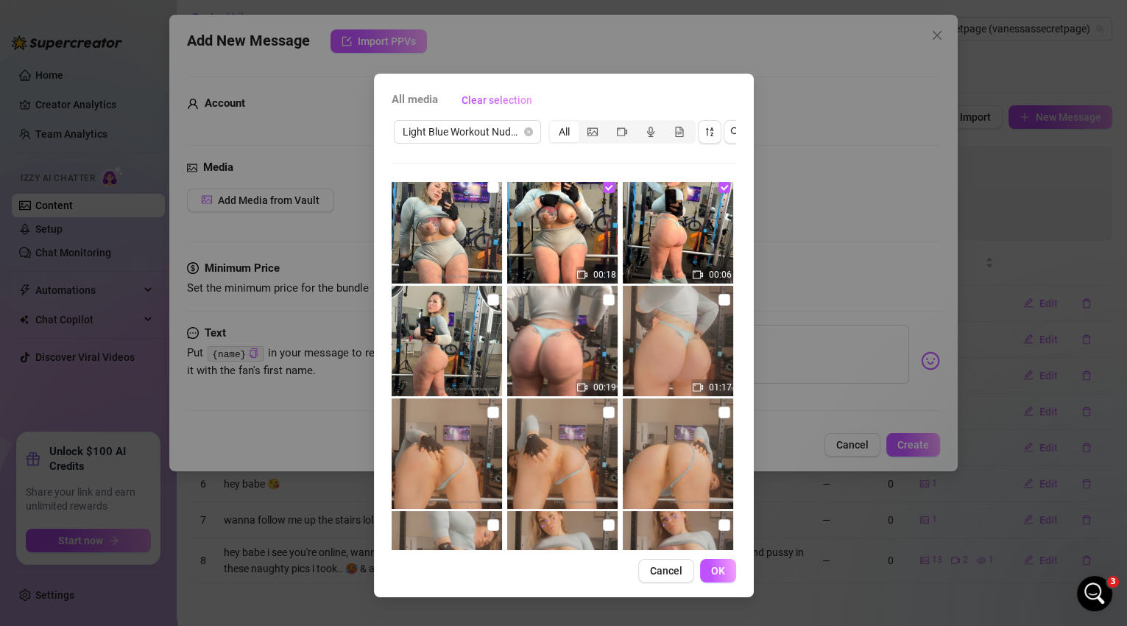
scroll to position [127, 0]
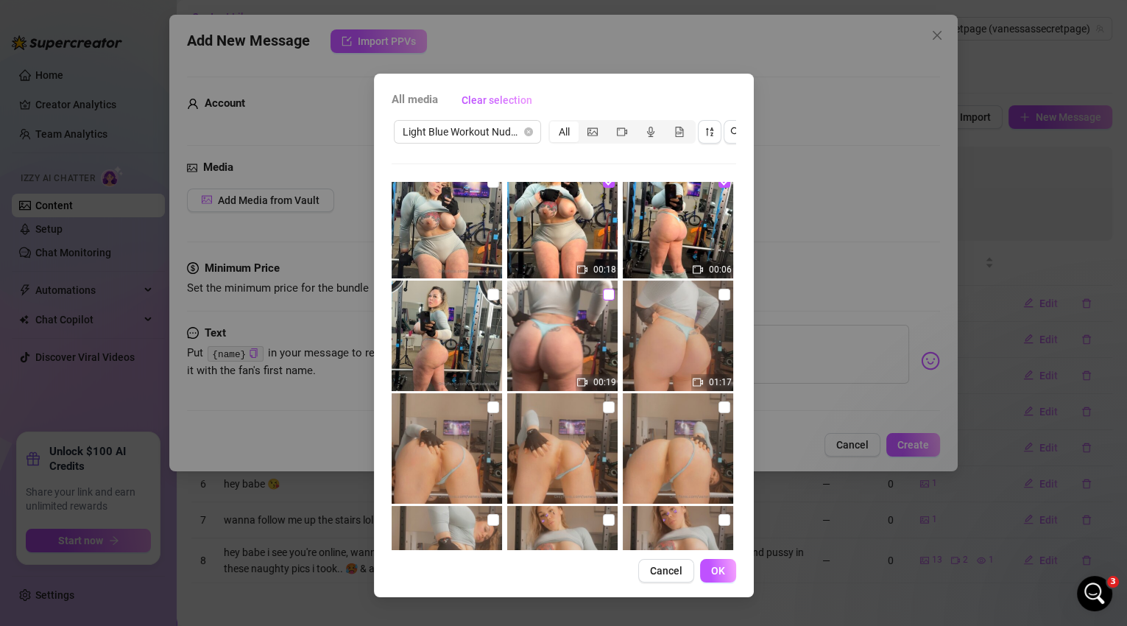
click at [603, 293] on input "checkbox" at bounding box center [609, 295] width 12 height 12
drag, startPoint x: 719, startPoint y: 291, endPoint x: 698, endPoint y: 295, distance: 21.1
click at [719, 291] on input "checkbox" at bounding box center [725, 295] width 12 height 12
click at [492, 292] on input "checkbox" at bounding box center [493, 295] width 12 height 12
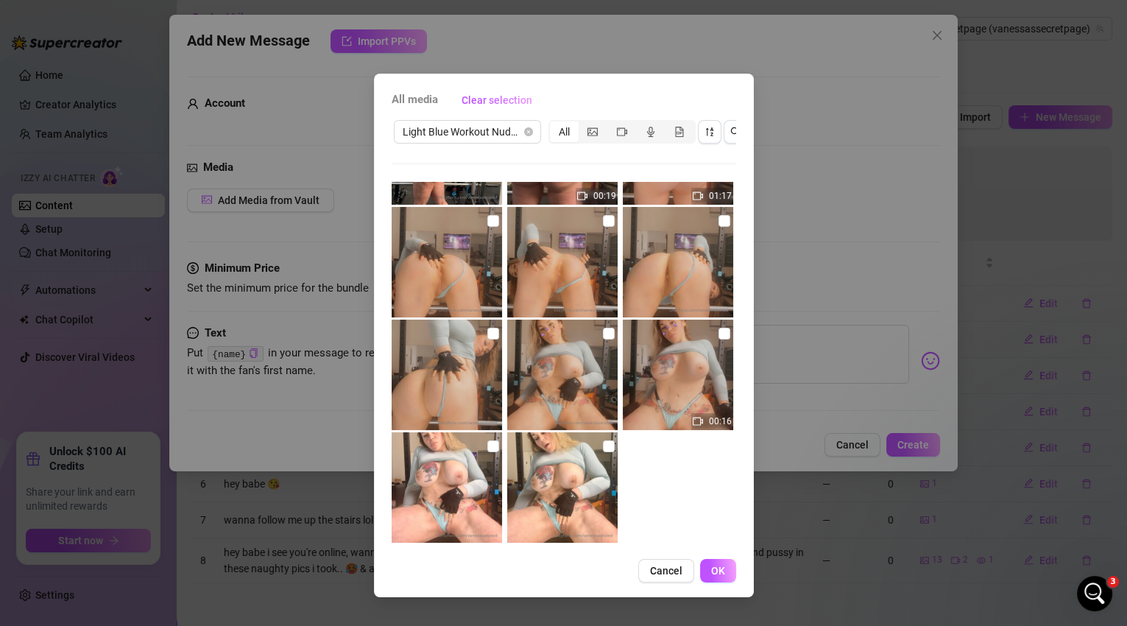
scroll to position [314, 0]
click at [483, 220] on img at bounding box center [447, 261] width 110 height 110
click at [493, 223] on input "checkbox" at bounding box center [493, 220] width 12 height 12
click at [603, 222] on input "checkbox" at bounding box center [609, 220] width 12 height 12
click at [721, 222] on input "checkbox" at bounding box center [725, 220] width 12 height 12
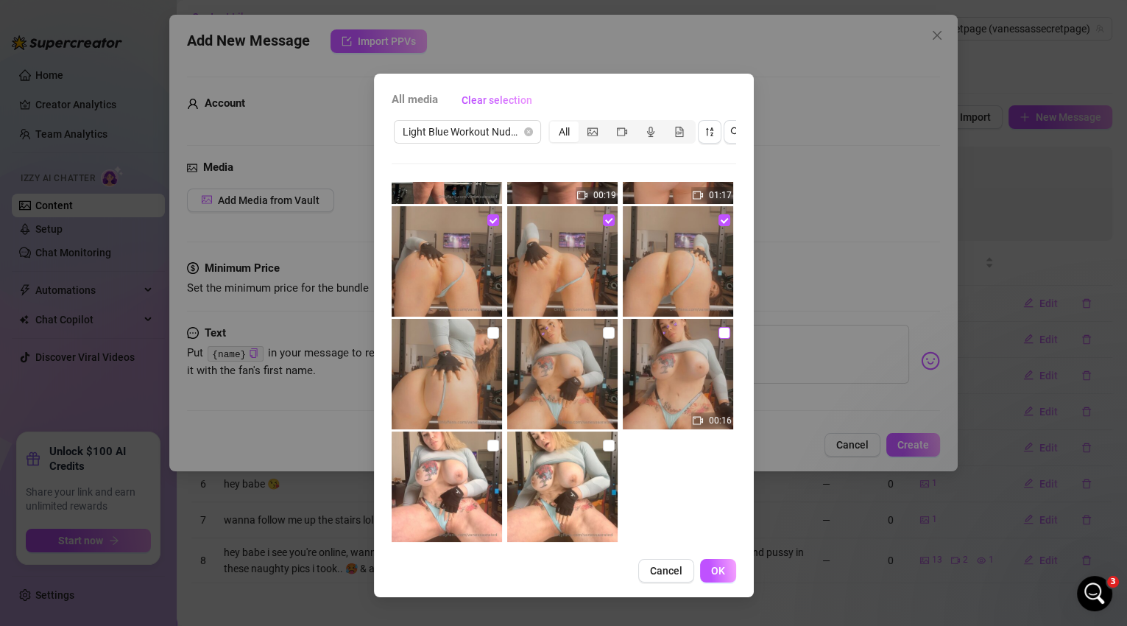
click at [720, 328] on input "checkbox" at bounding box center [725, 333] width 12 height 12
click at [607, 333] on input "checkbox" at bounding box center [609, 333] width 12 height 12
click at [496, 329] on img at bounding box center [447, 374] width 110 height 110
click at [492, 334] on input "checkbox" at bounding box center [493, 333] width 12 height 12
click at [487, 442] on input "checkbox" at bounding box center [493, 446] width 12 height 12
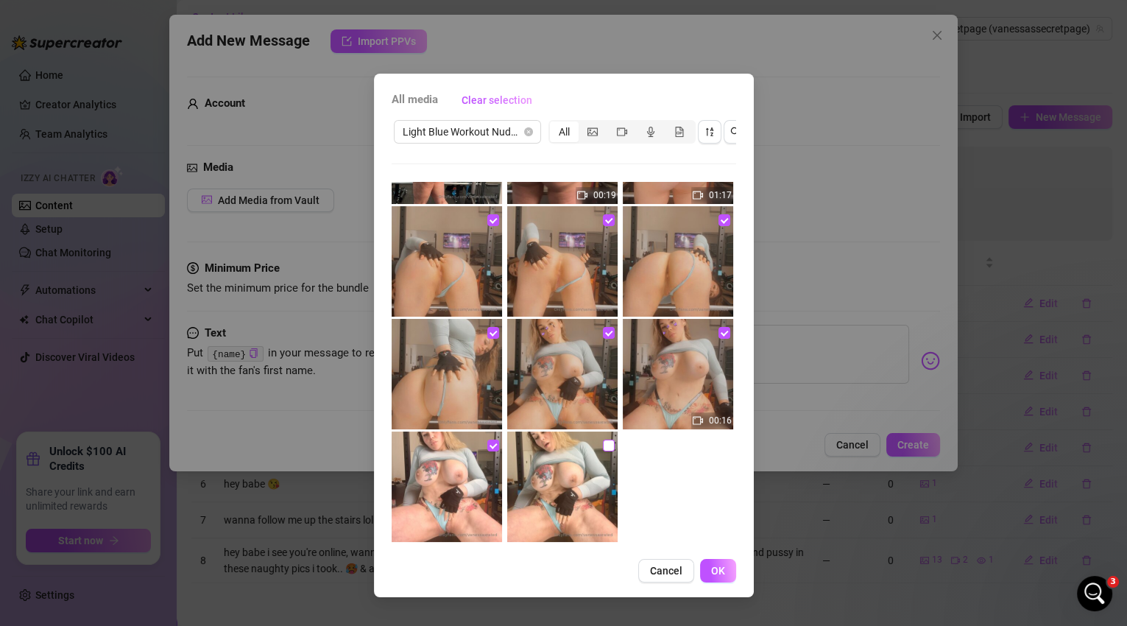
click at [603, 441] on input "checkbox" at bounding box center [609, 446] width 12 height 12
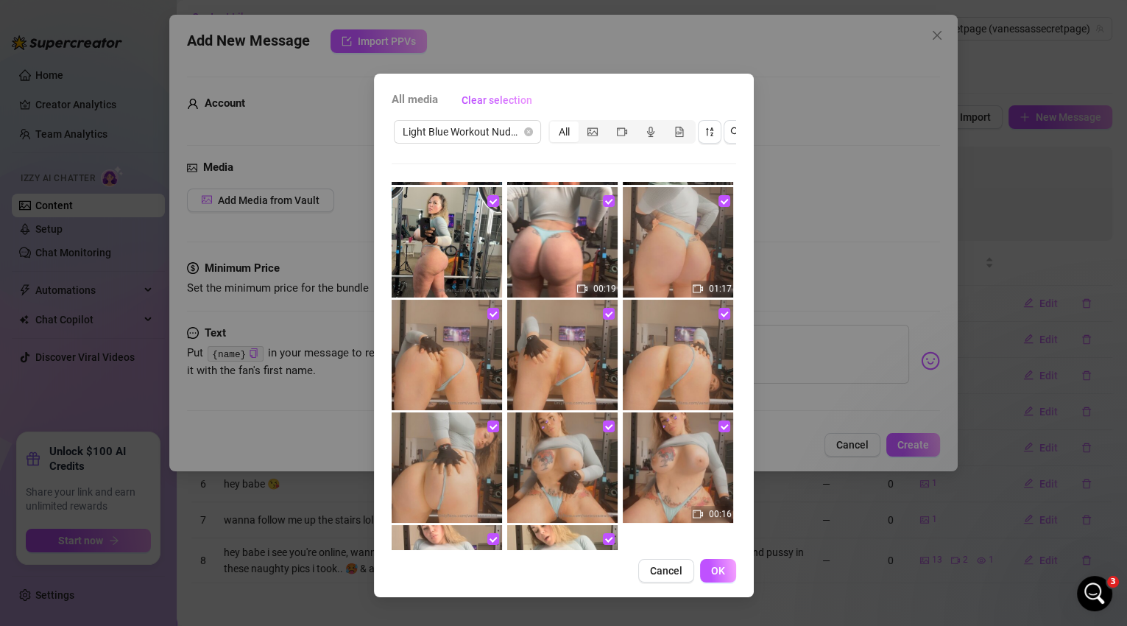
scroll to position [0, 0]
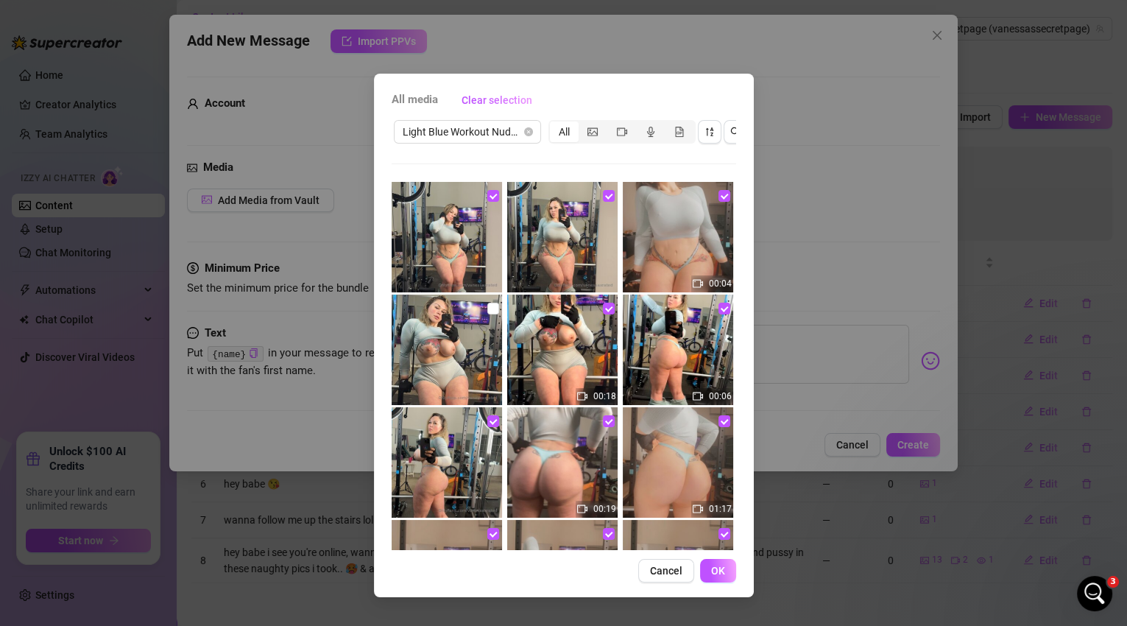
click at [716, 576] on span "OK" at bounding box center [718, 571] width 14 height 12
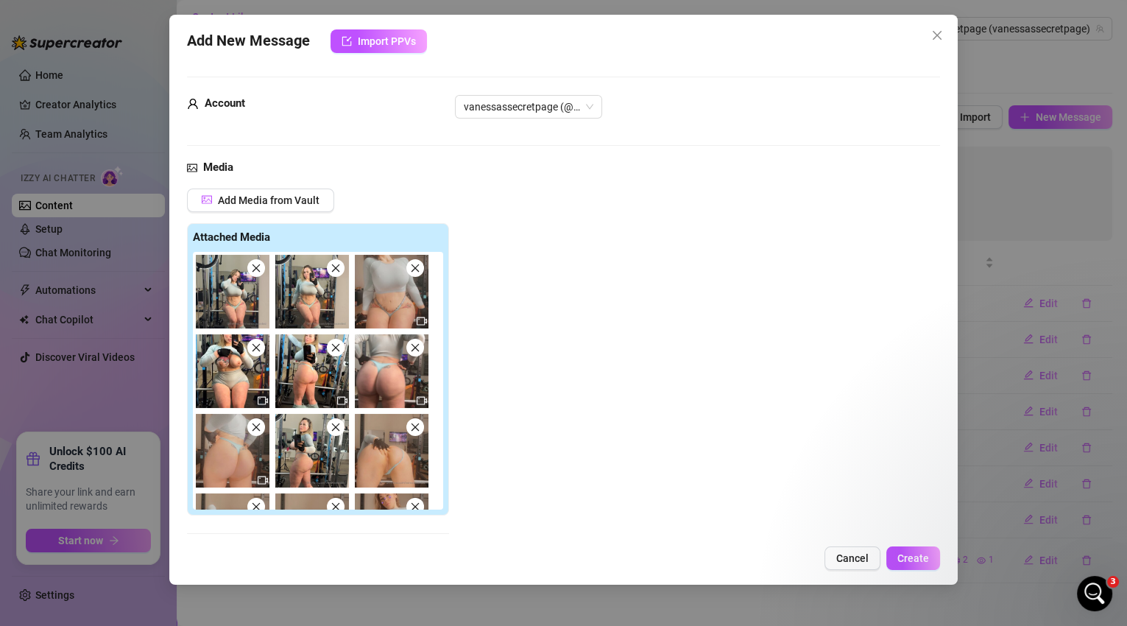
scroll to position [159, 0]
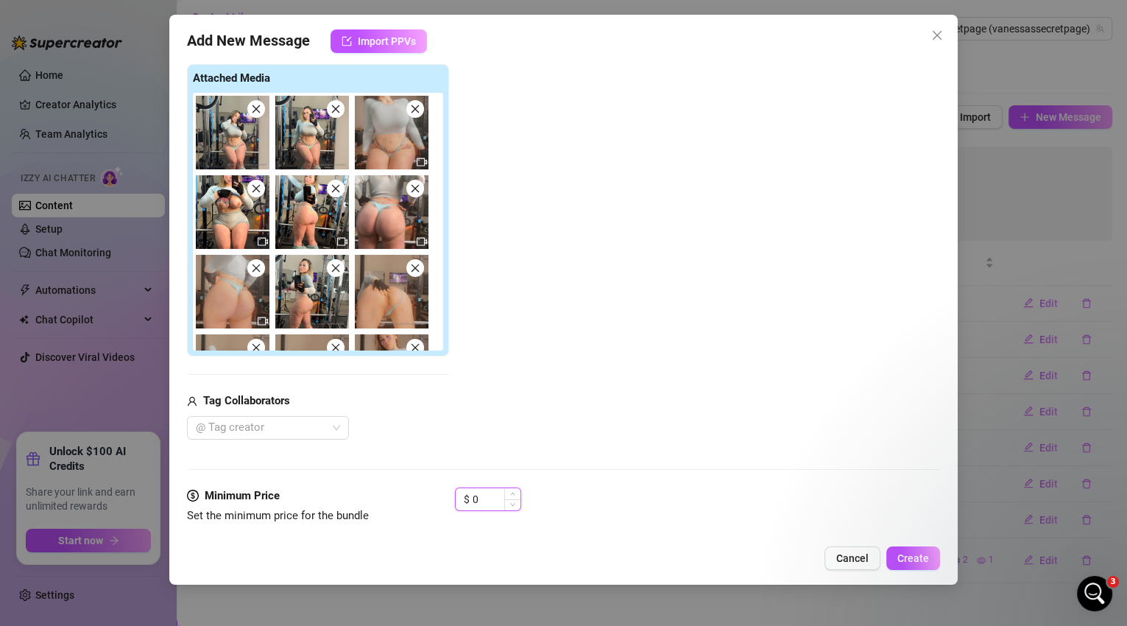
click at [479, 498] on input "0" at bounding box center [497, 499] width 48 height 22
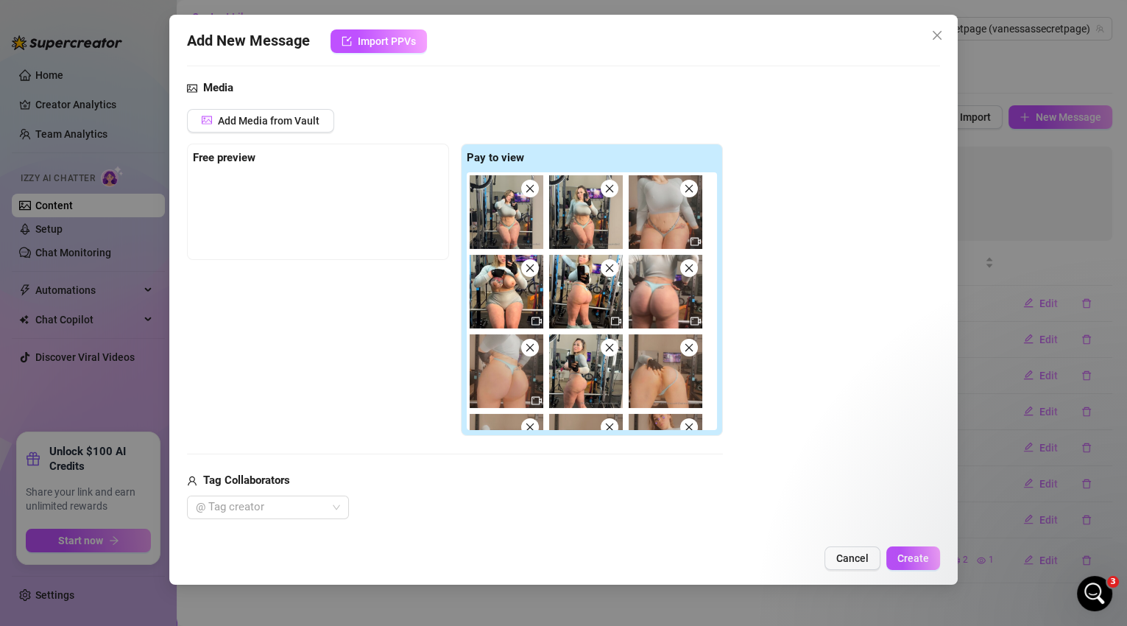
scroll to position [79, 0]
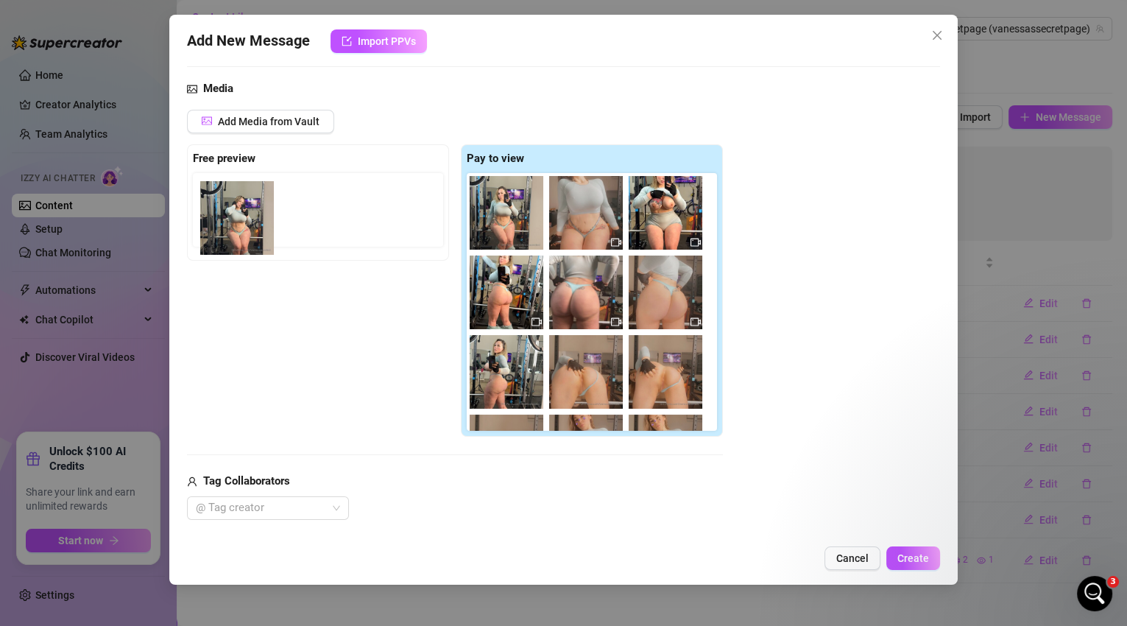
drag, startPoint x: 514, startPoint y: 222, endPoint x: 241, endPoint y: 229, distance: 272.5
click at [241, 229] on div "Free preview Pay to view" at bounding box center [455, 290] width 536 height 293
drag, startPoint x: 517, startPoint y: 211, endPoint x: 233, endPoint y: 208, distance: 283.5
click at [233, 208] on div "Free preview Pay to view" at bounding box center [455, 290] width 536 height 293
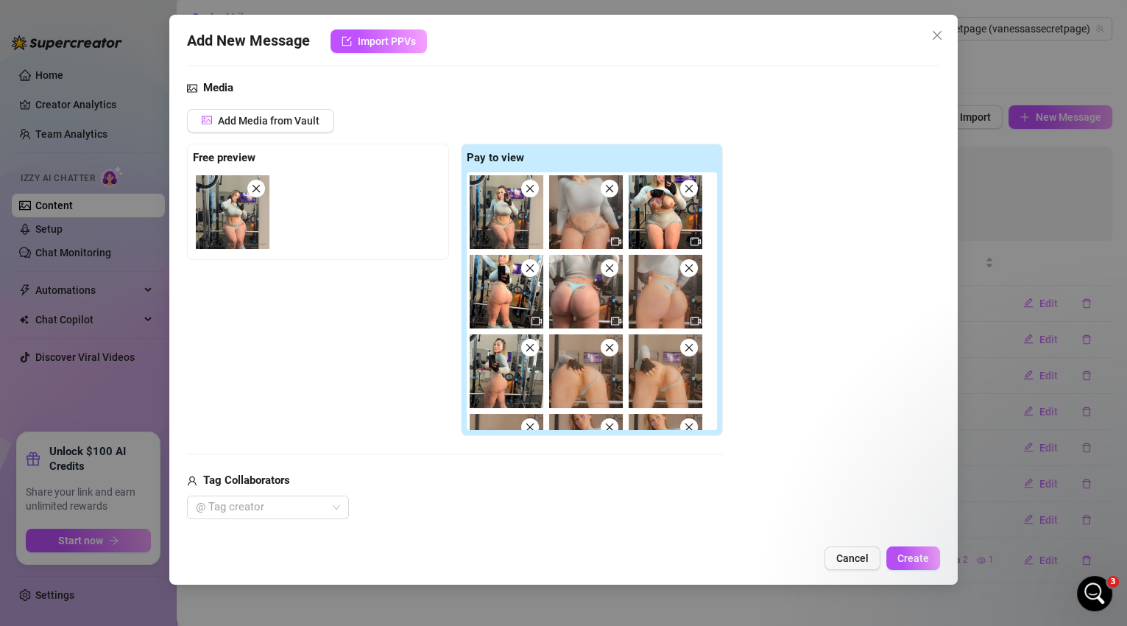
scroll to position [272, 0]
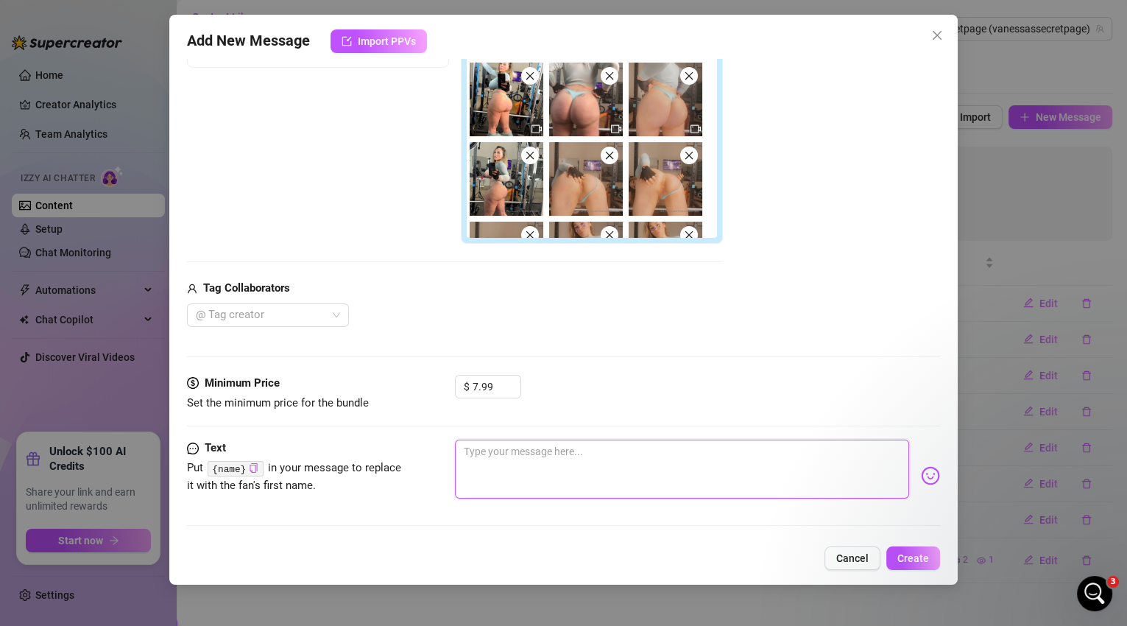
click at [546, 465] on textarea at bounding box center [682, 469] width 455 height 59
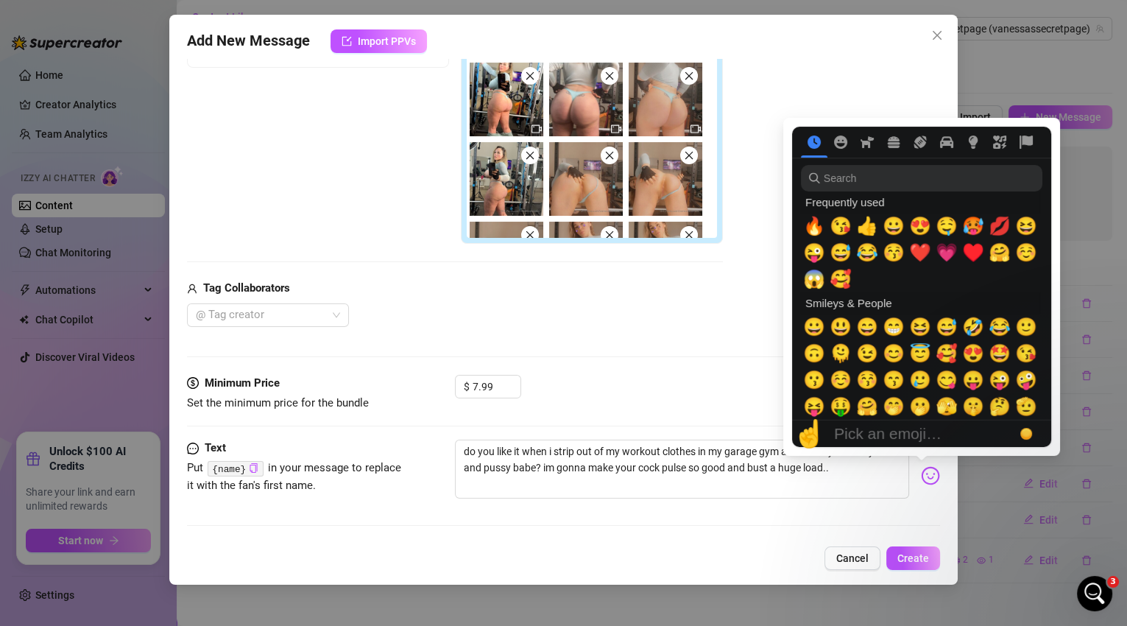
click at [923, 477] on img at bounding box center [930, 475] width 19 height 19
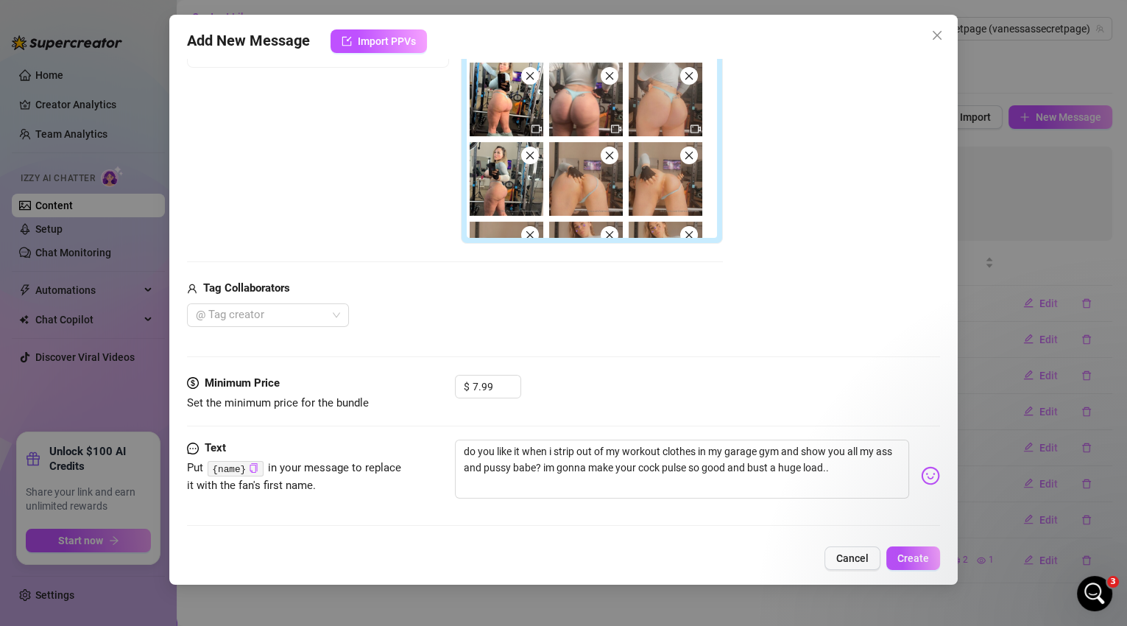
click at [925, 473] on img at bounding box center [930, 475] width 19 height 19
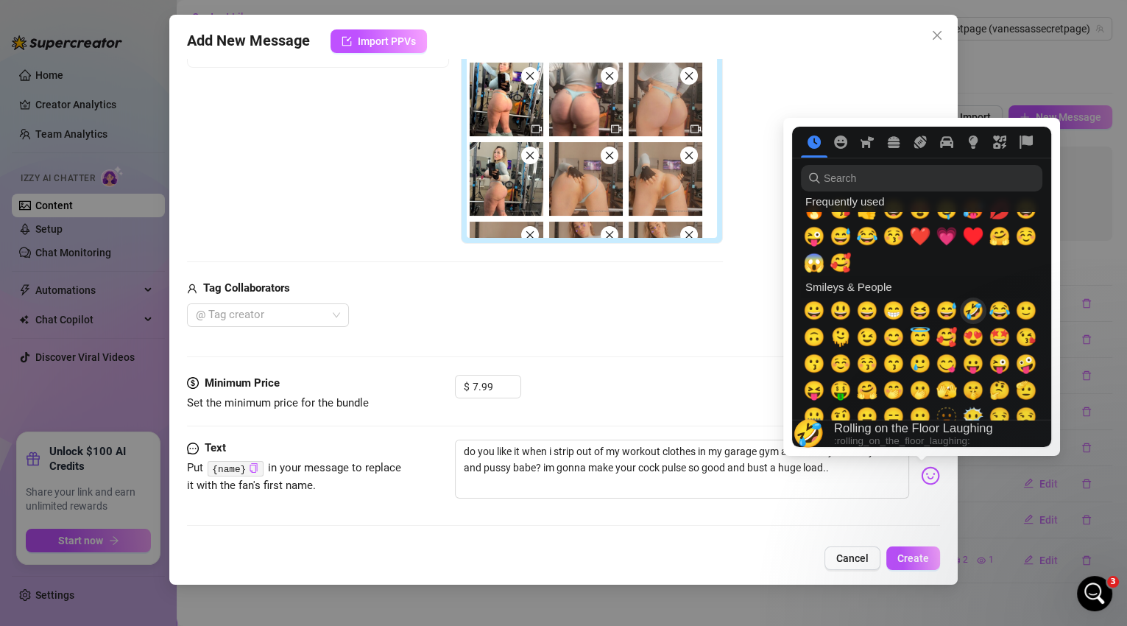
scroll to position [0, 0]
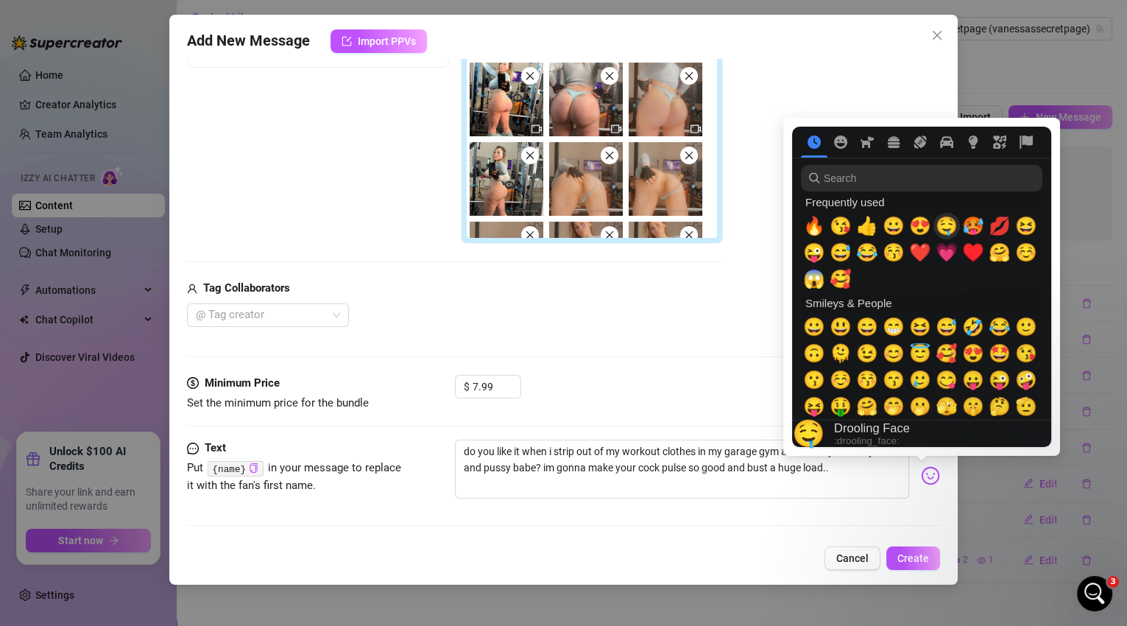
click at [948, 227] on span "🤤" at bounding box center [947, 226] width 22 height 21
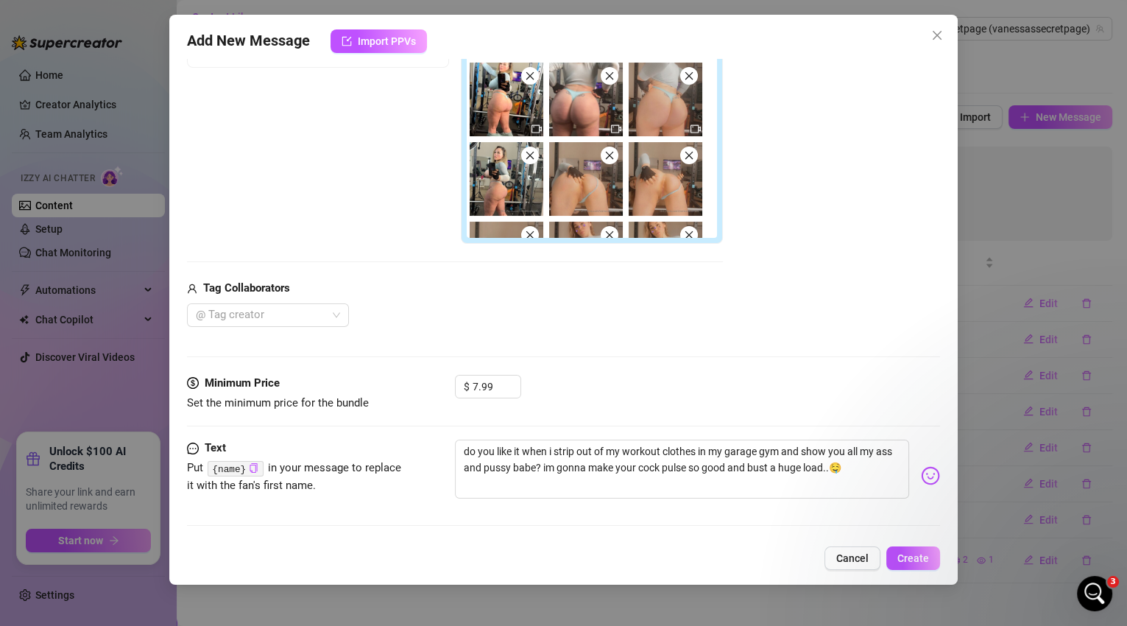
click at [674, 384] on div "$ 7.99" at bounding box center [698, 393] width 486 height 37
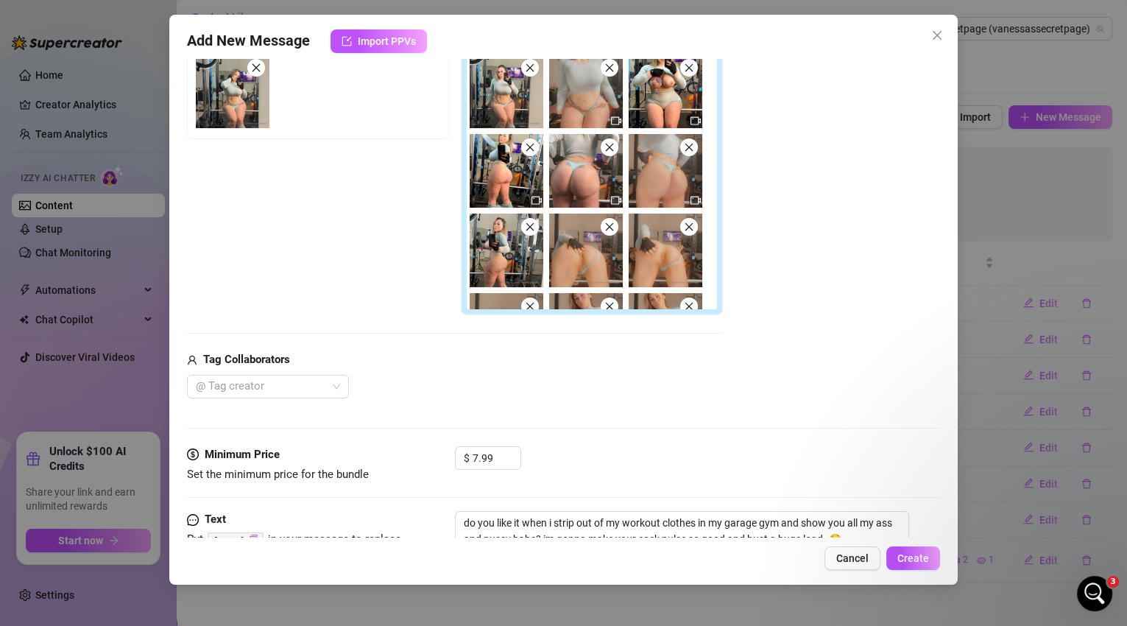
scroll to position [272, 0]
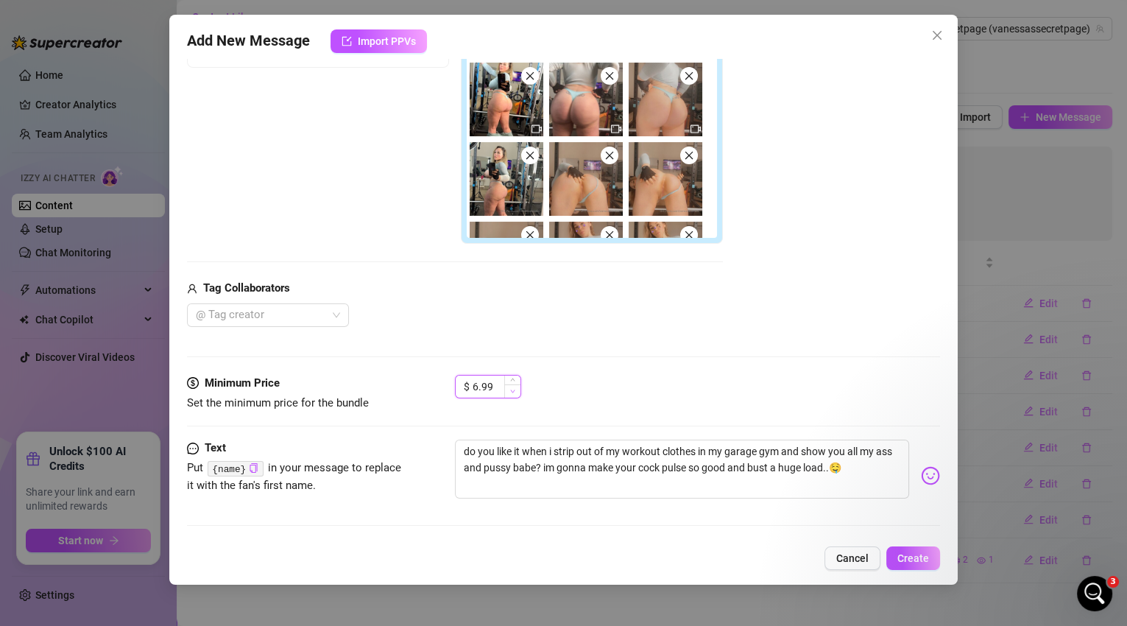
click at [515, 391] on span "Decrease Value" at bounding box center [512, 390] width 16 height 13
click at [511, 382] on icon "up" at bounding box center [512, 380] width 5 height 5
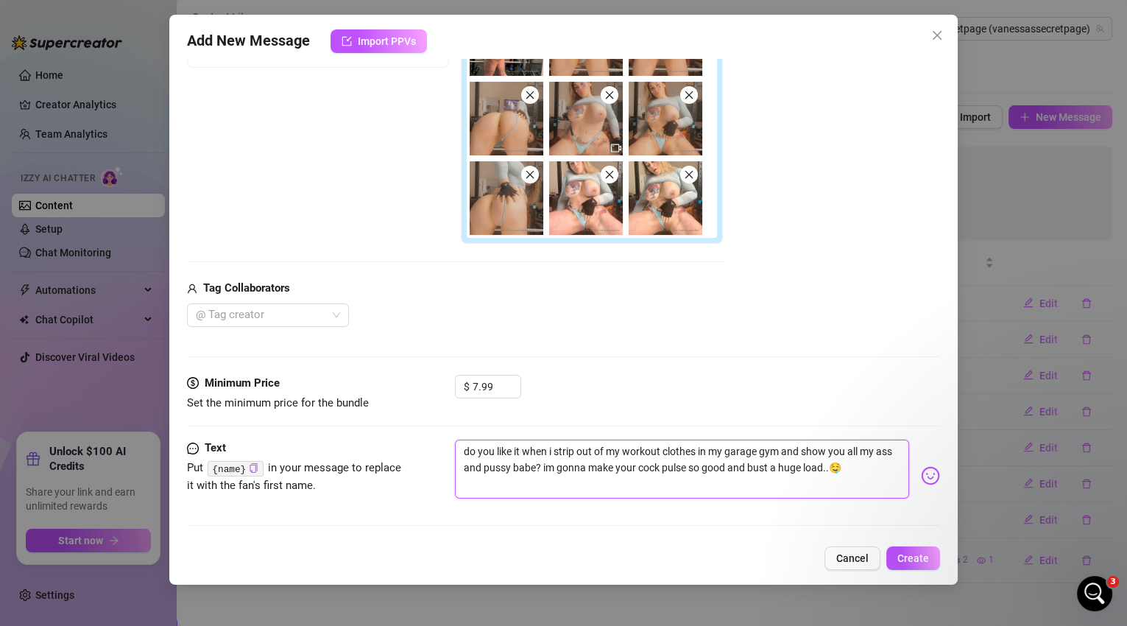
click at [554, 451] on textarea "do you like it when i strip out of my workout clothes in my garage gym and show…" at bounding box center [682, 469] width 455 height 59
click at [620, 451] on textarea "do you like it when i record me strip out of my workout clothes in my garage gy…" at bounding box center [682, 469] width 455 height 59
click at [623, 451] on textarea "do you like it when i record me strip out of my workout clothes in my garage gy…" at bounding box center [682, 469] width 455 height 59
click at [921, 561] on span "Create" at bounding box center [913, 558] width 32 height 12
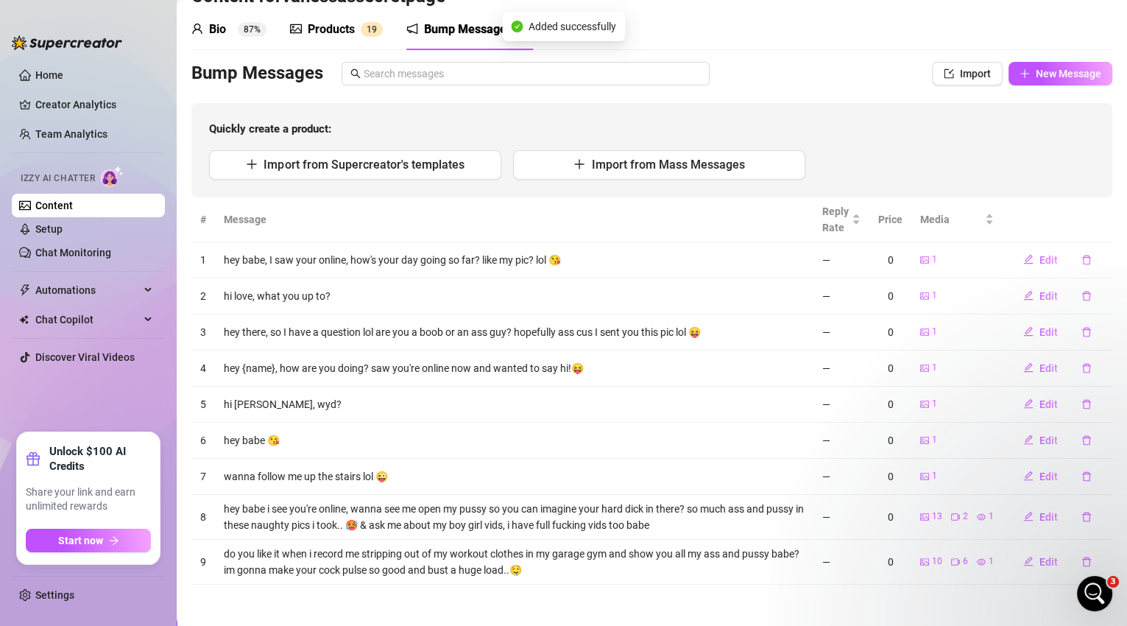
scroll to position [49, 0]
click at [1044, 75] on span "New Message" at bounding box center [1069, 73] width 66 height 12
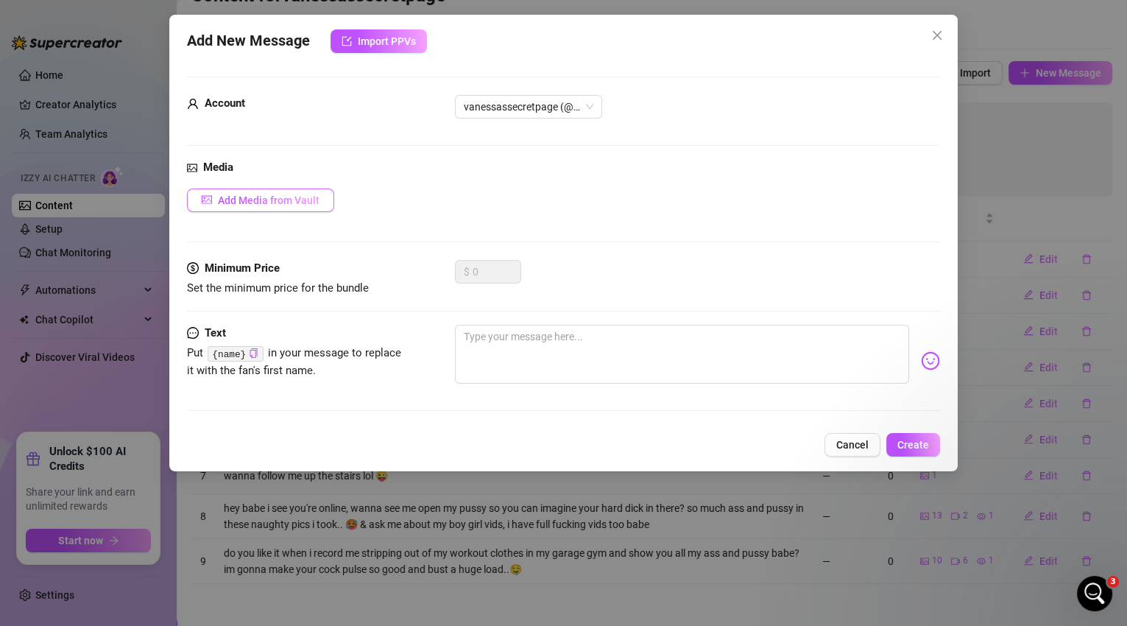
click at [292, 191] on button "Add Media from Vault" at bounding box center [260, 200] width 147 height 24
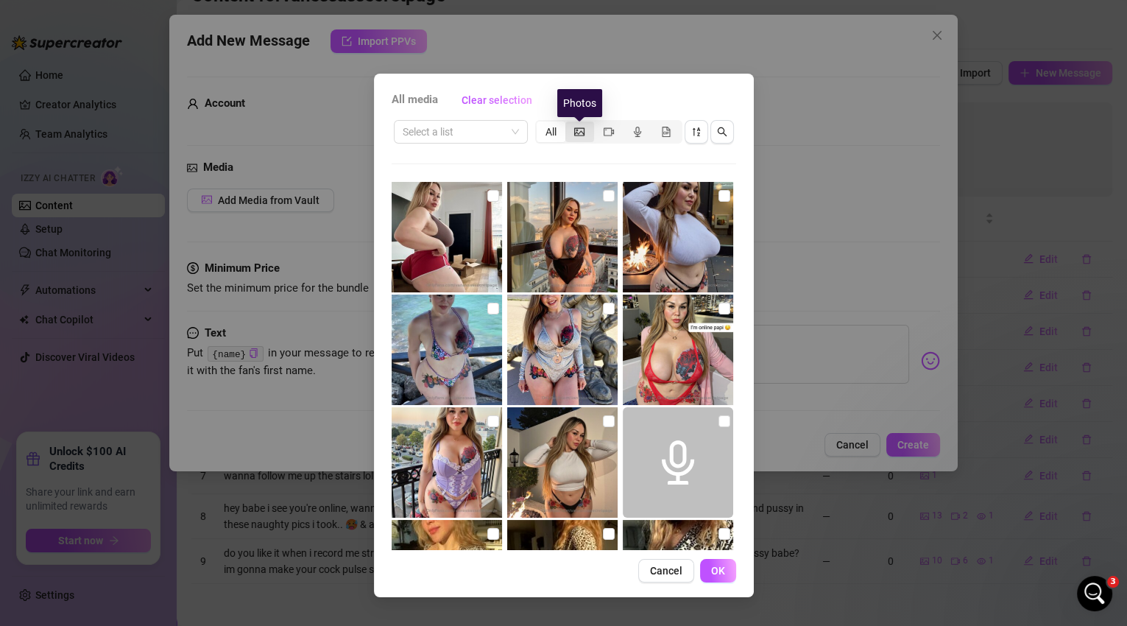
click at [582, 129] on icon "picture" at bounding box center [579, 132] width 10 height 10
click at [569, 124] on input "segmented control" at bounding box center [569, 124] width 0 height 0
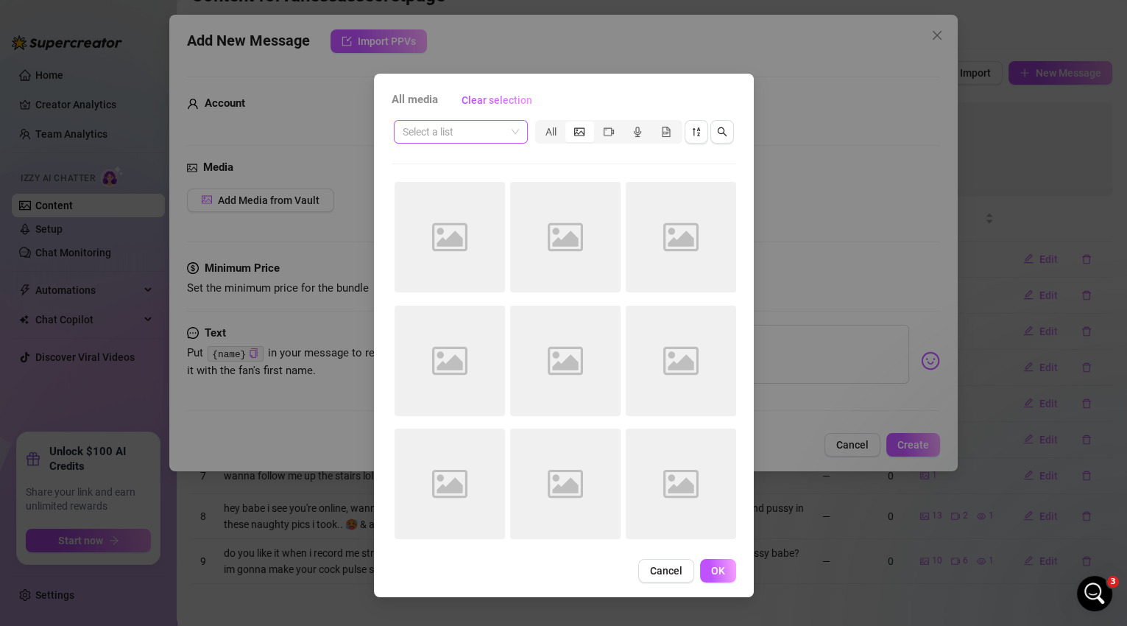
click at [519, 133] on div "Select a list" at bounding box center [461, 132] width 134 height 24
click at [559, 135] on div "All" at bounding box center [551, 131] width 29 height 21
click at [540, 124] on input "All" at bounding box center [540, 124] width 0 height 0
click at [513, 133] on span at bounding box center [461, 132] width 116 height 22
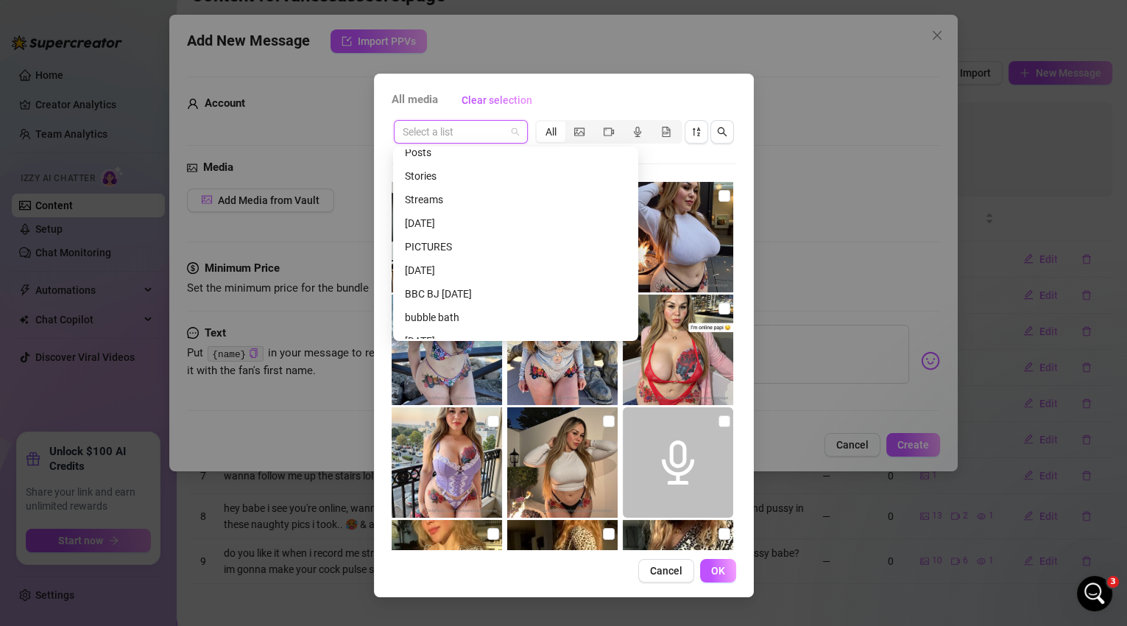
scroll to position [297, 0]
click at [510, 250] on div "[DATE]" at bounding box center [515, 242] width 239 height 24
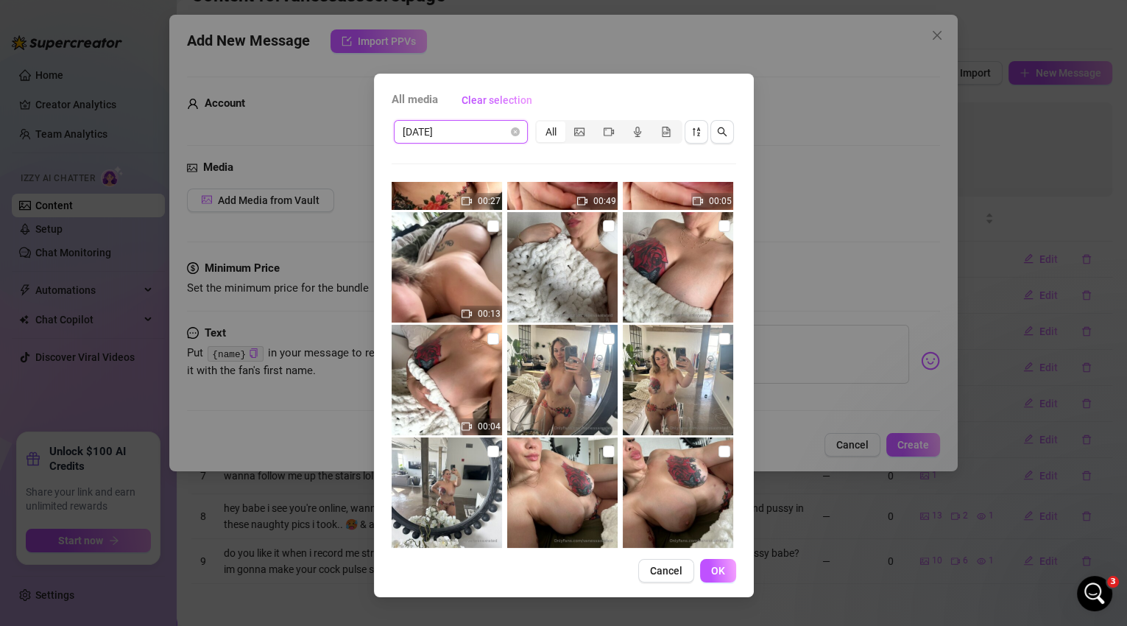
scroll to position [318, 0]
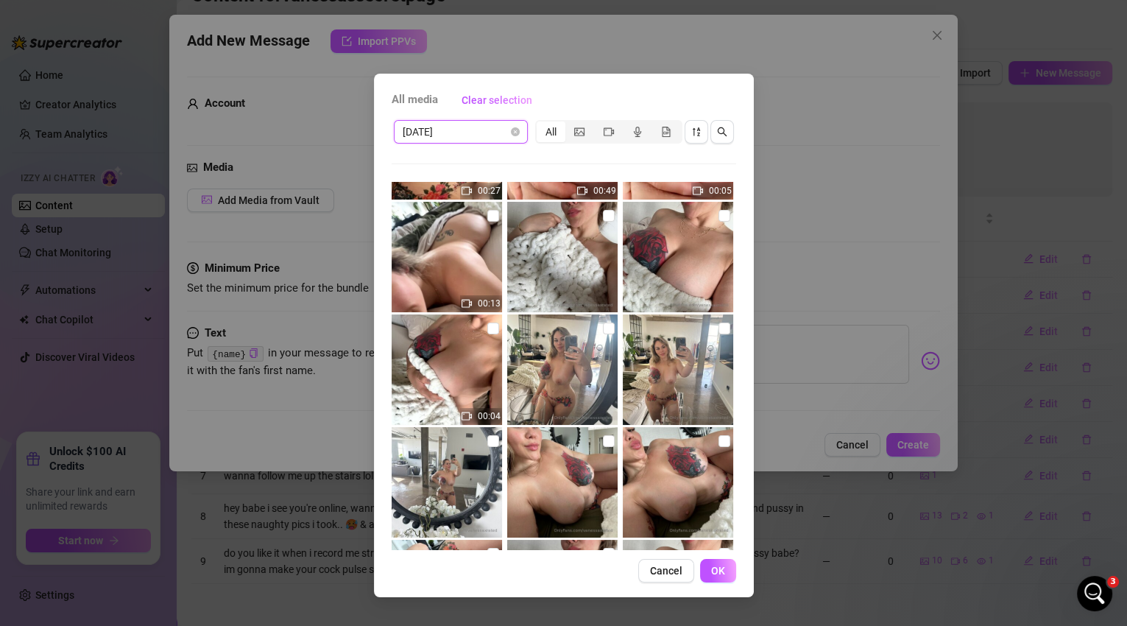
click at [519, 134] on div "[DATE]" at bounding box center [461, 132] width 134 height 24
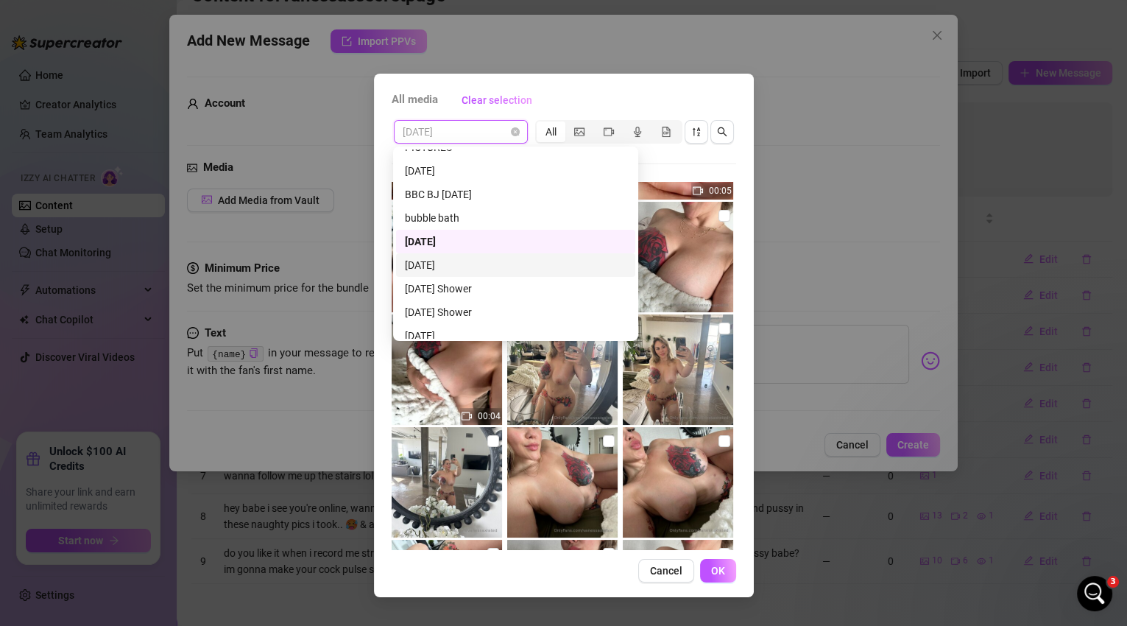
click at [504, 264] on div "[DATE]" at bounding box center [516, 265] width 222 height 16
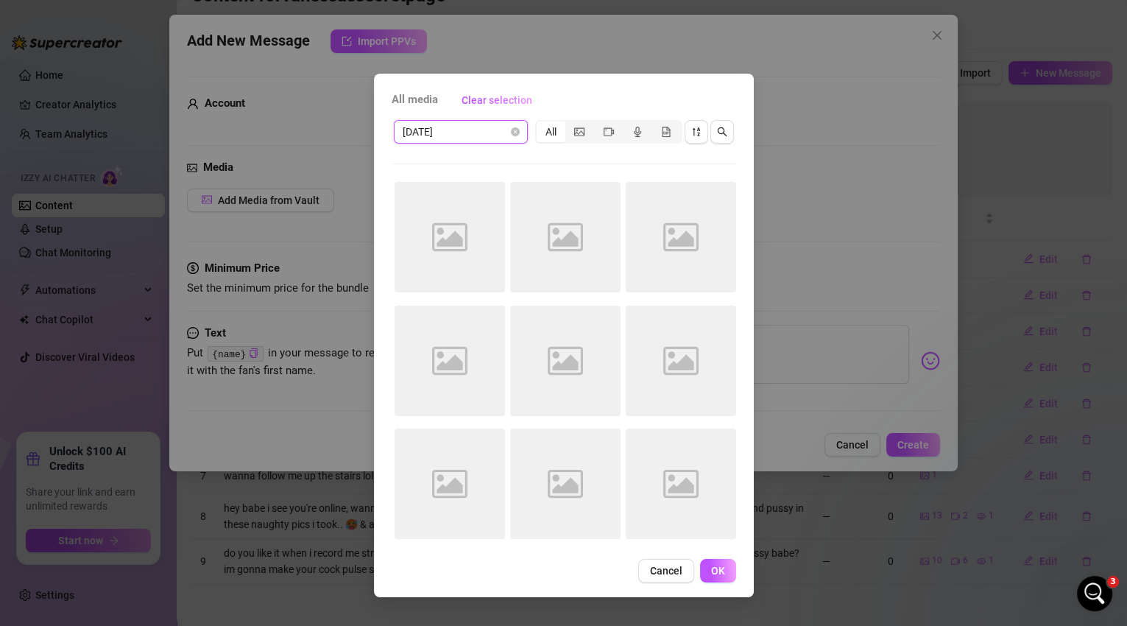
scroll to position [0, 0]
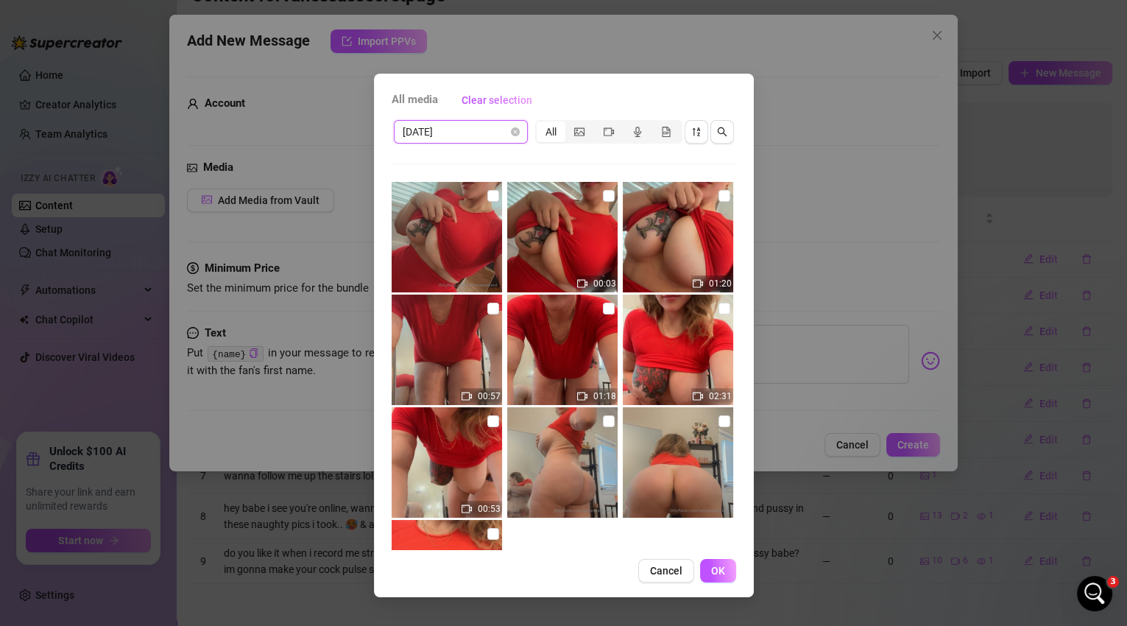
click at [516, 138] on span "[DATE]" at bounding box center [461, 132] width 116 height 22
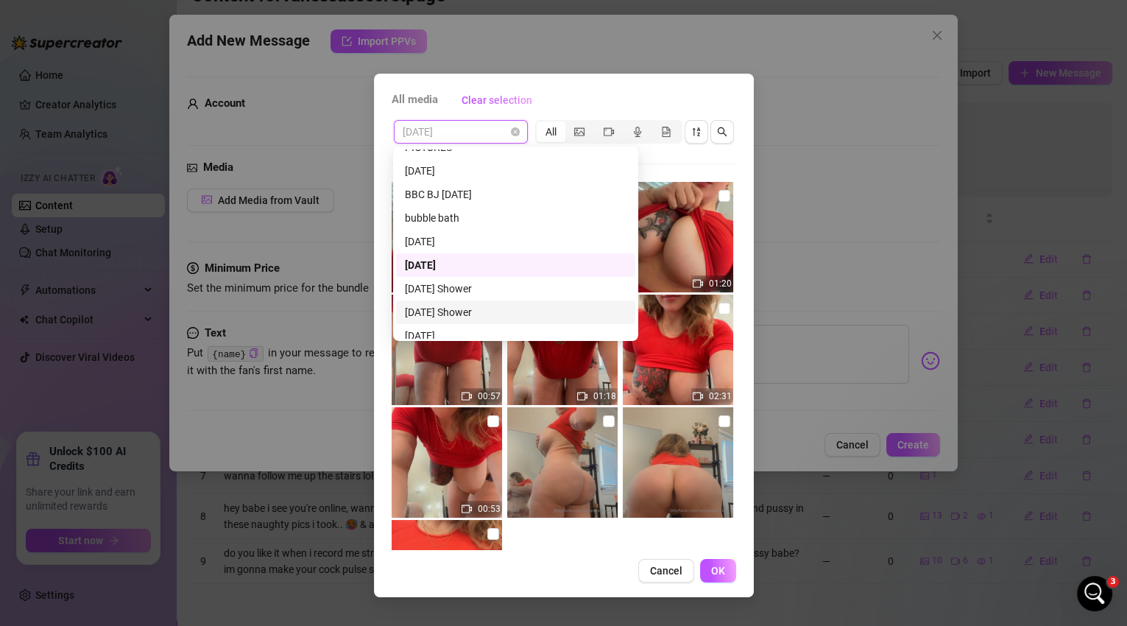
click at [496, 306] on div "[DATE] Shower" at bounding box center [516, 312] width 222 height 16
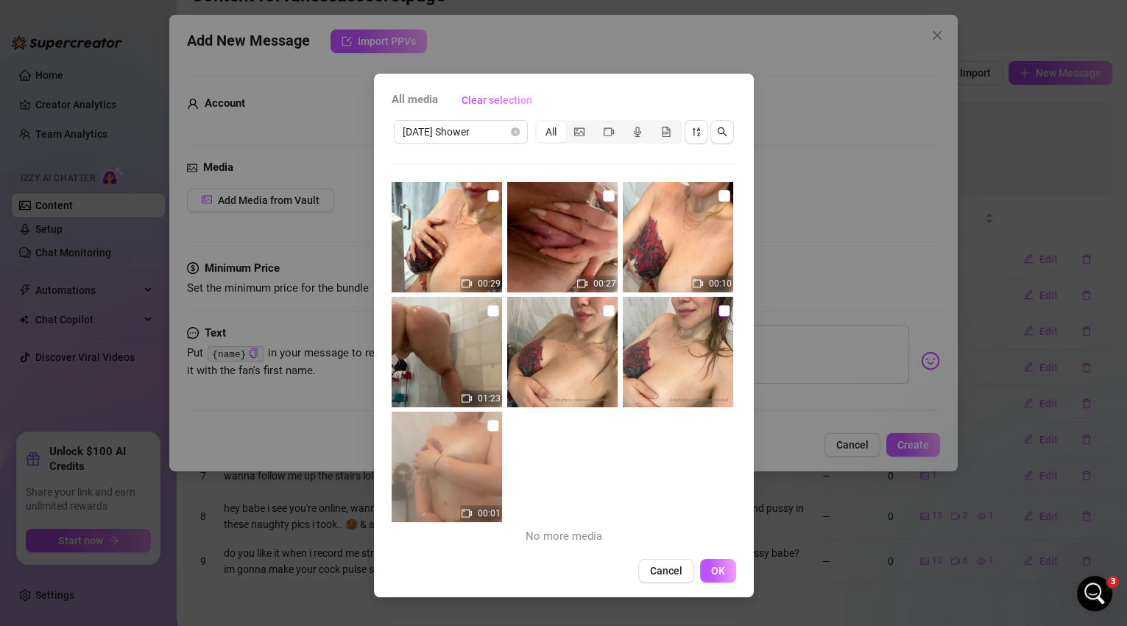
click at [719, 311] on input "checkbox" at bounding box center [725, 311] width 12 height 12
click at [604, 309] on input "checkbox" at bounding box center [609, 311] width 12 height 12
click at [607, 197] on input "checkbox" at bounding box center [609, 196] width 12 height 12
click at [719, 200] on input "checkbox" at bounding box center [725, 196] width 12 height 12
click at [493, 312] on input "checkbox" at bounding box center [493, 311] width 12 height 12
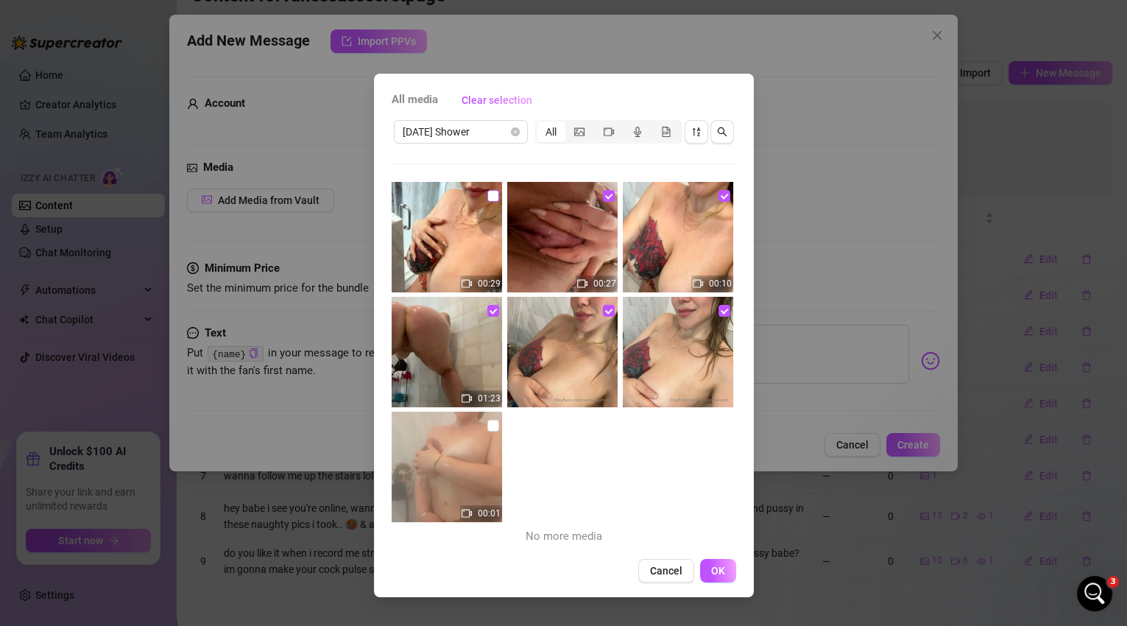
click at [492, 201] on input "checkbox" at bounding box center [493, 196] width 12 height 12
click at [488, 423] on input "checkbox" at bounding box center [493, 426] width 12 height 12
click at [710, 571] on button "OK" at bounding box center [718, 571] width 36 height 24
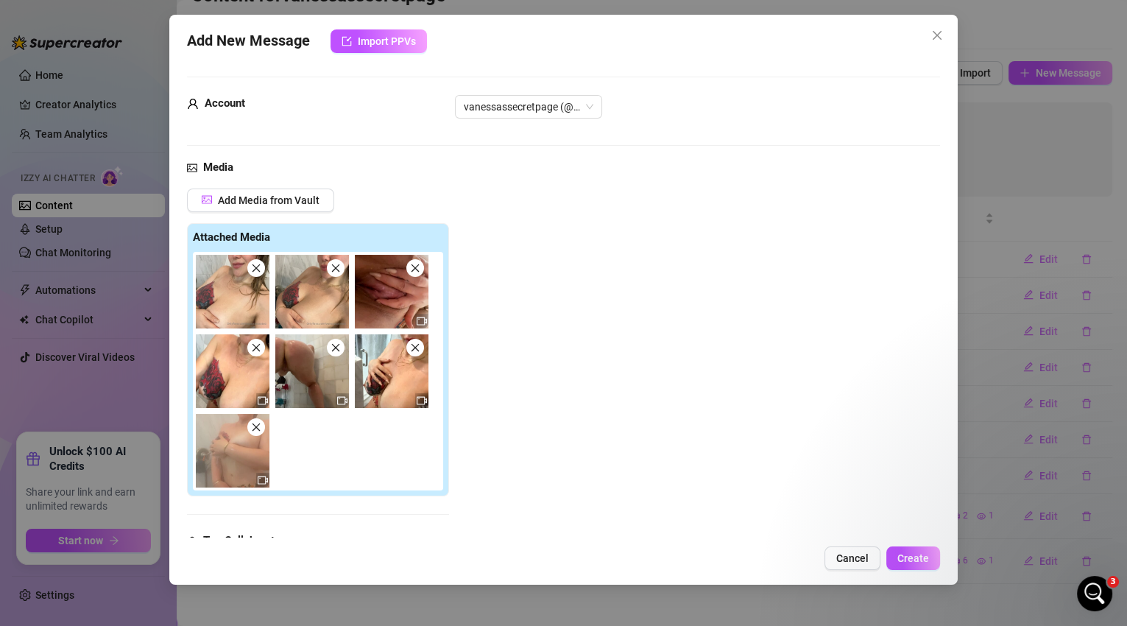
scroll to position [174, 0]
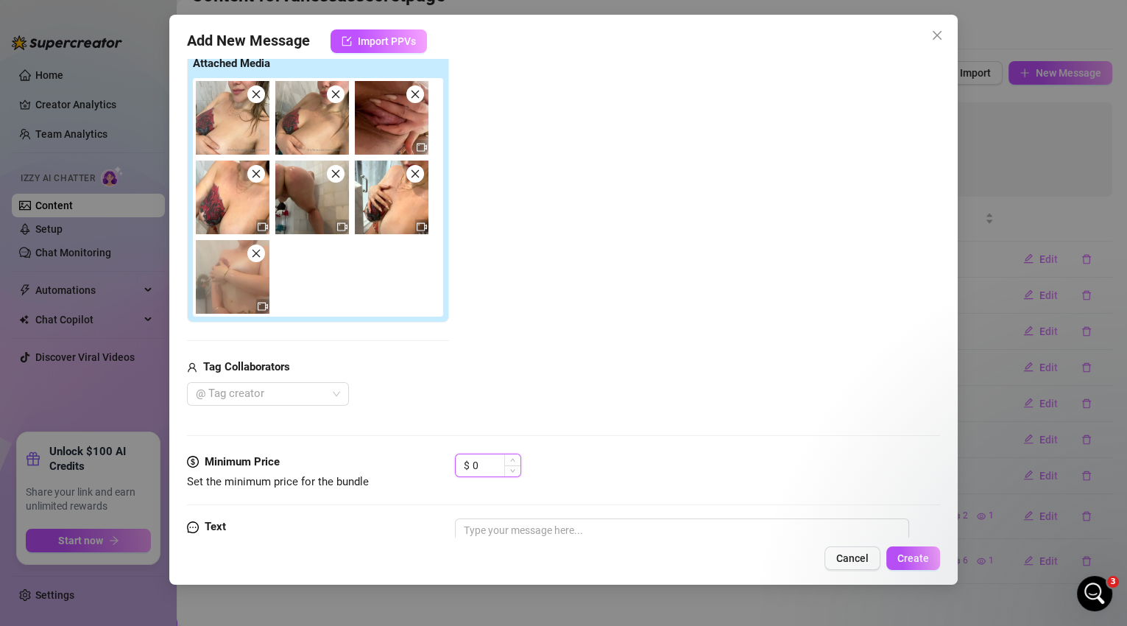
click at [487, 465] on input "0" at bounding box center [497, 465] width 48 height 22
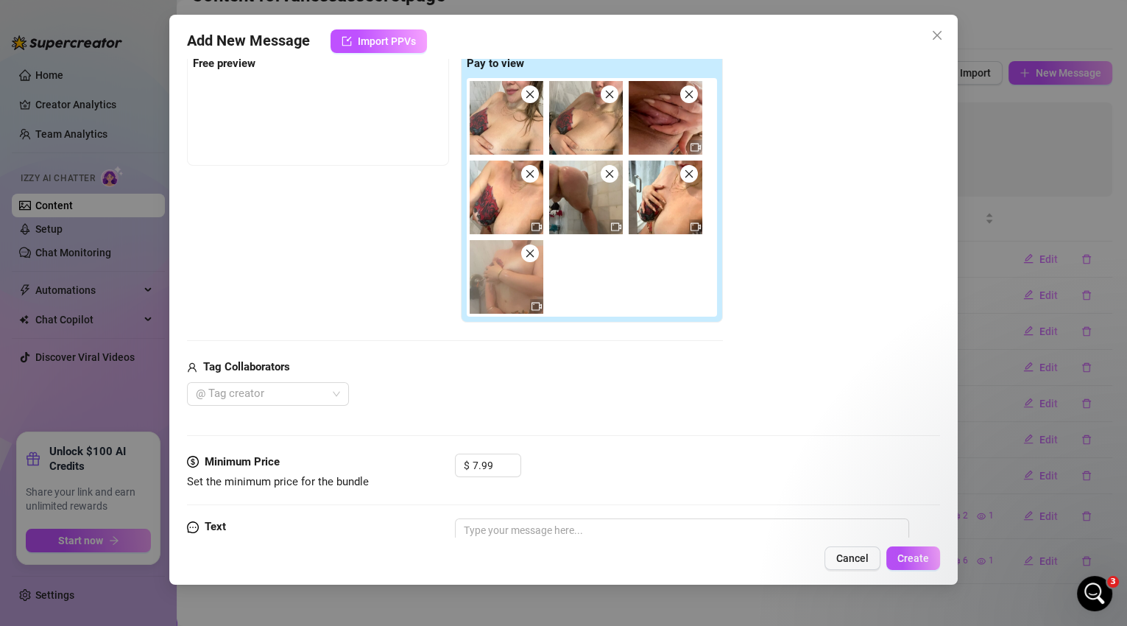
click at [519, 484] on div "$ 7.99" at bounding box center [488, 472] width 66 height 37
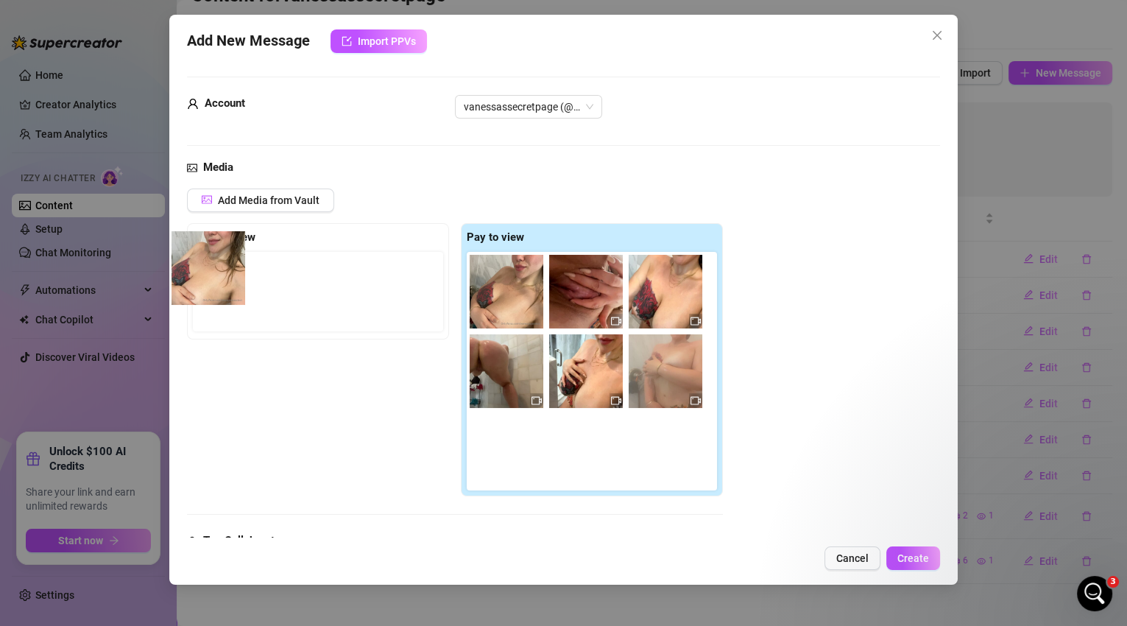
drag, startPoint x: 513, startPoint y: 297, endPoint x: 210, endPoint y: 273, distance: 304.3
click at [210, 273] on div "Free preview Pay to view" at bounding box center [455, 360] width 536 height 274
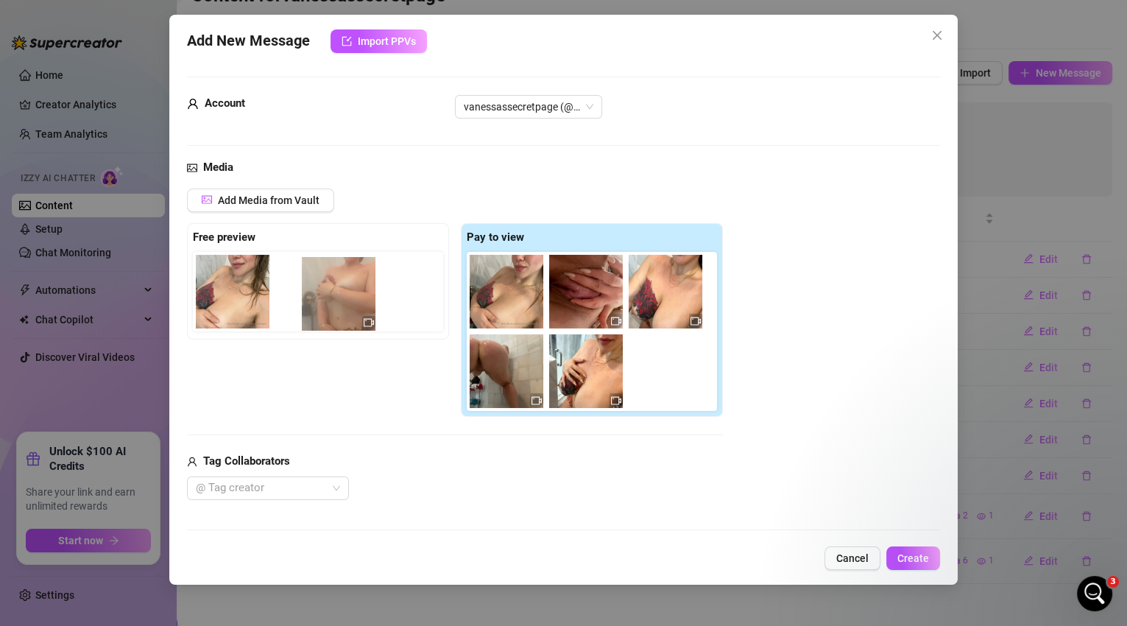
drag, startPoint x: 660, startPoint y: 395, endPoint x: 320, endPoint y: 315, distance: 350.2
click at [320, 315] on div "Free preview Pay to view" at bounding box center [455, 320] width 536 height 194
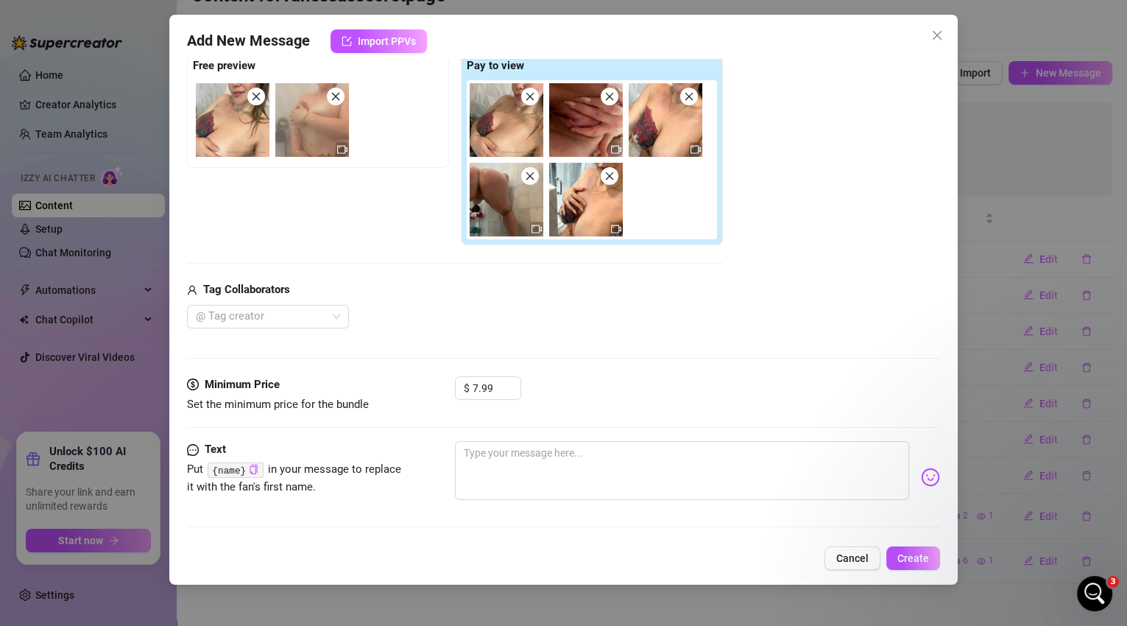
scroll to position [172, 0]
click at [512, 458] on textarea at bounding box center [682, 469] width 455 height 59
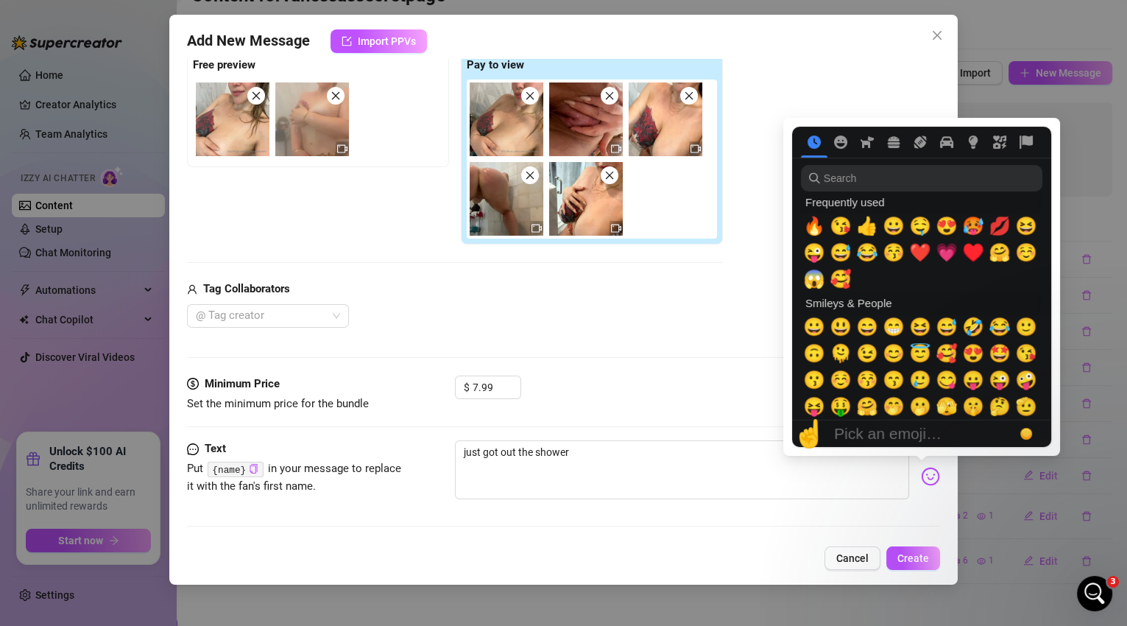
click at [921, 476] on img at bounding box center [930, 476] width 19 height 19
click at [970, 235] on span "🥵" at bounding box center [973, 226] width 22 height 21
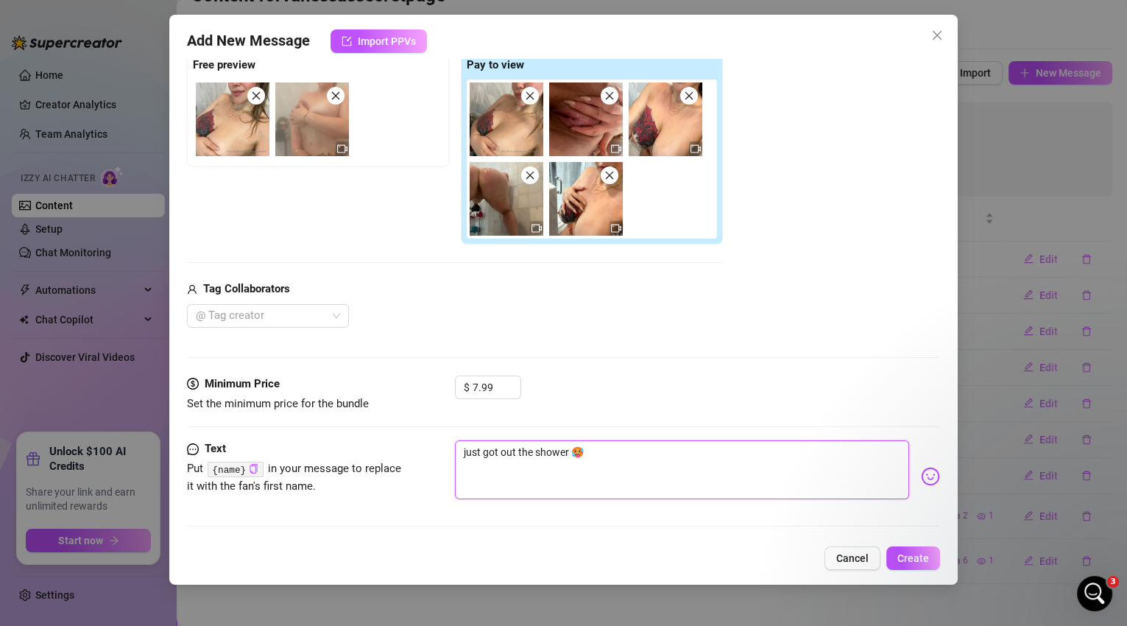
drag, startPoint x: 517, startPoint y: 450, endPoint x: 485, endPoint y: 448, distance: 31.7
click at [485, 448] on textarea "just got out the shower 🥵" at bounding box center [682, 469] width 455 height 59
click at [625, 457] on textarea "just took these in the shower 🥵" at bounding box center [682, 469] width 455 height 59
click at [461, 449] on textarea "just took these in the shower 🥵 see my pussy all clean and juicy inside. hope y…" at bounding box center [682, 469] width 455 height 59
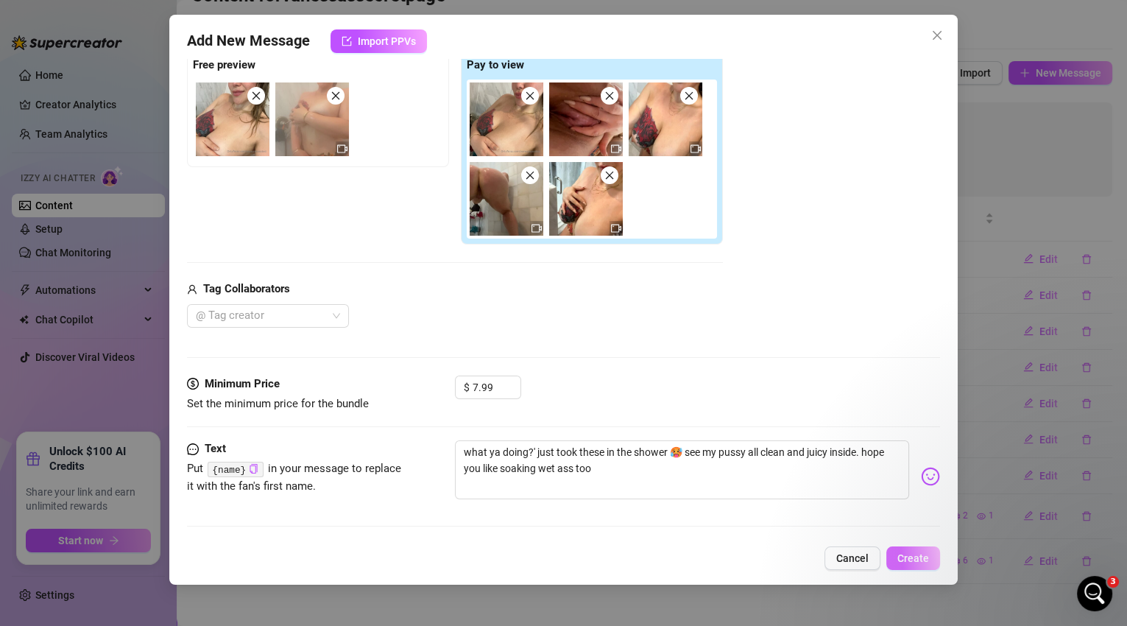
click at [914, 562] on span "Create" at bounding box center [913, 558] width 32 height 12
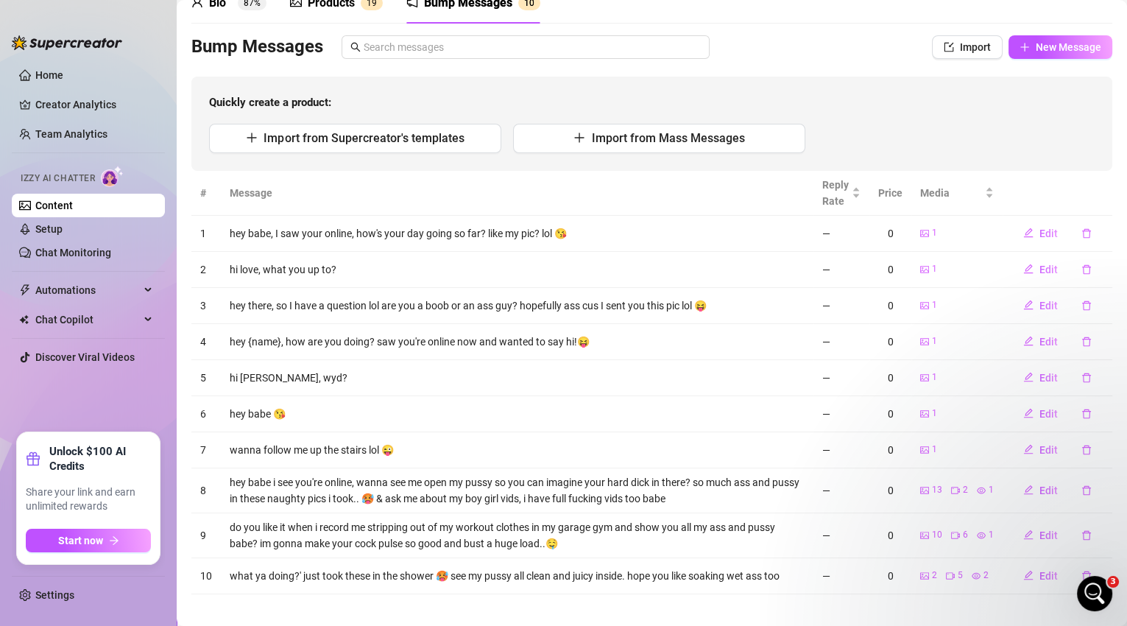
scroll to position [0, 0]
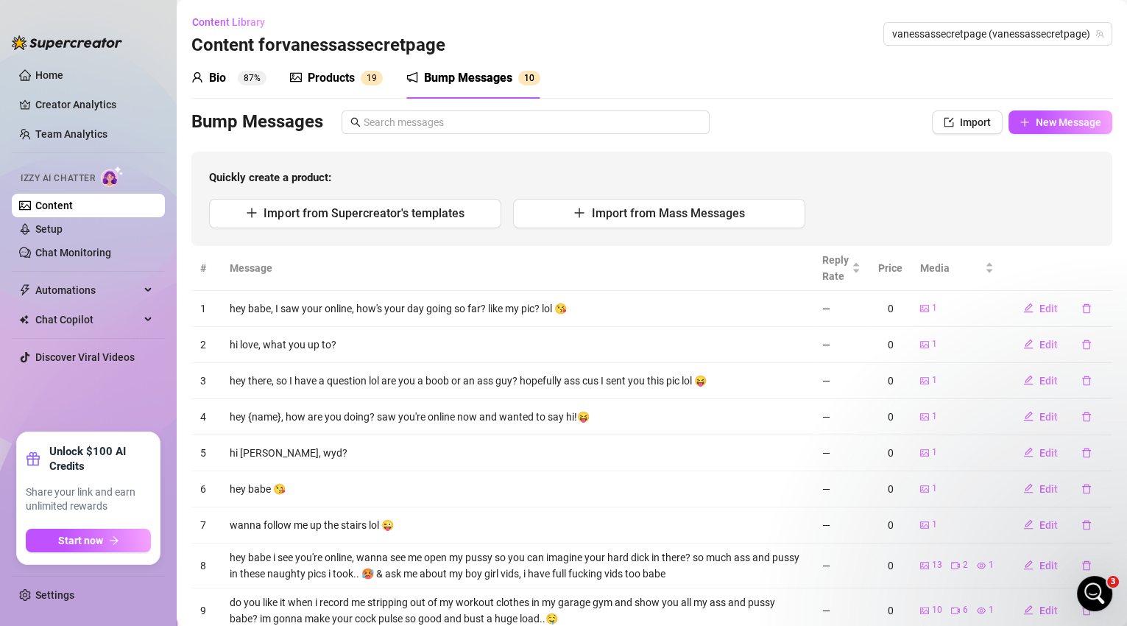
click at [352, 85] on div "Products" at bounding box center [331, 78] width 47 height 18
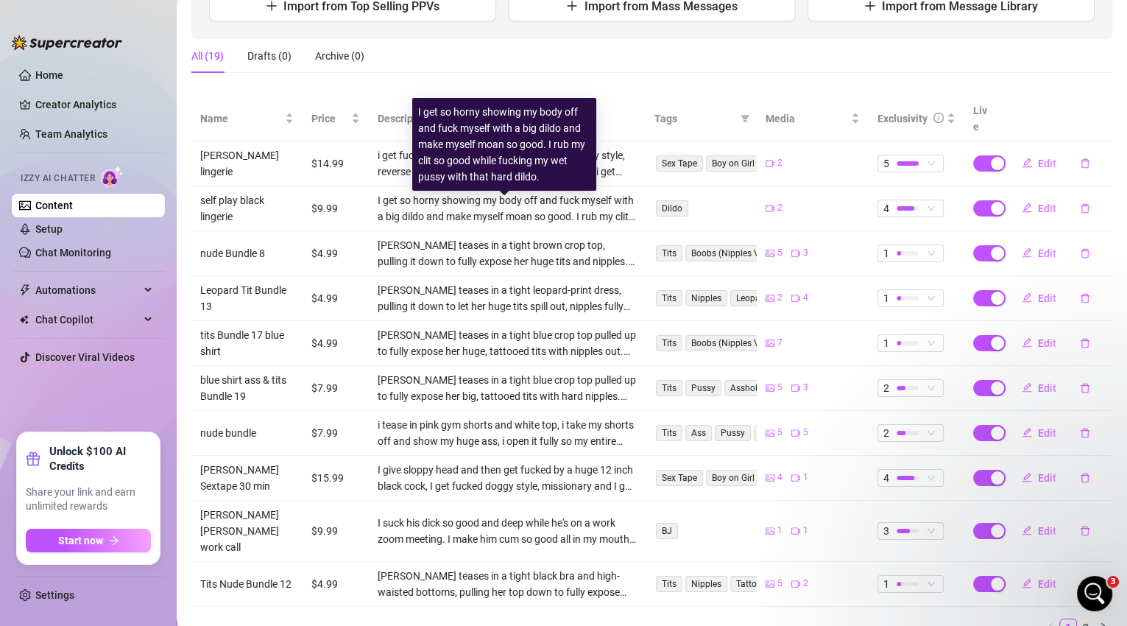
scroll to position [239, 0]
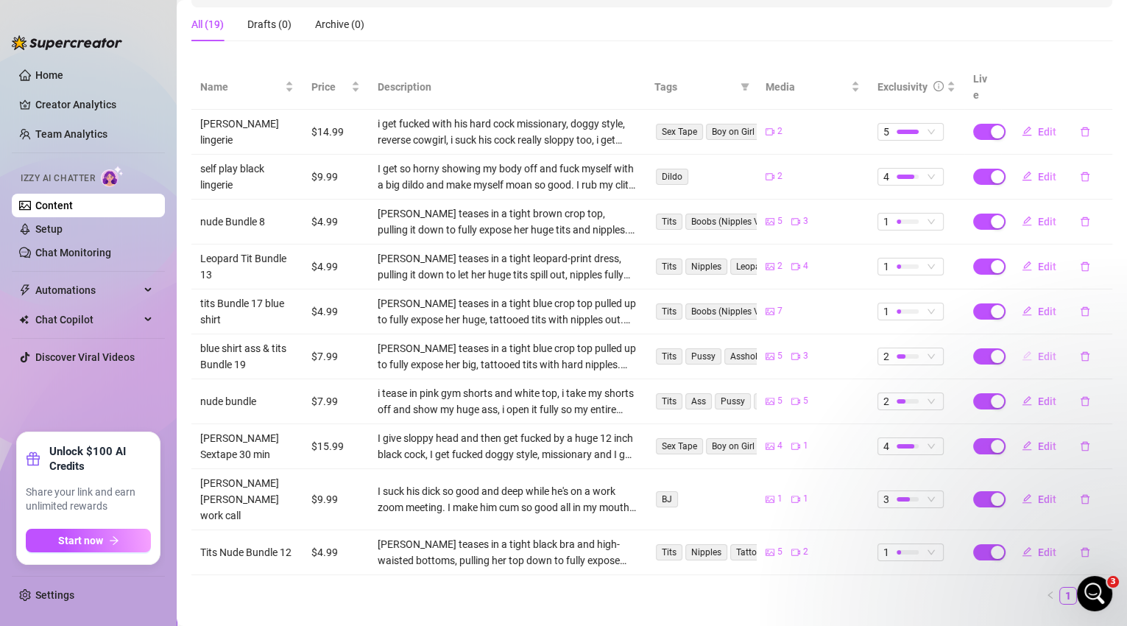
click at [1038, 350] on span "Edit" at bounding box center [1047, 356] width 18 height 12
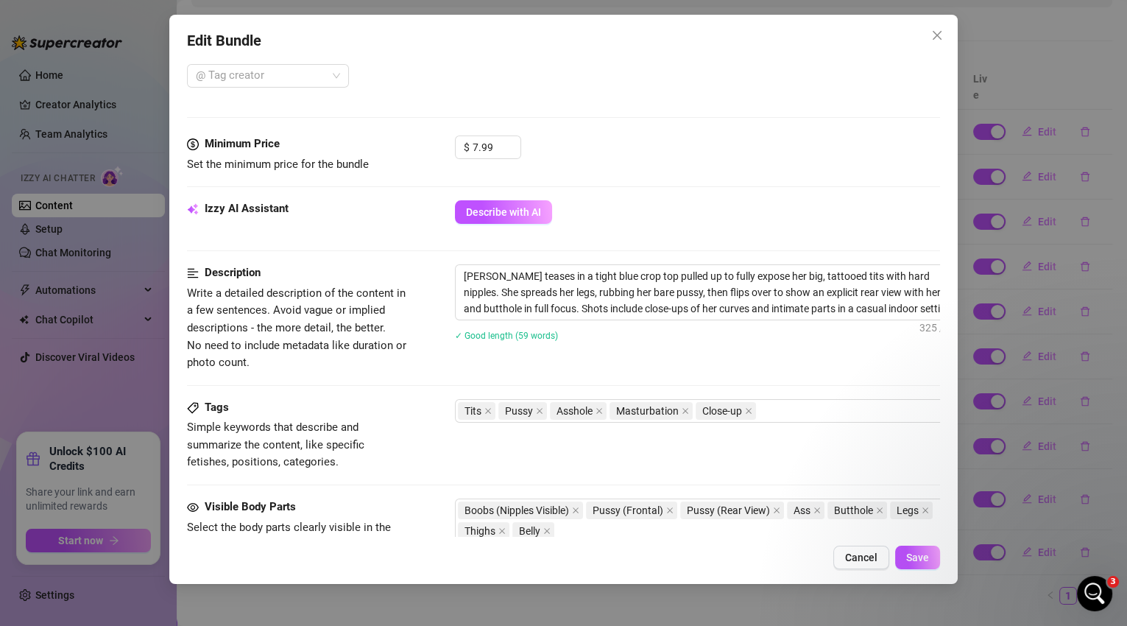
scroll to position [761, 0]
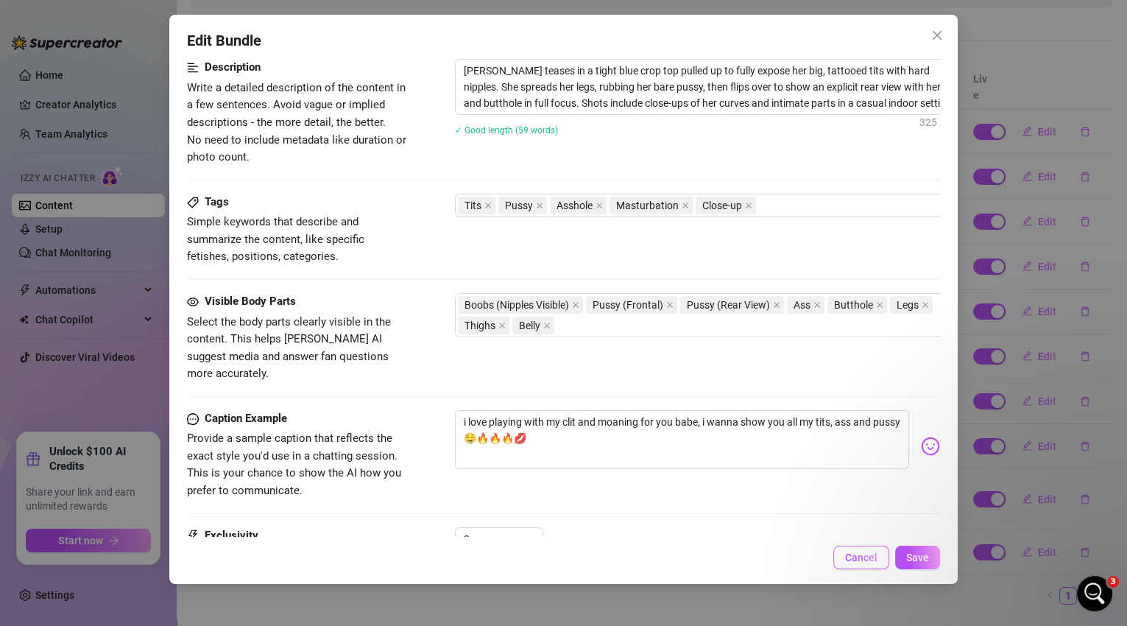
click at [865, 558] on span "Cancel" at bounding box center [861, 557] width 32 height 12
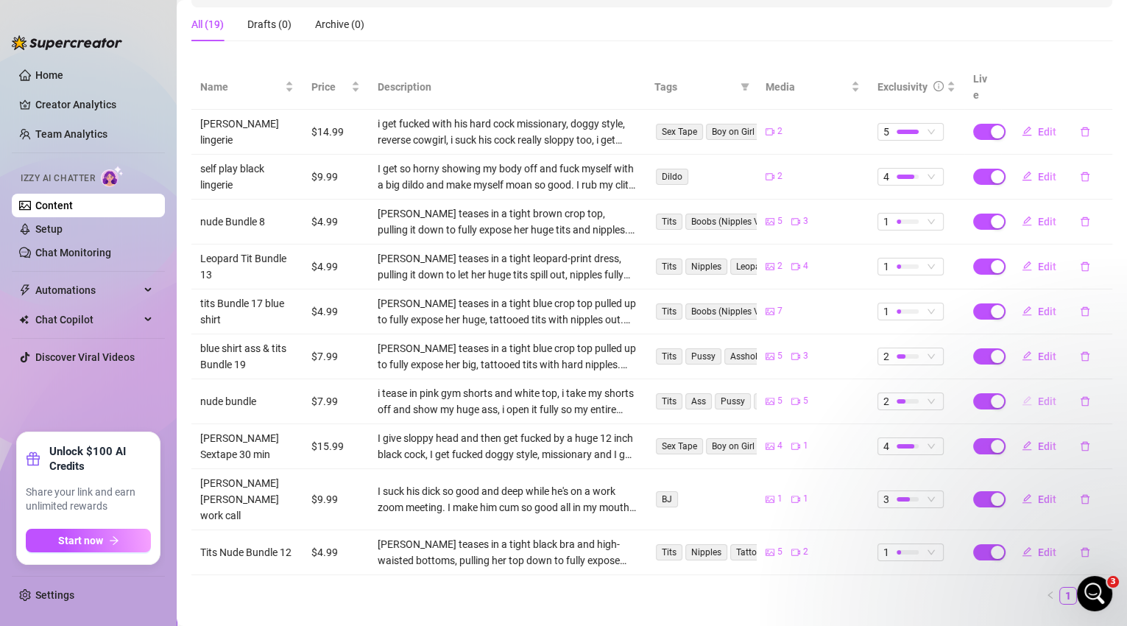
click at [1038, 395] on span "Edit" at bounding box center [1047, 401] width 18 height 12
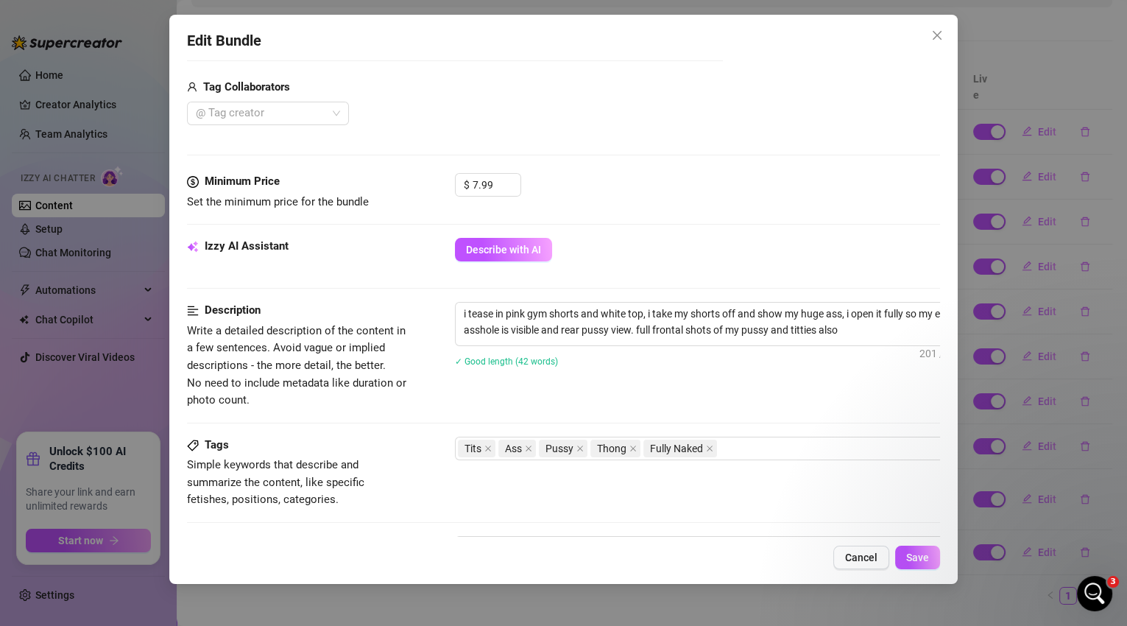
scroll to position [572, 0]
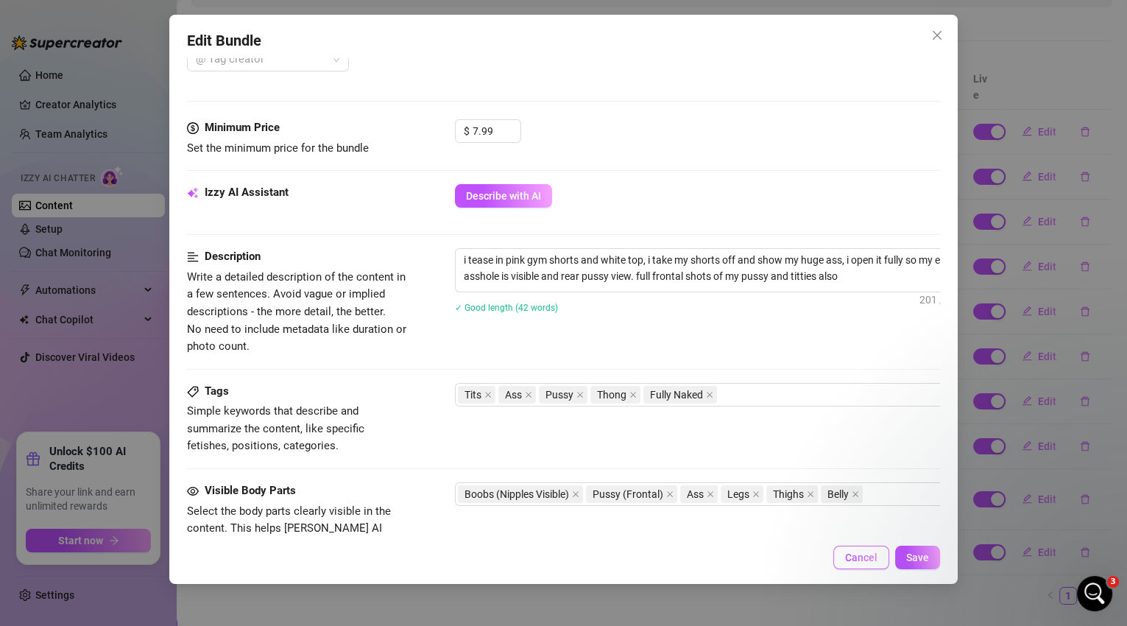
click at [858, 560] on span "Cancel" at bounding box center [861, 557] width 32 height 12
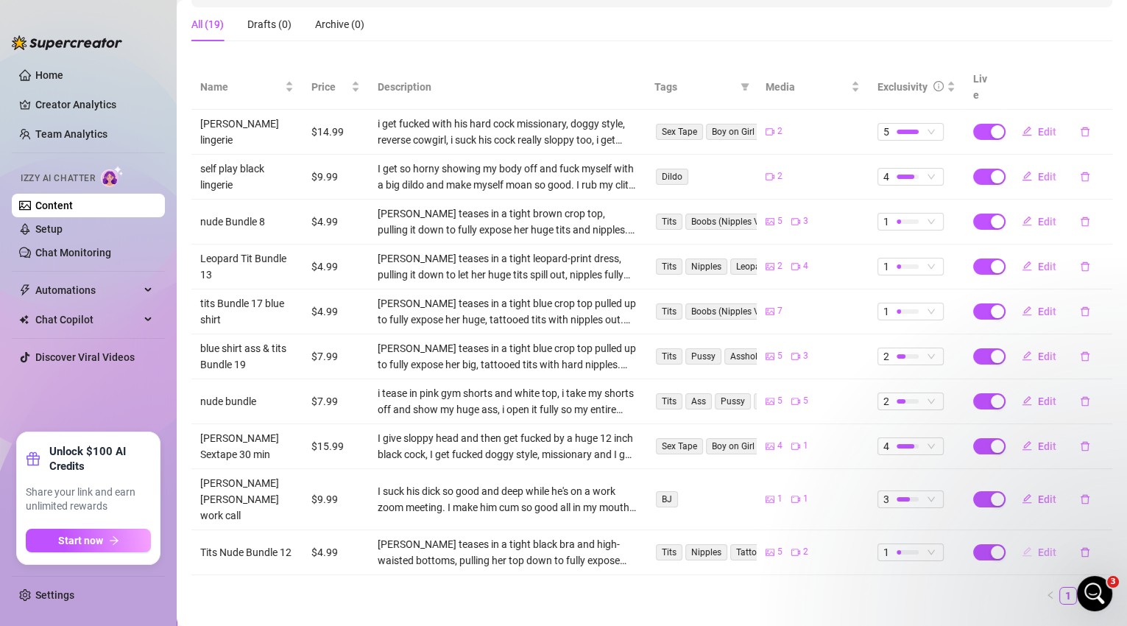
click at [1040, 540] on button "Edit" at bounding box center [1039, 552] width 58 height 24
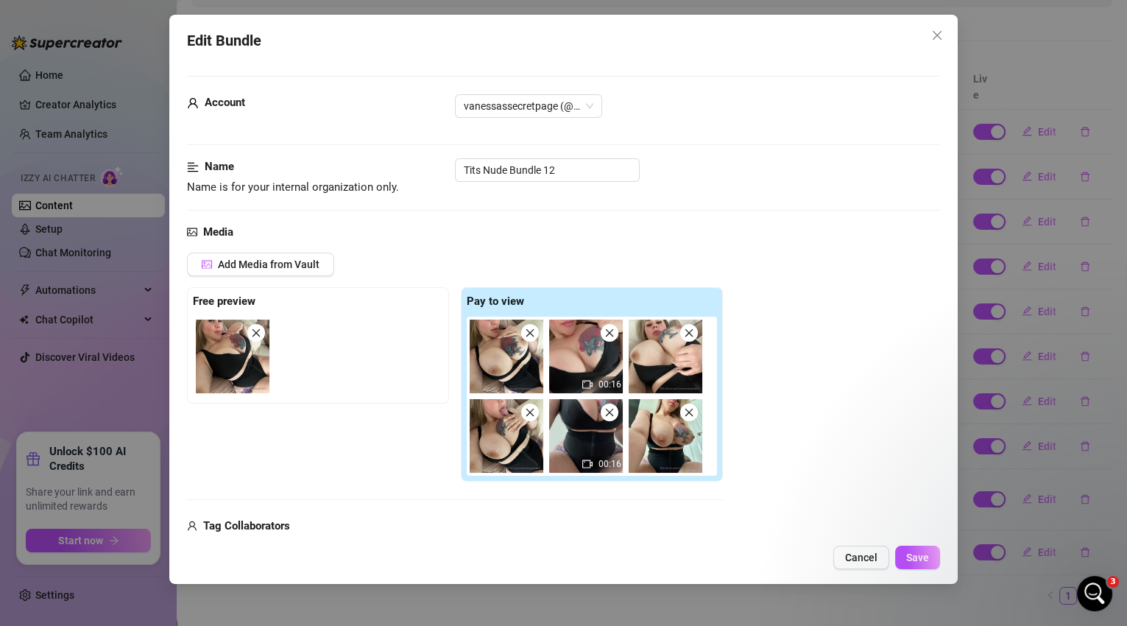
scroll to position [470, 0]
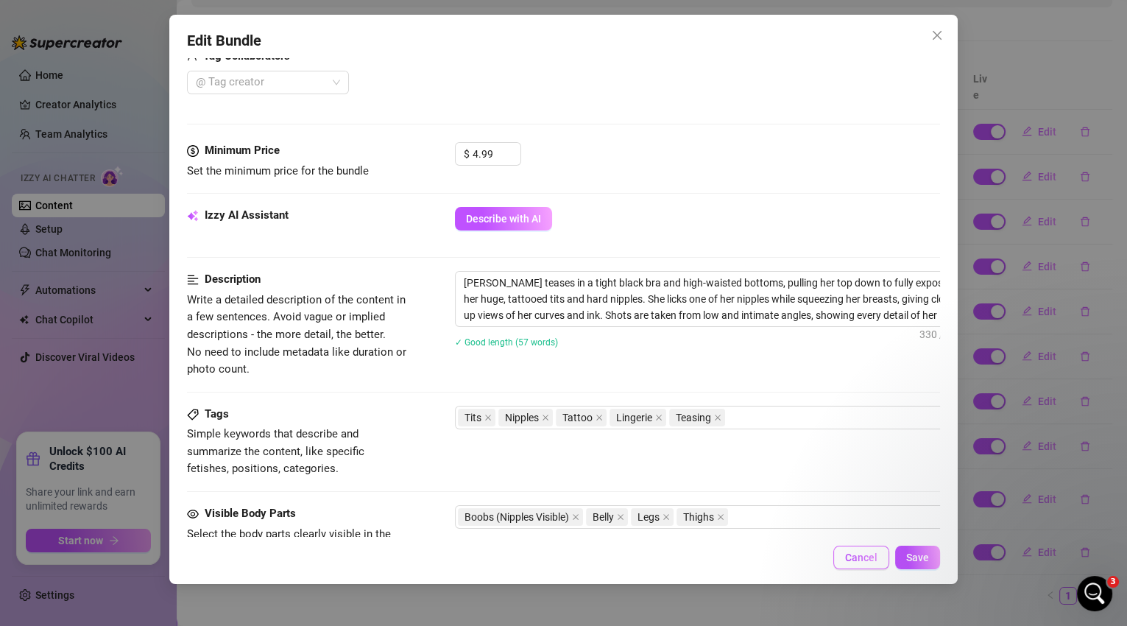
click at [863, 557] on span "Cancel" at bounding box center [861, 557] width 32 height 12
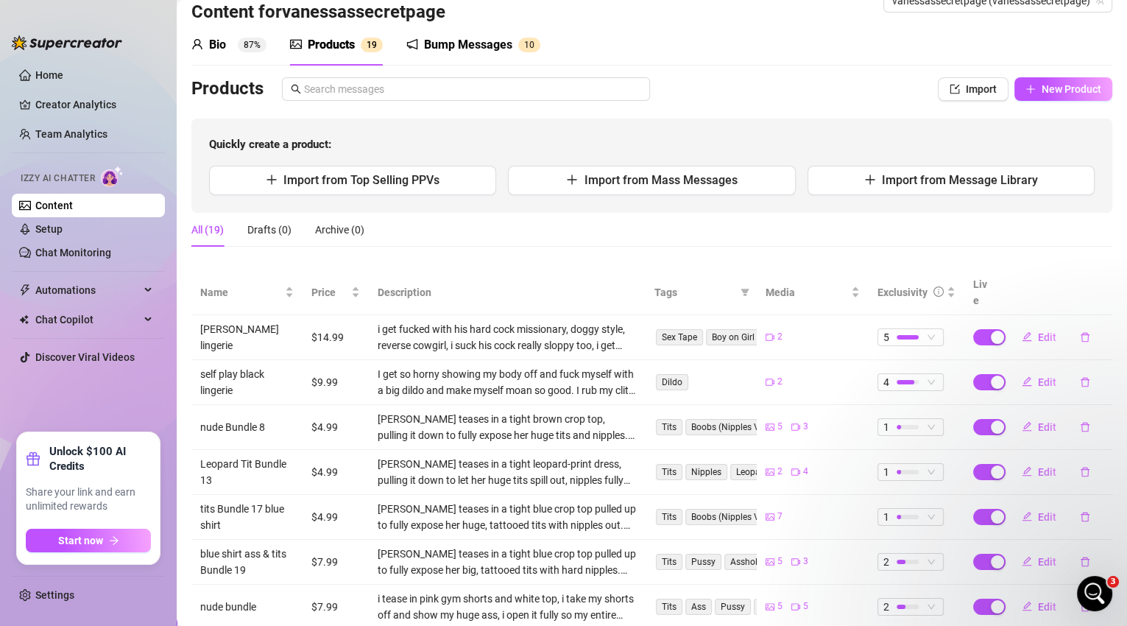
scroll to position [134, 0]
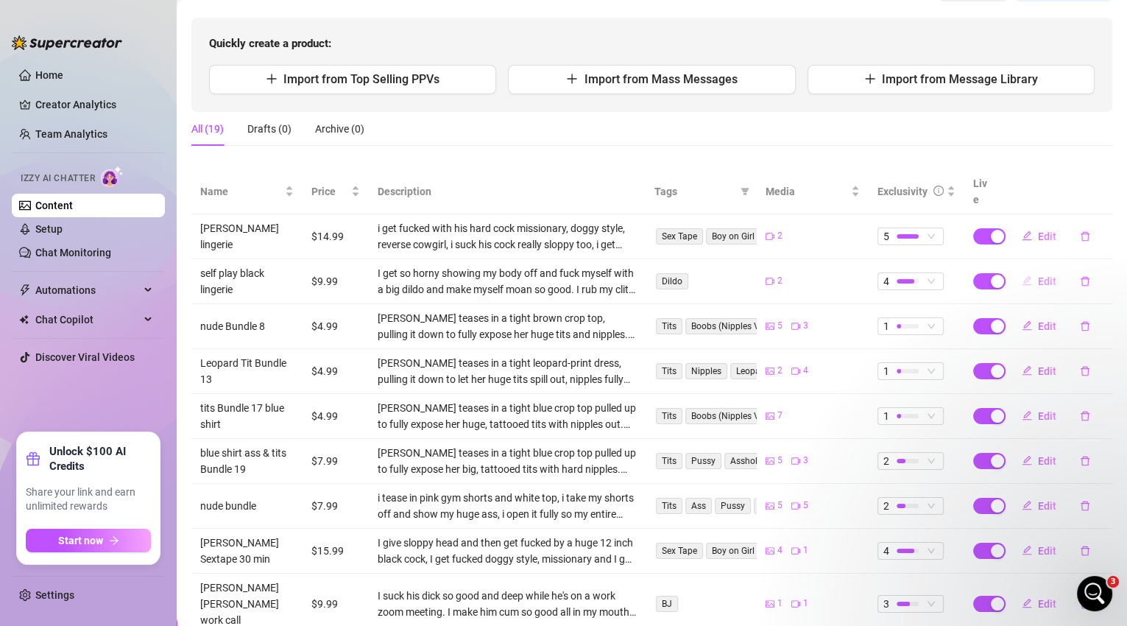
click at [1045, 275] on span "Edit" at bounding box center [1047, 281] width 18 height 12
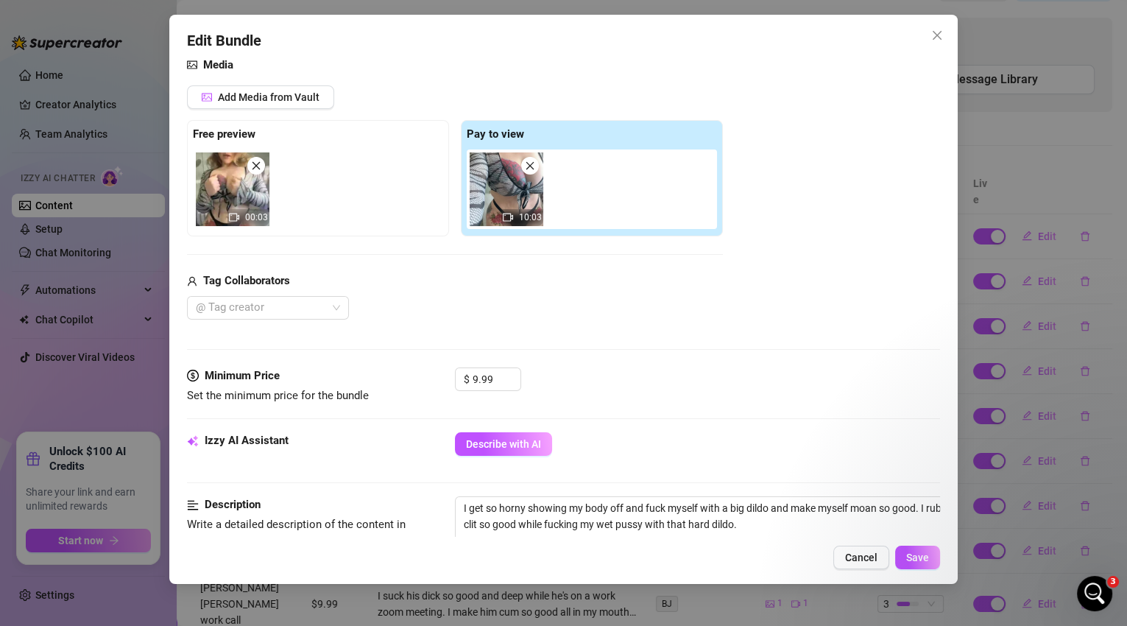
scroll to position [281, 0]
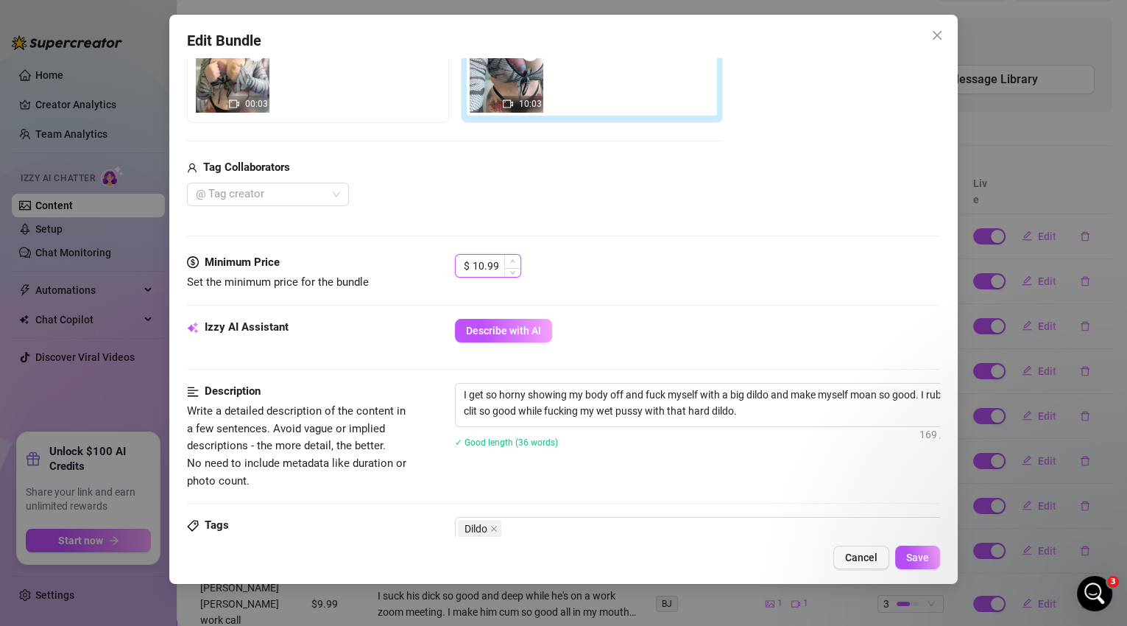
click at [516, 262] on span "Increase Value" at bounding box center [512, 261] width 16 height 13
click at [923, 554] on span "Save" at bounding box center [917, 557] width 23 height 12
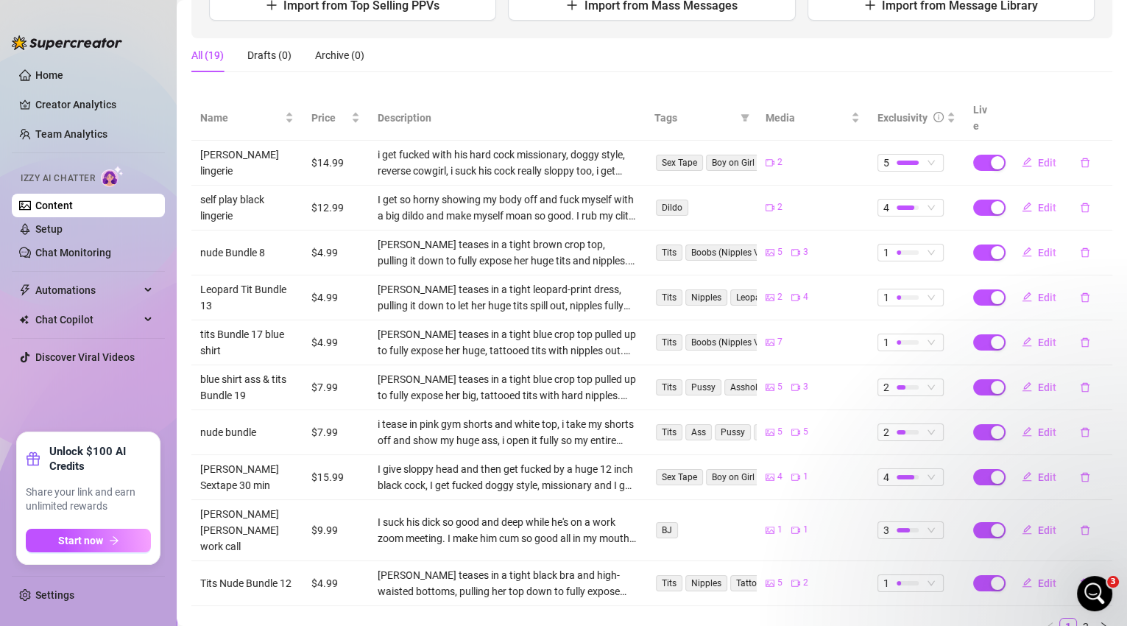
scroll to position [239, 0]
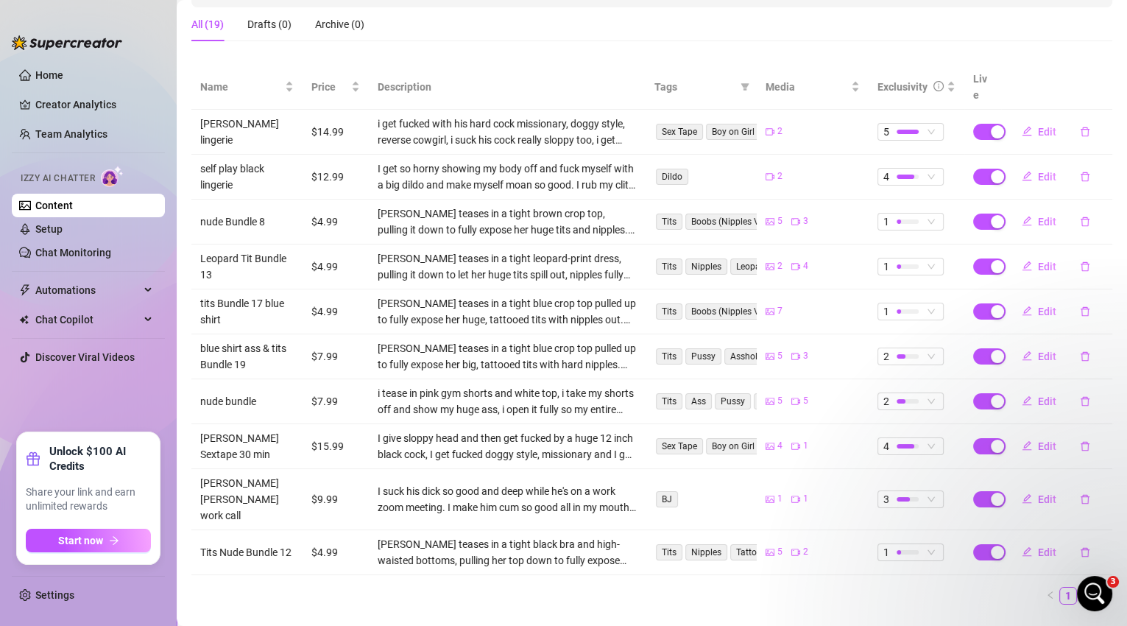
click at [1078, 588] on link "2" at bounding box center [1086, 596] width 16 height 16
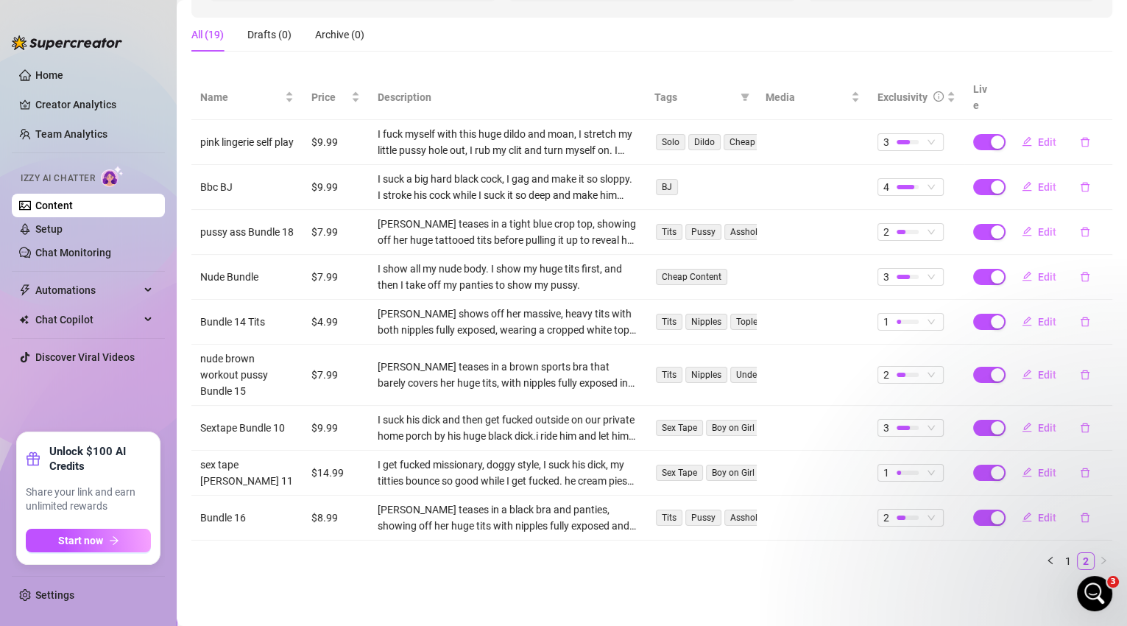
scroll to position [210, 0]
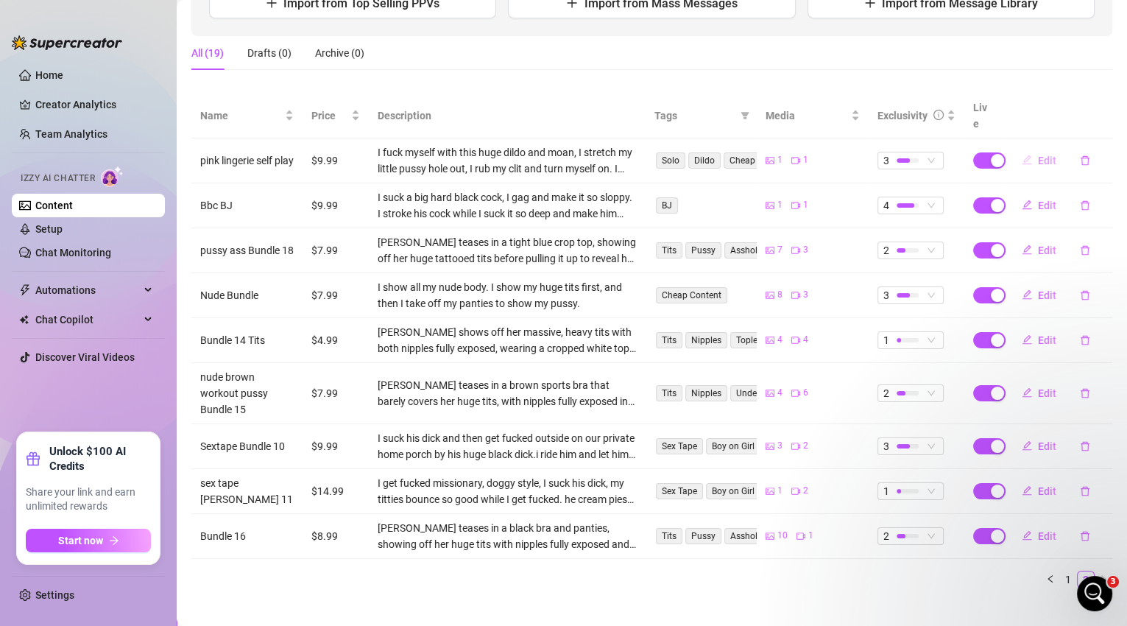
click at [1038, 155] on span "Edit" at bounding box center [1047, 161] width 18 height 12
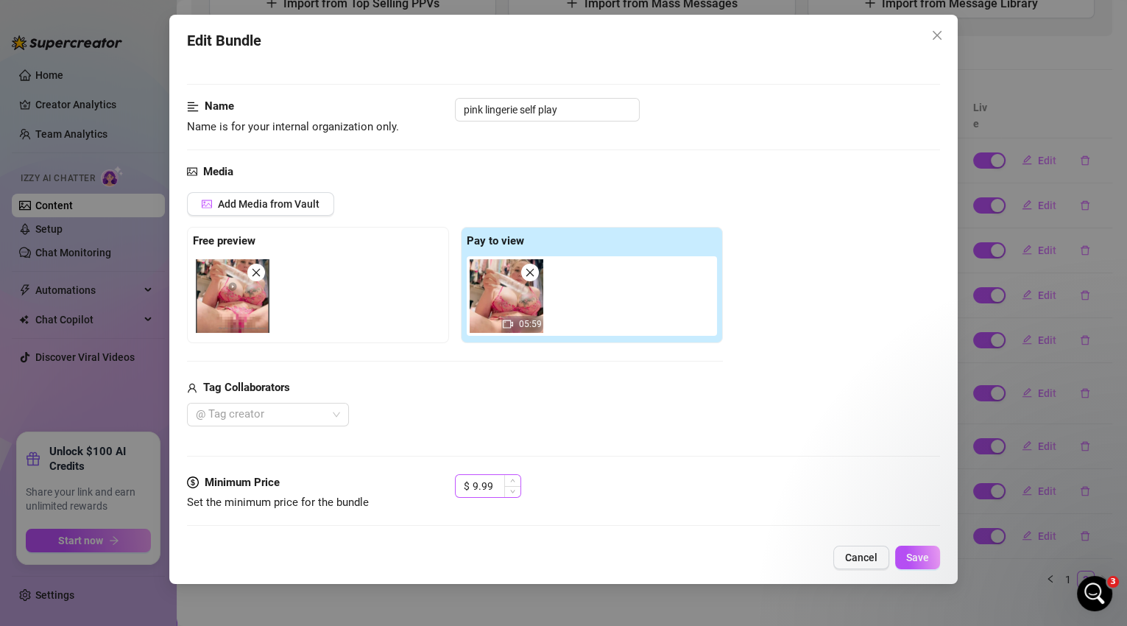
scroll to position [81, 0]
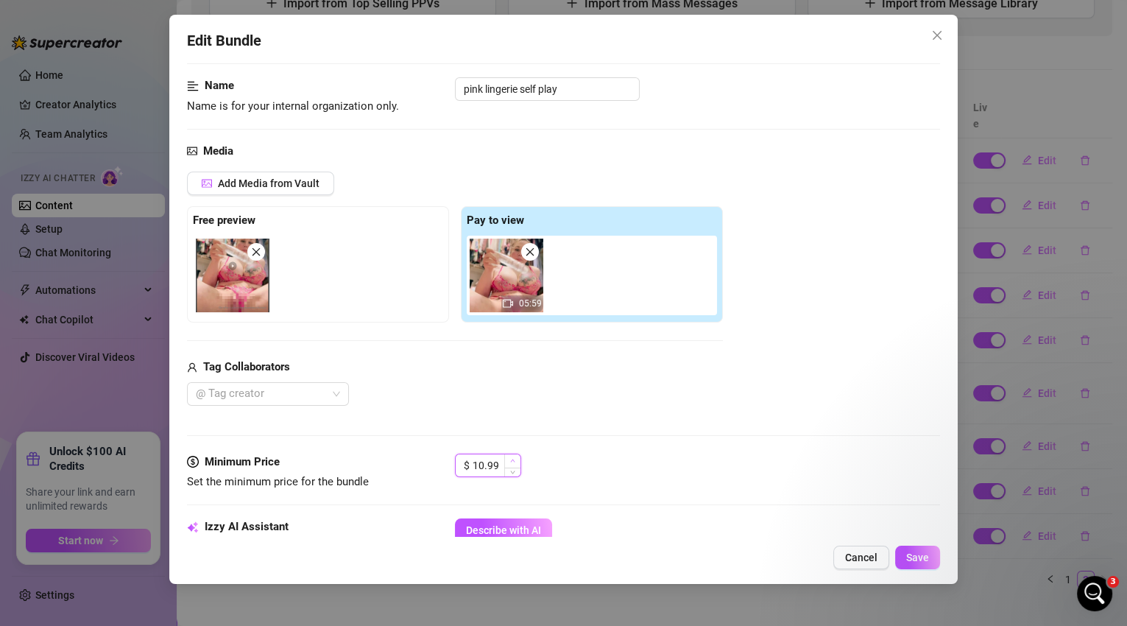
click at [518, 456] on span "Increase Value" at bounding box center [512, 460] width 16 height 13
click at [515, 459] on span "Increase Value" at bounding box center [512, 460] width 16 height 13
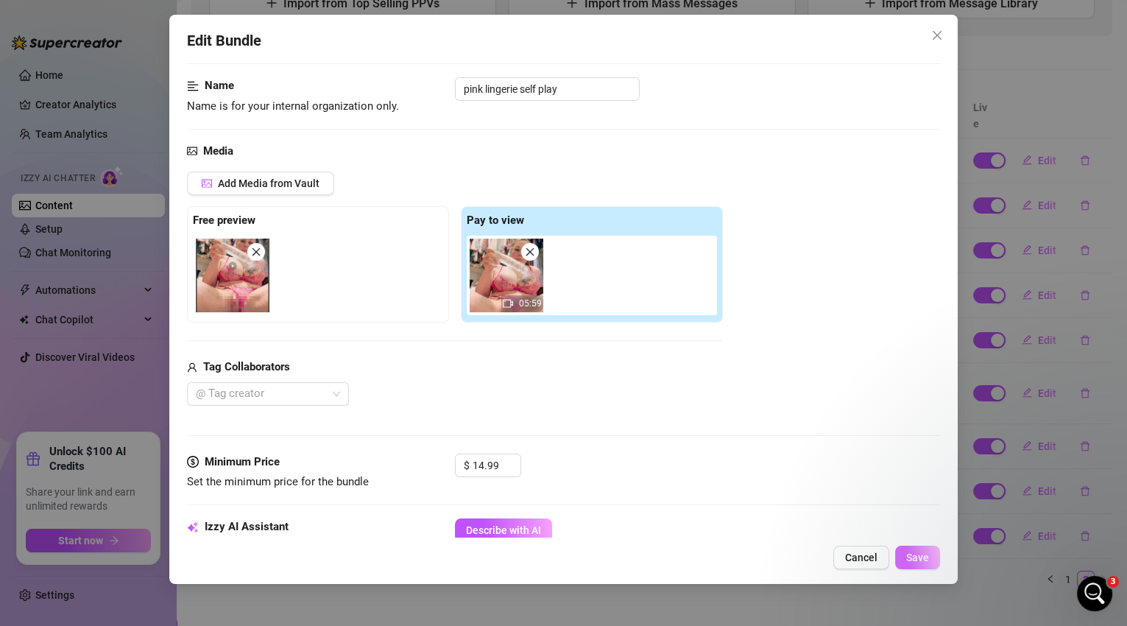
click at [931, 556] on button "Save" at bounding box center [917, 558] width 45 height 24
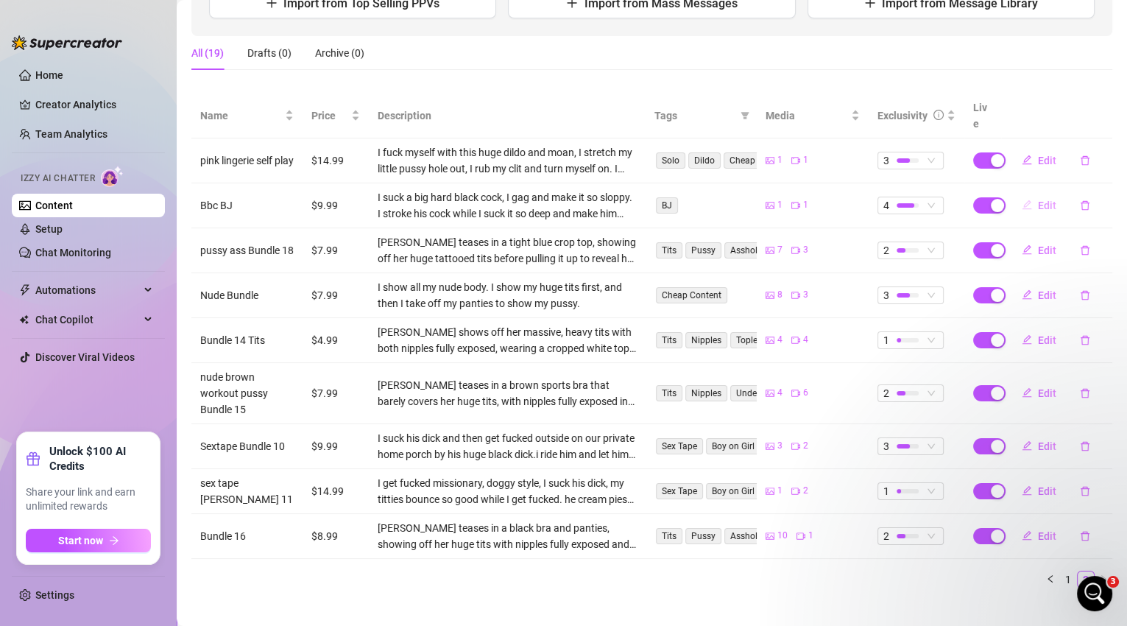
click at [1040, 200] on span "Edit" at bounding box center [1047, 206] width 18 height 12
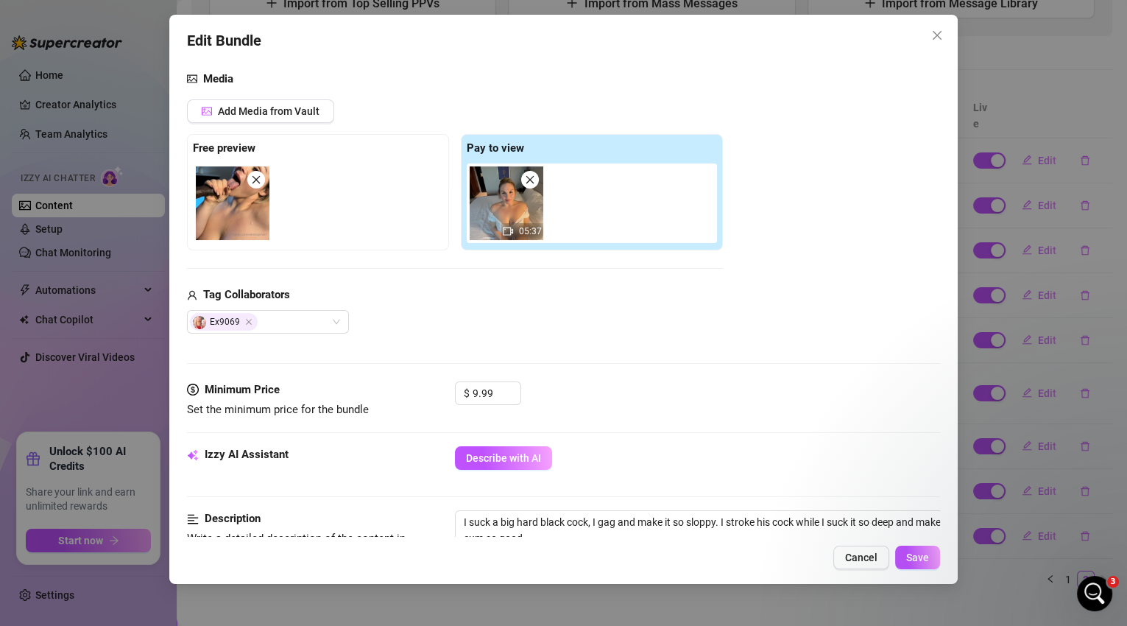
scroll to position [183, 0]
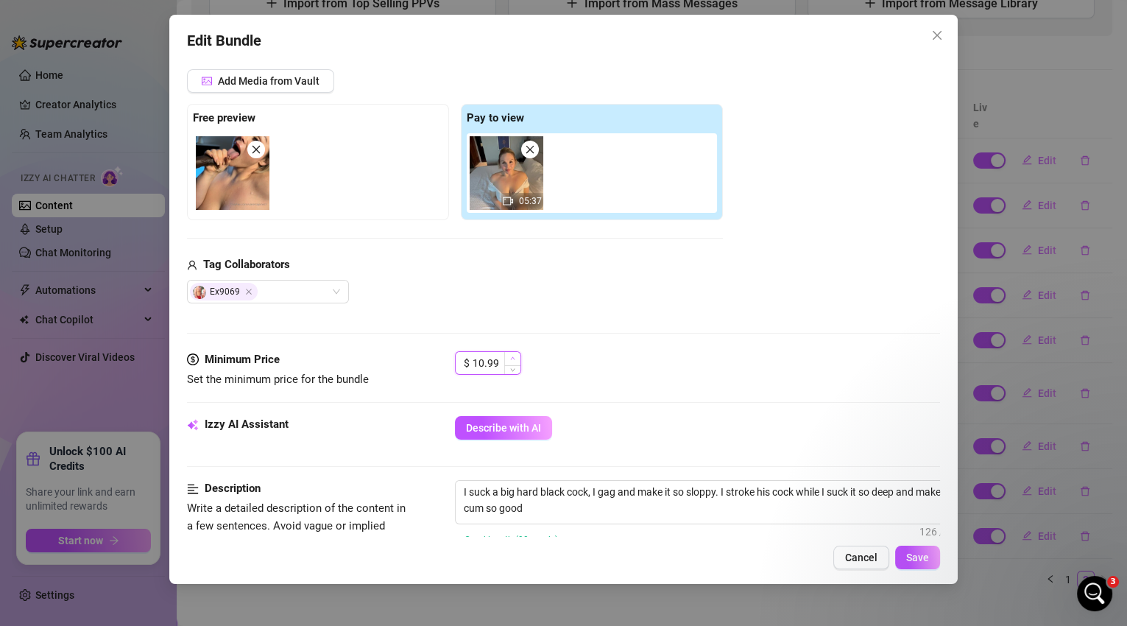
click at [514, 354] on span "Increase Value" at bounding box center [512, 358] width 16 height 13
click at [515, 356] on span "Increase Value" at bounding box center [512, 358] width 16 height 13
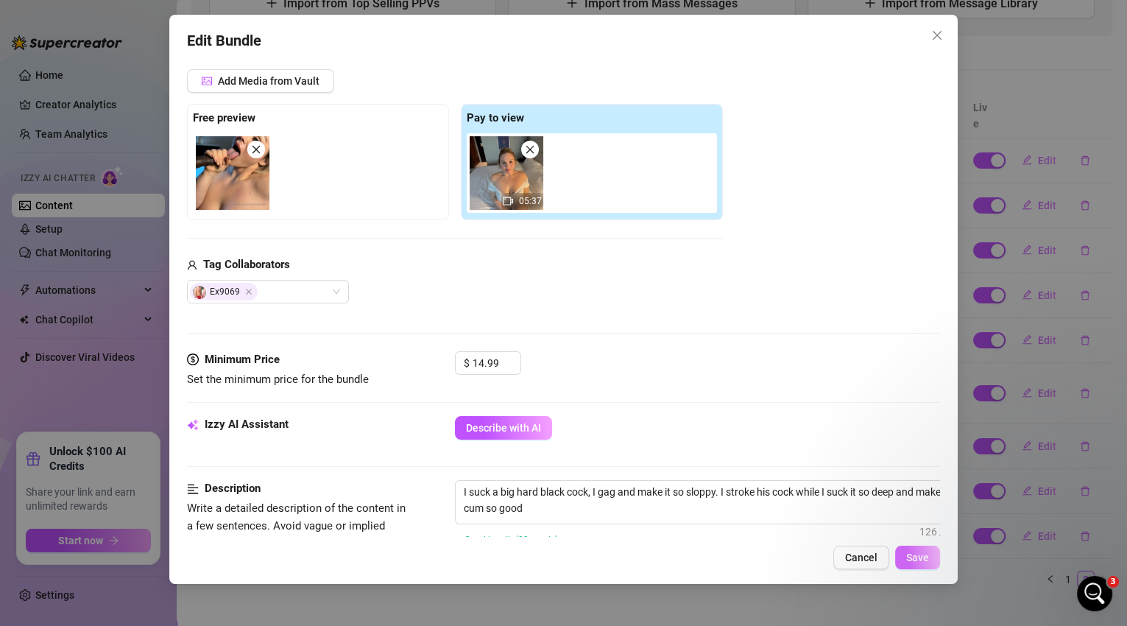
click at [925, 557] on span "Save" at bounding box center [917, 557] width 23 height 12
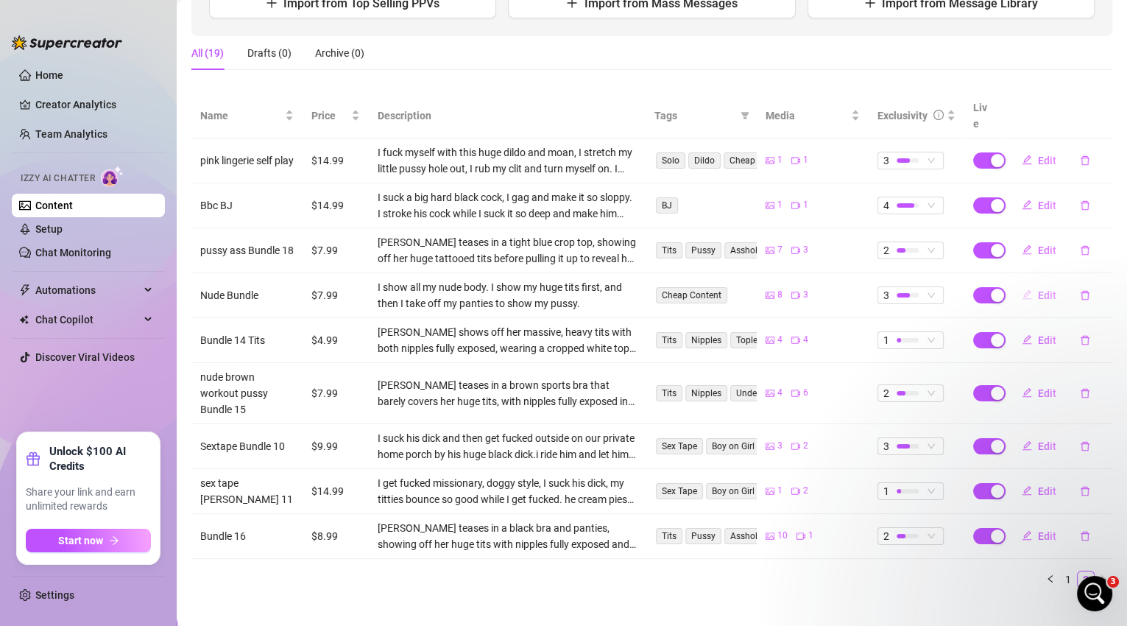
click at [1034, 285] on button "Edit" at bounding box center [1039, 295] width 58 height 24
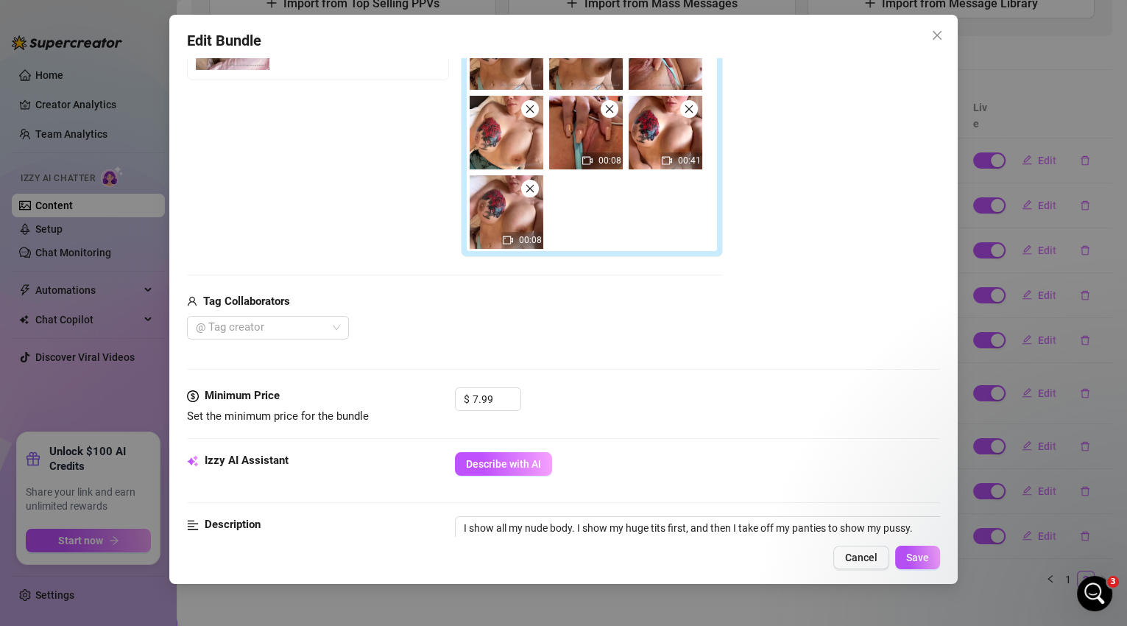
scroll to position [365, 0]
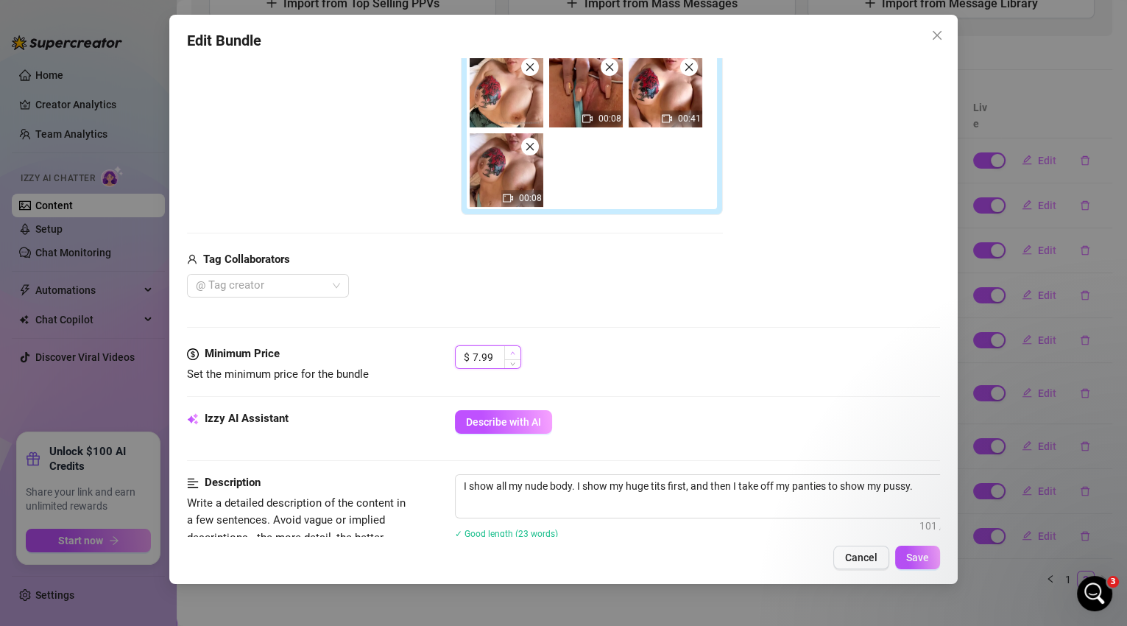
click at [514, 351] on icon "up" at bounding box center [512, 352] width 5 height 5
click at [923, 564] on button "Save" at bounding box center [917, 558] width 45 height 24
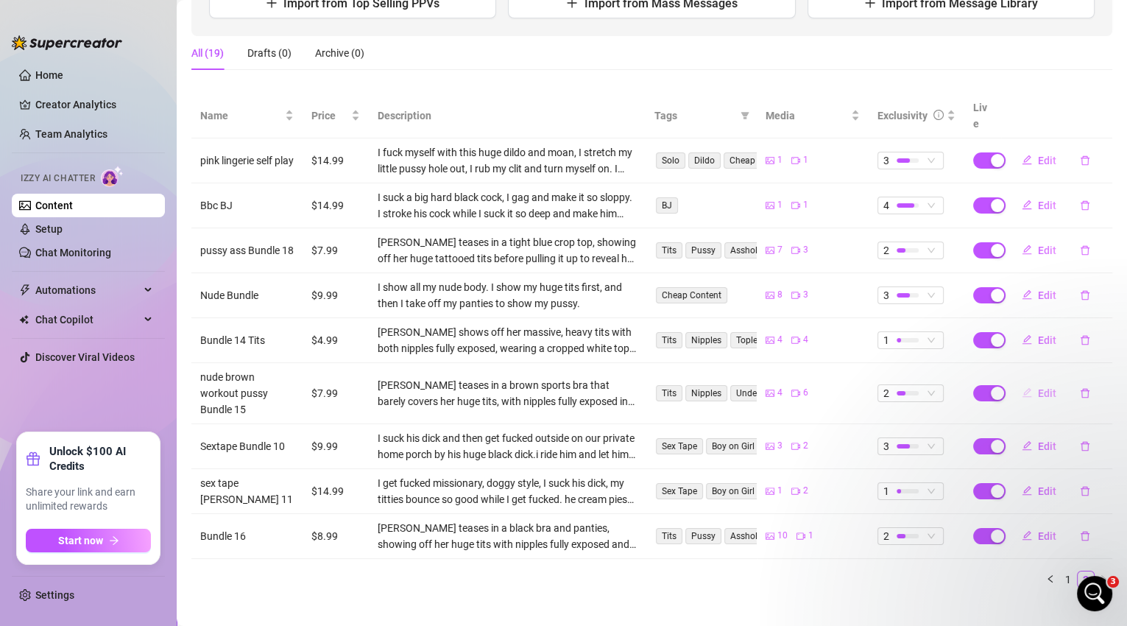
click at [1041, 387] on span "Edit" at bounding box center [1047, 393] width 18 height 12
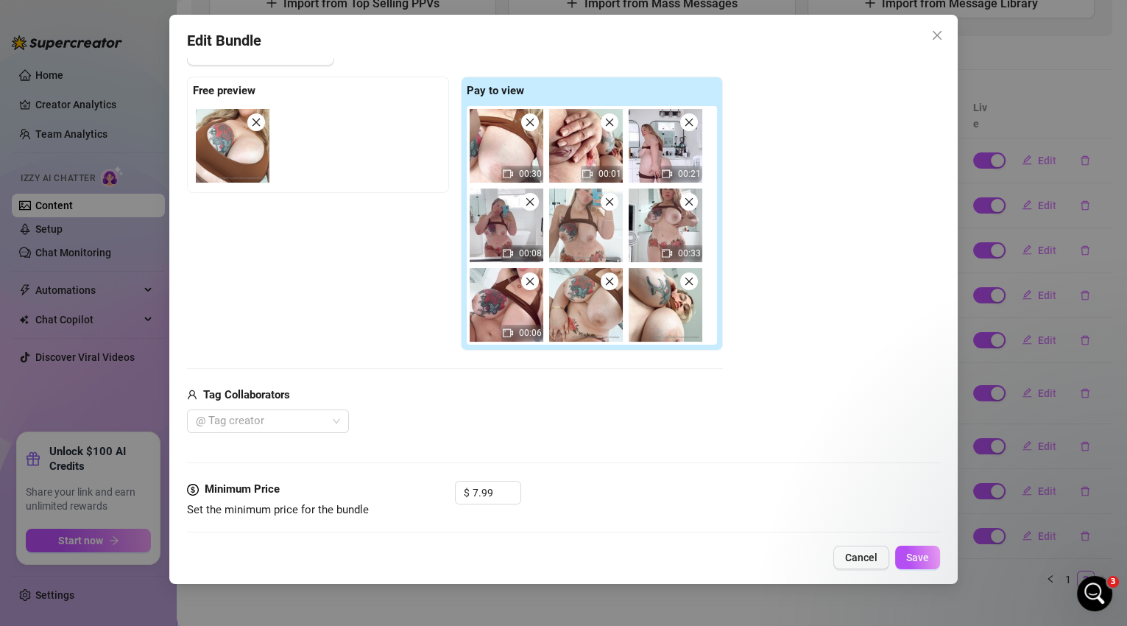
scroll to position [215, 0]
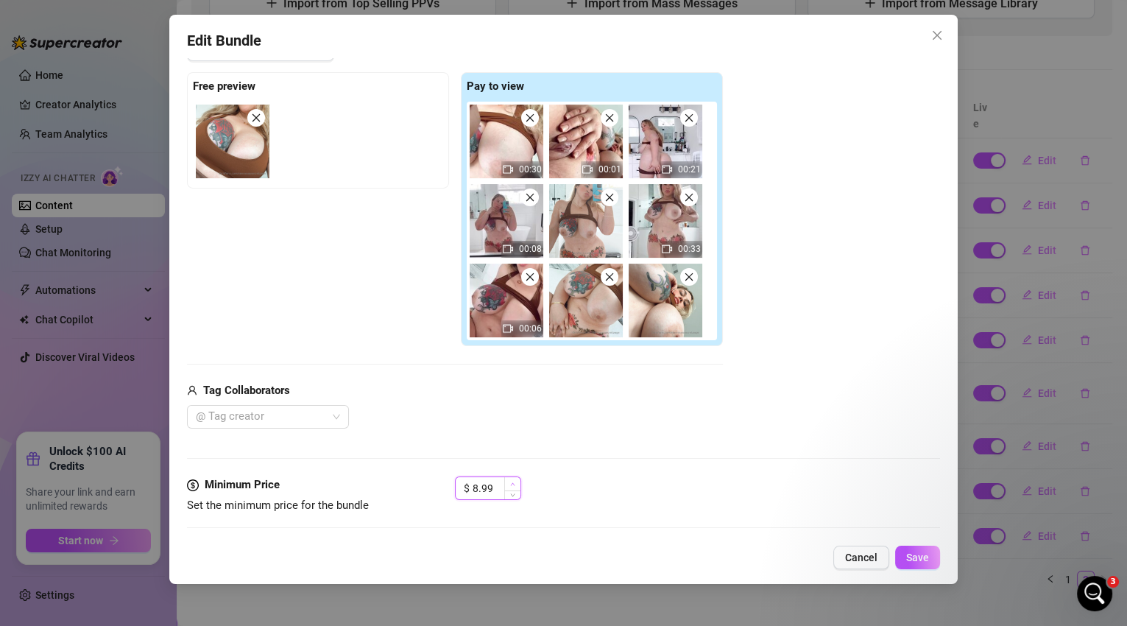
click at [515, 485] on span "Increase Value" at bounding box center [512, 483] width 16 height 13
click at [924, 554] on span "Save" at bounding box center [917, 557] width 23 height 12
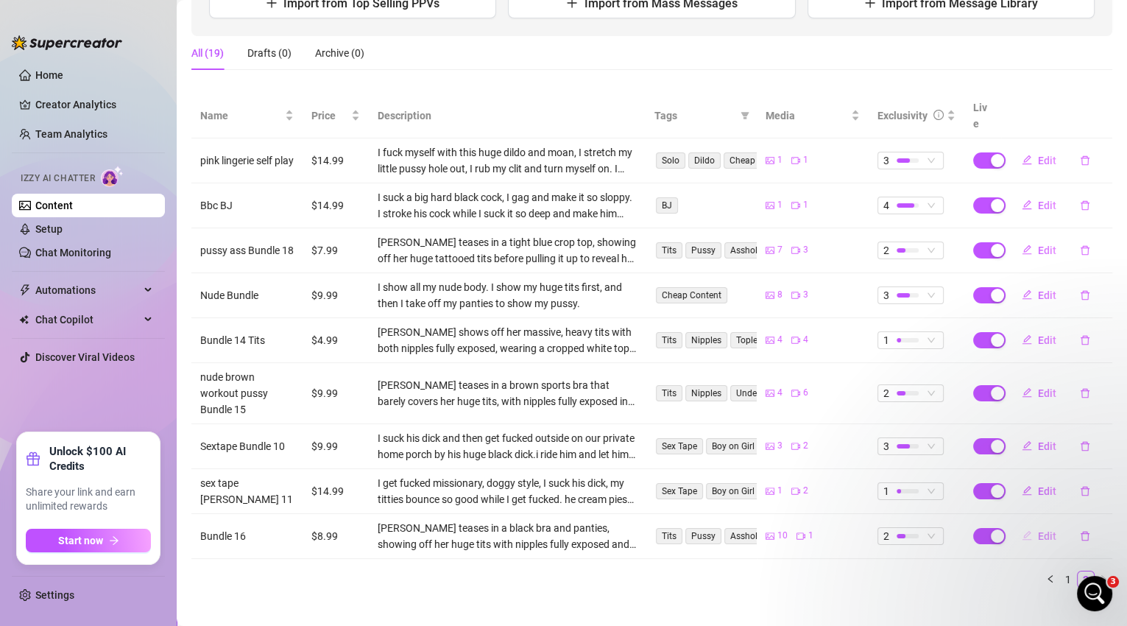
click at [1038, 530] on span "Edit" at bounding box center [1047, 536] width 18 height 12
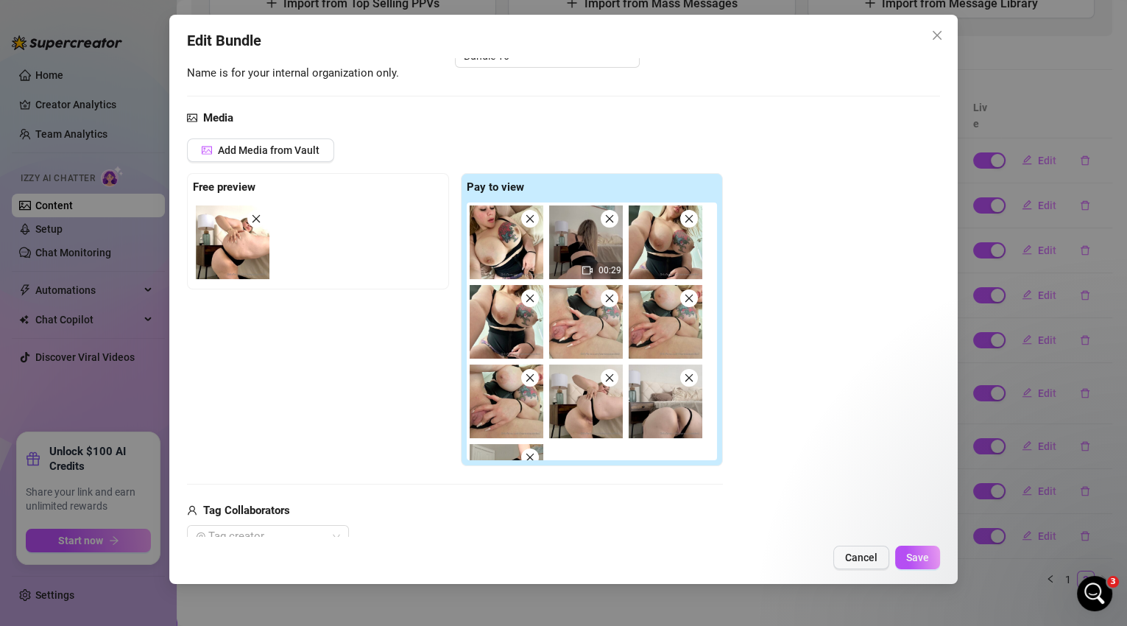
scroll to position [330, 0]
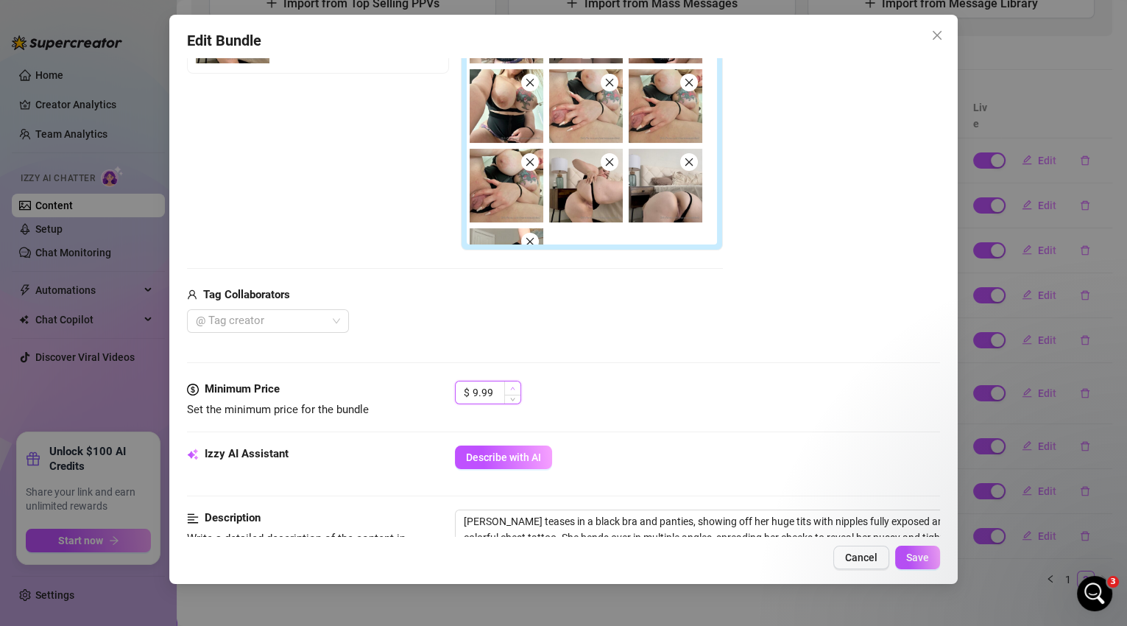
click at [509, 387] on span "Increase Value" at bounding box center [512, 387] width 16 height 13
click at [929, 557] on span "Save" at bounding box center [917, 557] width 23 height 12
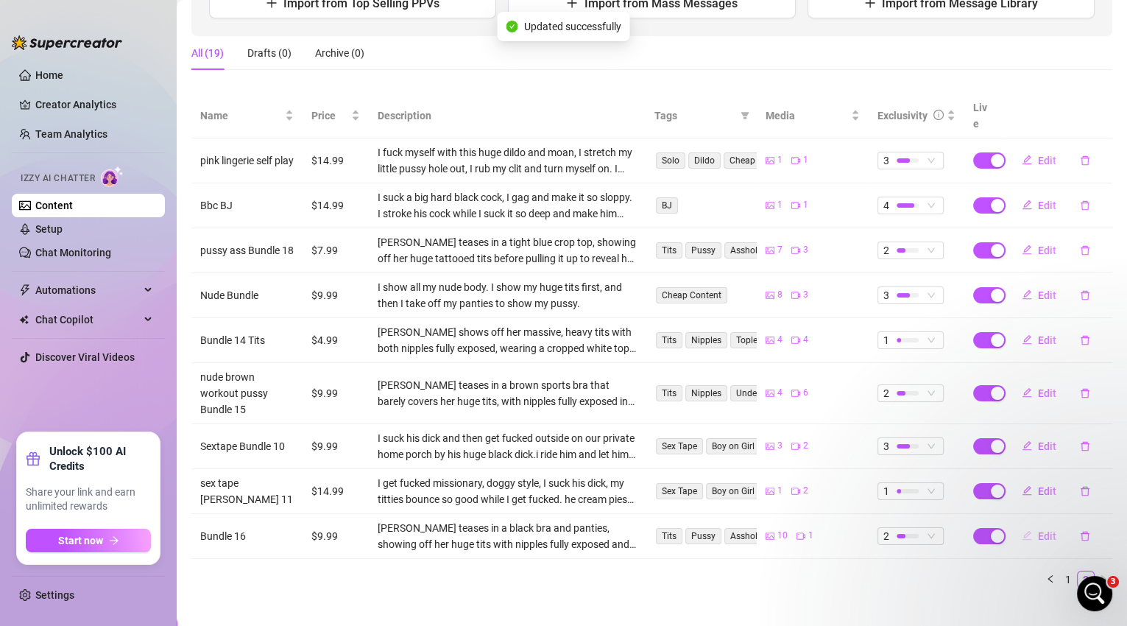
click at [1038, 530] on span "Edit" at bounding box center [1047, 536] width 18 height 12
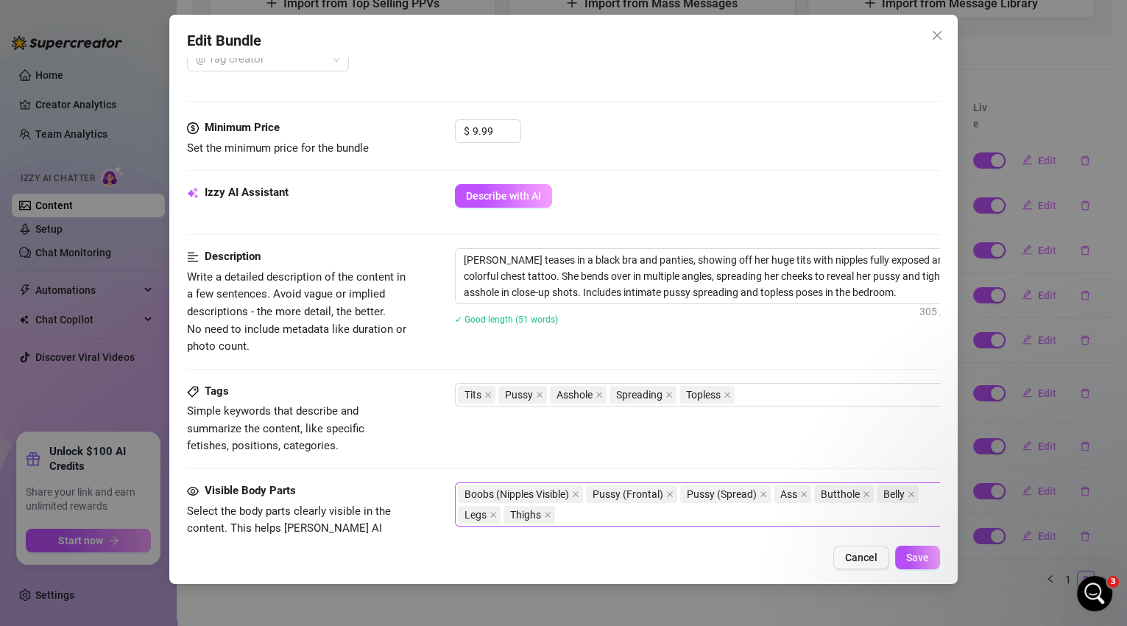
scroll to position [622, 0]
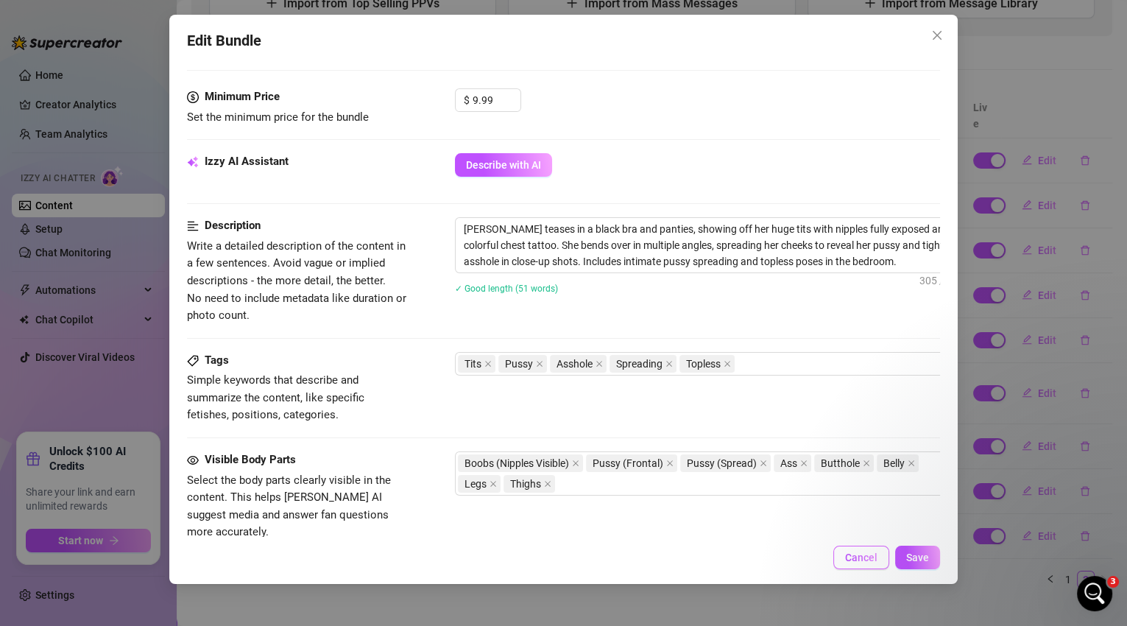
click at [859, 564] on button "Cancel" at bounding box center [861, 558] width 56 height 24
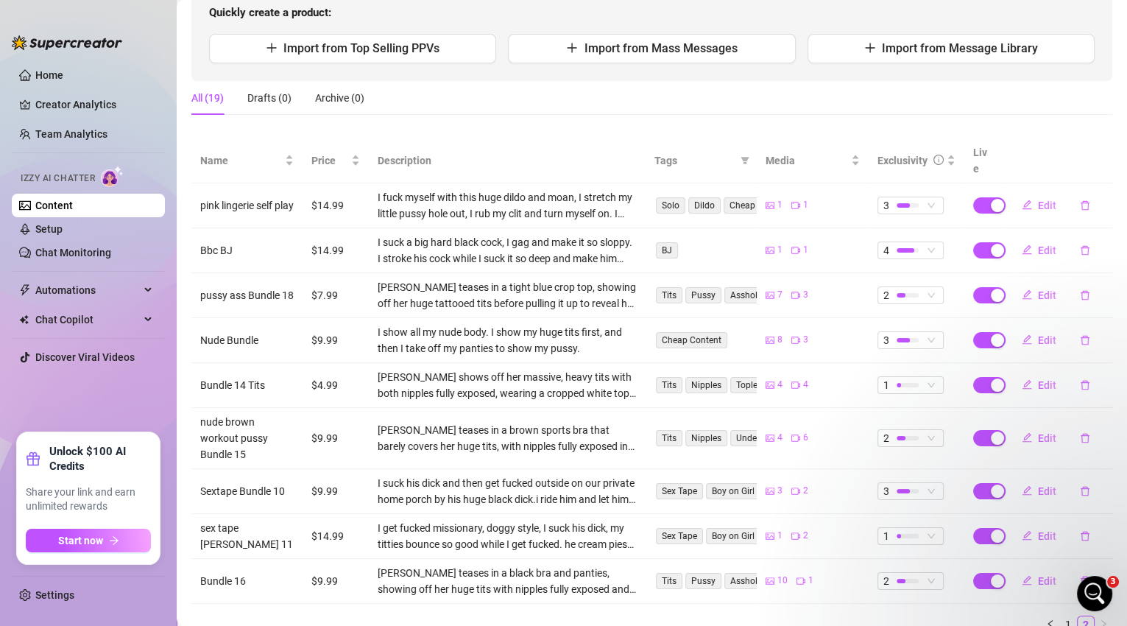
scroll to position [138, 0]
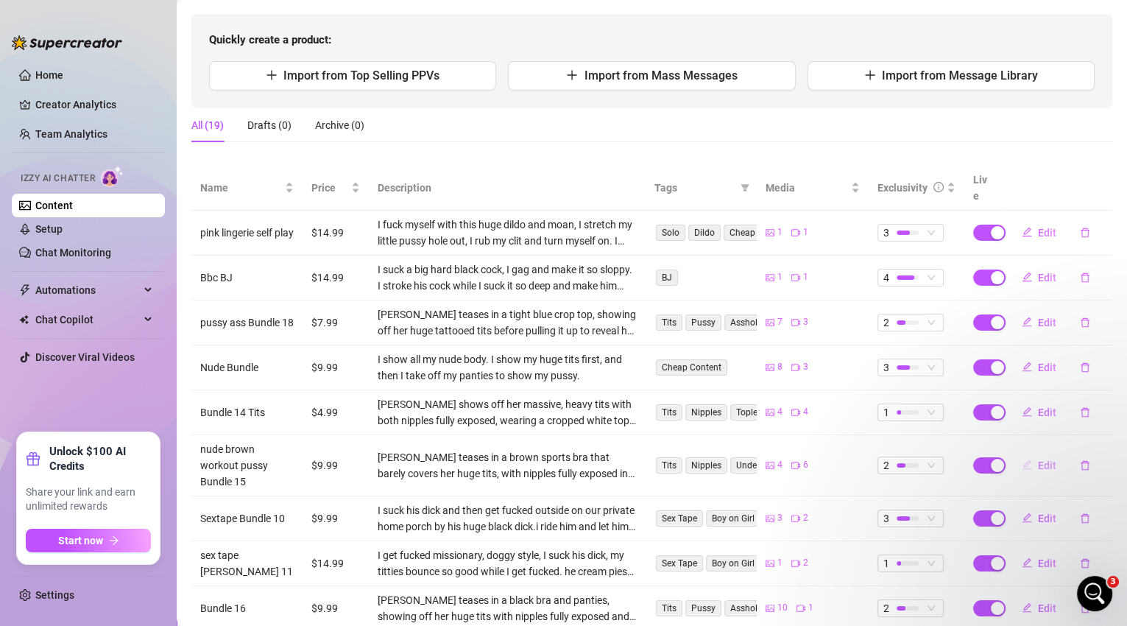
click at [1038, 459] on span "Edit" at bounding box center [1047, 465] width 18 height 12
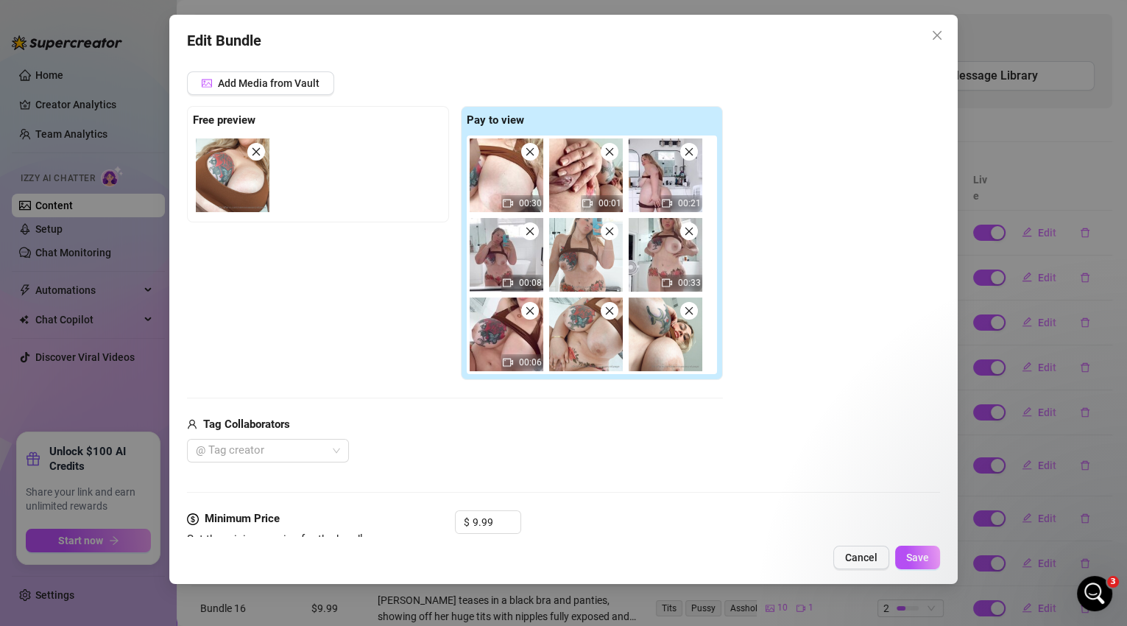
scroll to position [588, 0]
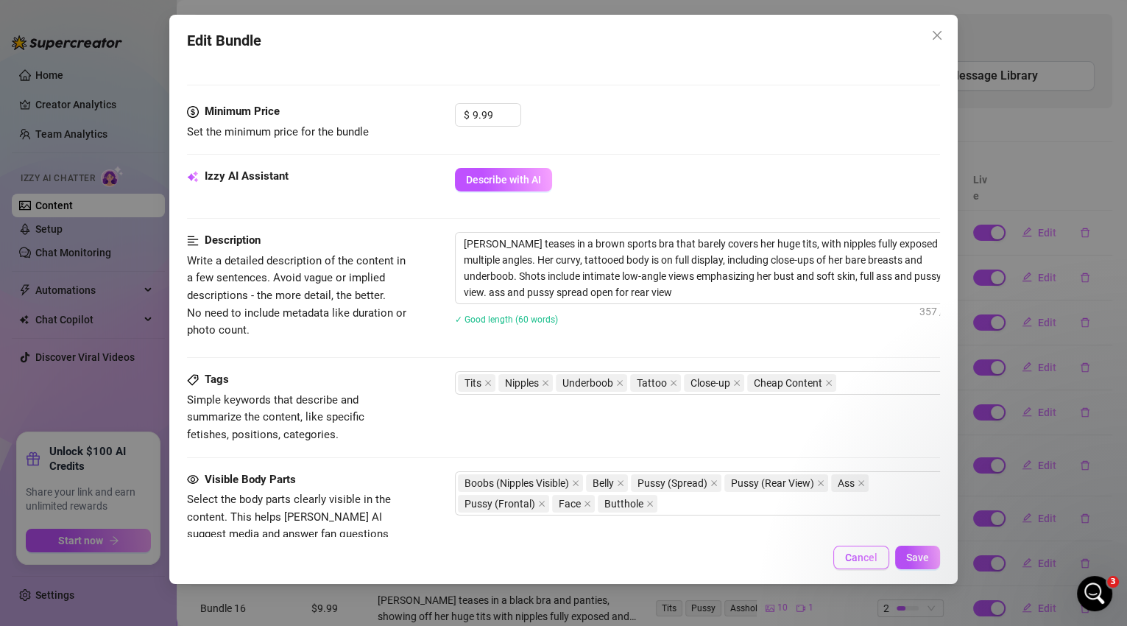
click at [872, 562] on span "Cancel" at bounding box center [861, 557] width 32 height 12
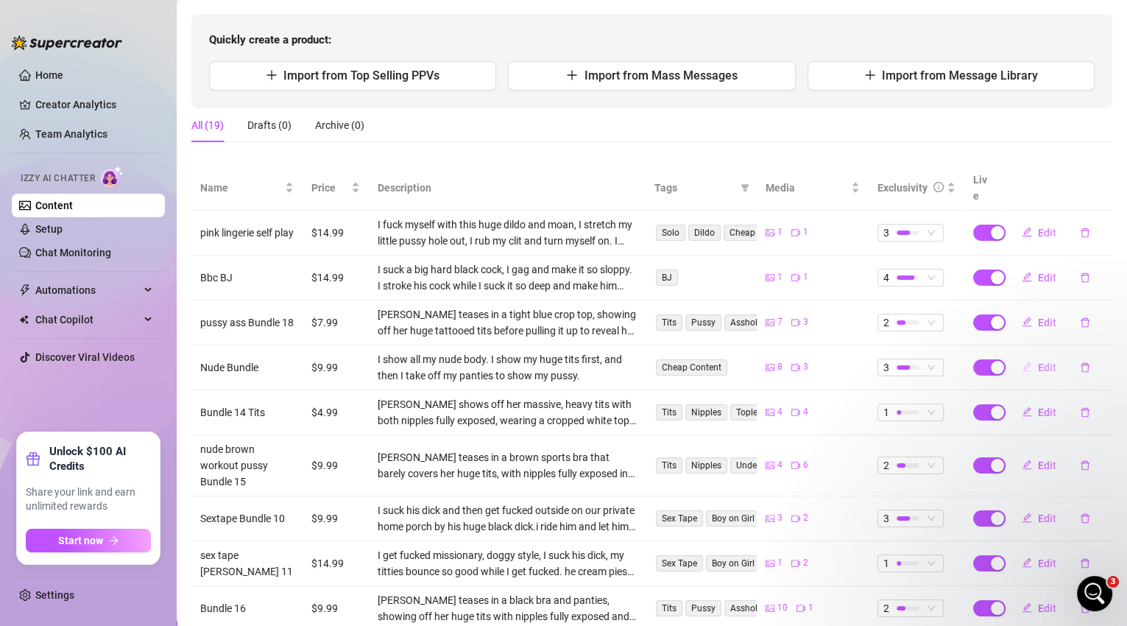
click at [1038, 361] on span "Edit" at bounding box center [1047, 367] width 18 height 12
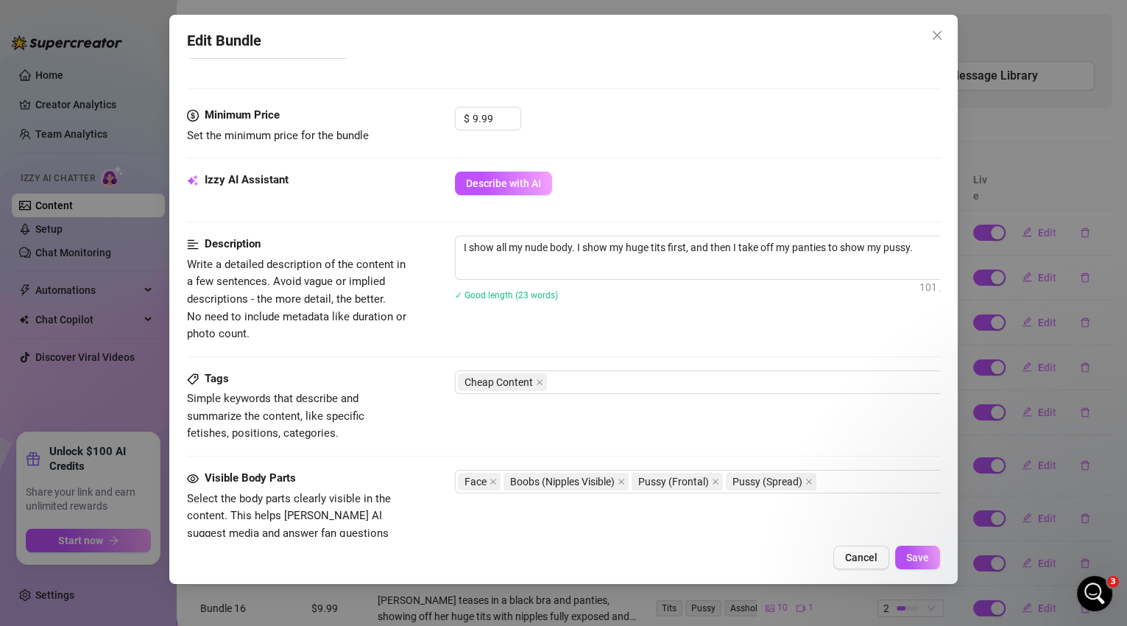
scroll to position [736, 0]
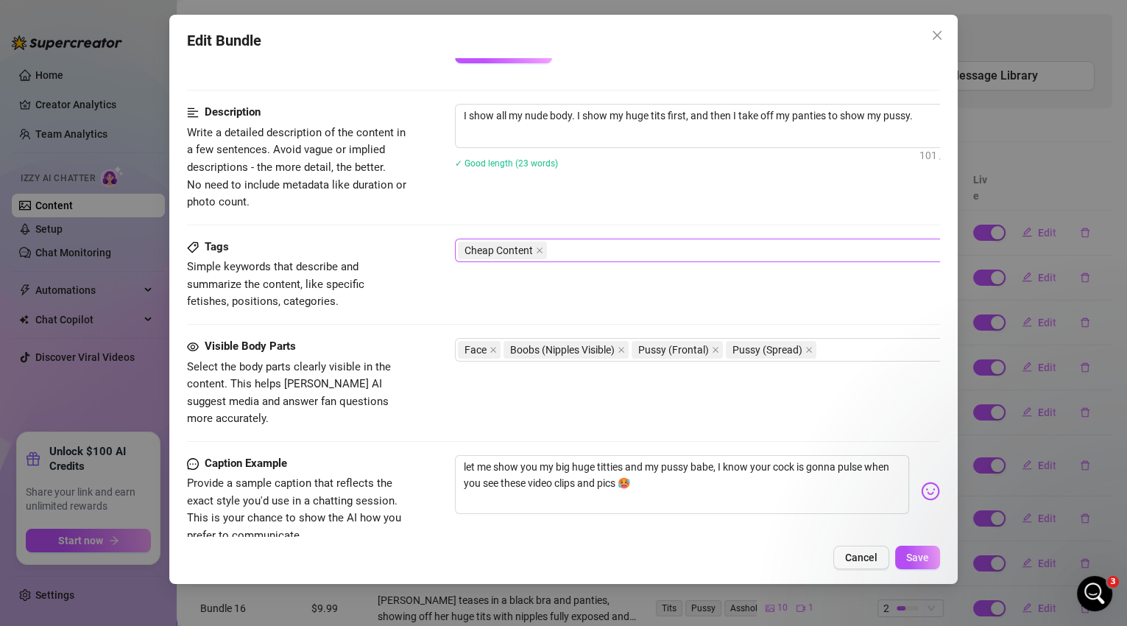
click at [564, 247] on div "Cheap Content" at bounding box center [705, 250] width 494 height 21
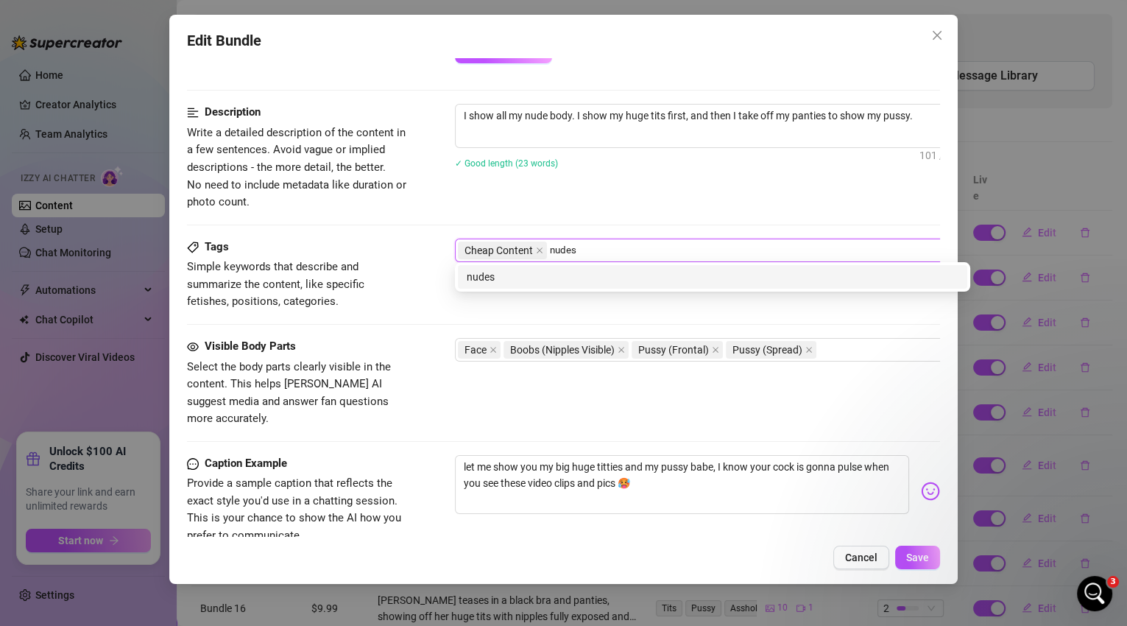
click at [565, 285] on div "nudes" at bounding box center [712, 277] width 509 height 24
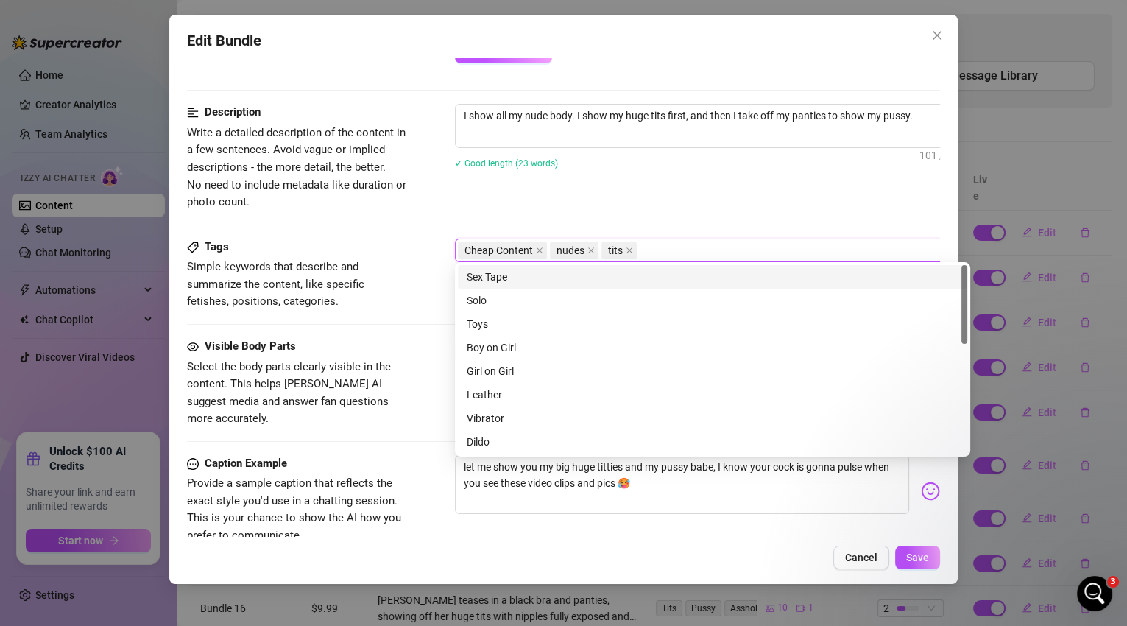
click at [431, 205] on div "Description Write a detailed description of the content in a few sentences. Avo…" at bounding box center [564, 157] width 754 height 107
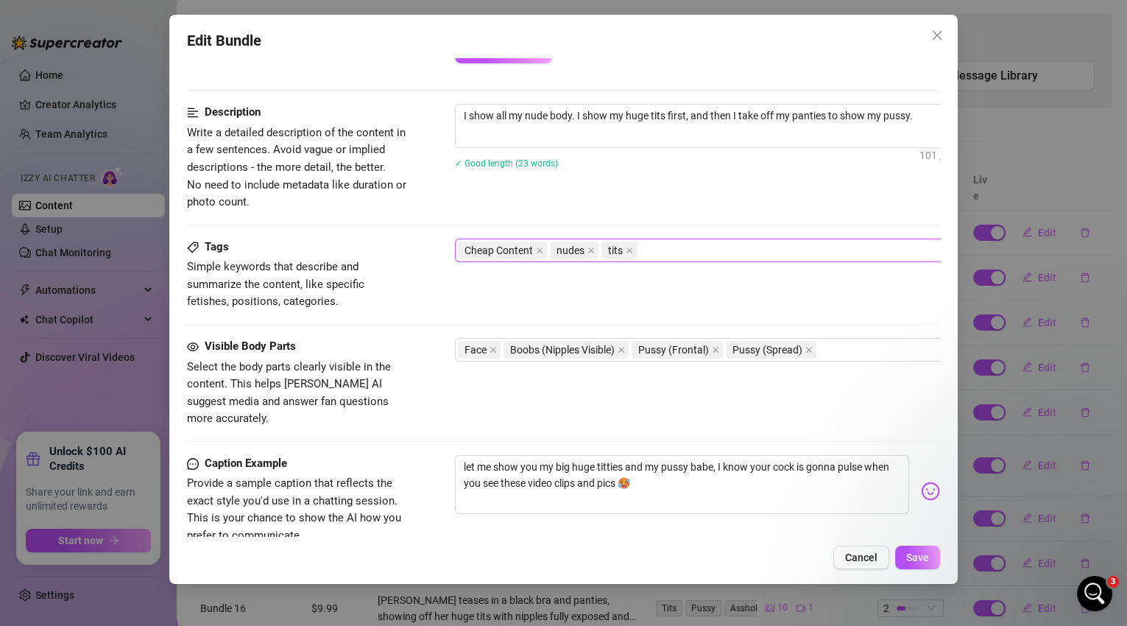
click at [667, 246] on div "Cheap Content nudes tits" at bounding box center [705, 250] width 494 height 21
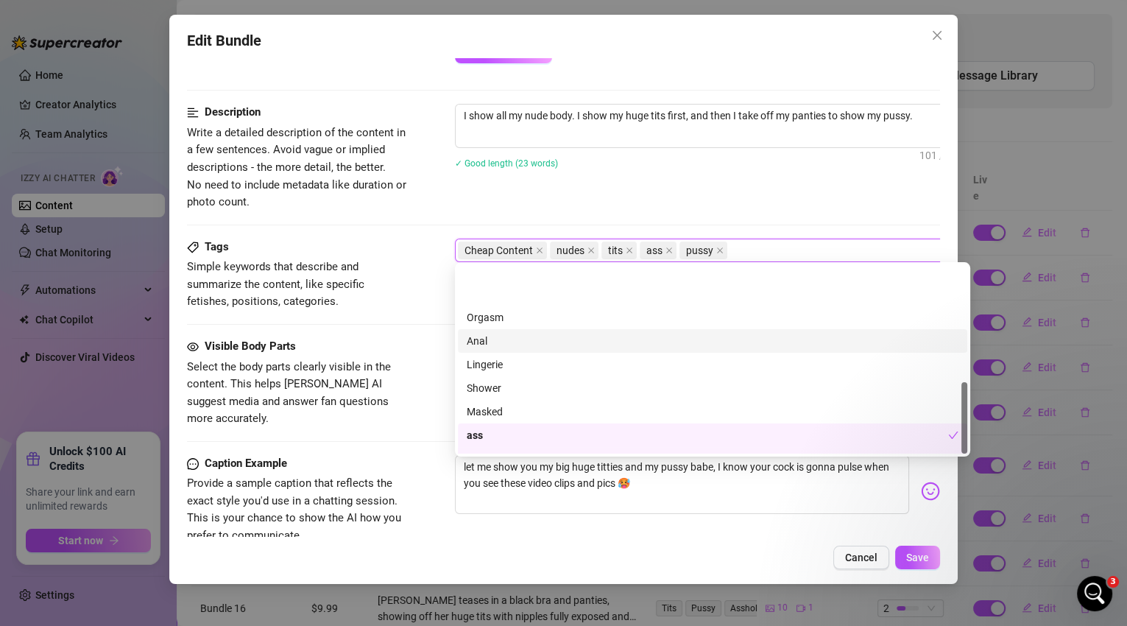
scroll to position [306, 0]
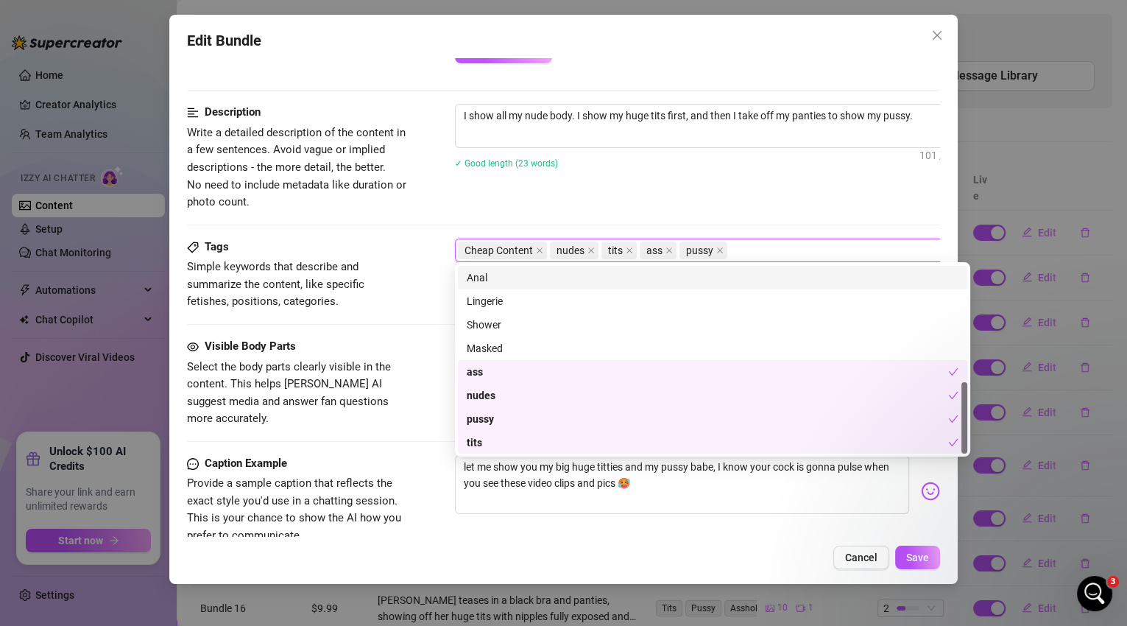
click at [646, 209] on div "Description Write a detailed description of the content in a few sentences. Avo…" at bounding box center [564, 171] width 754 height 134
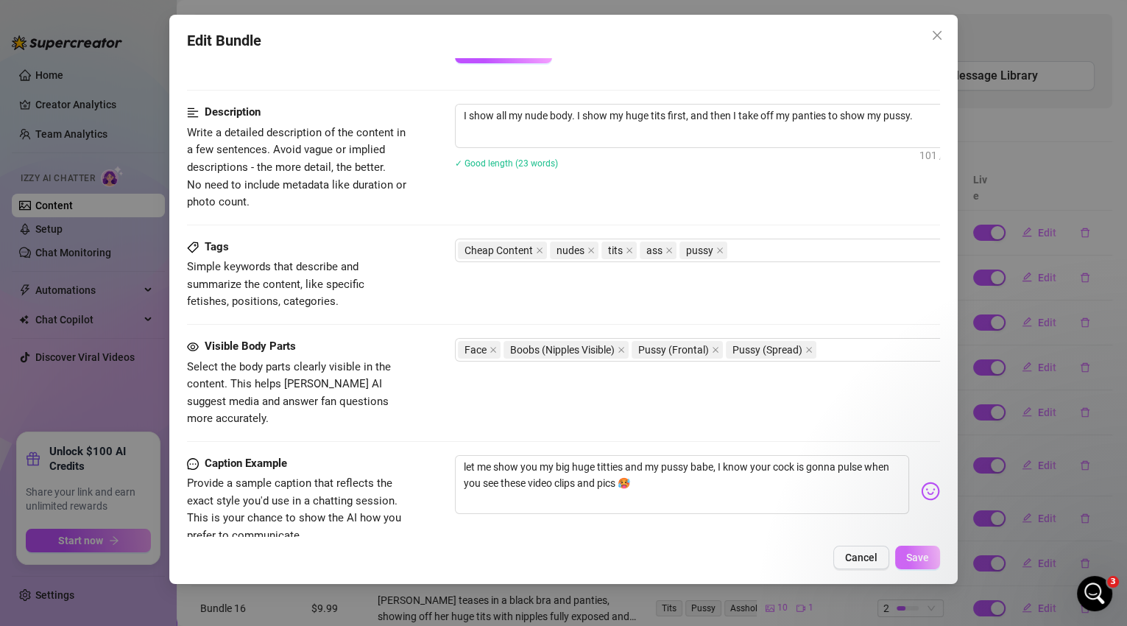
click at [914, 557] on span "Save" at bounding box center [917, 557] width 23 height 12
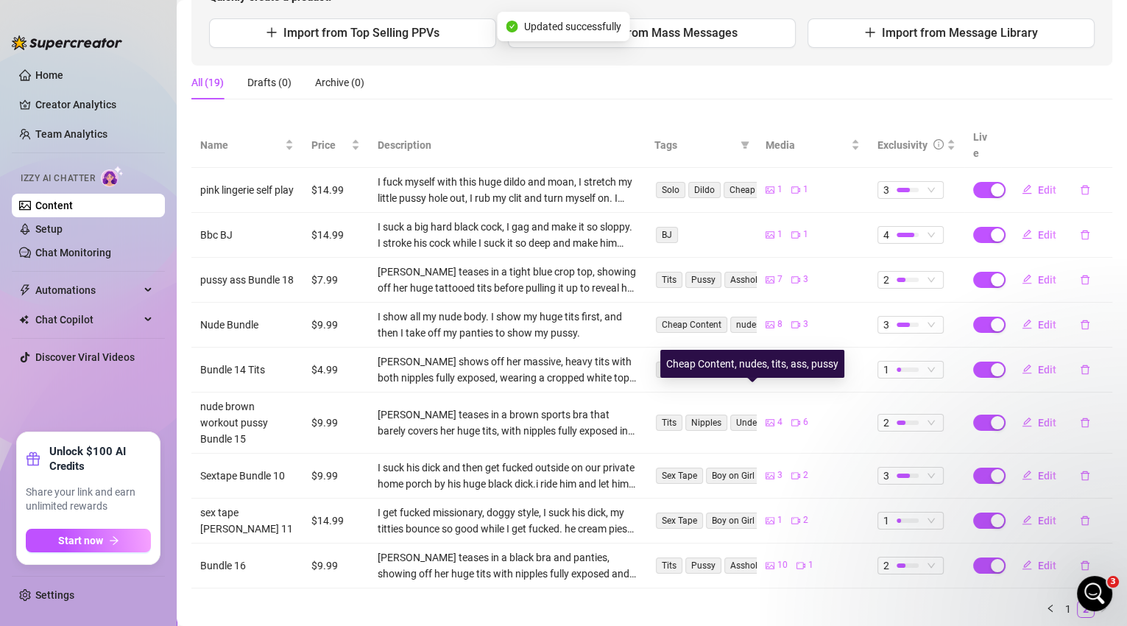
scroll to position [210, 0]
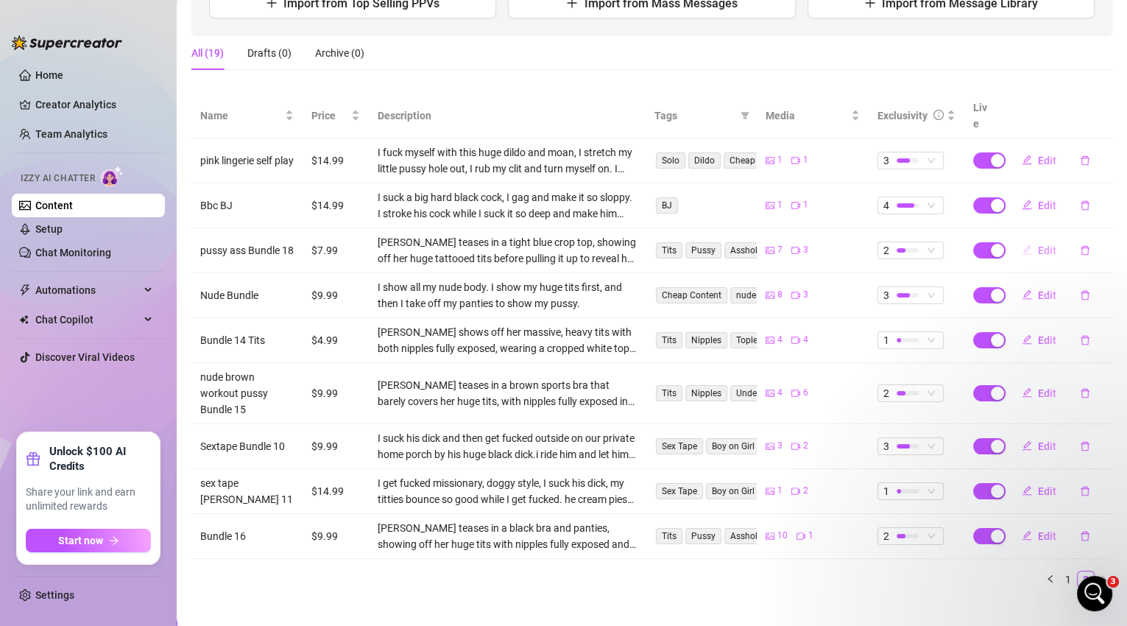
click at [1038, 244] on span "Edit" at bounding box center [1047, 250] width 18 height 12
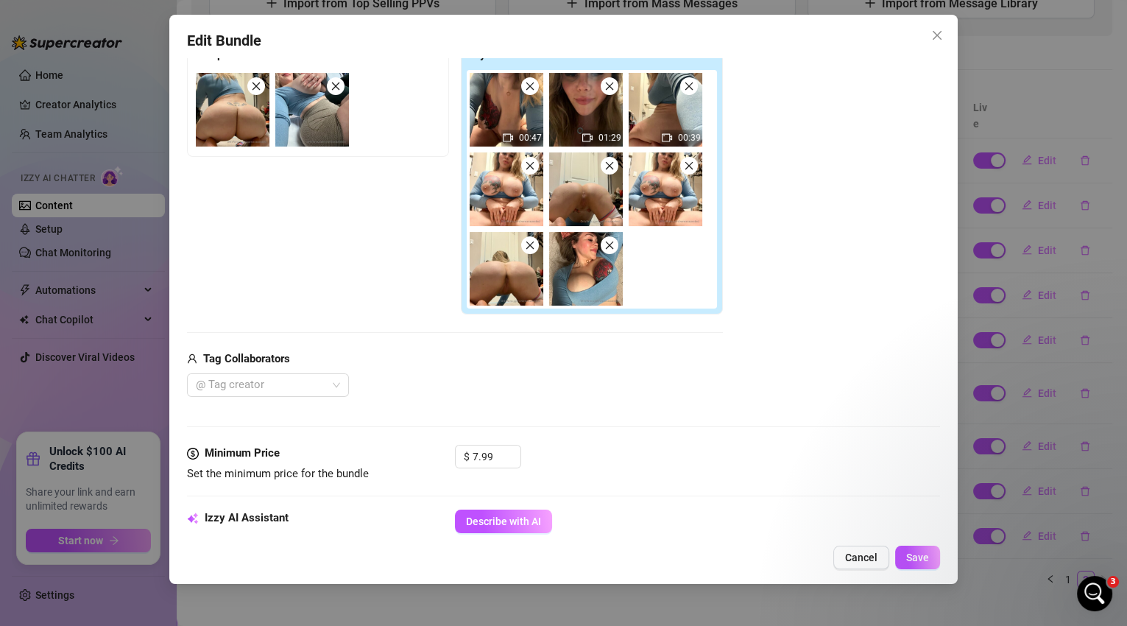
scroll to position [572, 0]
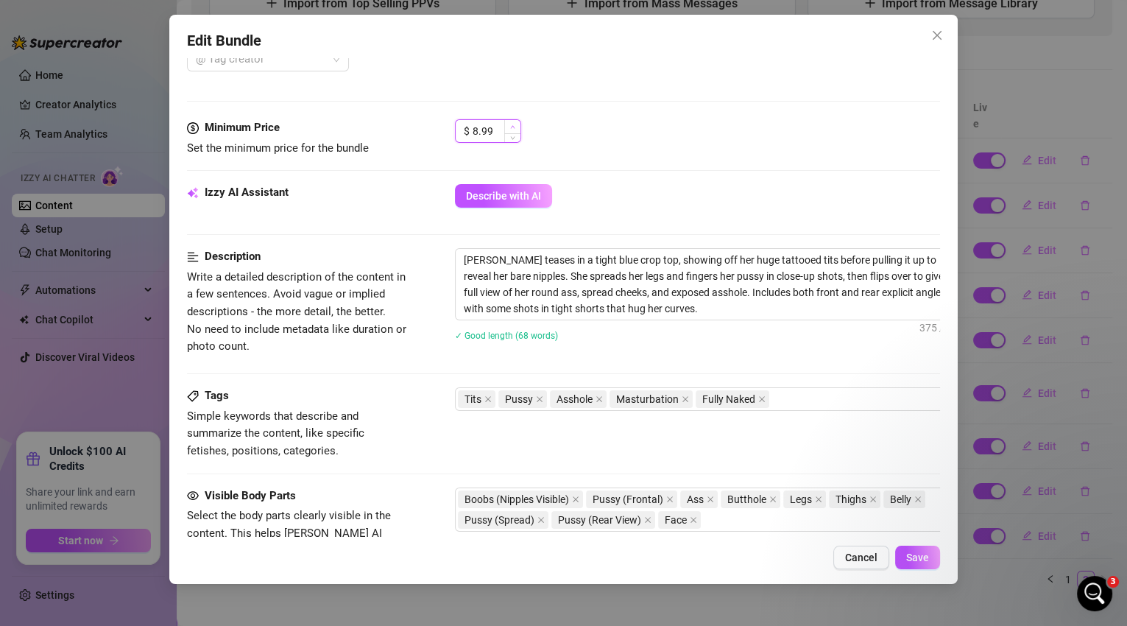
click at [513, 126] on icon "up" at bounding box center [512, 126] width 5 height 5
click at [906, 556] on button "Save" at bounding box center [917, 558] width 45 height 24
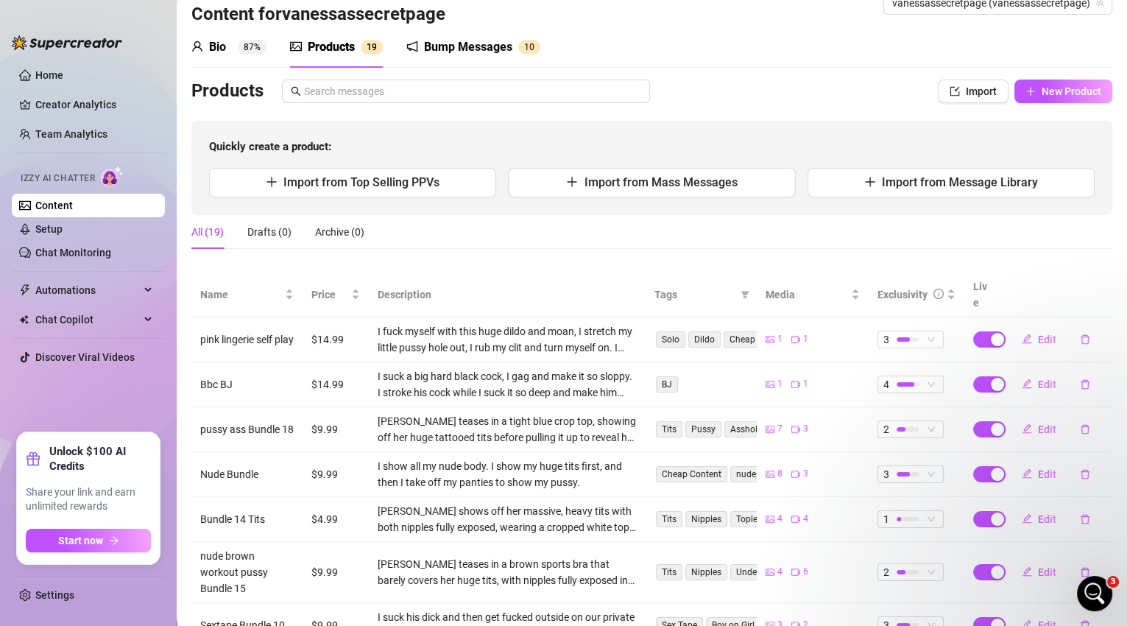
scroll to position [210, 0]
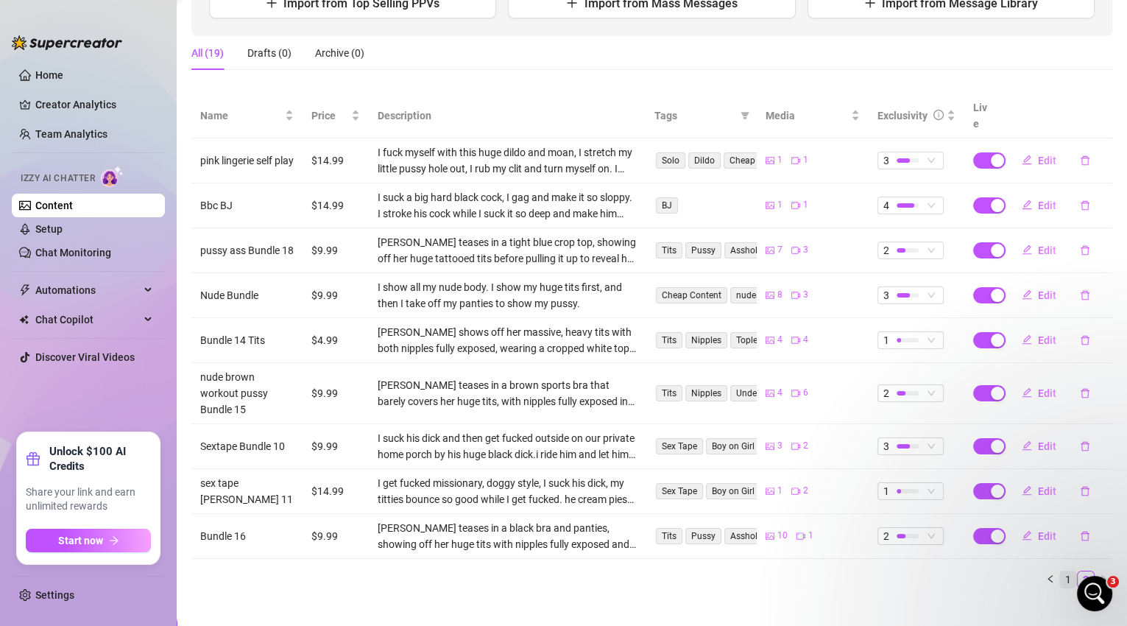
click at [1063, 571] on link "1" at bounding box center [1068, 579] width 16 height 16
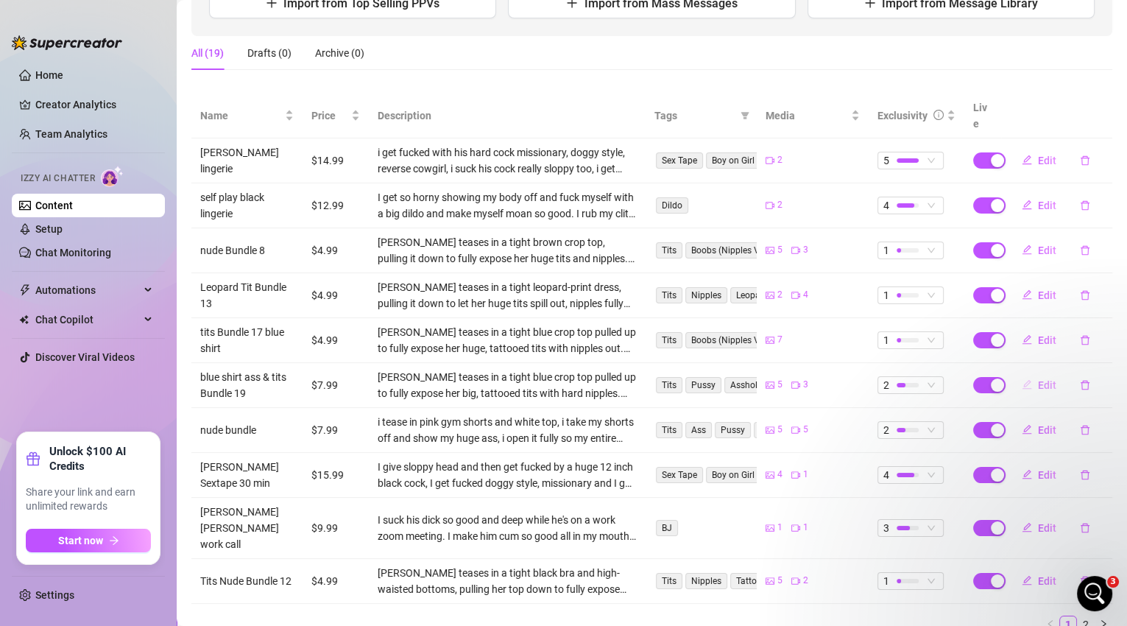
click at [1038, 379] on span "Edit" at bounding box center [1047, 385] width 18 height 12
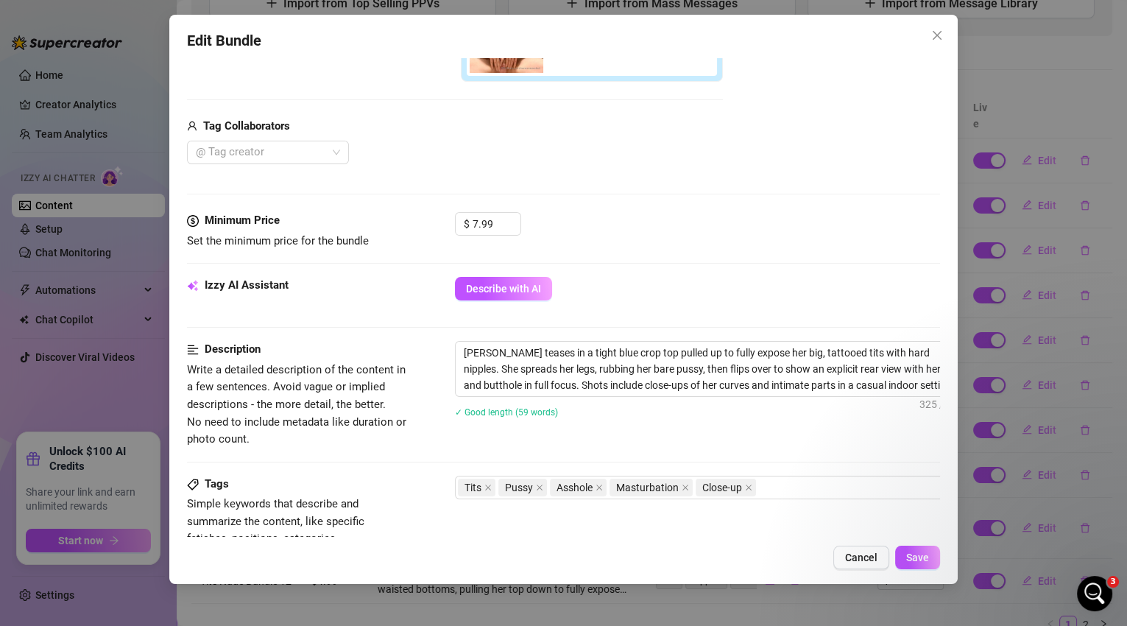
scroll to position [574, 0]
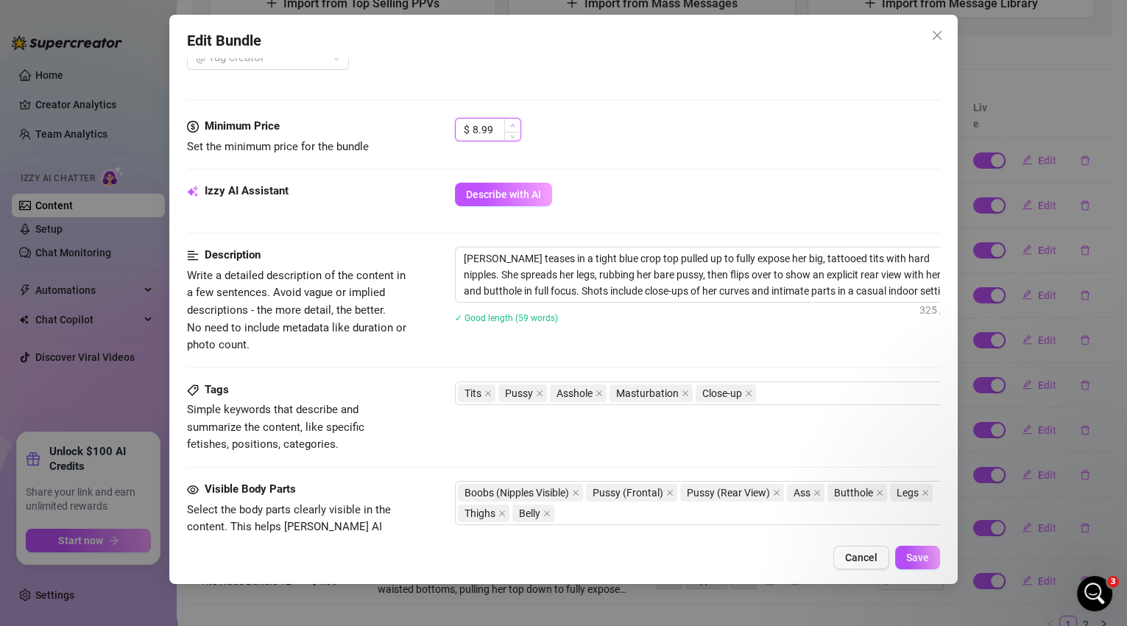
click at [513, 124] on icon "up" at bounding box center [512, 125] width 5 height 5
click at [514, 124] on icon "up" at bounding box center [512, 125] width 4 height 3
click at [925, 564] on button "Save" at bounding box center [917, 558] width 45 height 24
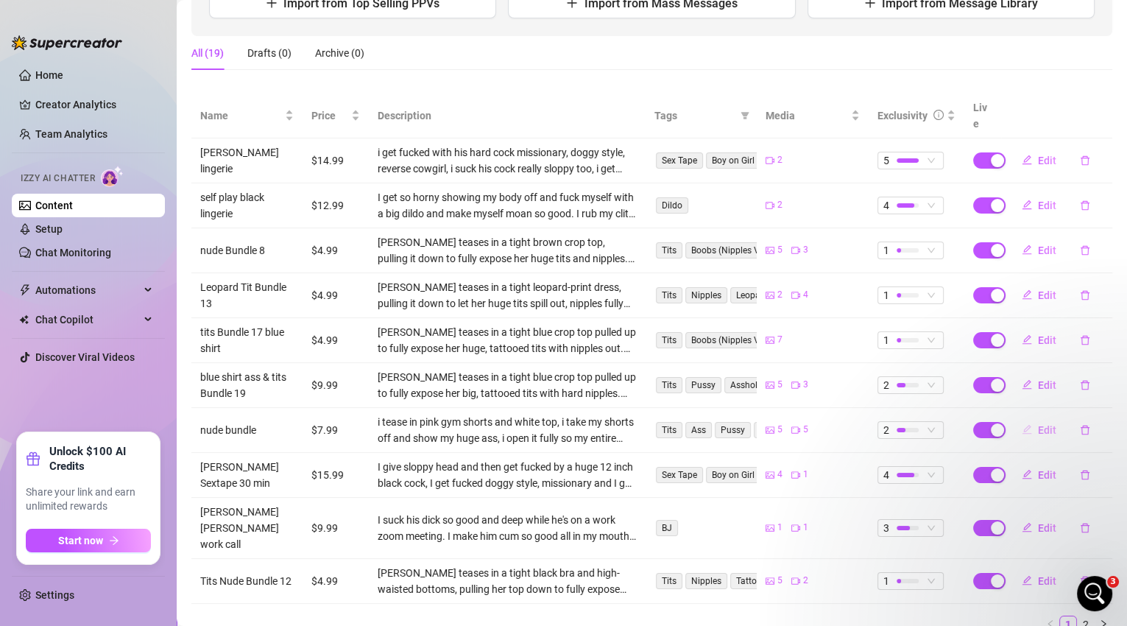
click at [1038, 424] on span "Edit" at bounding box center [1047, 430] width 18 height 12
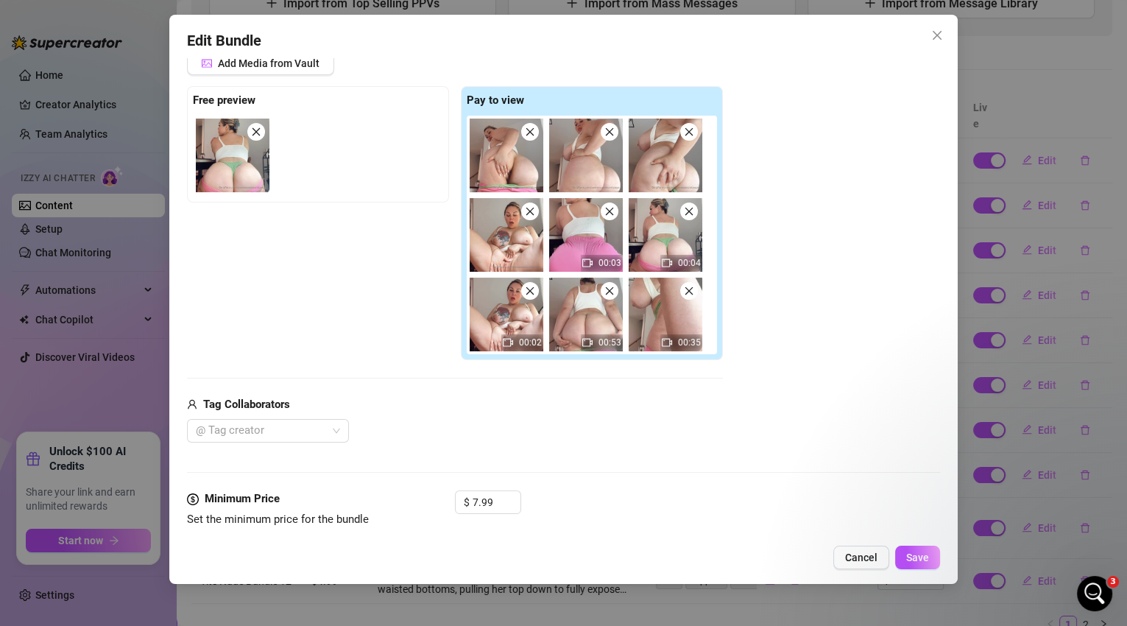
scroll to position [296, 0]
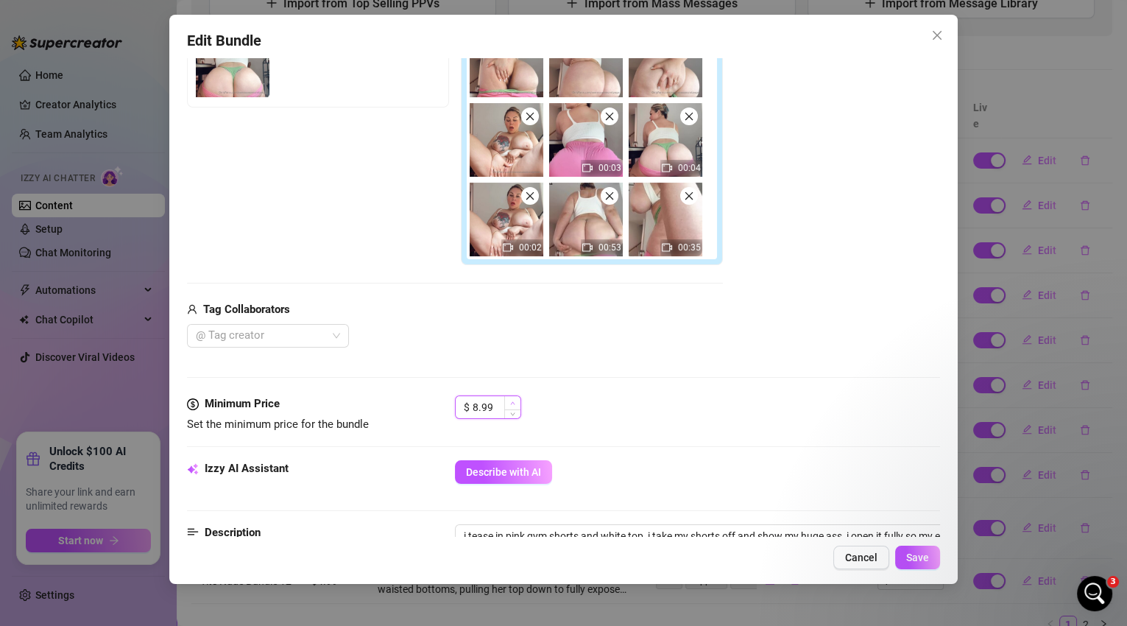
click at [514, 401] on icon "up" at bounding box center [512, 403] width 5 height 5
click at [909, 551] on button "Save" at bounding box center [917, 558] width 45 height 24
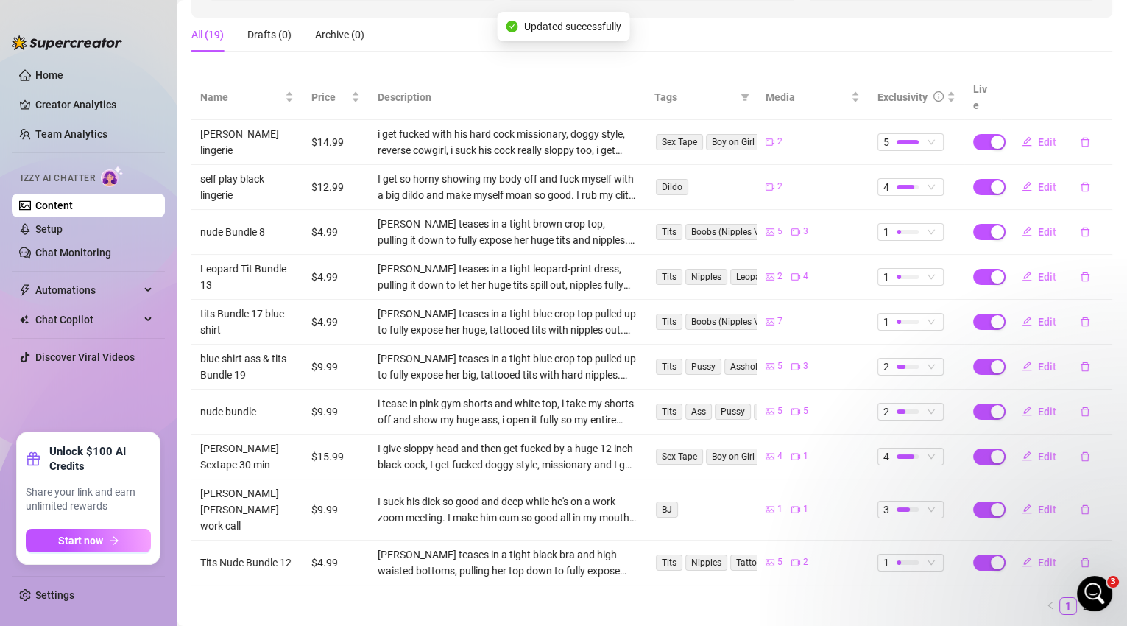
scroll to position [239, 0]
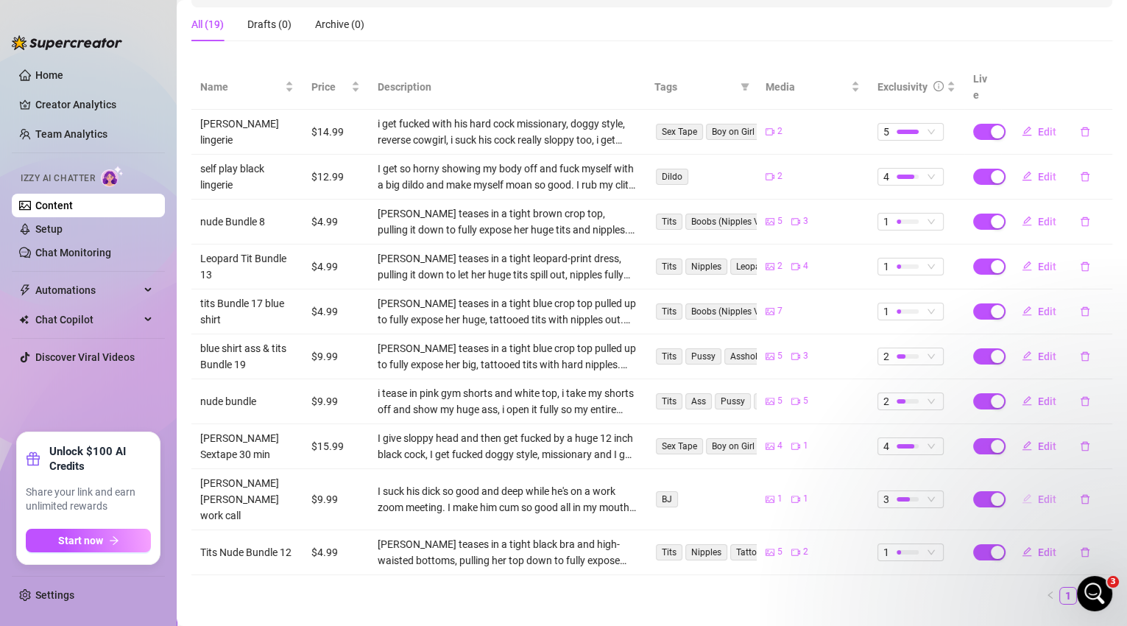
click at [1038, 493] on span "Edit" at bounding box center [1047, 499] width 18 height 12
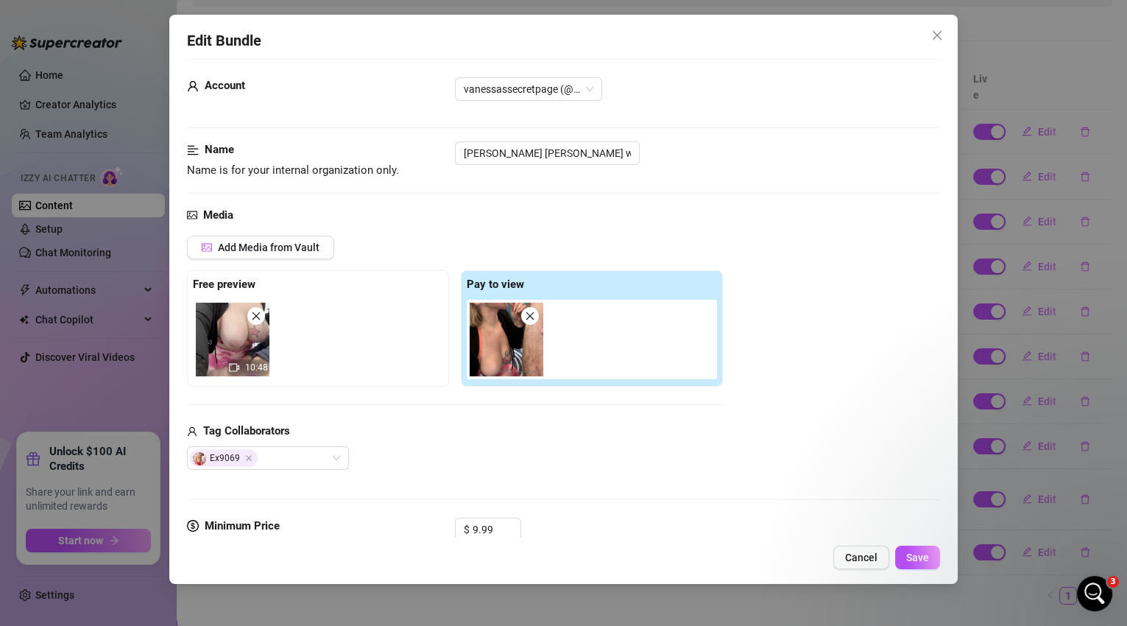
scroll to position [156, 0]
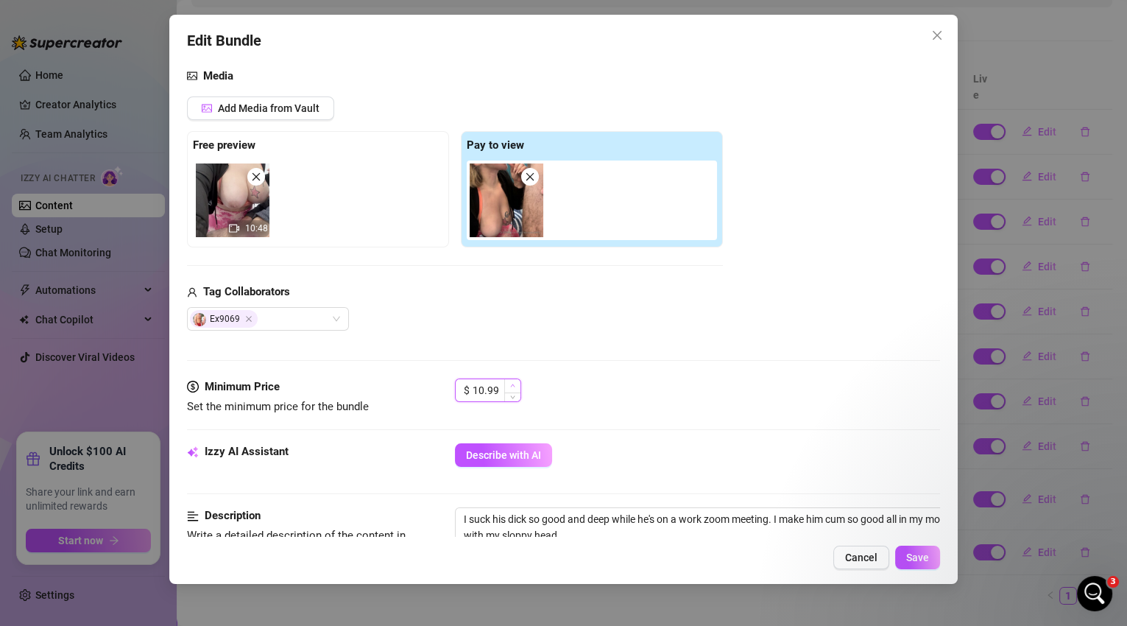
click at [516, 386] on span "Increase Value" at bounding box center [512, 385] width 16 height 13
click at [517, 396] on span "Decrease Value" at bounding box center [512, 394] width 16 height 13
click at [884, 554] on button "Cancel" at bounding box center [861, 558] width 56 height 24
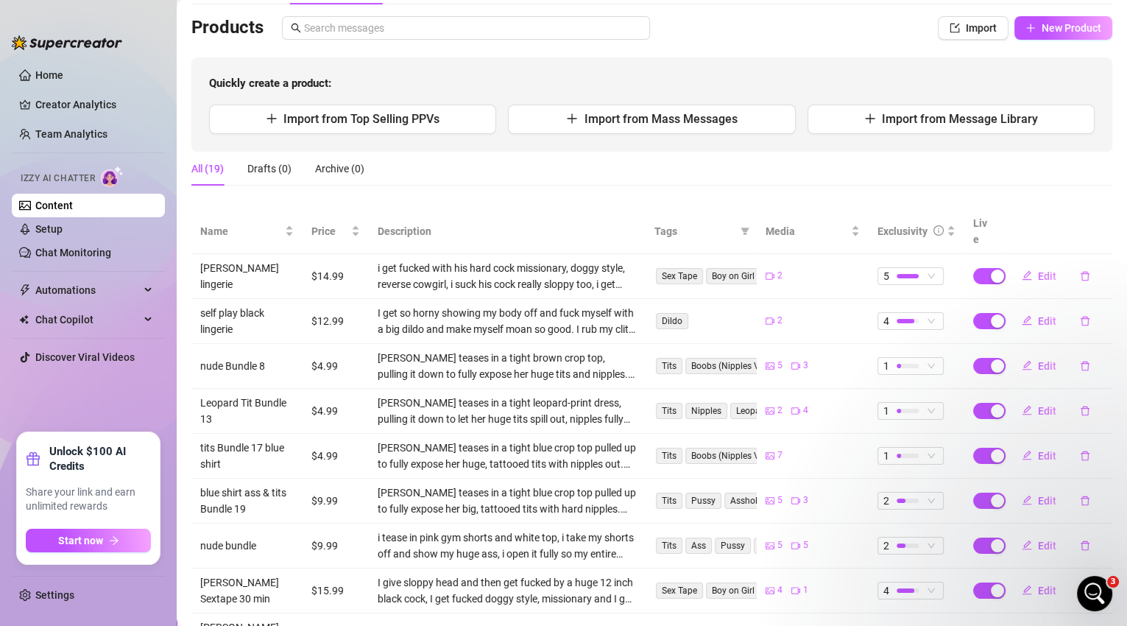
scroll to position [10, 0]
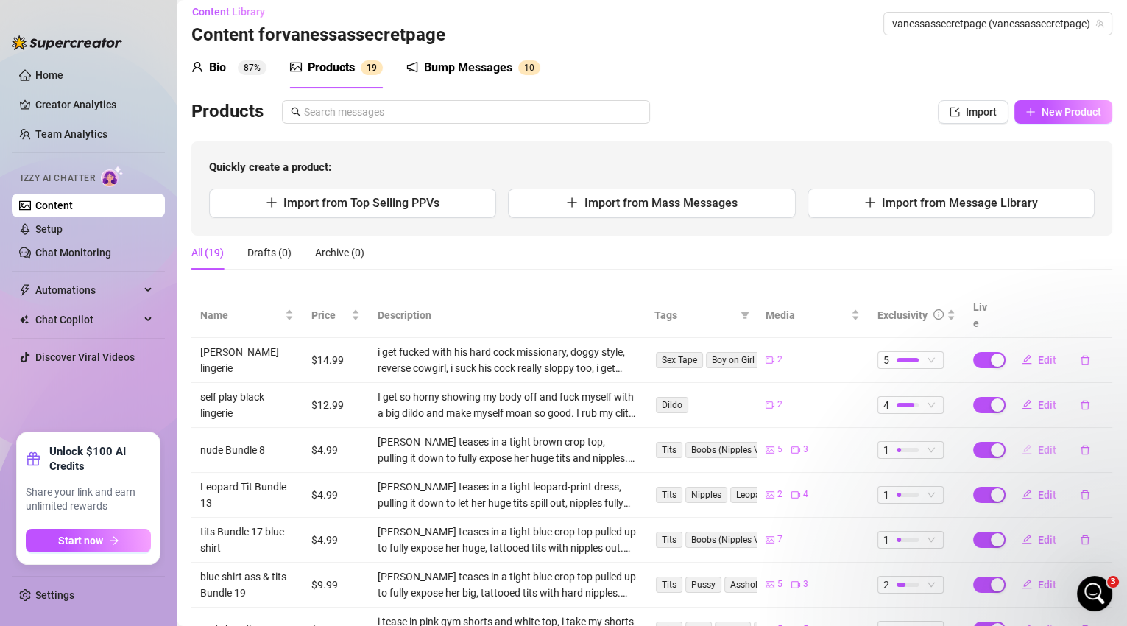
click at [1040, 444] on span "Edit" at bounding box center [1047, 450] width 18 height 12
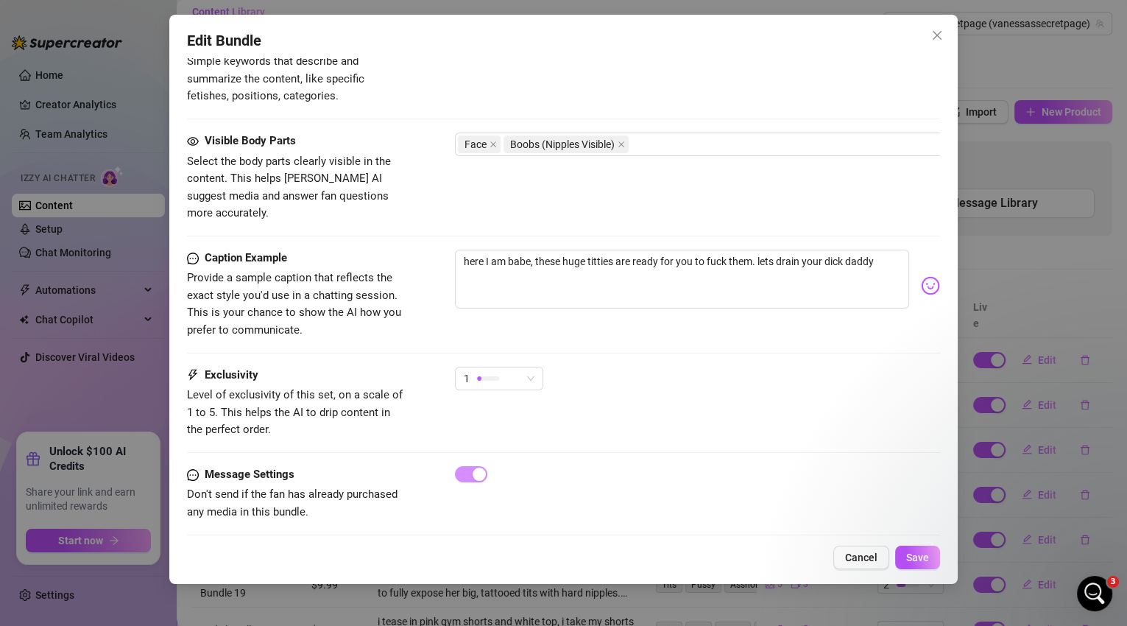
scroll to position [584, 0]
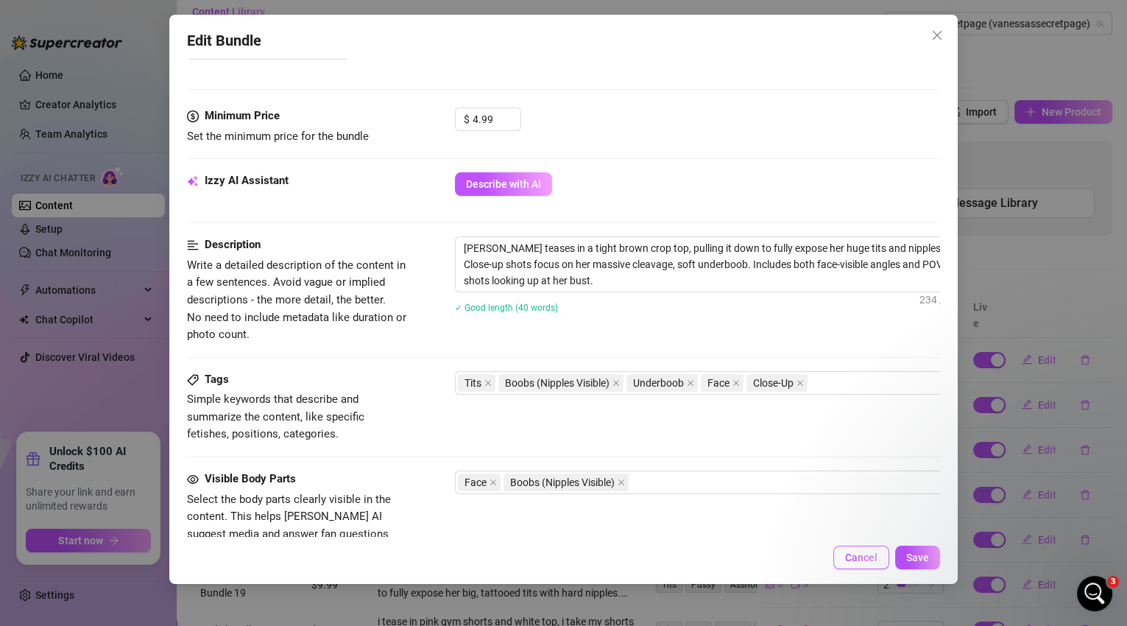
click at [870, 563] on span "Cancel" at bounding box center [861, 557] width 32 height 12
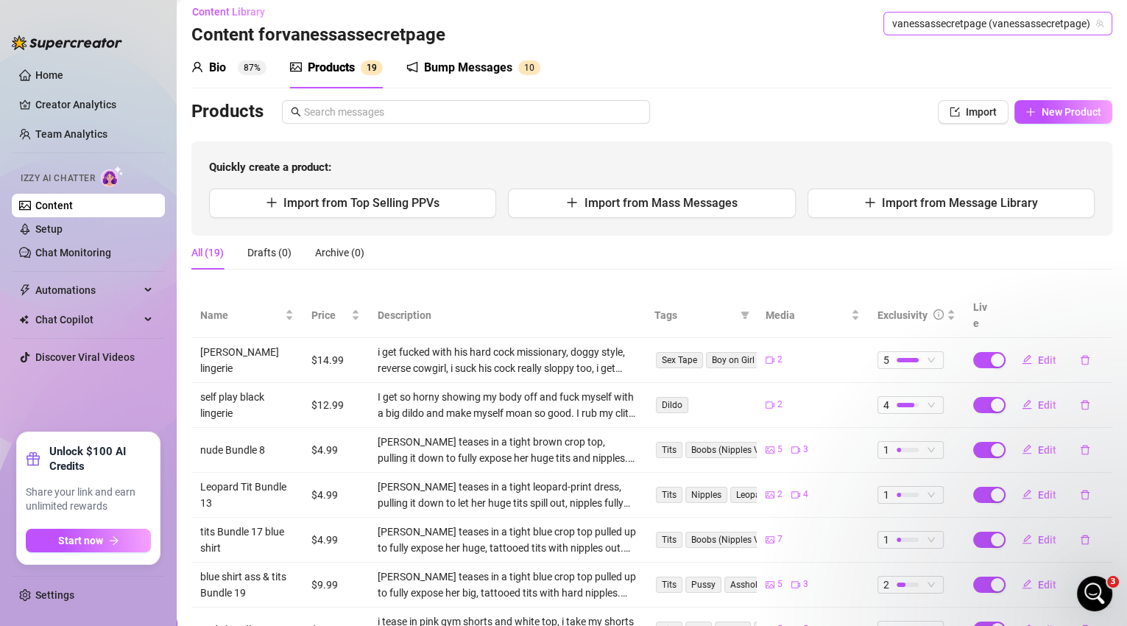
click at [1044, 29] on span "vanessassecretpage (vanessassecretpage)" at bounding box center [997, 24] width 211 height 22
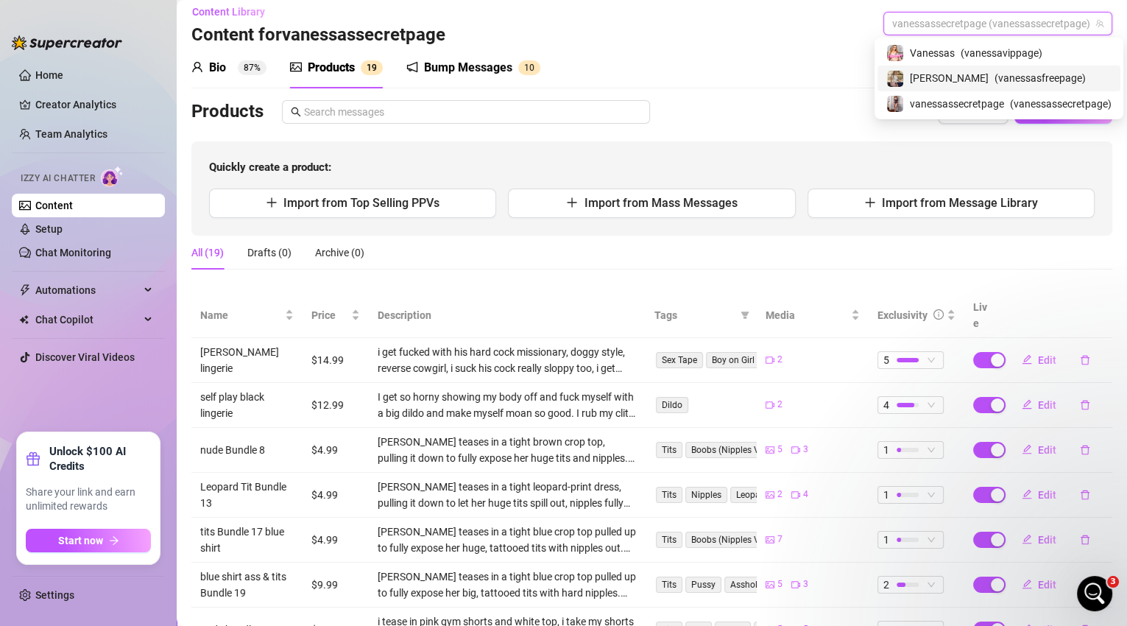
click at [995, 77] on span "( vanessasfreepage )" at bounding box center [1040, 78] width 91 height 16
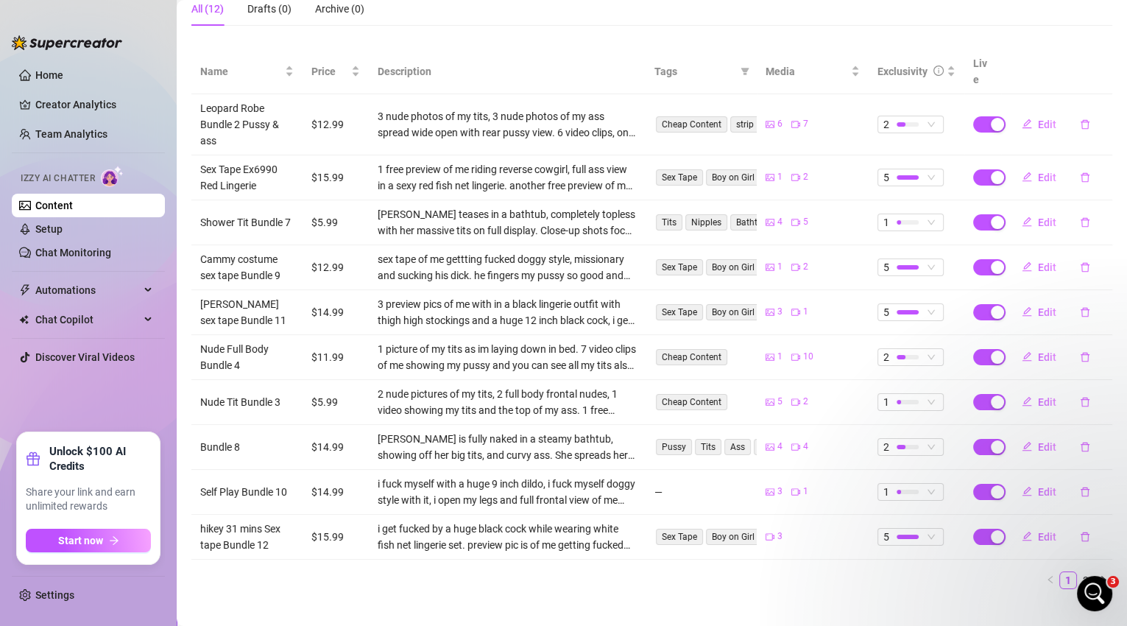
scroll to position [255, 0]
click at [1043, 485] on span "Edit" at bounding box center [1047, 491] width 18 height 12
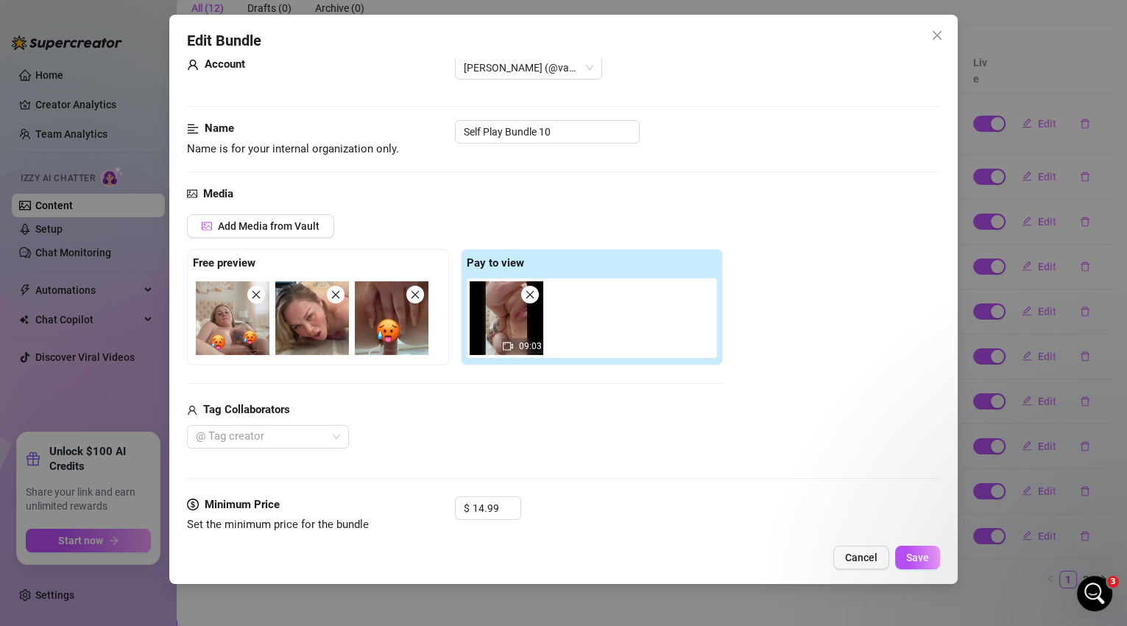
scroll to position [189, 0]
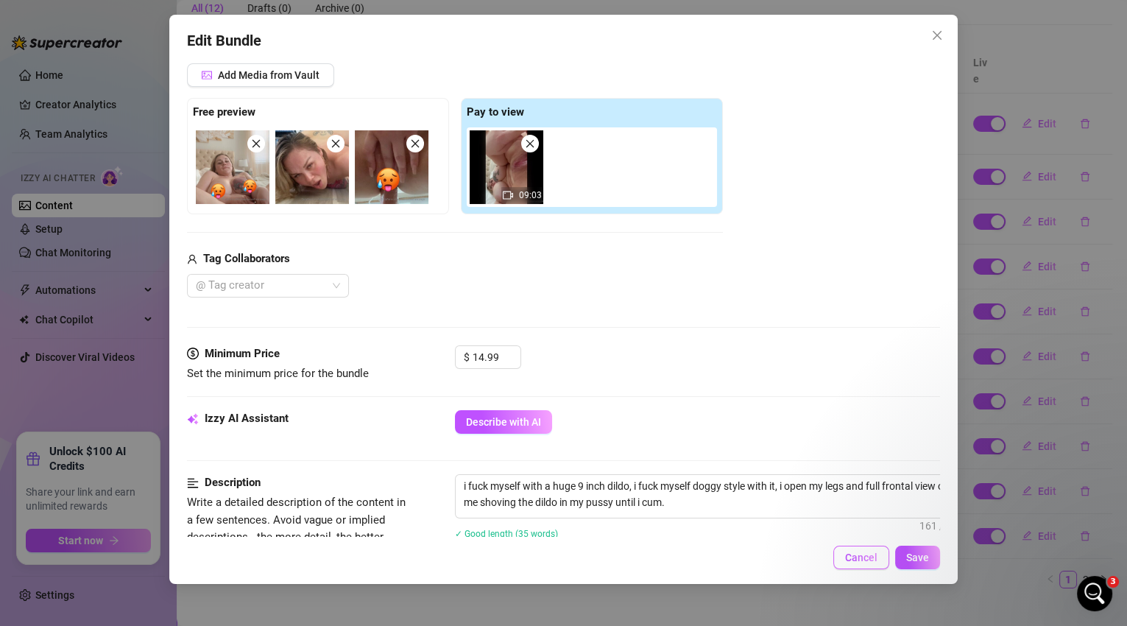
click at [865, 554] on span "Cancel" at bounding box center [861, 557] width 32 height 12
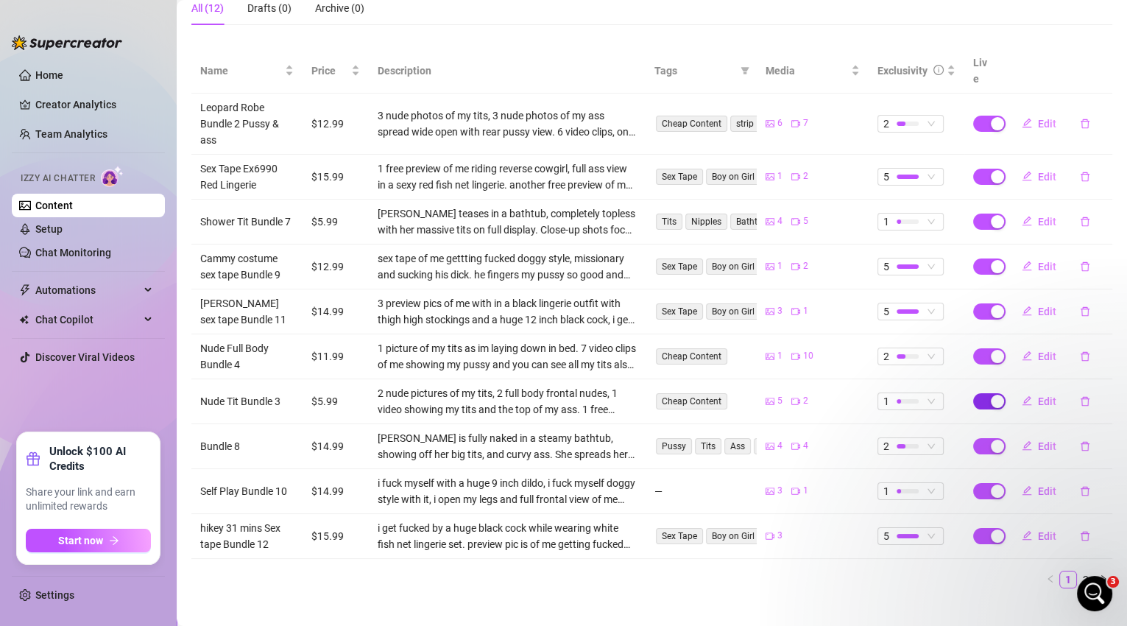
scroll to position [252, 0]
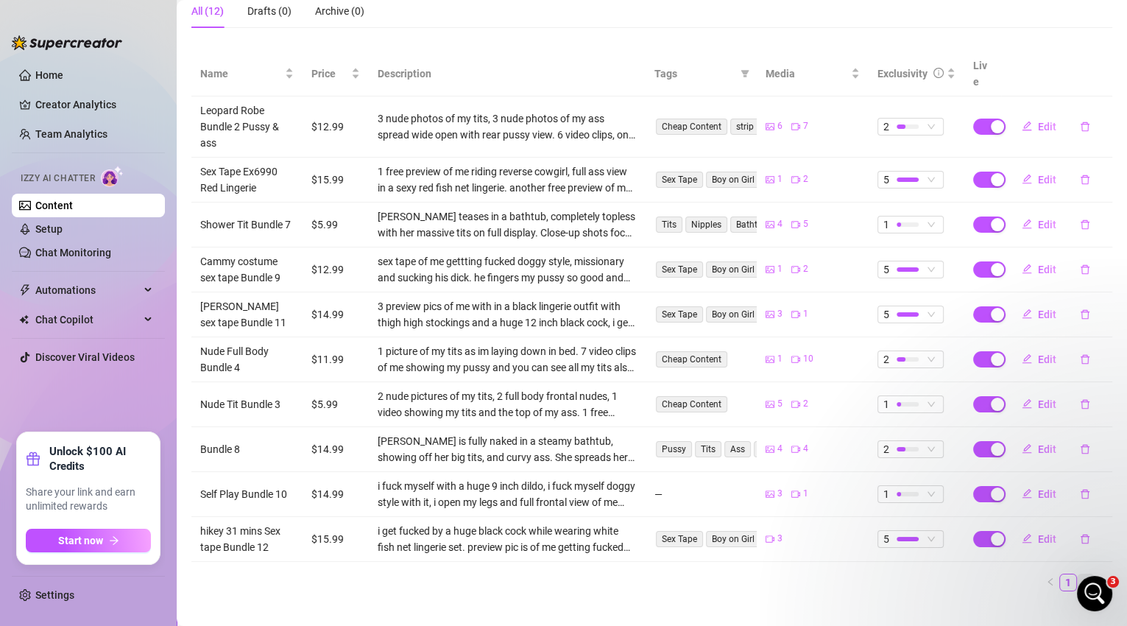
click at [1078, 574] on link "2" at bounding box center [1086, 582] width 16 height 16
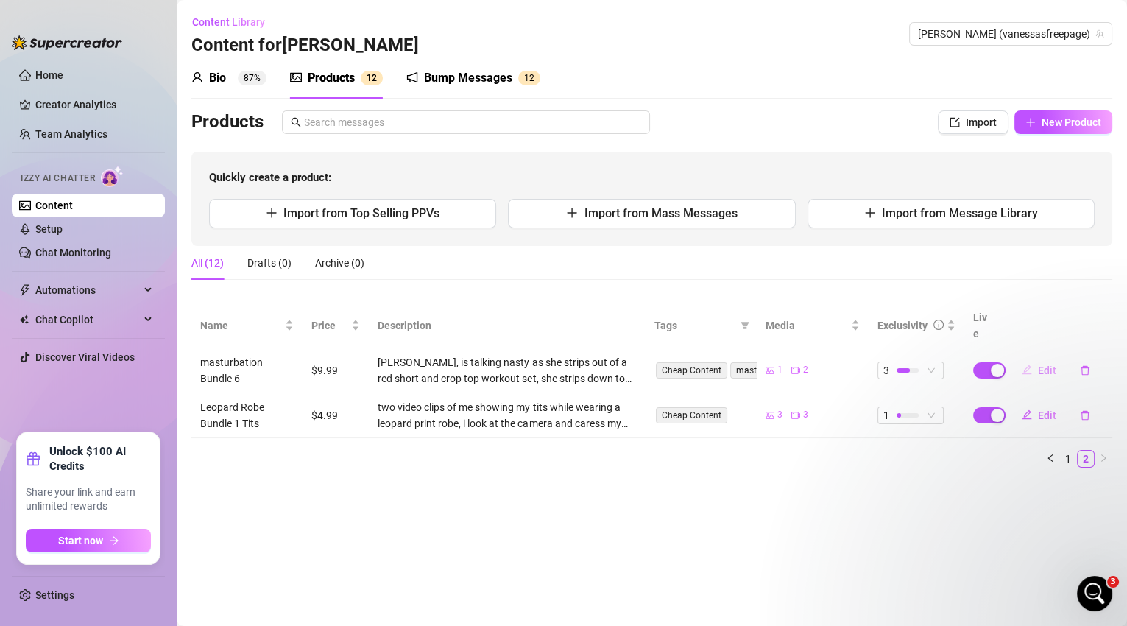
click at [1048, 364] on span "Edit" at bounding box center [1047, 370] width 18 height 12
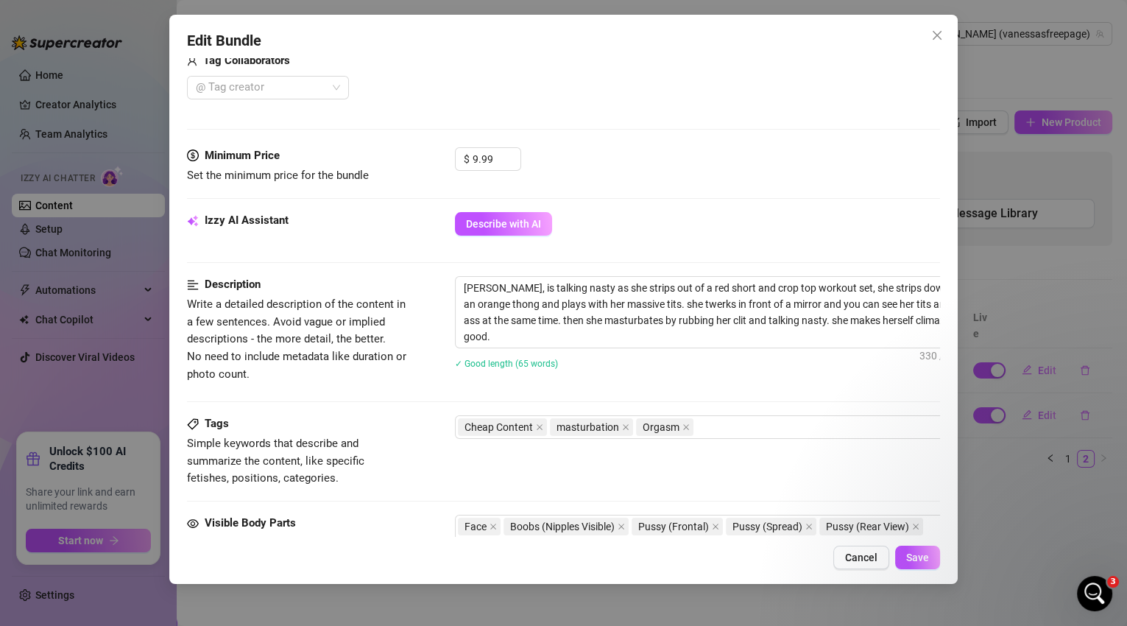
scroll to position [403, 0]
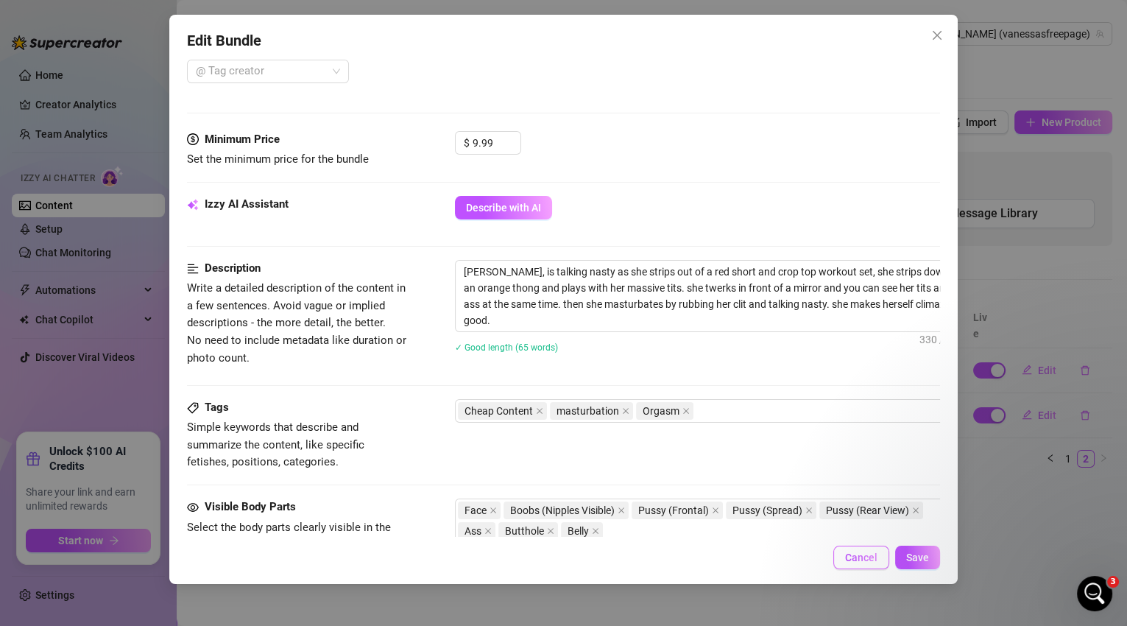
click at [869, 554] on span "Cancel" at bounding box center [861, 557] width 32 height 12
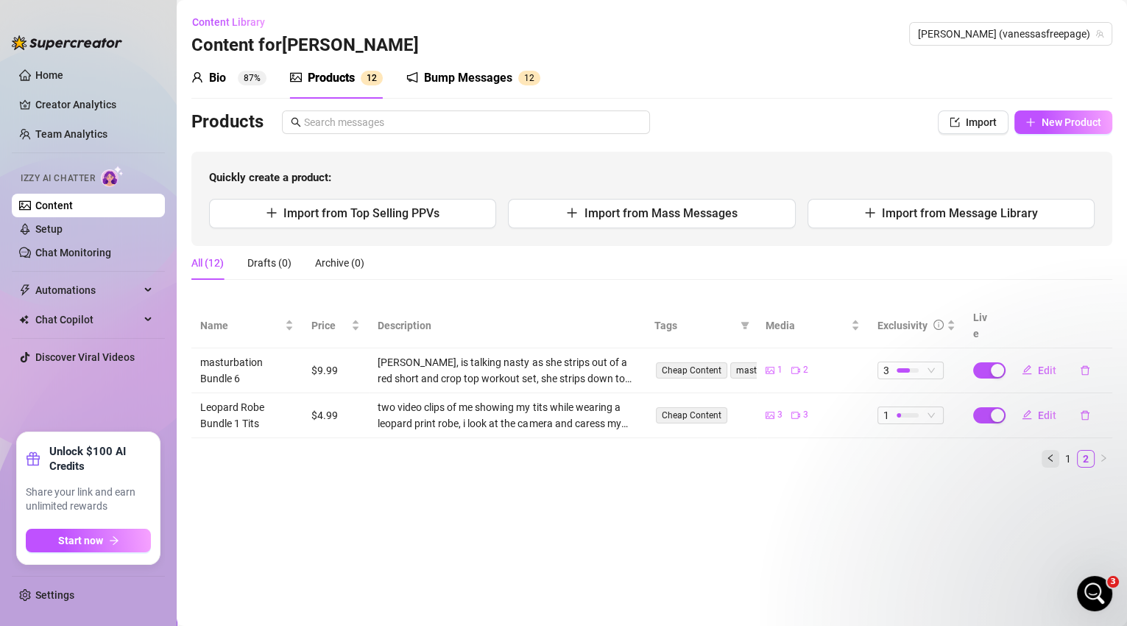
click at [1044, 450] on button "button" at bounding box center [1051, 459] width 18 height 18
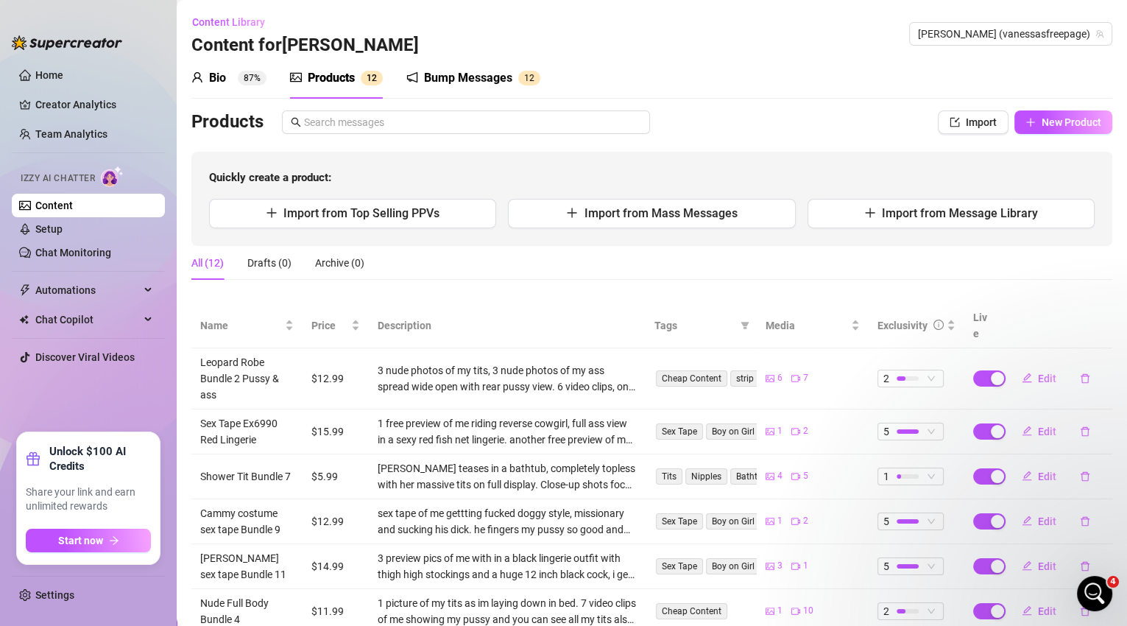
scroll to position [1663, 0]
